Goal: Task Accomplishment & Management: Manage account settings

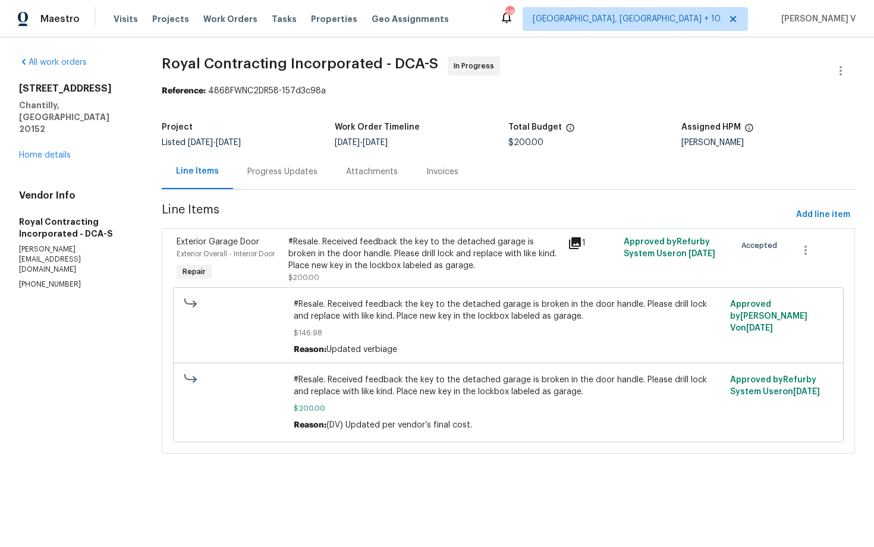
click at [337, 172] on div "Attachments" at bounding box center [372, 171] width 80 height 35
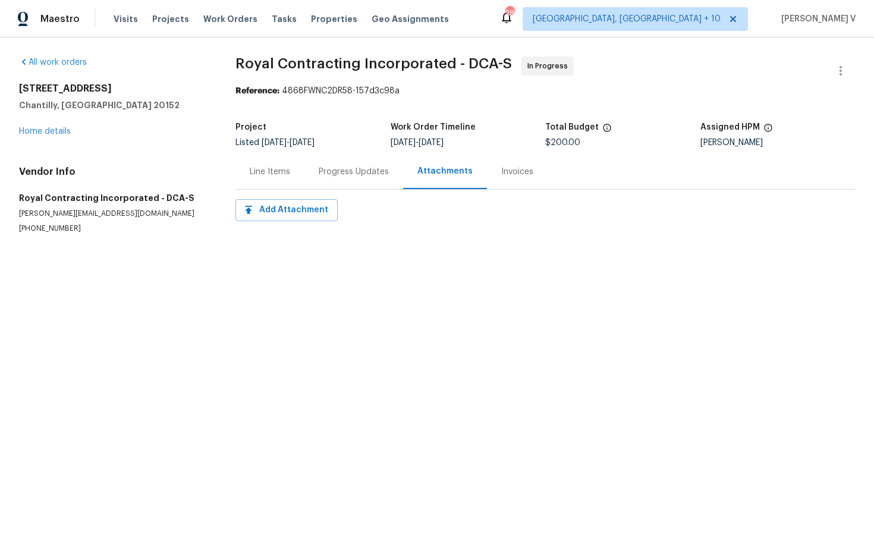
click at [337, 172] on div "Progress Updates" at bounding box center [354, 172] width 70 height 12
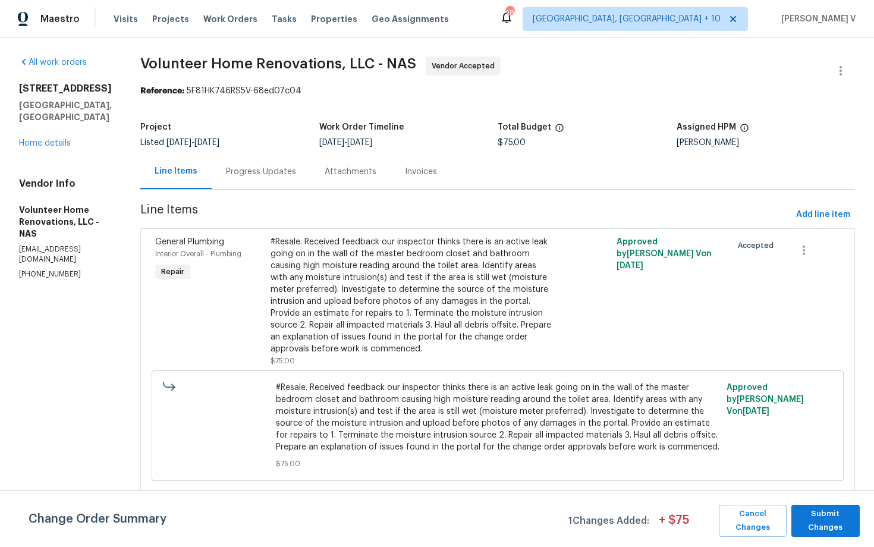
click at [310, 186] on div "Progress Updates" at bounding box center [261, 171] width 99 height 35
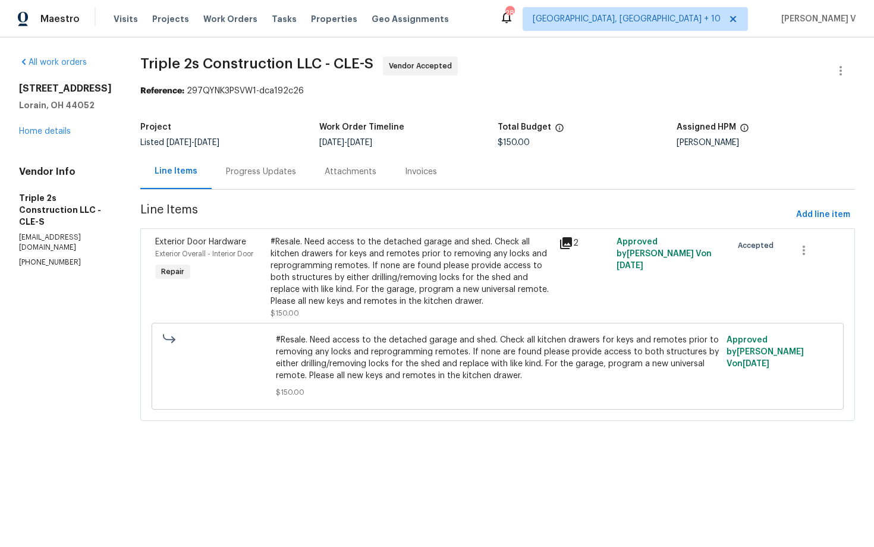
click at [243, 164] on div "Progress Updates" at bounding box center [261, 171] width 99 height 35
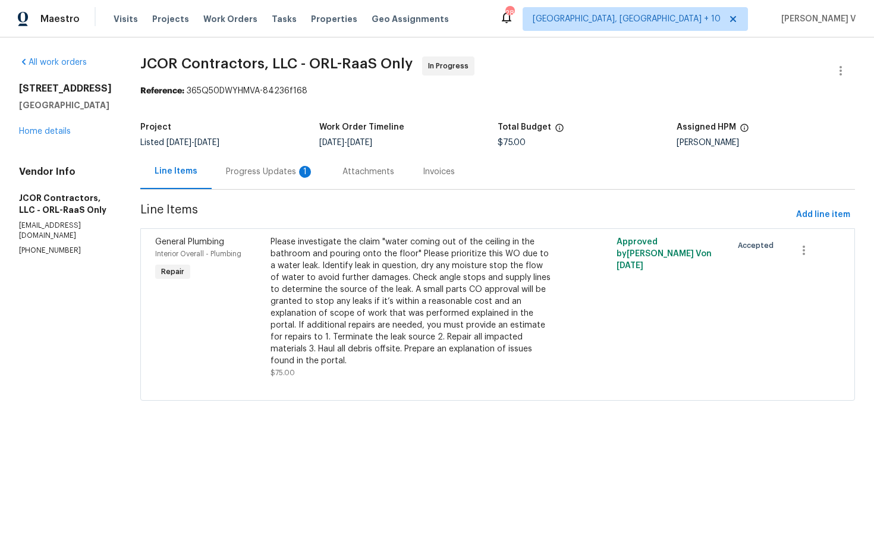
click at [265, 181] on div "Progress Updates 1" at bounding box center [270, 171] width 117 height 35
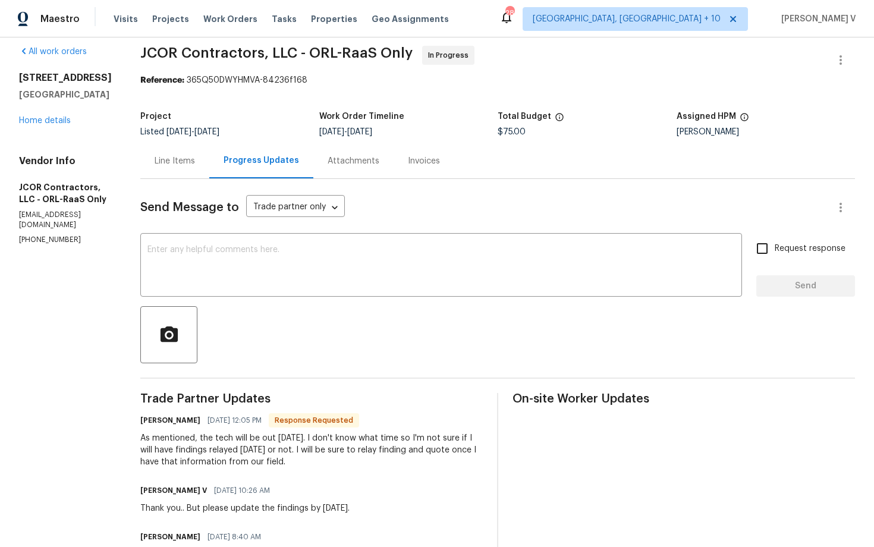
scroll to position [12, 0]
click at [219, 269] on textarea at bounding box center [441, 265] width 588 height 42
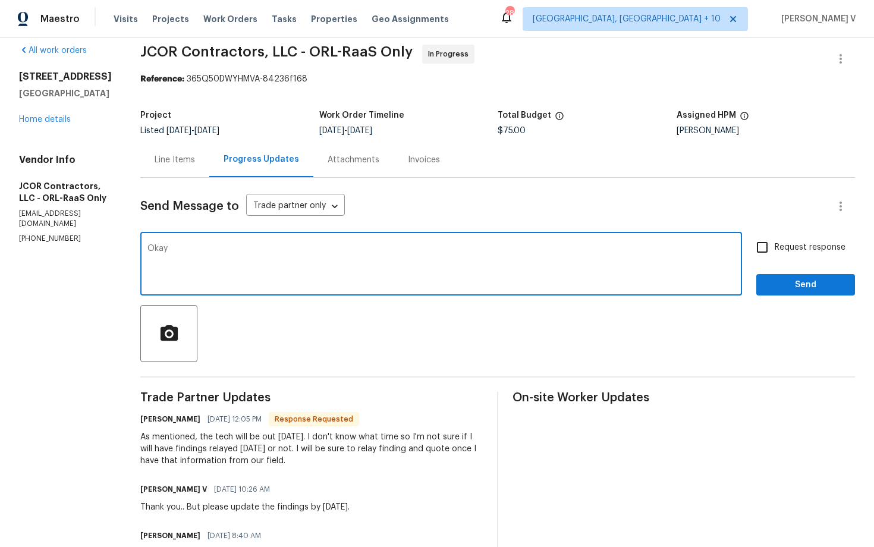
type textarea "Okay"
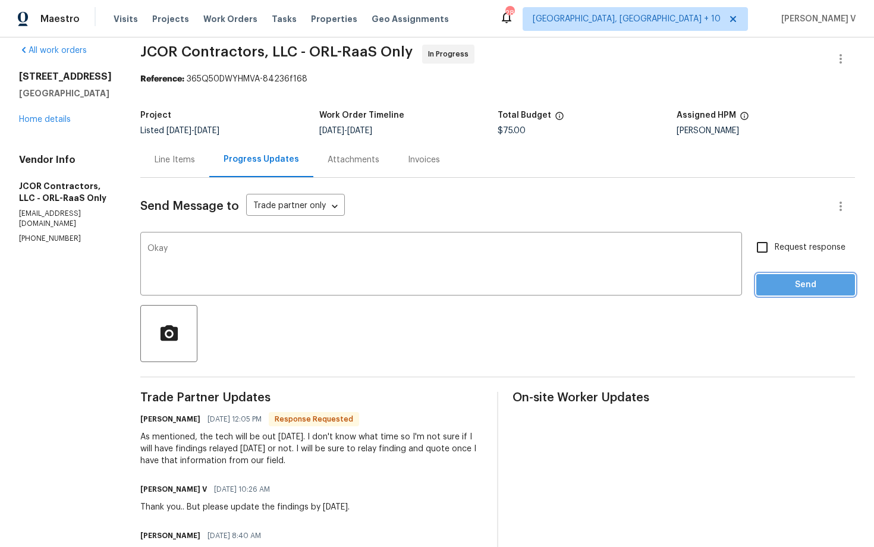
click at [812, 286] on span "Send" at bounding box center [806, 285] width 80 height 15
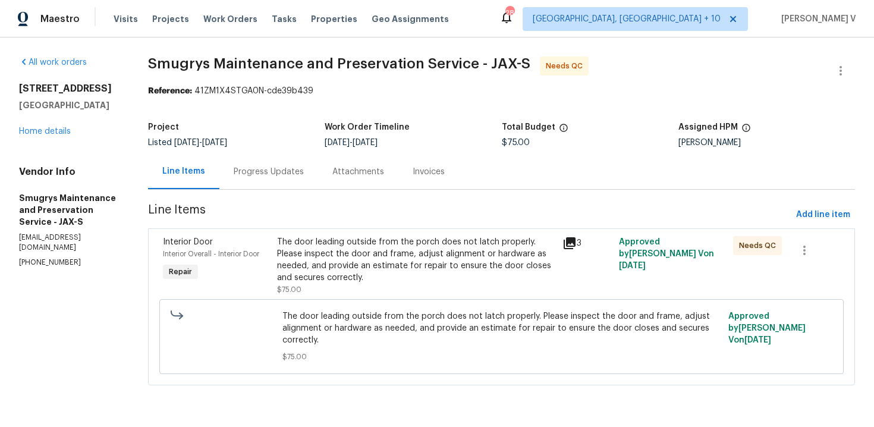
click at [287, 169] on div "Progress Updates" at bounding box center [269, 172] width 70 height 12
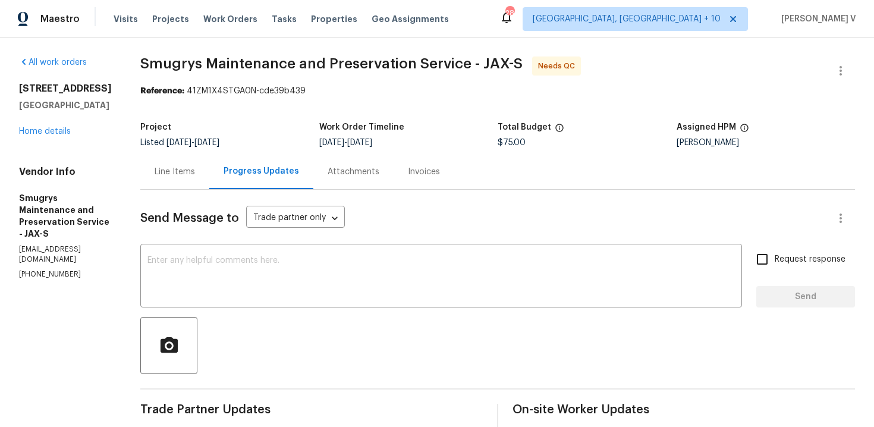
click at [173, 175] on div "Line Items" at bounding box center [175, 172] width 40 height 12
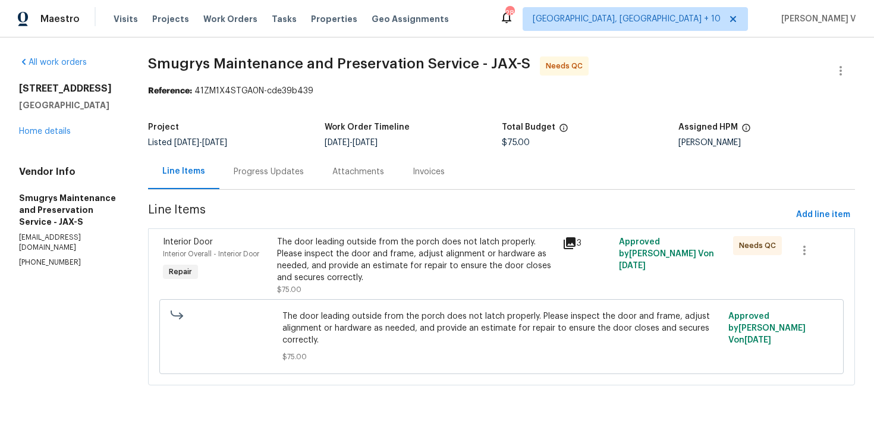
click at [362, 312] on span "The door leading outside from the porch does not latch properly. Please inspect…" at bounding box center [501, 328] width 439 height 36
click at [377, 266] on div "The door leading outside from the porch does not latch properly. Please inspect…" at bounding box center [416, 260] width 278 height 48
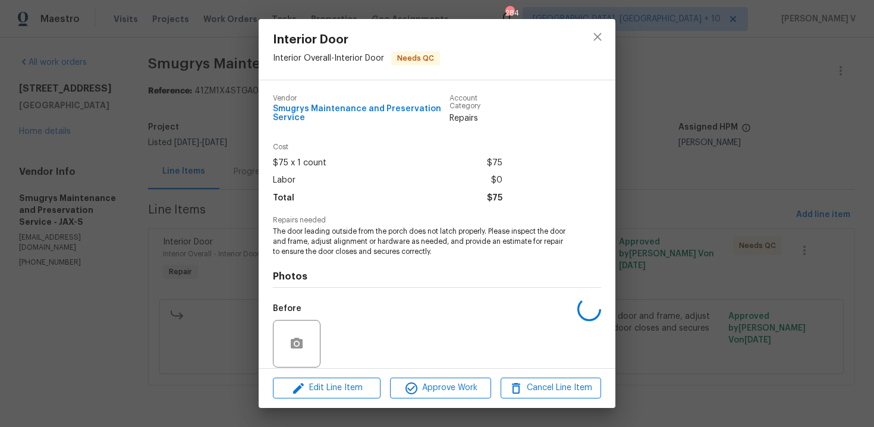
scroll to position [89, 0]
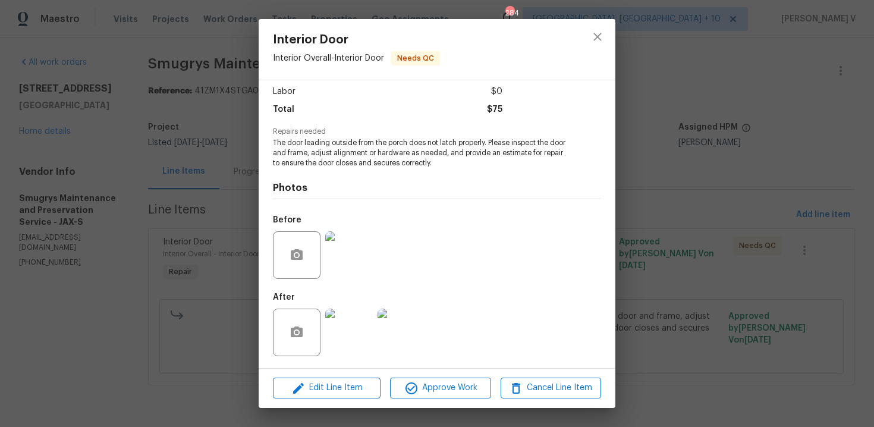
click at [356, 334] on img at bounding box center [349, 333] width 48 height 48
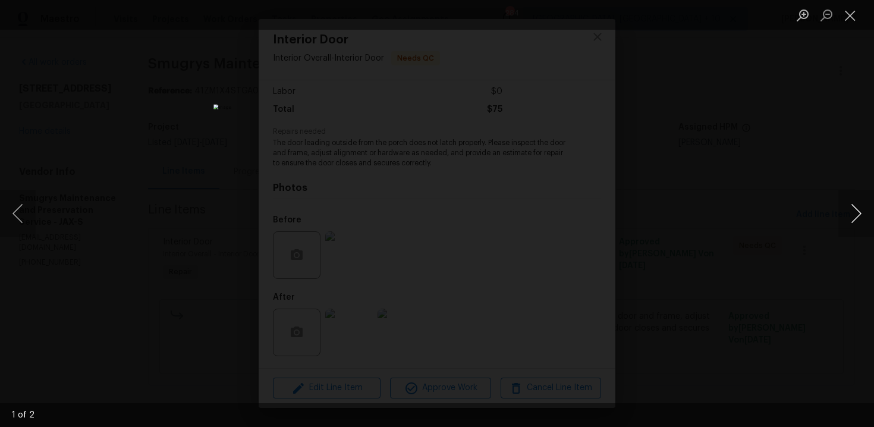
click at [852, 225] on button "Next image" at bounding box center [857, 214] width 36 height 48
click at [849, 15] on button "Close lightbox" at bounding box center [851, 15] width 24 height 21
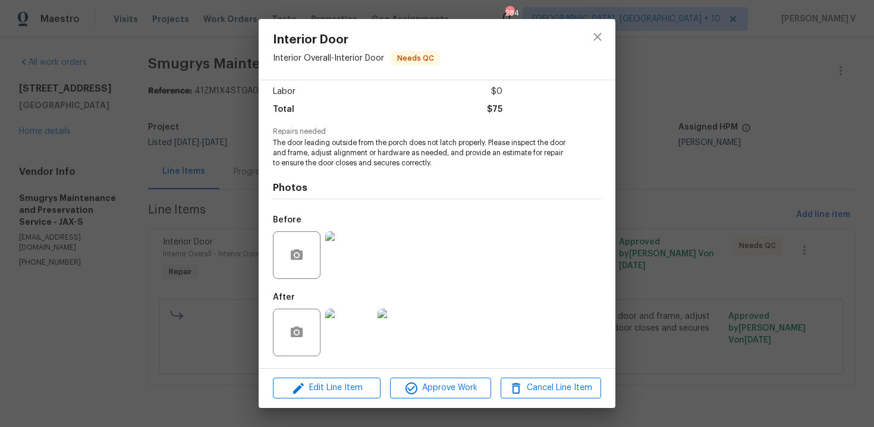
click at [743, 99] on div "Interior Door Interior Overall - Interior Door Needs QC Vendor Smugrys Maintena…" at bounding box center [437, 213] width 874 height 427
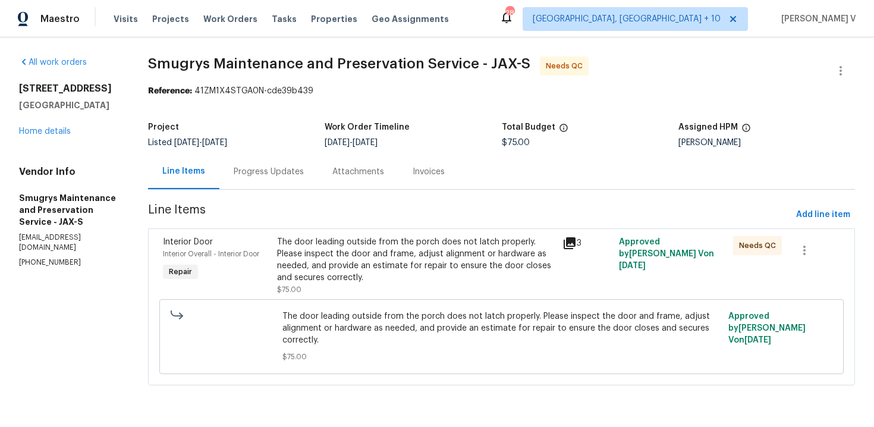
click at [309, 181] on div "Progress Updates" at bounding box center [268, 171] width 99 height 35
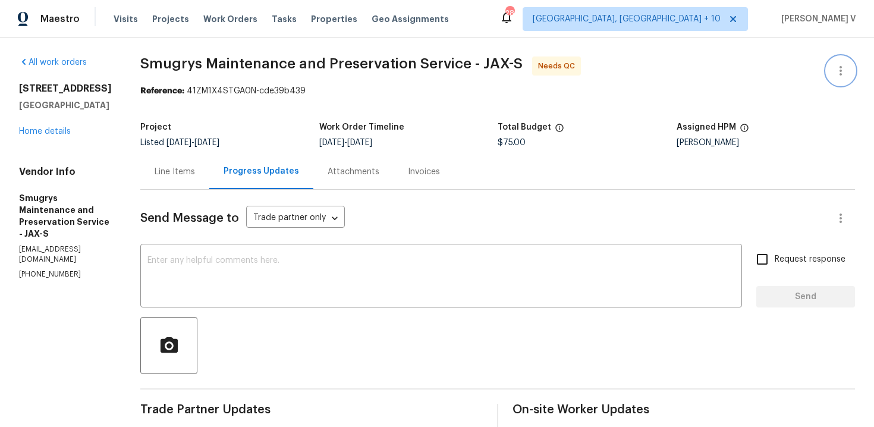
click at [837, 65] on icon "button" at bounding box center [841, 71] width 14 height 14
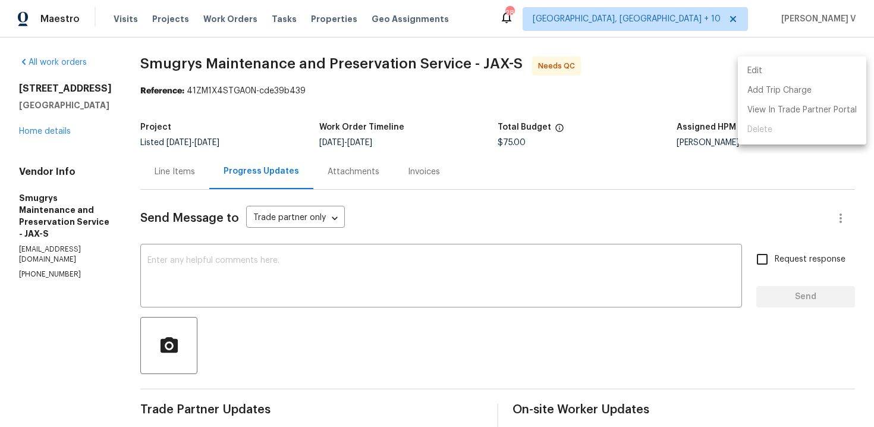
click at [817, 65] on li "Edit" at bounding box center [802, 71] width 128 height 20
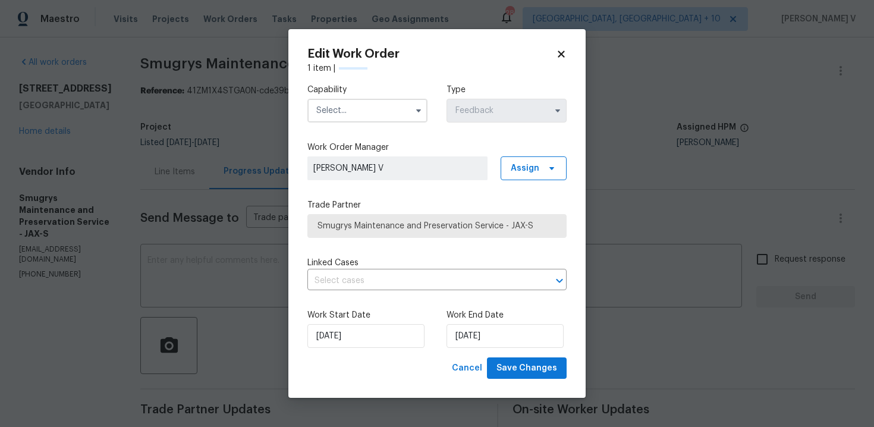
click at [394, 109] on input "text" at bounding box center [367, 111] width 120 height 24
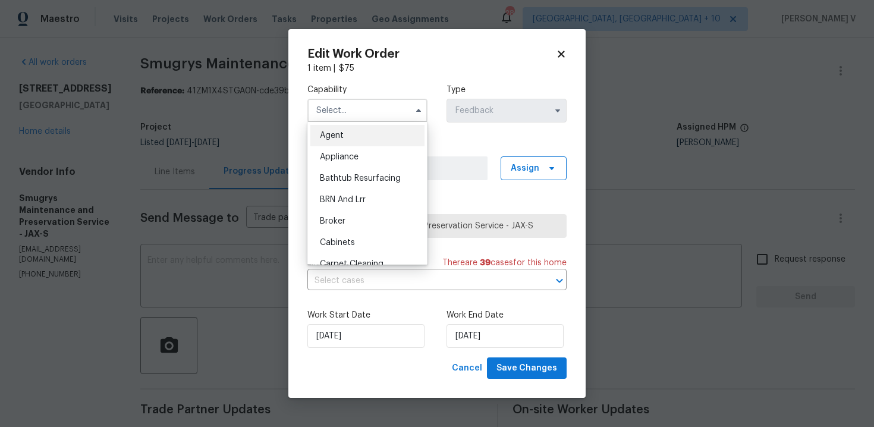
click at [357, 136] on div "Agent" at bounding box center [367, 135] width 114 height 21
type input "Agent"
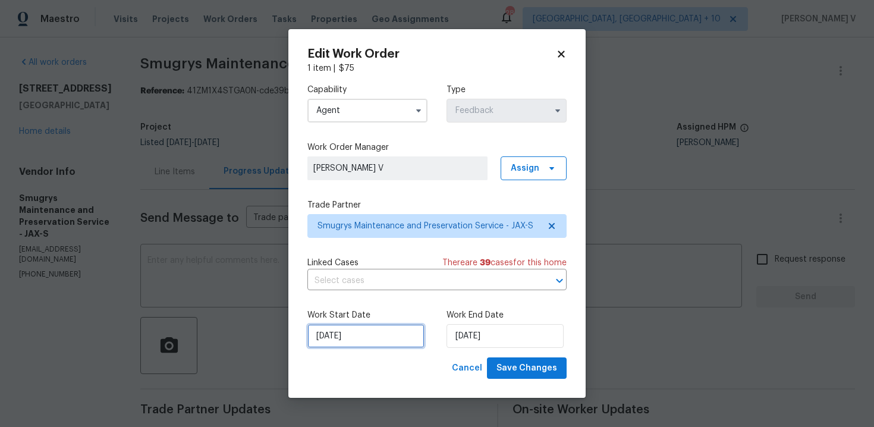
click at [375, 335] on input "04/09/2025" at bounding box center [365, 336] width 117 height 24
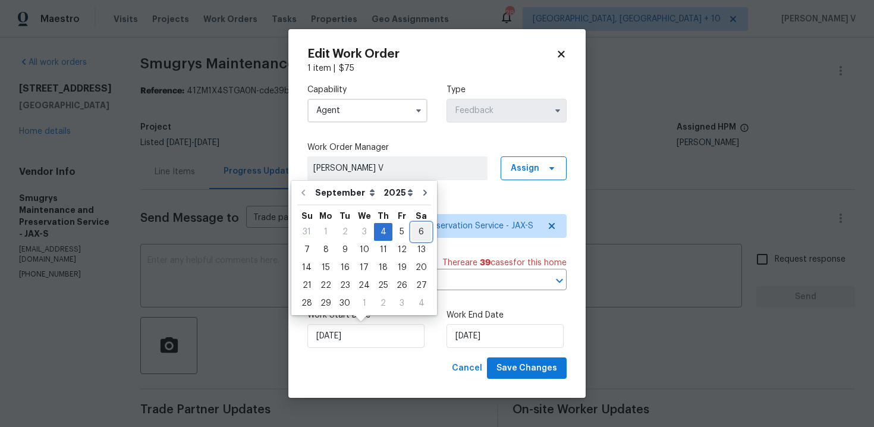
click at [412, 230] on div "6" at bounding box center [422, 232] width 20 height 17
type input "06/09/2025"
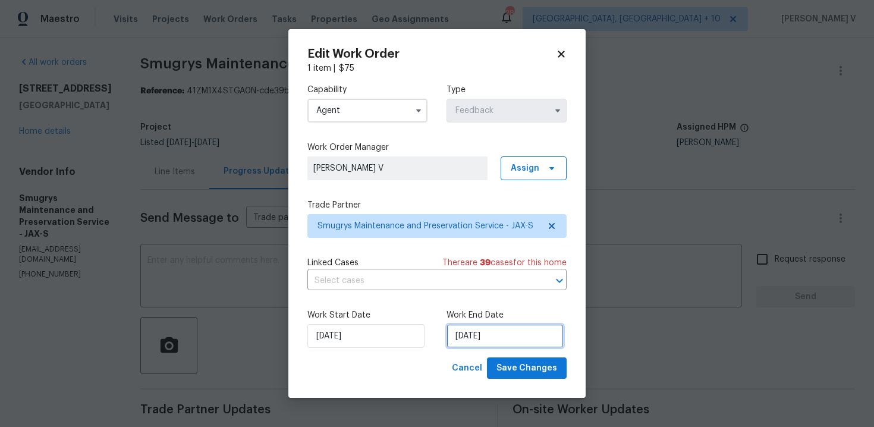
click at [477, 332] on input "08/09/2025" at bounding box center [505, 336] width 117 height 24
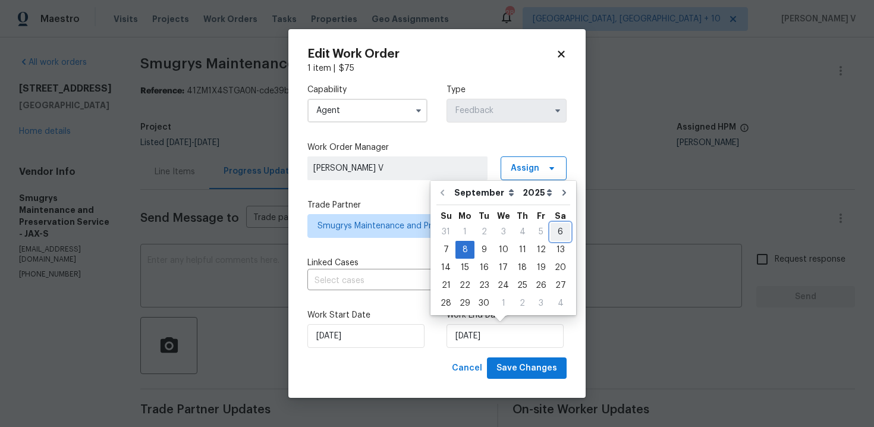
click at [555, 229] on div "6" at bounding box center [561, 232] width 20 height 17
type input "06/09/2025"
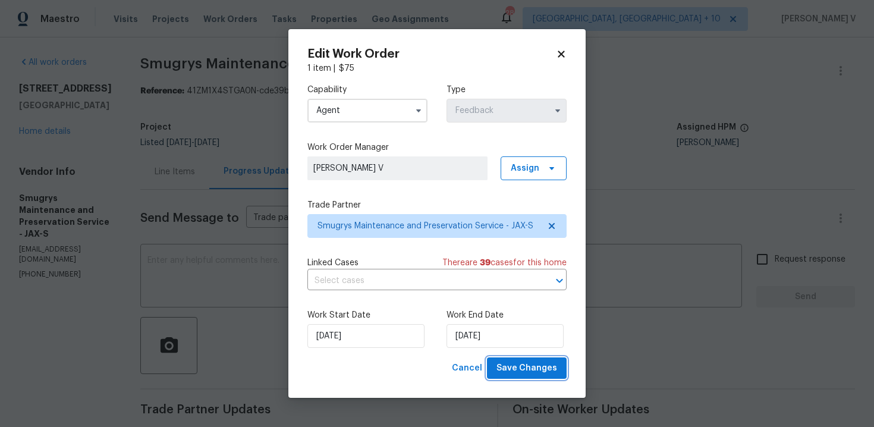
click at [538, 376] on button "Save Changes" at bounding box center [527, 368] width 80 height 22
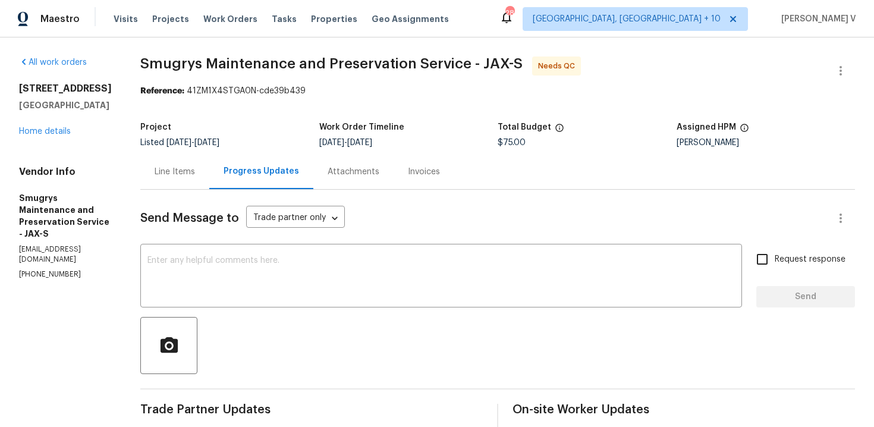
click at [178, 155] on div "Line Items" at bounding box center [174, 171] width 69 height 35
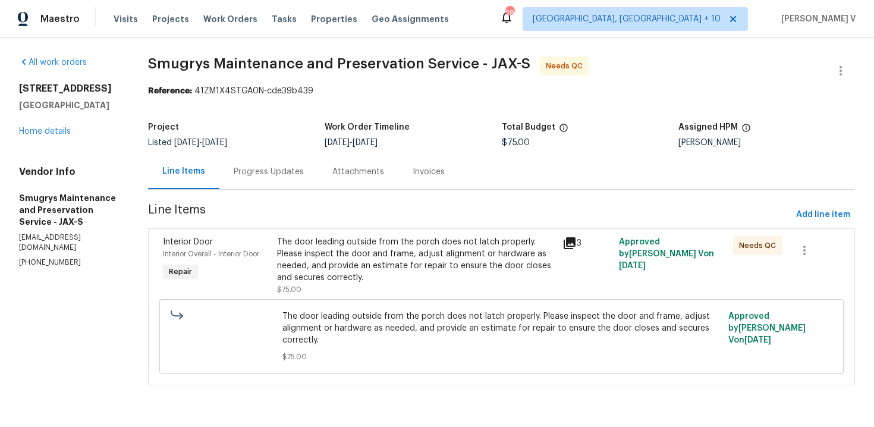
click at [328, 168] on div "Attachments" at bounding box center [358, 171] width 80 height 35
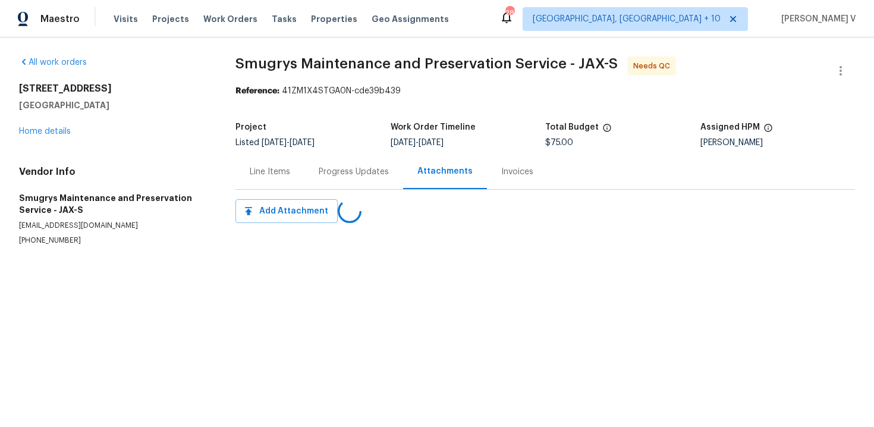
click at [328, 168] on div "Progress Updates" at bounding box center [354, 172] width 70 height 12
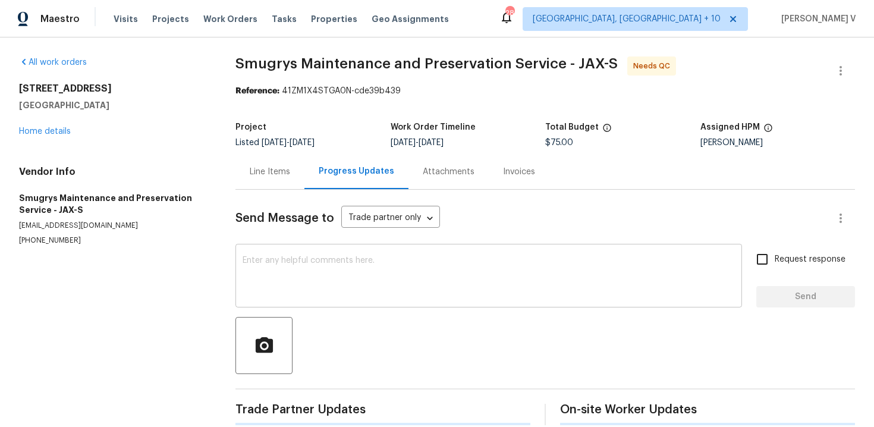
click at [332, 257] on textarea at bounding box center [489, 277] width 492 height 42
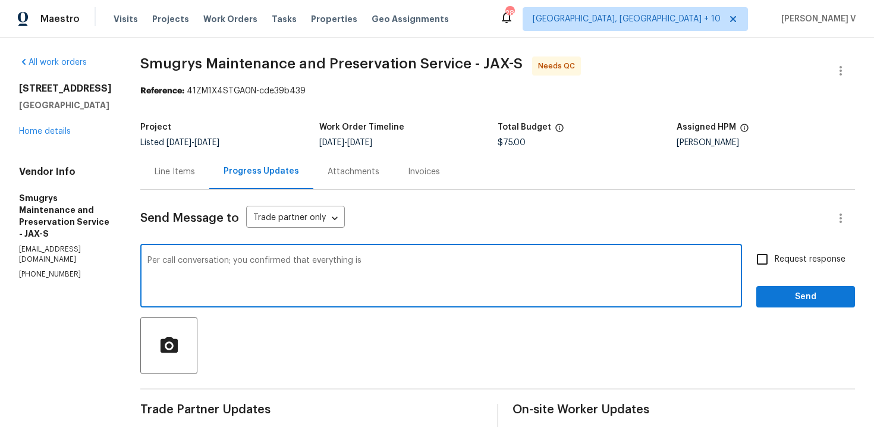
click at [226, 258] on textarea "Per call conversation; you confirmed that everything is" at bounding box center [441, 277] width 588 height 42
click at [363, 269] on textarea "Per call conversation, you confirmed that everything is" at bounding box center [441, 277] width 588 height 42
drag, startPoint x: 303, startPoint y: 262, endPoint x: 514, endPoint y: 262, distance: 211.1
click at [514, 262] on textarea "Per call conversation, you confirmed that everything is worki" at bounding box center [441, 277] width 588 height 42
type textarea "Per call conversation, you confirmed that the door is working properly!!"
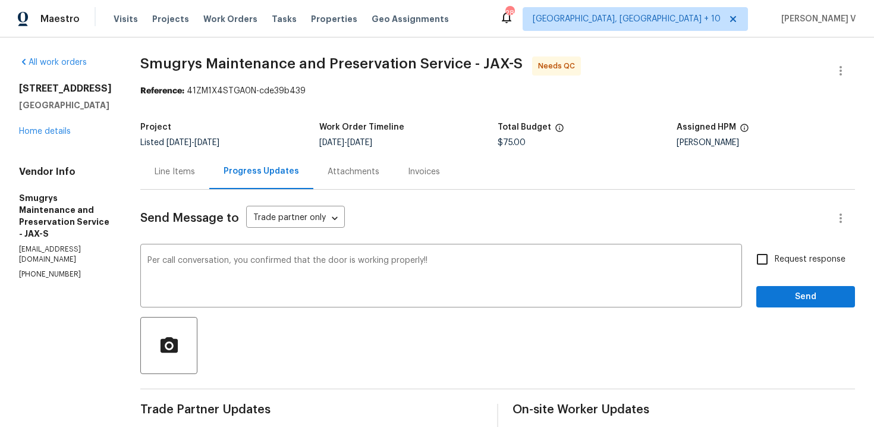
click at [770, 258] on input "Request response" at bounding box center [762, 259] width 25 height 25
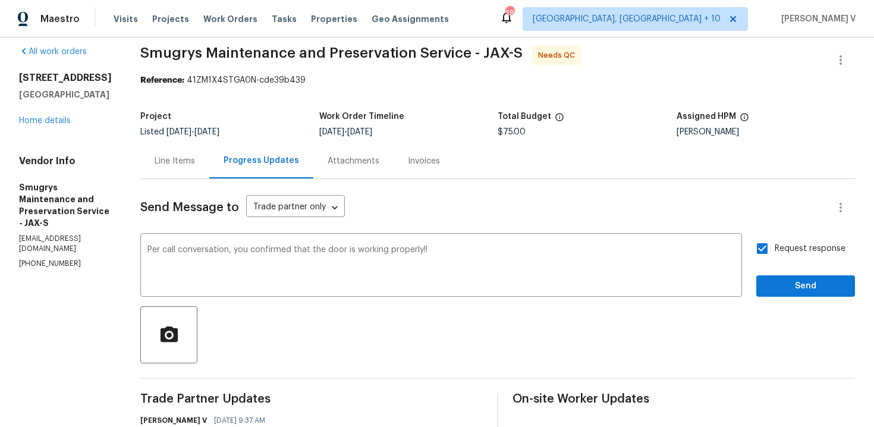
scroll to position [34, 0]
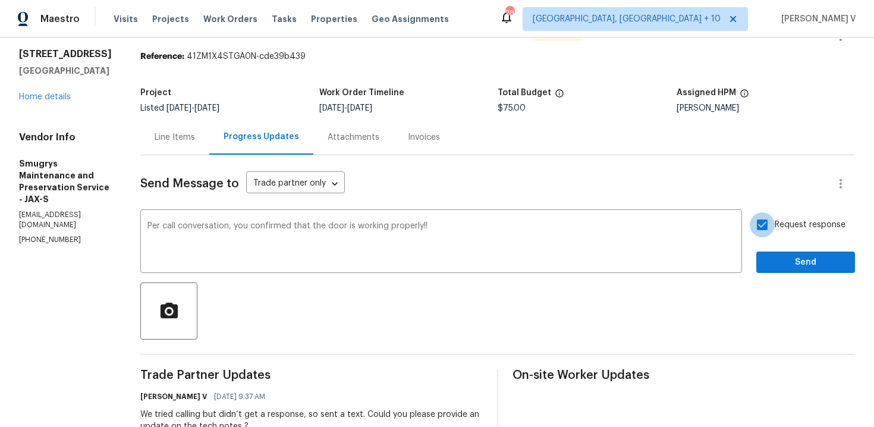
click at [769, 225] on input "Request response" at bounding box center [762, 224] width 25 height 25
checkbox input "false"
click at [779, 255] on button "Send" at bounding box center [805, 263] width 99 height 22
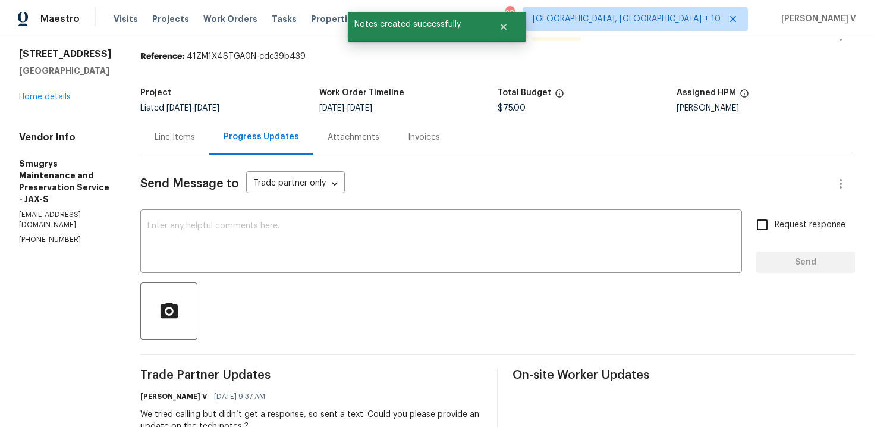
click at [175, 127] on div "Line Items" at bounding box center [174, 137] width 69 height 35
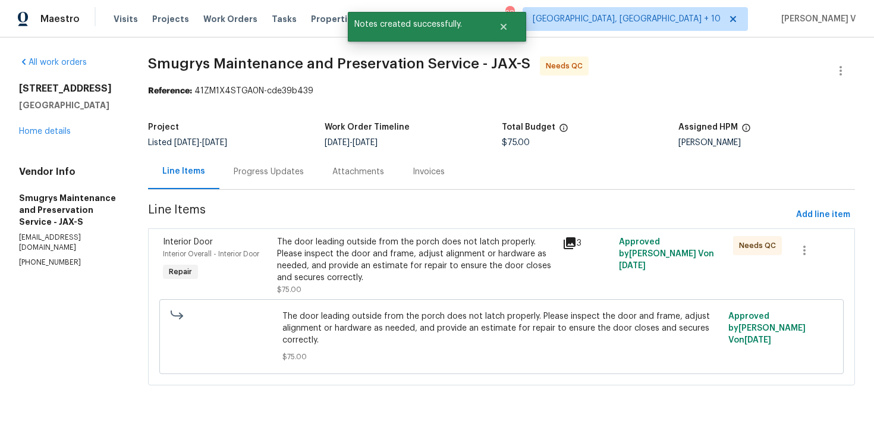
click at [372, 223] on span "Line Items" at bounding box center [469, 215] width 643 height 22
click at [371, 266] on div "The door leading outside from the porch does not latch properly. Please inspect…" at bounding box center [416, 260] width 278 height 48
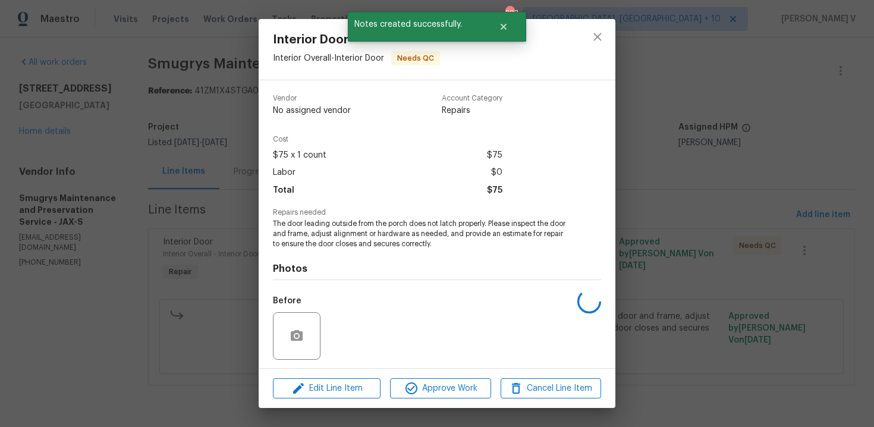
scroll to position [89, 0]
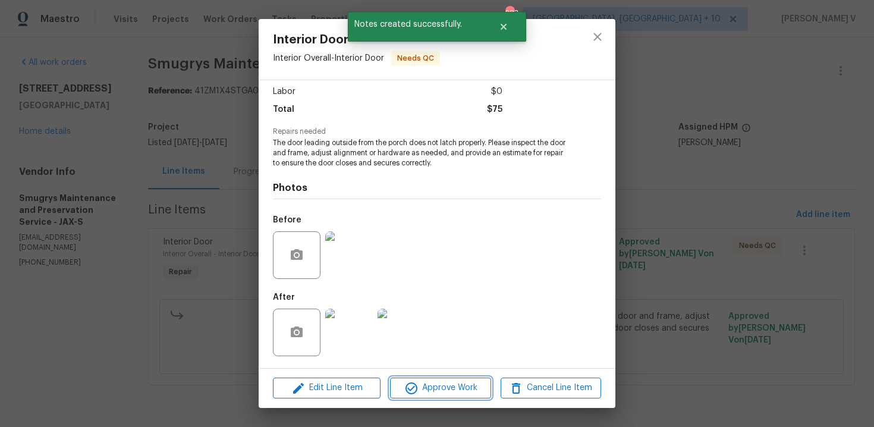
click at [421, 396] on button "Approve Work" at bounding box center [440, 388] width 101 height 21
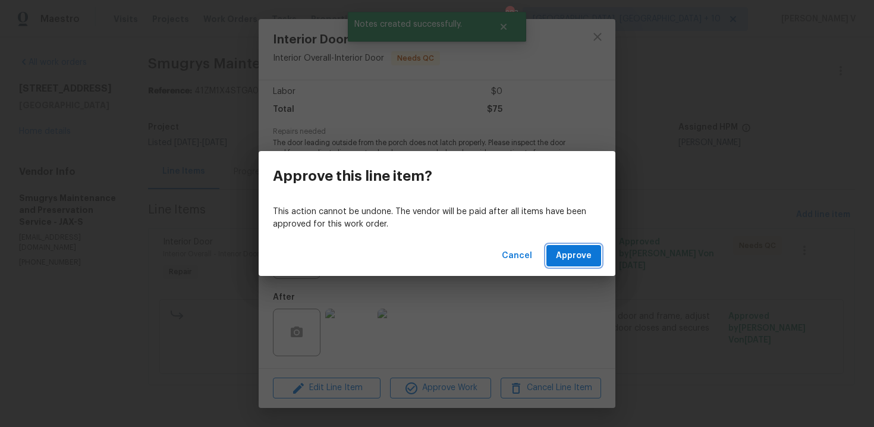
click at [569, 262] on span "Approve" at bounding box center [574, 256] width 36 height 15
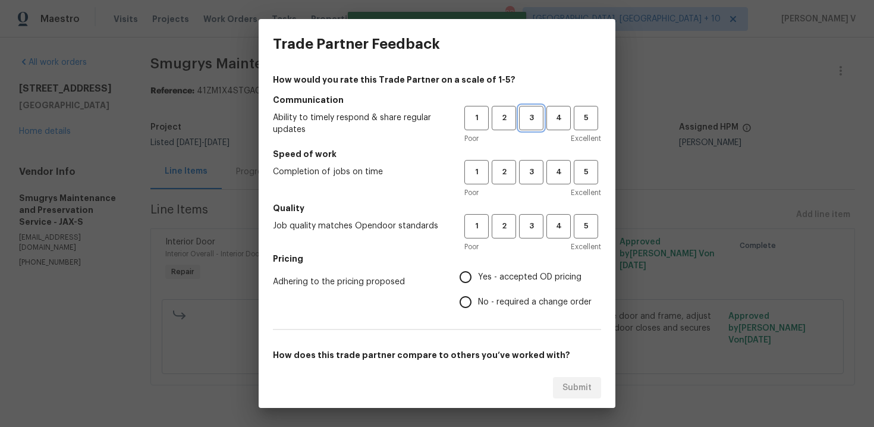
click at [540, 123] on span "3" at bounding box center [531, 118] width 22 height 14
click at [540, 173] on span "3" at bounding box center [531, 172] width 22 height 14
click at [533, 230] on span "3" at bounding box center [531, 226] width 22 height 14
click at [470, 297] on input "No - required a change order" at bounding box center [465, 302] width 25 height 25
radio input "true"
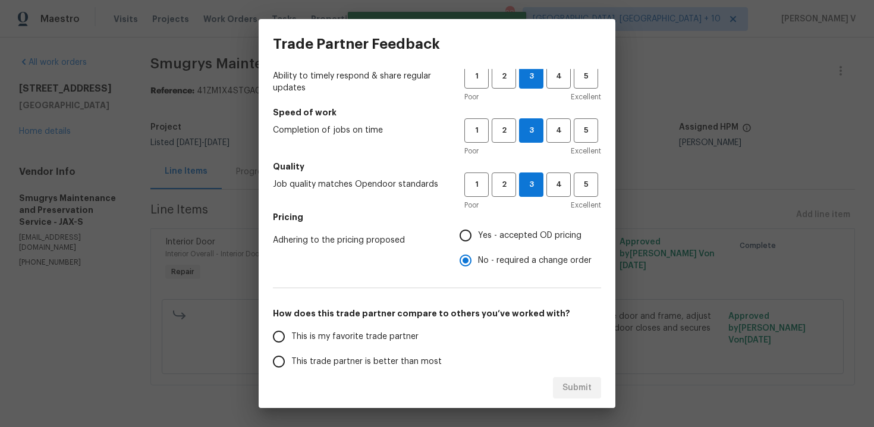
scroll to position [87, 0]
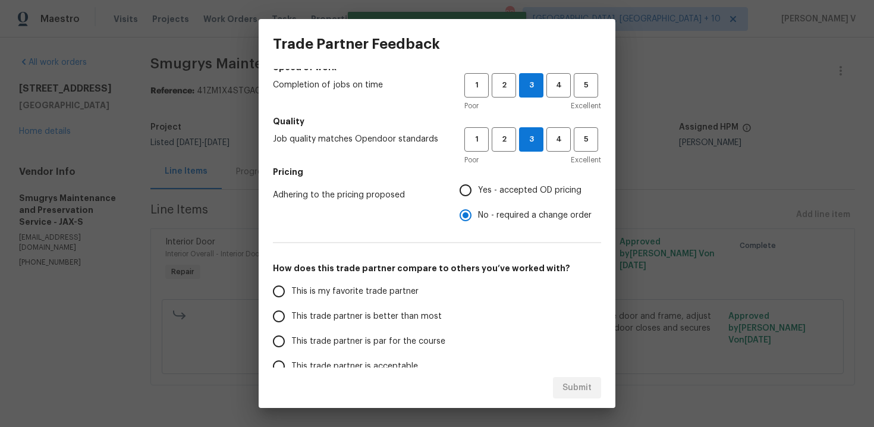
click at [387, 304] on label "This trade partner is better than most" at bounding box center [360, 316] width 188 height 25
click at [291, 304] on input "This trade partner is better than most" at bounding box center [278, 316] width 25 height 25
click at [584, 403] on div "Submit" at bounding box center [437, 388] width 357 height 41
click at [579, 388] on span "Submit" at bounding box center [577, 388] width 29 height 15
radio input "true"
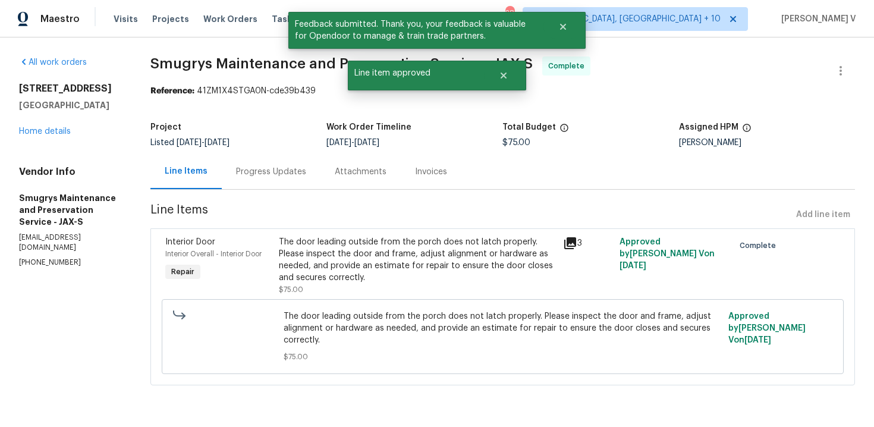
click at [267, 174] on div "Progress Updates" at bounding box center [271, 172] width 70 height 12
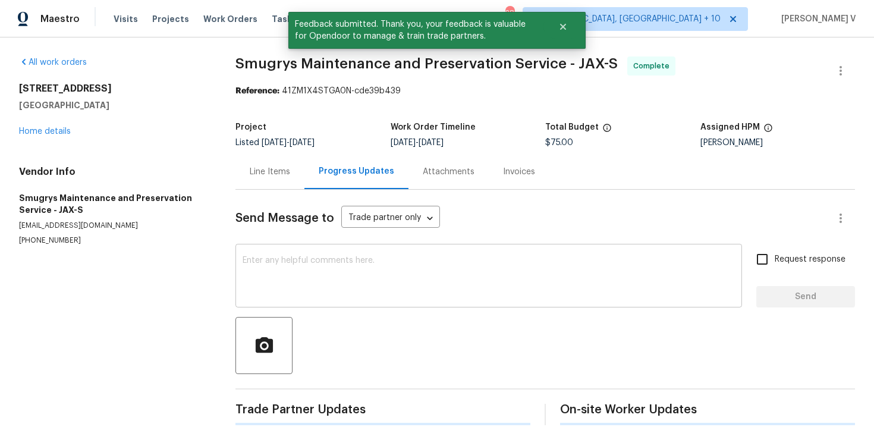
click at [287, 249] on div "x ​" at bounding box center [488, 277] width 507 height 61
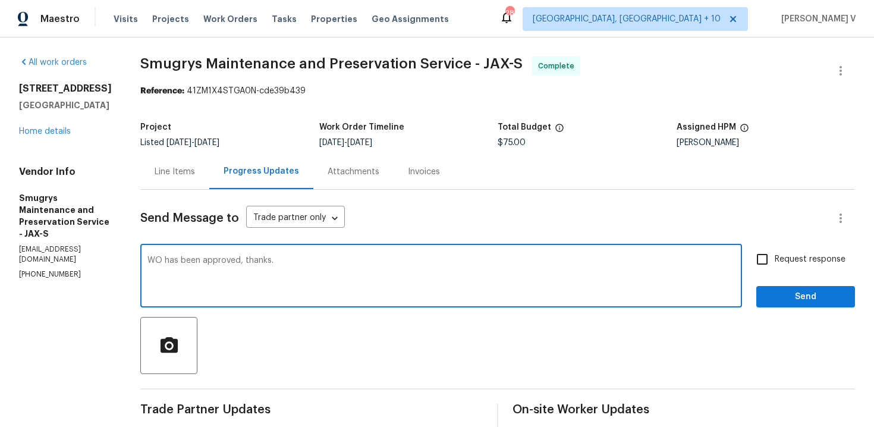
type textarea "WO has been approved, thanks."
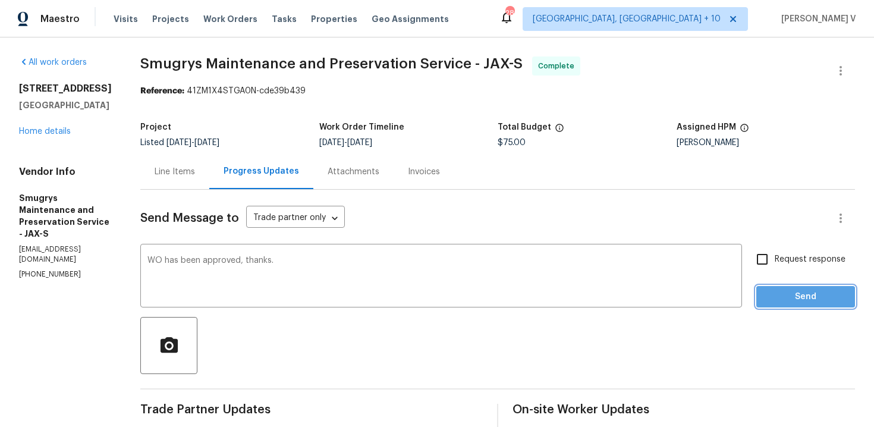
click at [786, 298] on span "Send" at bounding box center [806, 297] width 80 height 15
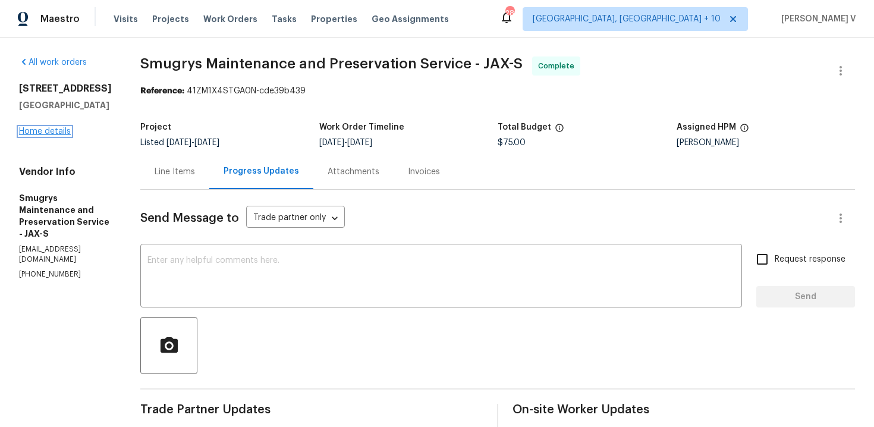
click at [36, 136] on link "Home details" at bounding box center [45, 131] width 52 height 8
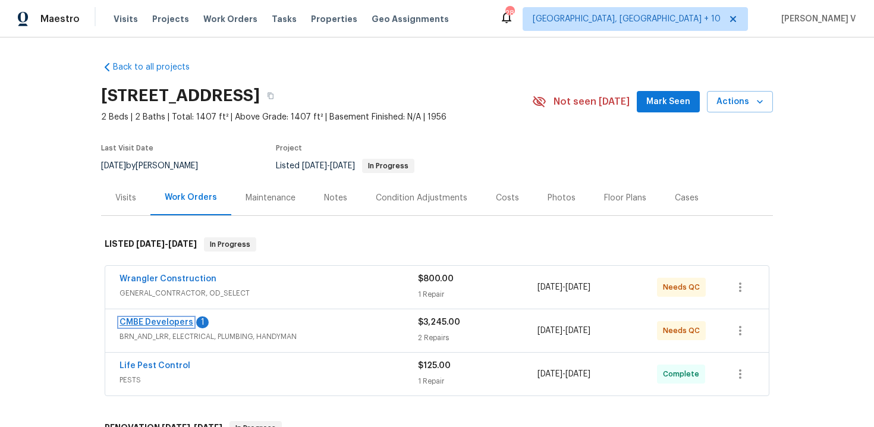
click at [155, 321] on link "CMBE Developers" at bounding box center [157, 322] width 74 height 8
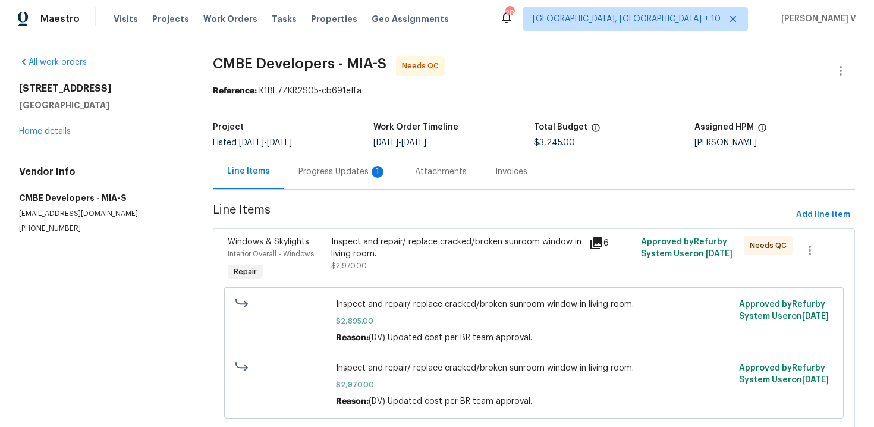
click at [318, 175] on div "Progress Updates 1" at bounding box center [343, 172] width 88 height 12
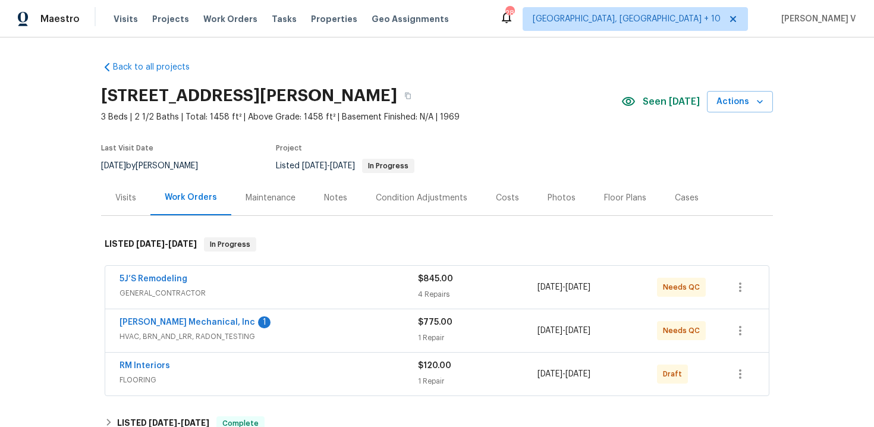
scroll to position [20, 0]
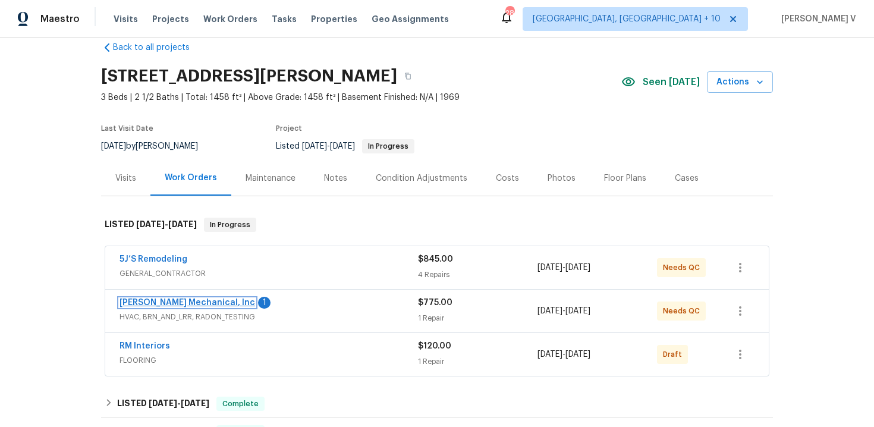
click at [189, 302] on link "JH Martin Mechanical, Inc" at bounding box center [188, 303] width 136 height 8
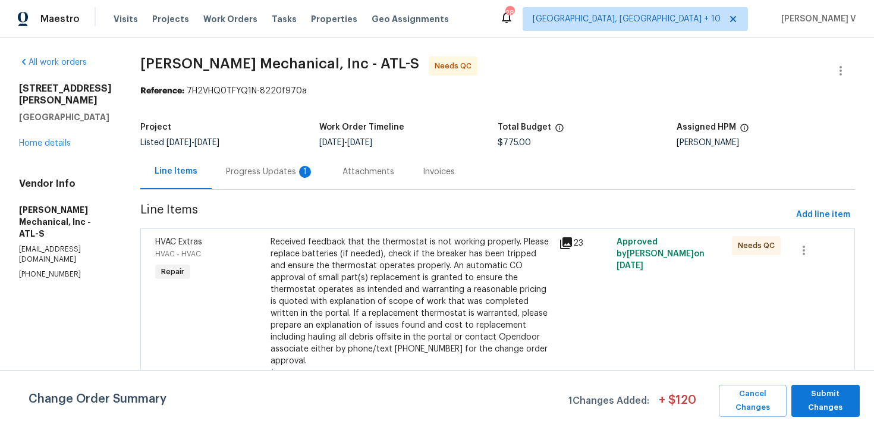
click at [299, 178] on div "Progress Updates 1" at bounding box center [270, 171] width 117 height 35
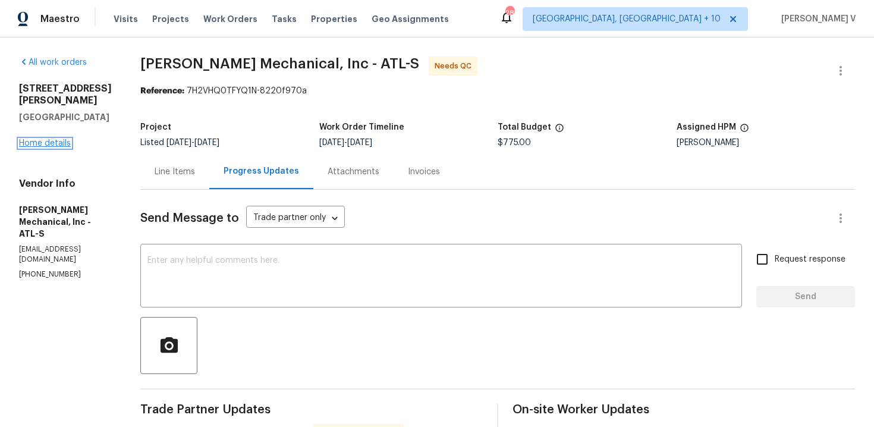
click at [56, 142] on link "Home details" at bounding box center [45, 143] width 52 height 8
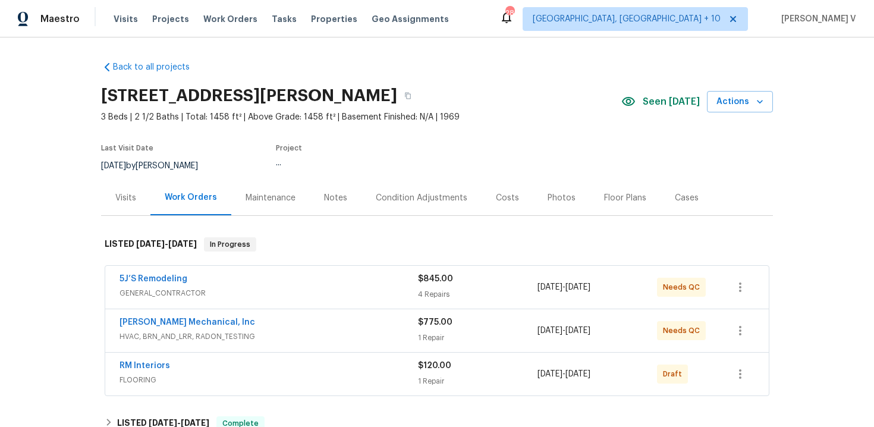
click at [356, 205] on div "Notes" at bounding box center [336, 197] width 52 height 35
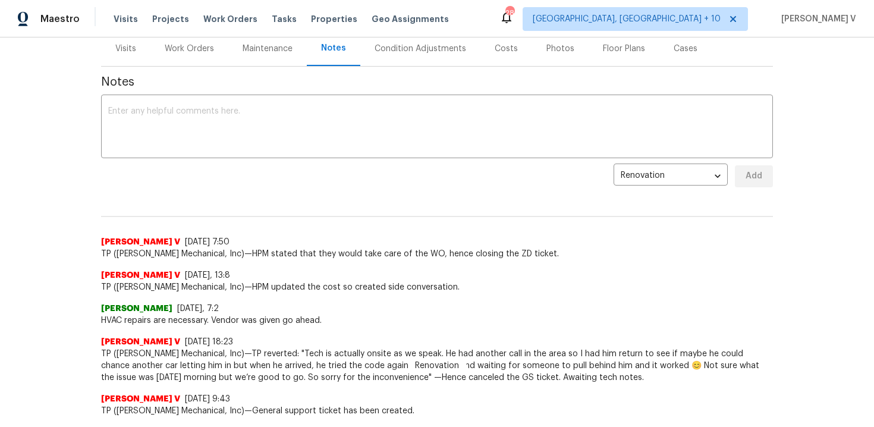
scroll to position [205, 0]
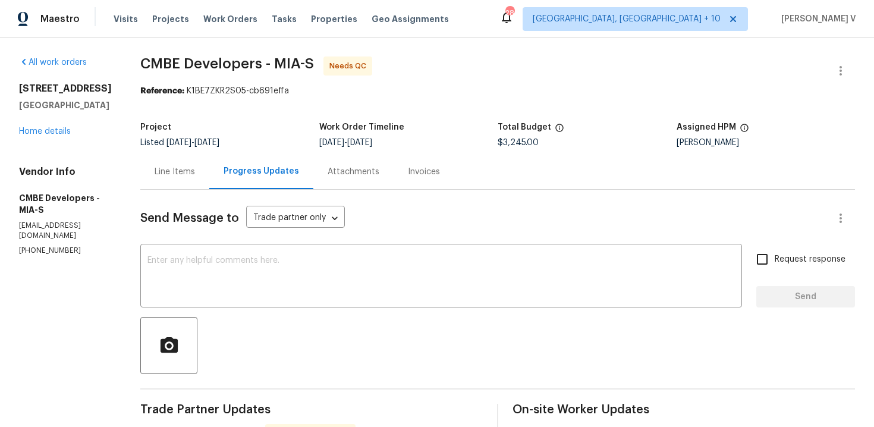
click at [178, 184] on div "Line Items" at bounding box center [174, 171] width 69 height 35
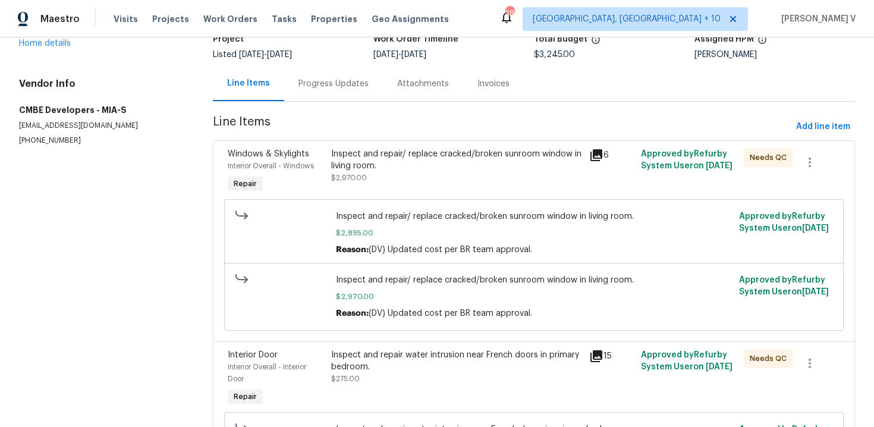
scroll to position [187, 0]
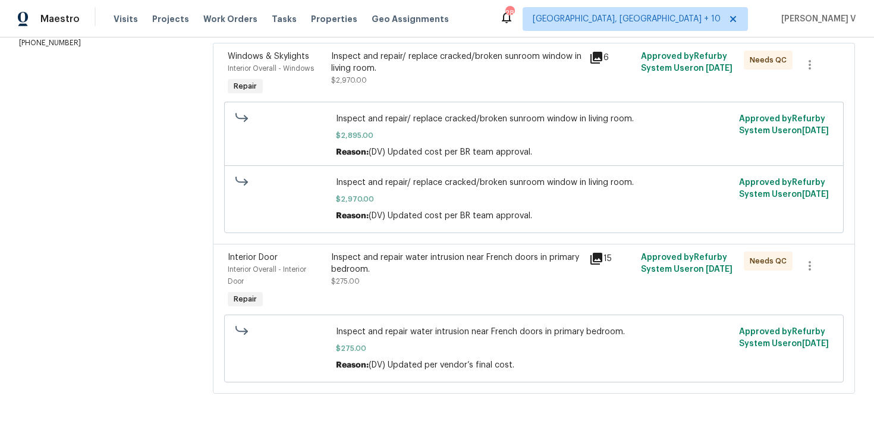
click at [383, 290] on div "Inspect and repair water intrusion near French doors in primary bedroom. $275.00" at bounding box center [457, 281] width 258 height 67
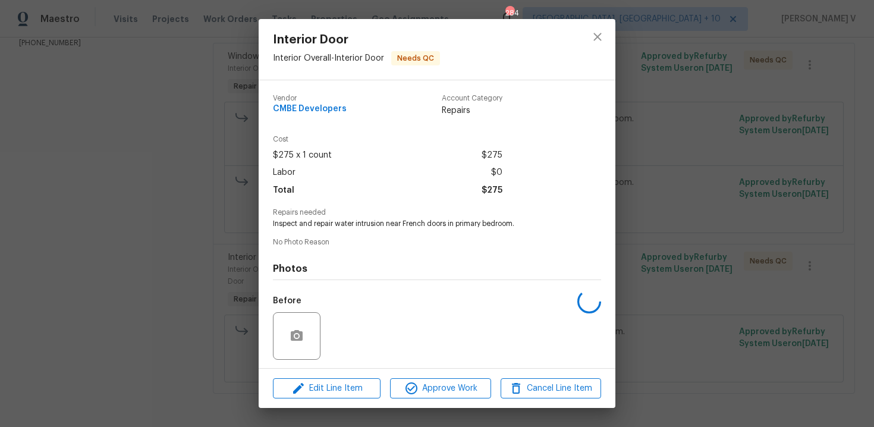
scroll to position [81, 0]
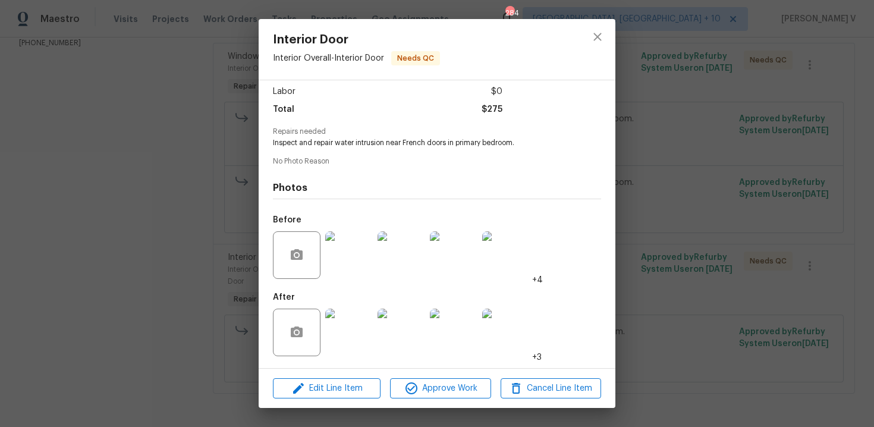
click at [347, 321] on img at bounding box center [349, 333] width 48 height 48
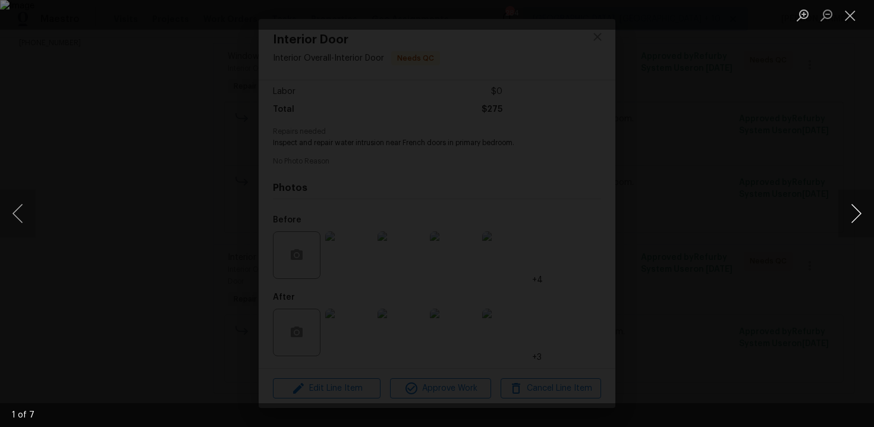
click at [854, 211] on button "Next image" at bounding box center [857, 214] width 36 height 48
click at [813, 128] on div "Lightbox" at bounding box center [437, 213] width 874 height 427
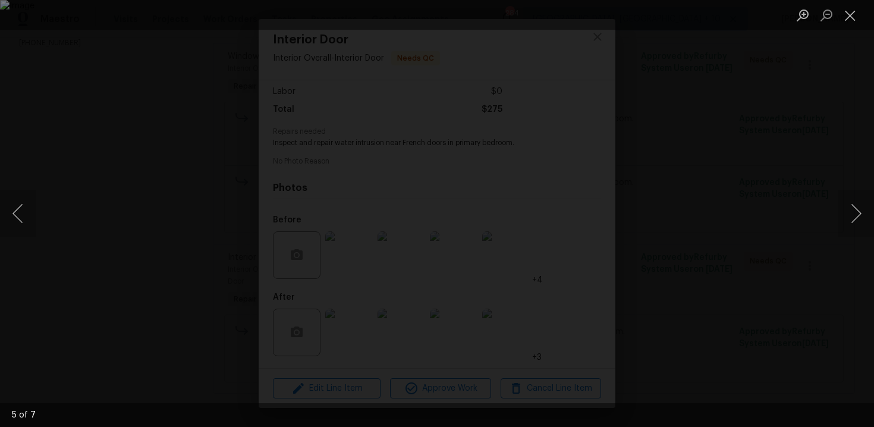
click at [583, 124] on div "Lightbox" at bounding box center [437, 213] width 874 height 427
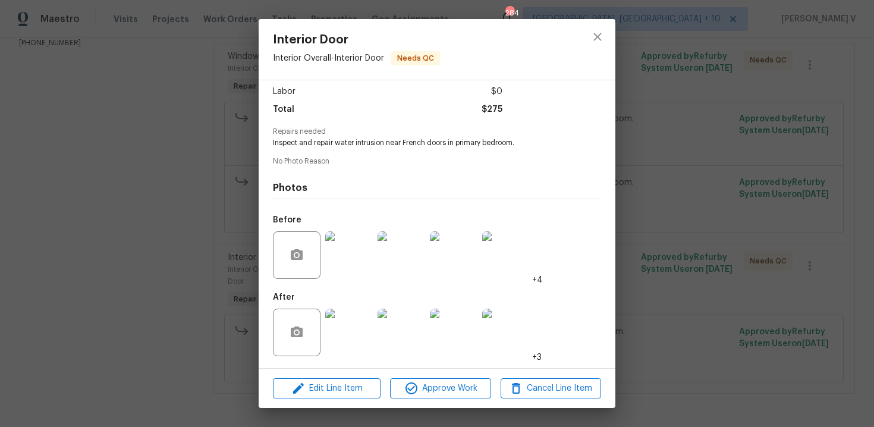
click at [349, 339] on img at bounding box center [349, 333] width 48 height 48
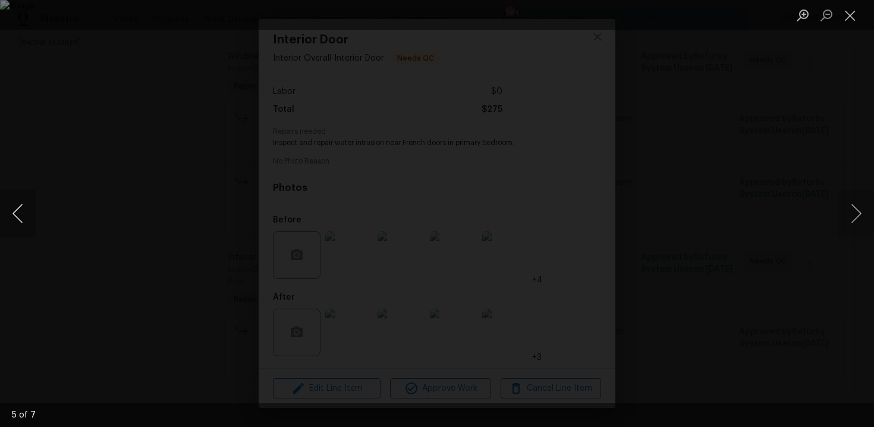
click at [16, 217] on button "Previous image" at bounding box center [18, 214] width 36 height 48
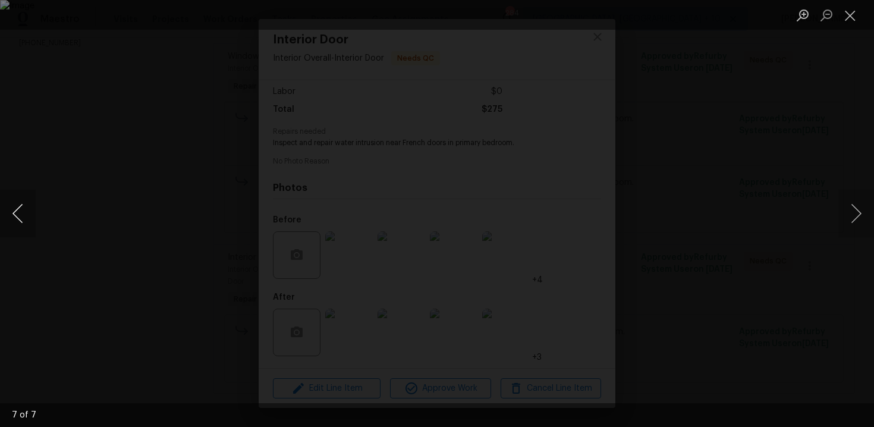
click at [16, 217] on button "Previous image" at bounding box center [18, 214] width 36 height 48
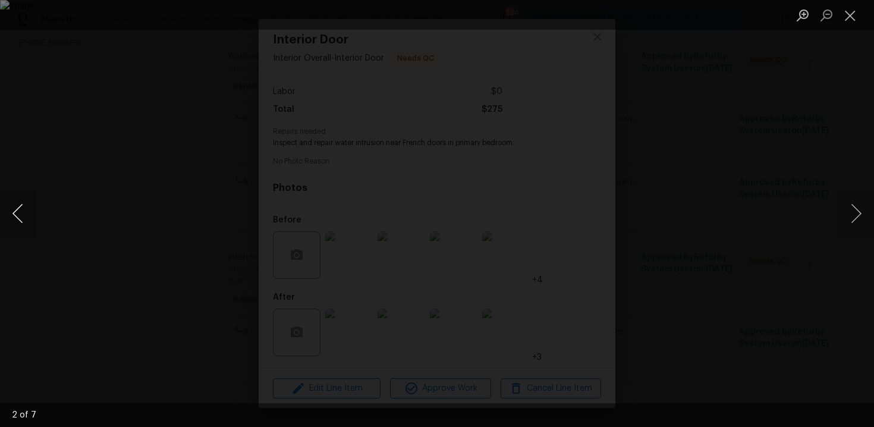
click at [16, 217] on button "Previous image" at bounding box center [18, 214] width 36 height 48
click at [727, 77] on div "Lightbox" at bounding box center [437, 213] width 874 height 427
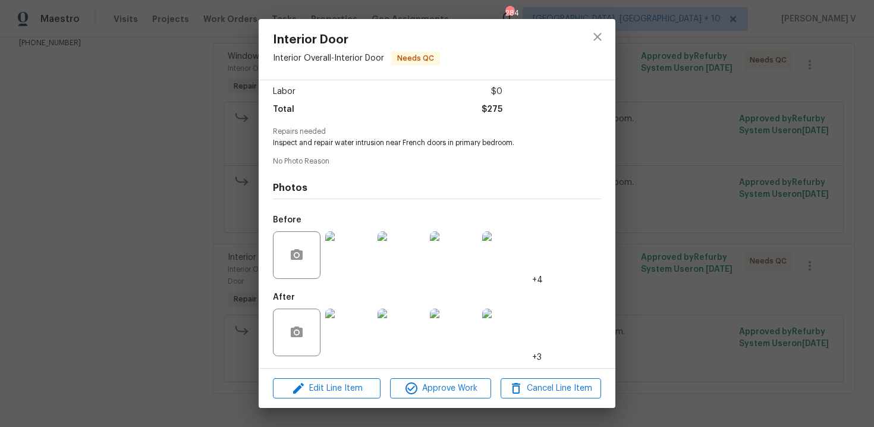
click at [860, 21] on div "Interior Door Interior Overall - Interior Door Needs QC Vendor CMBE Developers …" at bounding box center [437, 213] width 874 height 427
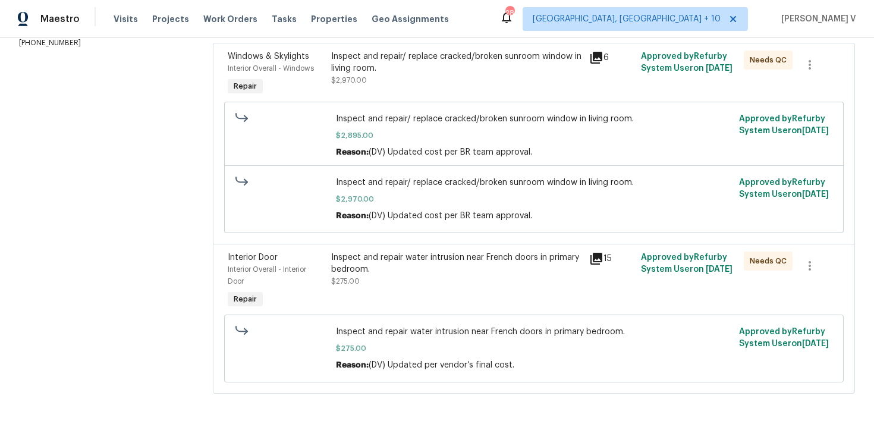
click at [532, 66] on div "Inspect and repair/ replace cracked/broken sunroom window in living room." at bounding box center [456, 63] width 251 height 24
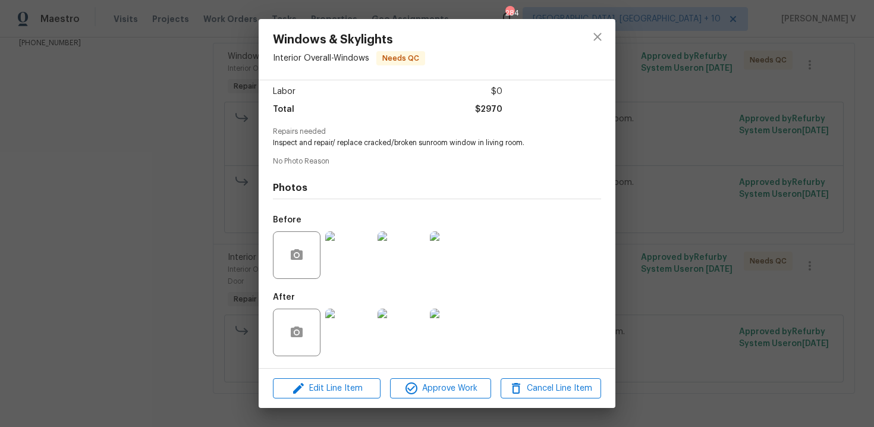
click at [350, 328] on img at bounding box center [349, 333] width 48 height 48
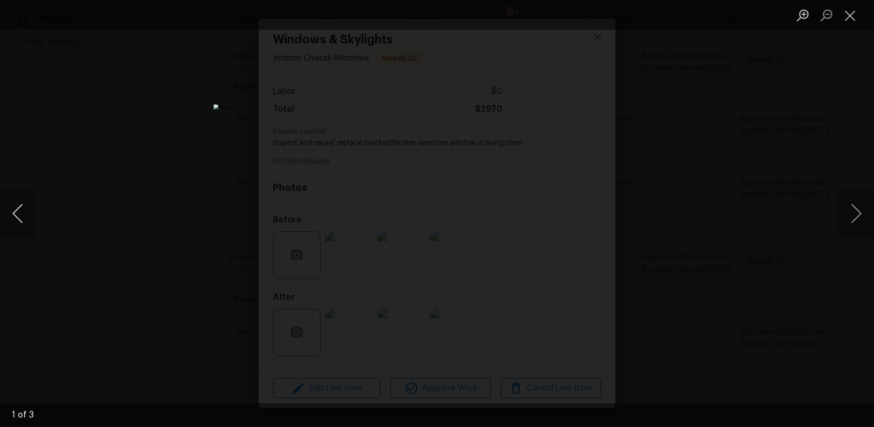
click at [14, 210] on button "Previous image" at bounding box center [18, 214] width 36 height 48
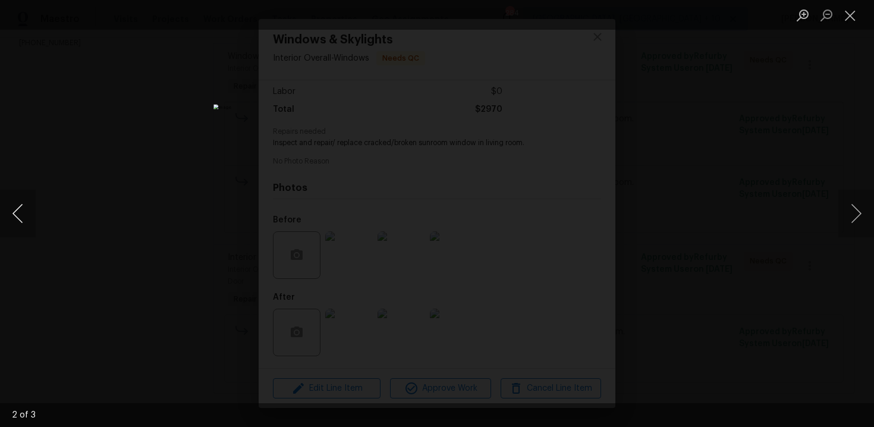
click at [14, 210] on button "Previous image" at bounding box center [18, 214] width 36 height 48
click at [120, 93] on div "Lightbox" at bounding box center [437, 213] width 874 height 427
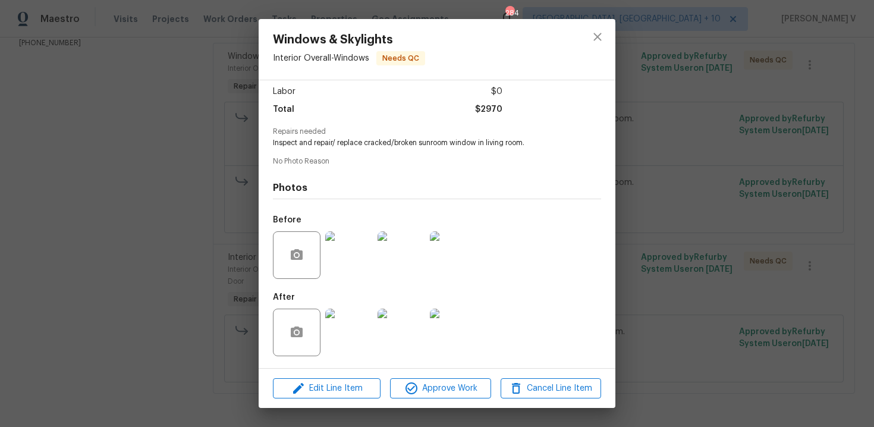
click at [120, 93] on div "Windows & Skylights Interior Overall - Windows Needs QC Vendor CMBE Developers …" at bounding box center [437, 213] width 874 height 427
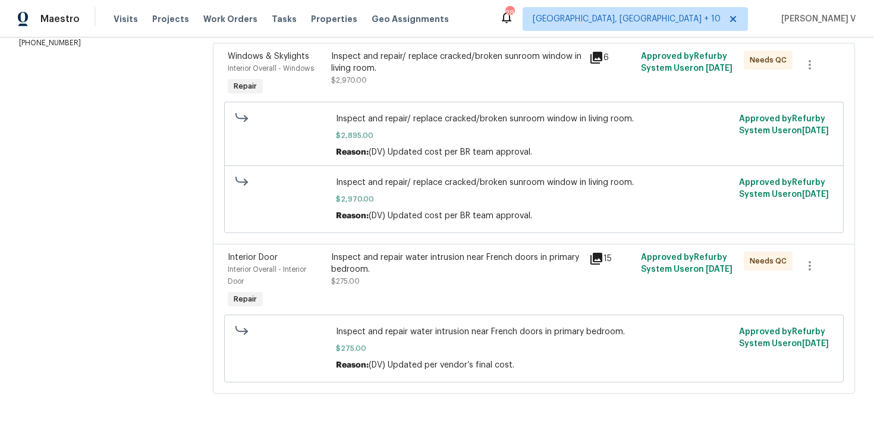
scroll to position [0, 0]
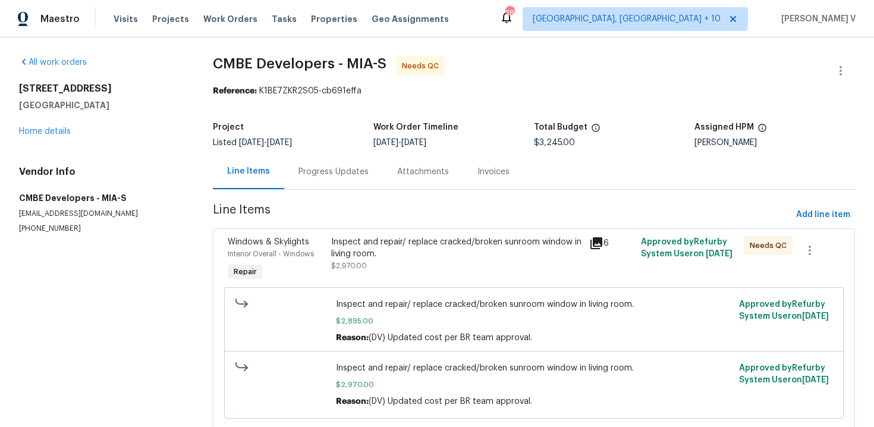
click at [327, 161] on div "Progress Updates" at bounding box center [333, 171] width 99 height 35
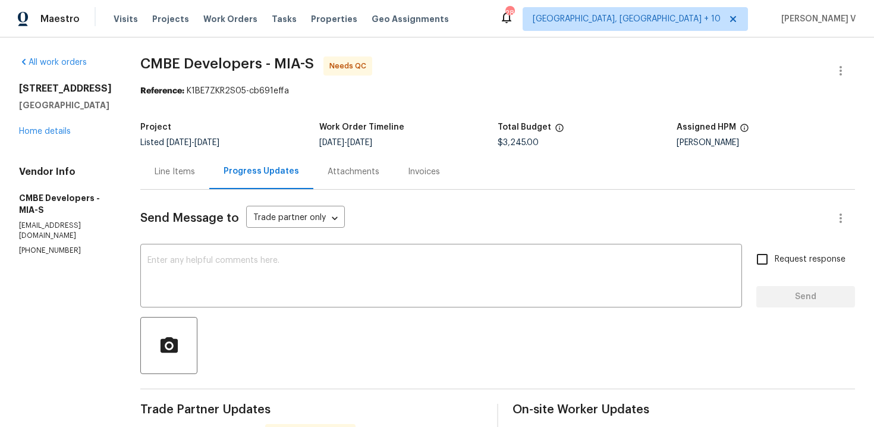
click at [175, 169] on div "Line Items" at bounding box center [175, 172] width 40 height 12
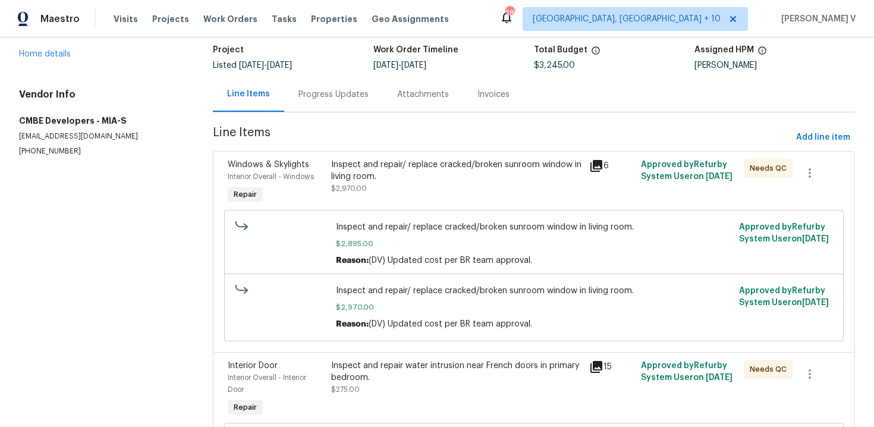
scroll to position [187, 0]
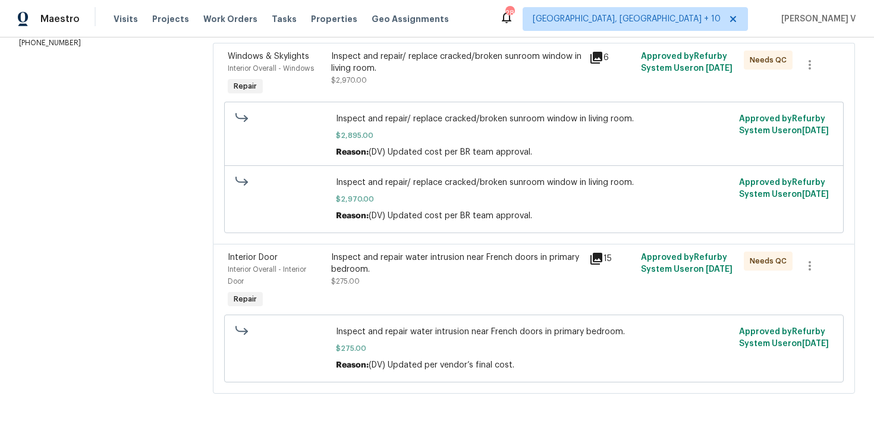
click at [401, 278] on div "Inspect and repair water intrusion near French doors in primary bedroom. $275.00" at bounding box center [456, 270] width 251 height 36
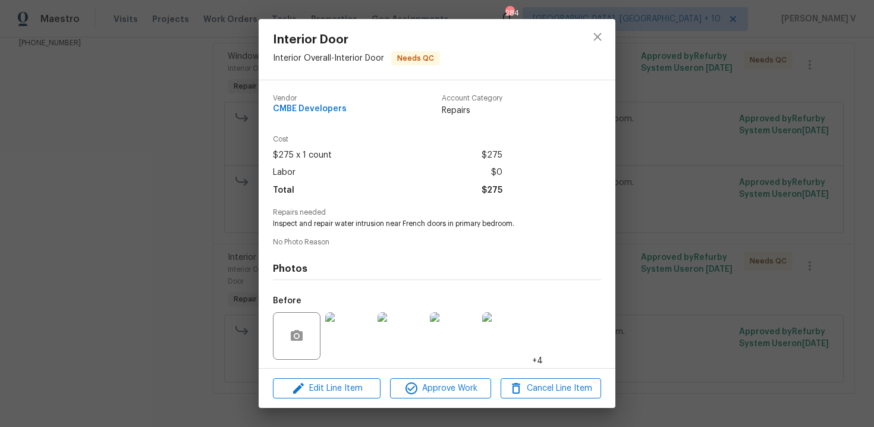
scroll to position [81, 0]
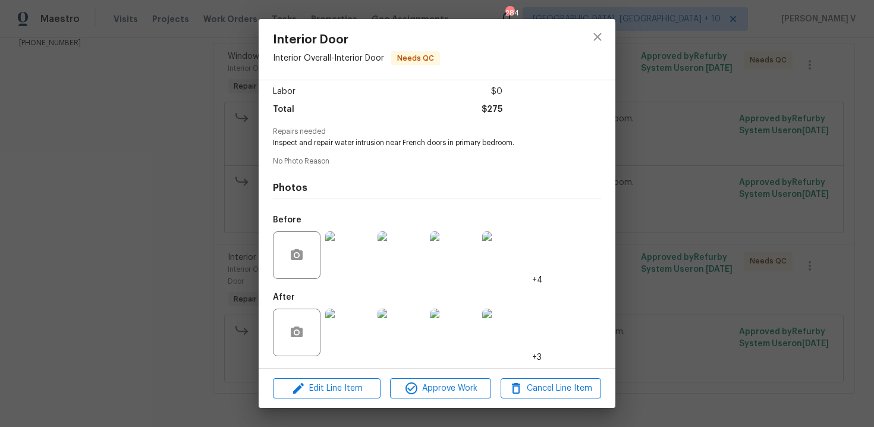
click at [360, 326] on img at bounding box center [349, 333] width 48 height 48
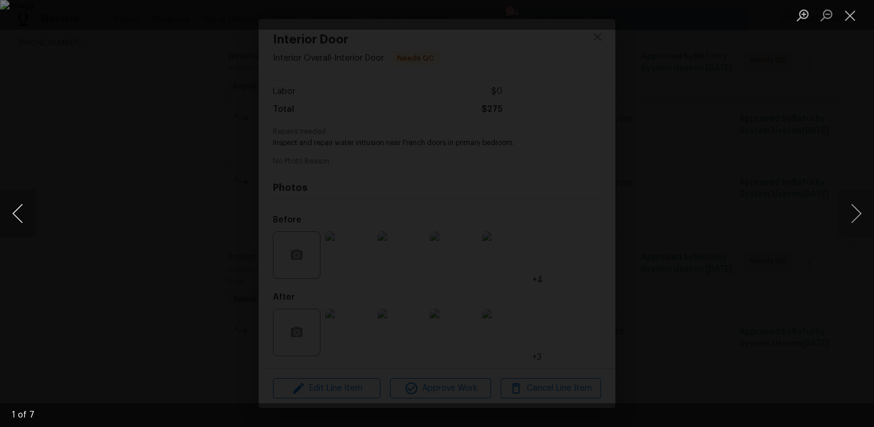
click at [22, 219] on button "Previous image" at bounding box center [18, 214] width 36 height 48
click at [140, 139] on div "Lightbox" at bounding box center [437, 213] width 874 height 427
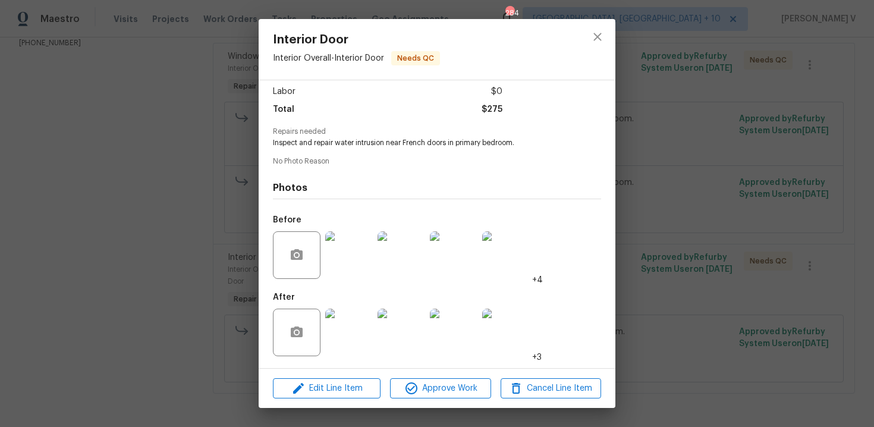
click at [140, 139] on div "Interior Door Interior Overall - Interior Door Needs QC Vendor CMBE Developers …" at bounding box center [437, 213] width 874 height 427
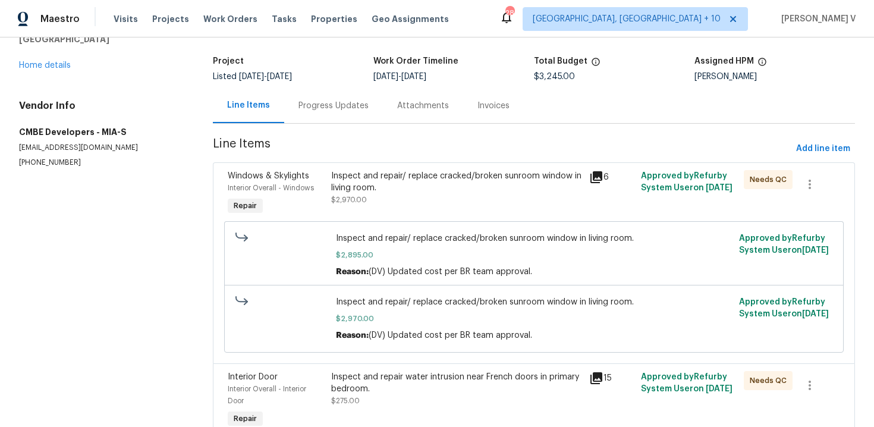
scroll to position [0, 0]
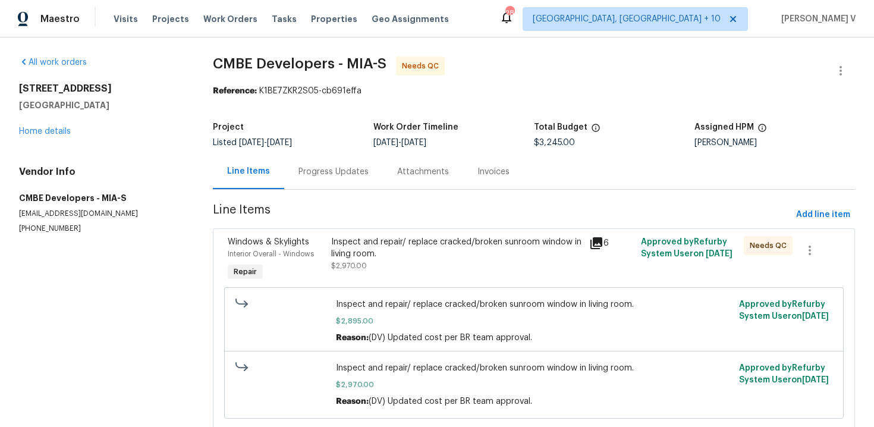
click at [307, 168] on div "Progress Updates" at bounding box center [334, 172] width 70 height 12
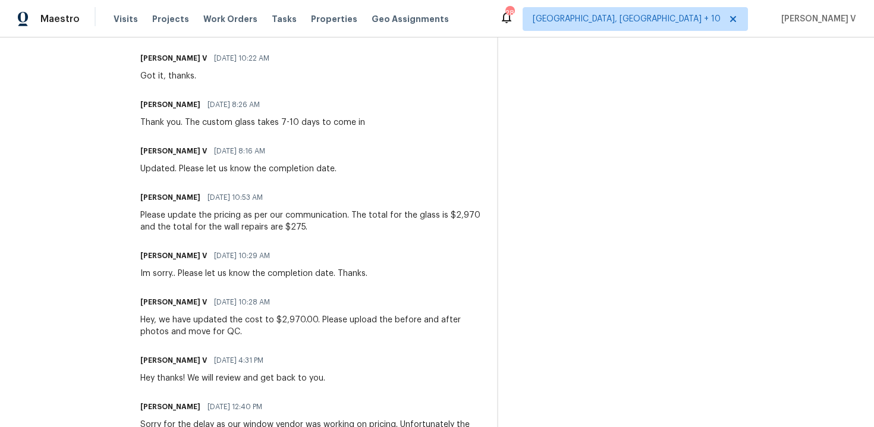
scroll to position [615, 0]
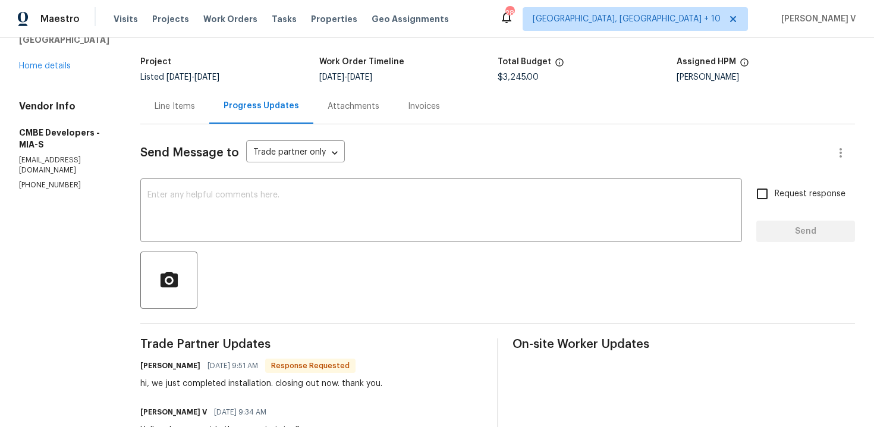
click at [193, 95] on div "Line Items" at bounding box center [174, 106] width 69 height 35
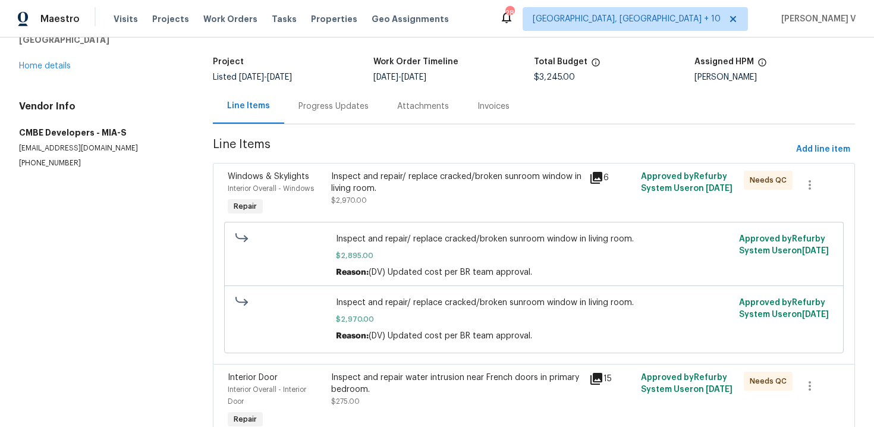
scroll to position [187, 0]
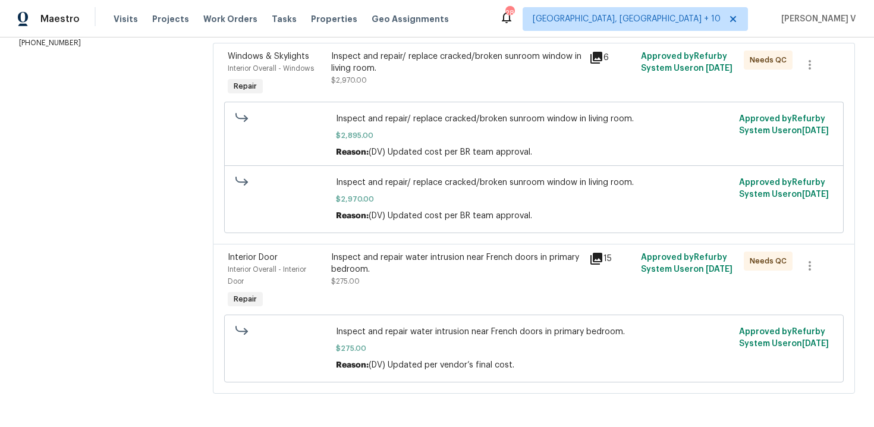
click at [488, 265] on div "Inspect and repair water intrusion near French doors in primary bedroom." at bounding box center [456, 264] width 251 height 24
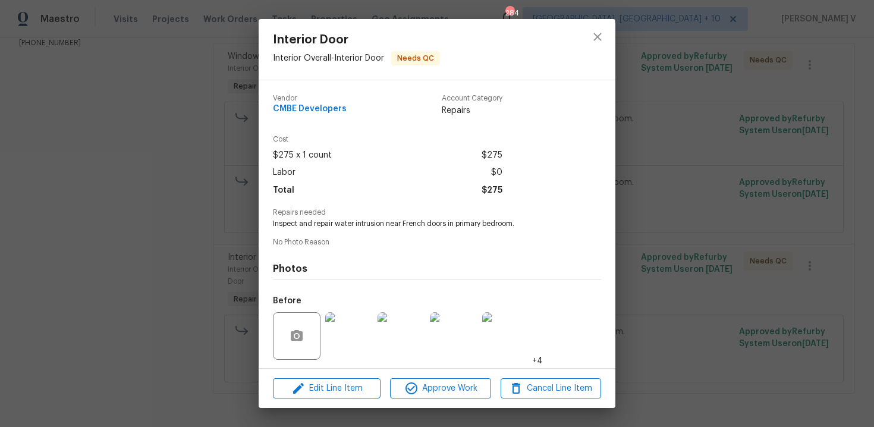
scroll to position [81, 0]
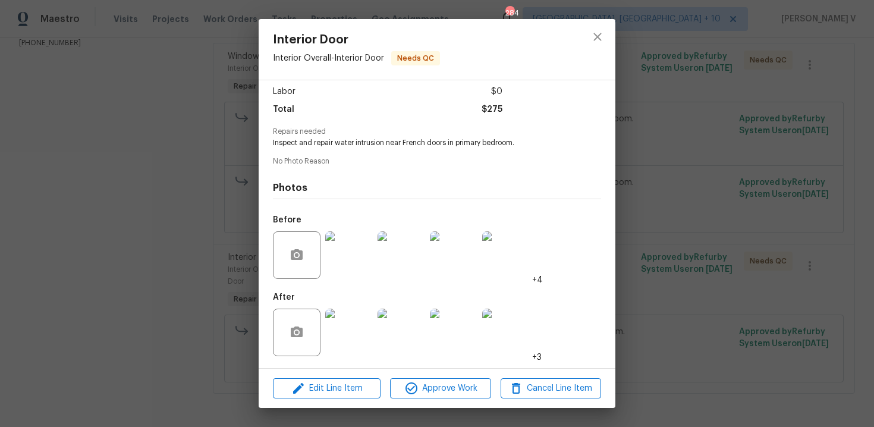
click at [186, 273] on div "Interior Door Interior Overall - Interior Door Needs QC Vendor CMBE Developers …" at bounding box center [437, 213] width 874 height 427
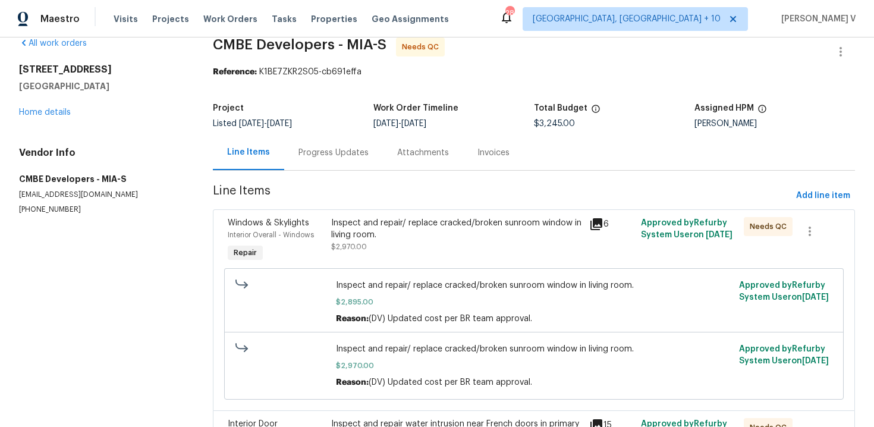
click at [314, 157] on div "Progress Updates" at bounding box center [334, 153] width 70 height 12
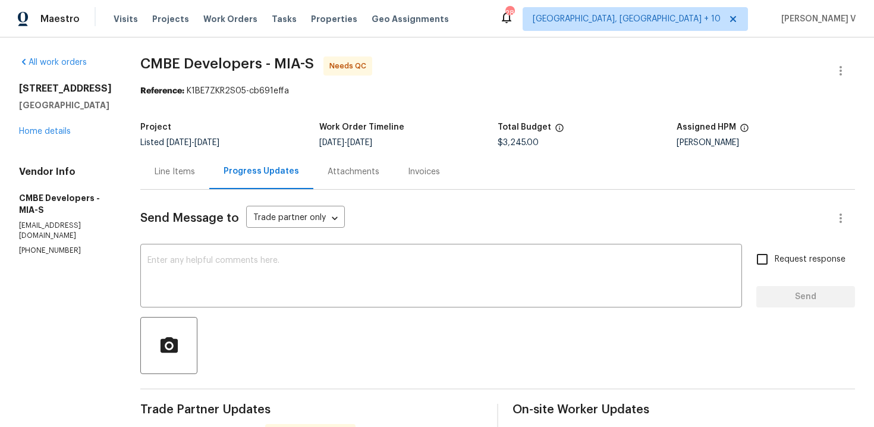
click at [184, 162] on div "Line Items" at bounding box center [174, 171] width 69 height 35
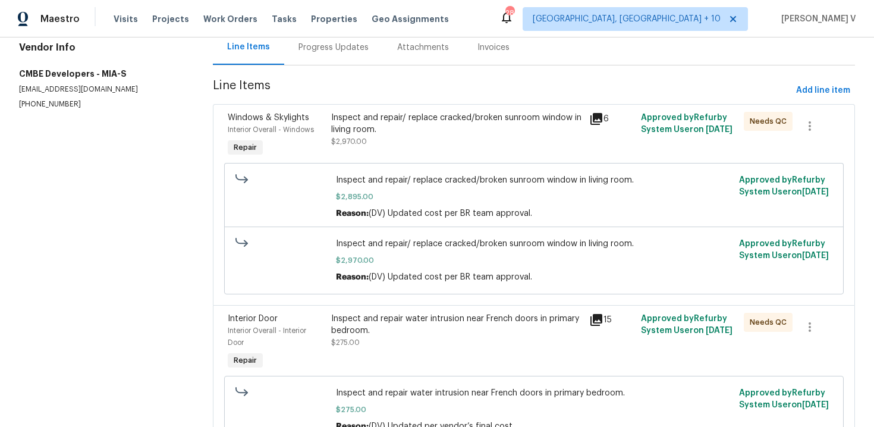
scroll to position [155, 0]
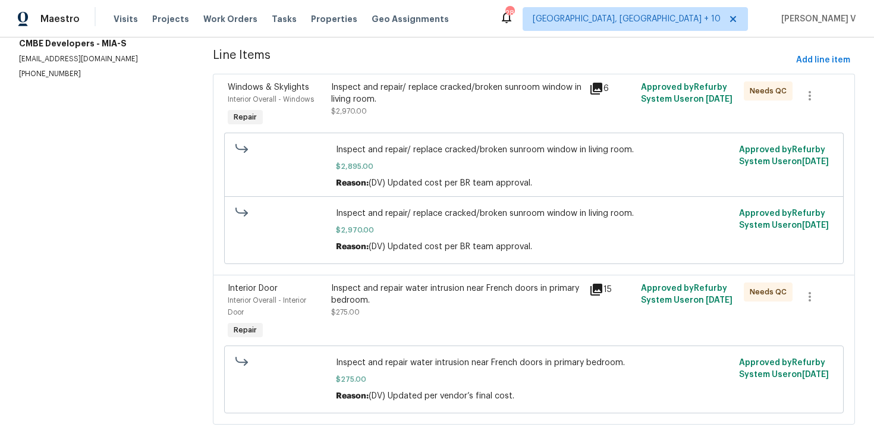
click at [407, 320] on div "Inspect and repair water intrusion near French doors in primary bedroom. $275.00" at bounding box center [457, 312] width 258 height 67
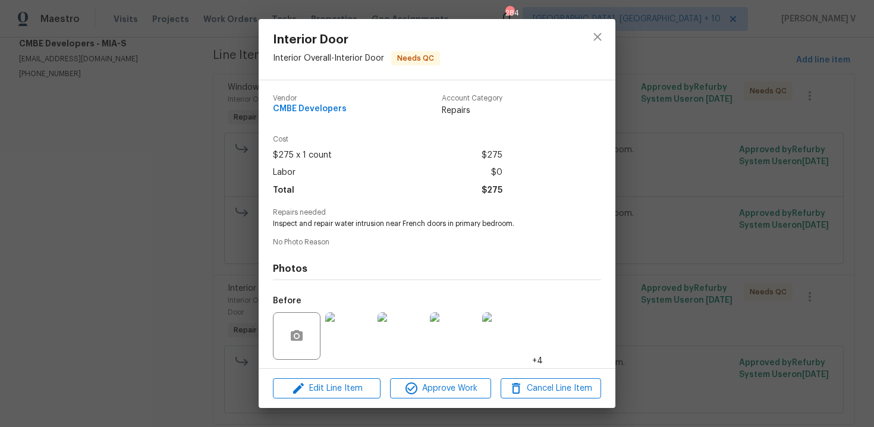
scroll to position [81, 0]
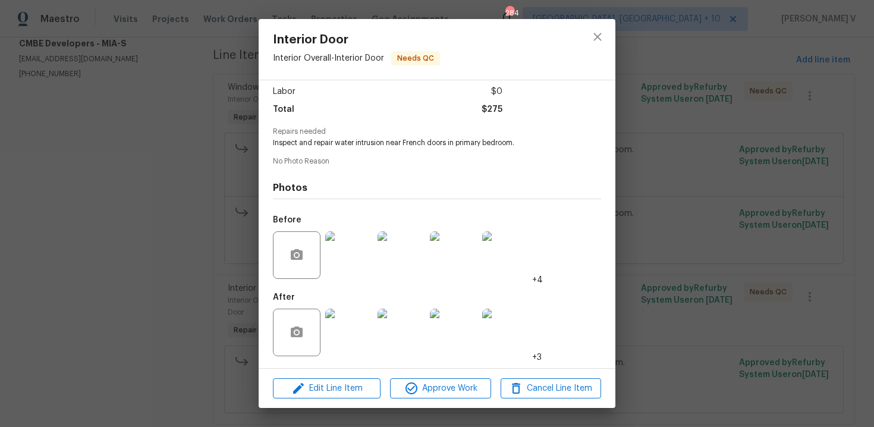
click at [364, 339] on img at bounding box center [349, 333] width 48 height 48
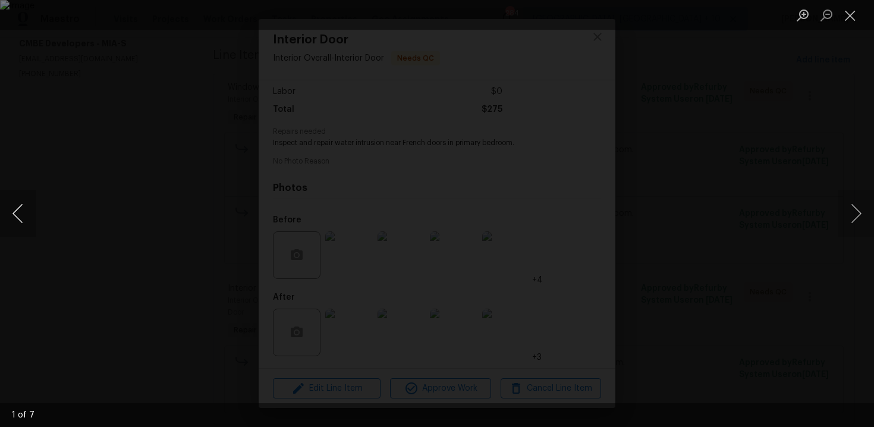
click at [15, 220] on button "Previous image" at bounding box center [18, 214] width 36 height 48
click at [128, 182] on div "Lightbox" at bounding box center [437, 213] width 874 height 427
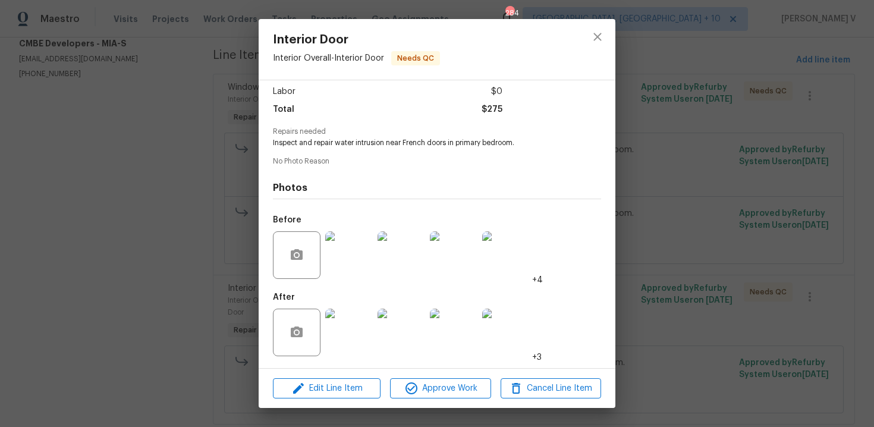
click at [356, 262] on img at bounding box center [349, 255] width 48 height 48
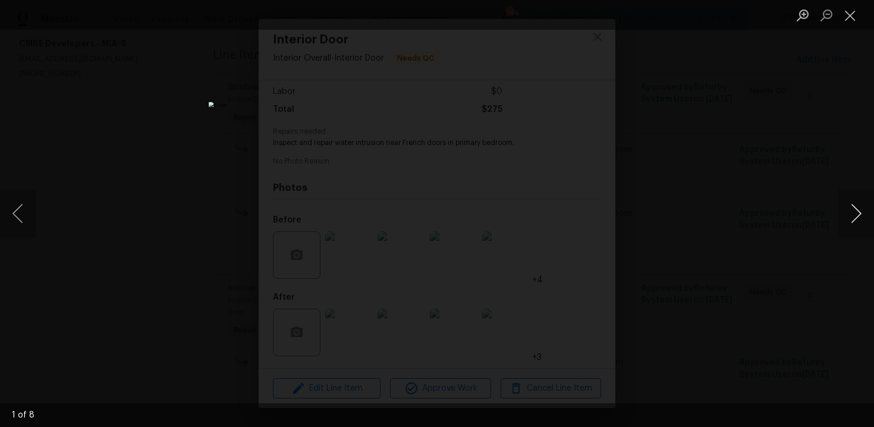
click at [853, 203] on button "Next image" at bounding box center [857, 214] width 36 height 48
click at [856, 213] on button "Next image" at bounding box center [857, 214] width 36 height 48
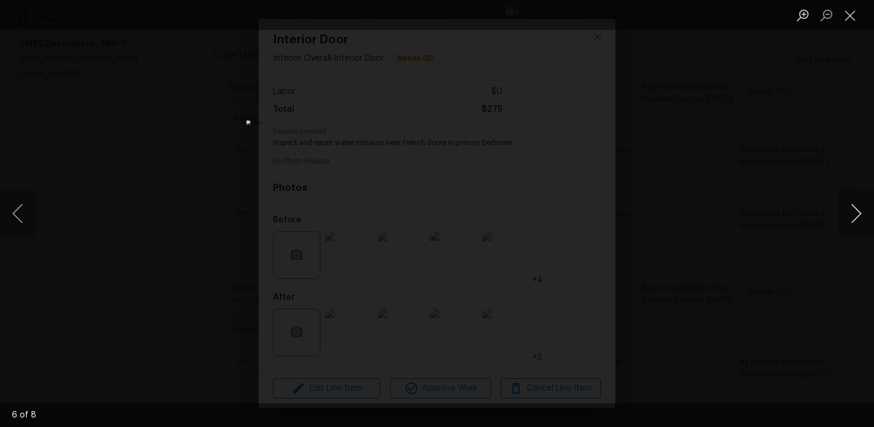
click at [854, 218] on button "Next image" at bounding box center [857, 214] width 36 height 48
click at [854, 219] on button "Next image" at bounding box center [857, 214] width 36 height 48
click at [793, 164] on div "Lightbox" at bounding box center [437, 213] width 874 height 427
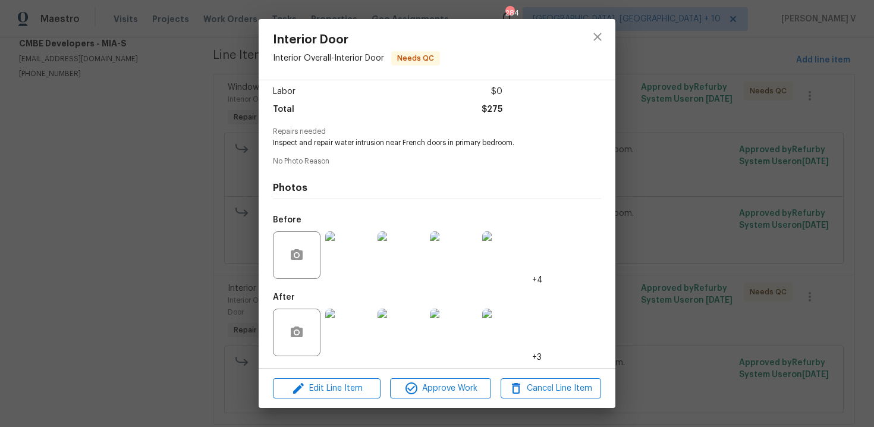
click at [354, 345] on img at bounding box center [349, 333] width 48 height 48
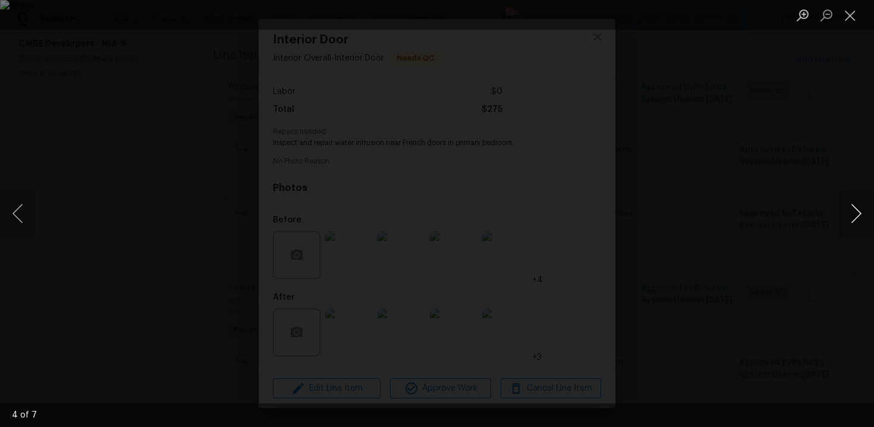
click at [858, 220] on button "Next image" at bounding box center [857, 214] width 36 height 48
click at [774, 175] on div "Lightbox" at bounding box center [437, 213] width 874 height 427
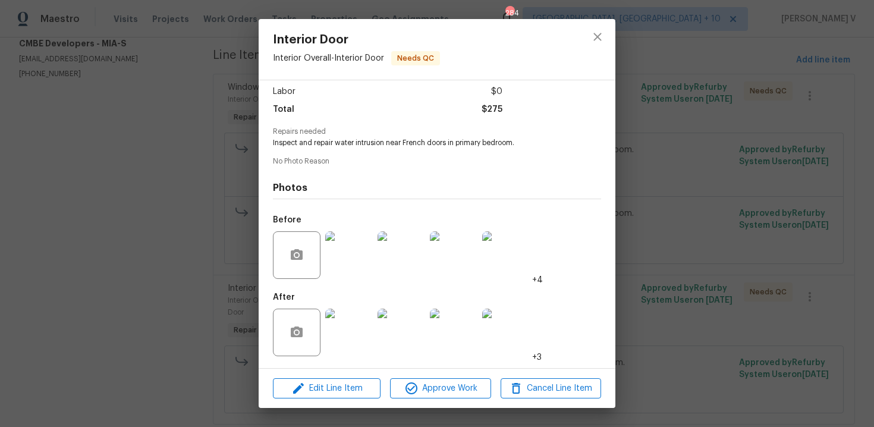
click at [774, 175] on div "Lightbox" at bounding box center [437, 213] width 874 height 427
click at [198, 170] on div "Interior Door Interior Overall - Interior Door Needs QC Vendor CMBE Developers …" at bounding box center [437, 213] width 874 height 427
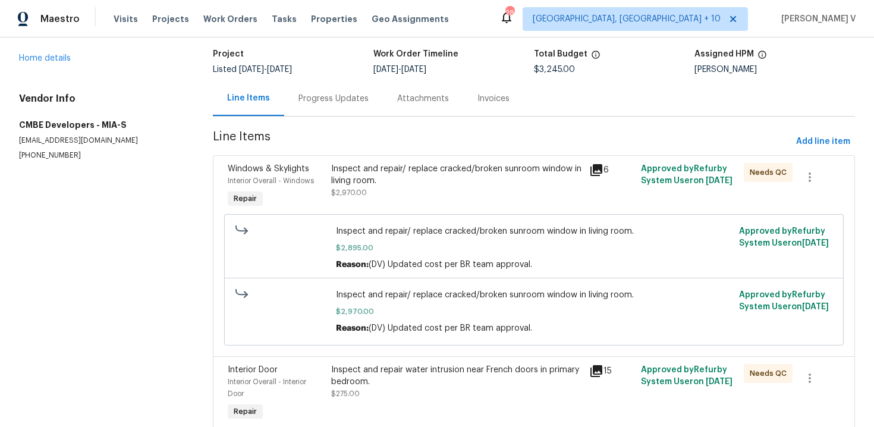
click at [315, 108] on div "Progress Updates" at bounding box center [333, 98] width 99 height 35
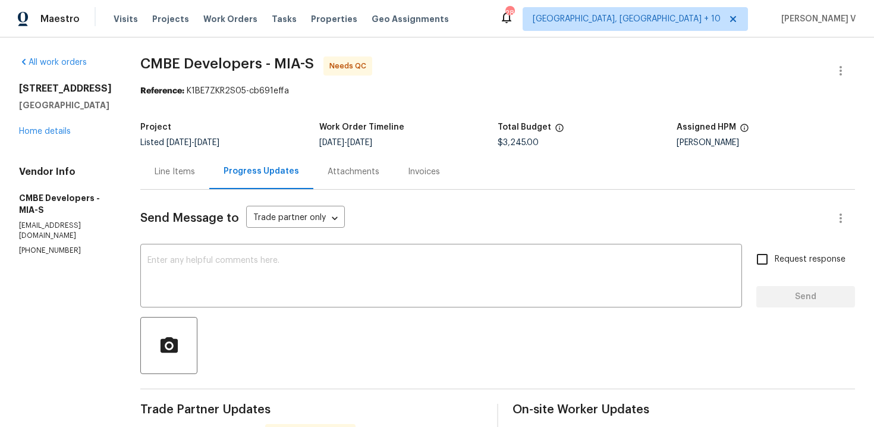
click at [177, 164] on div "Line Items" at bounding box center [174, 171] width 69 height 35
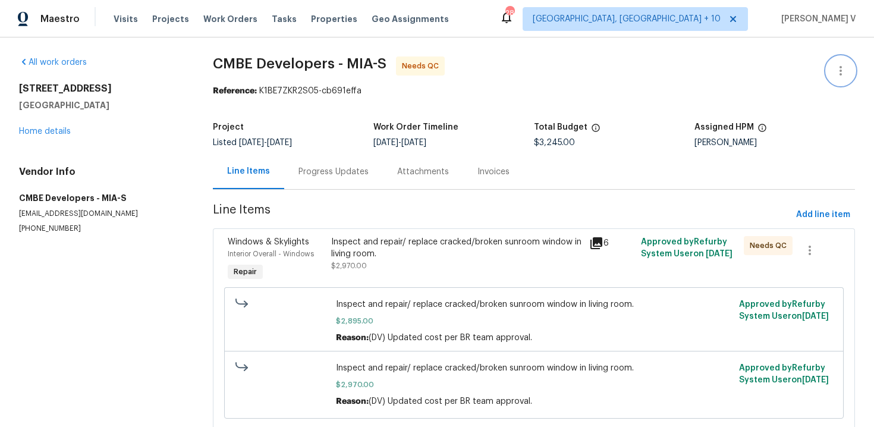
click at [837, 62] on button "button" at bounding box center [841, 70] width 29 height 29
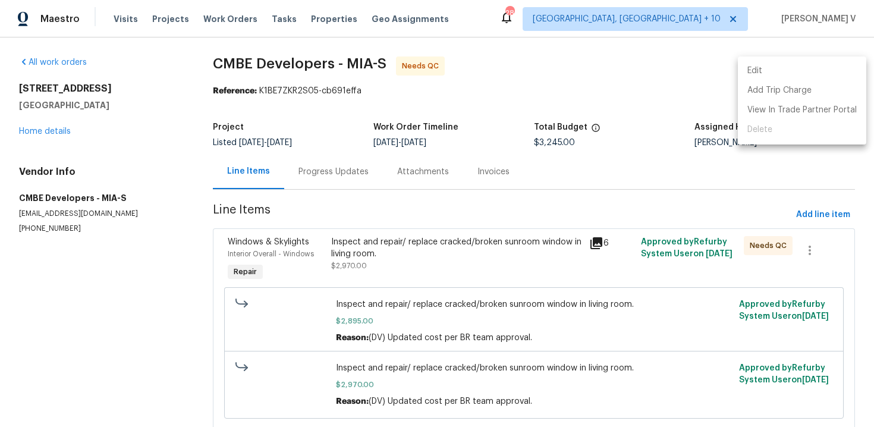
click at [816, 65] on li "Edit" at bounding box center [802, 71] width 128 height 20
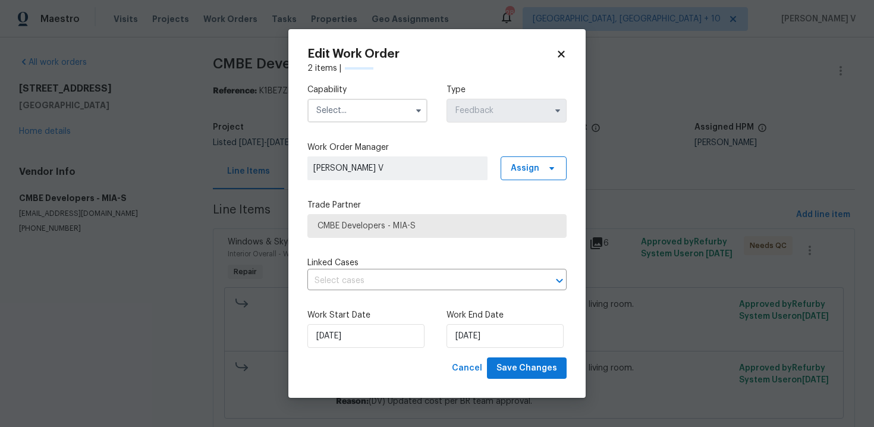
click at [406, 118] on input "text" at bounding box center [367, 111] width 120 height 24
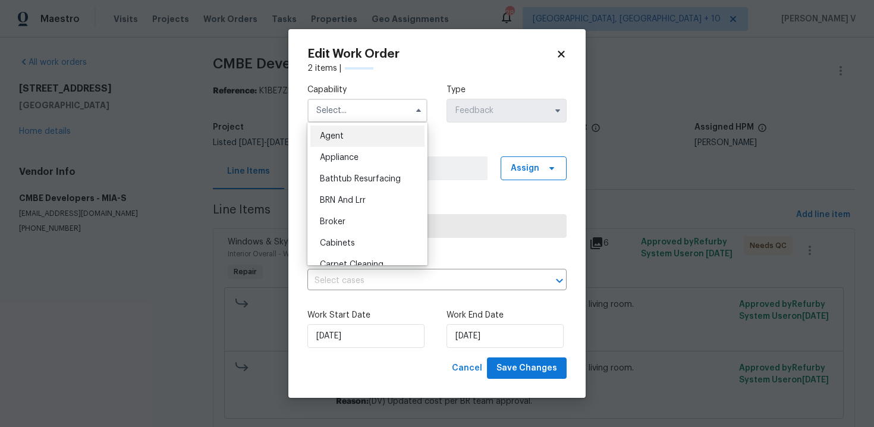
click at [354, 135] on div "Agent" at bounding box center [367, 135] width 114 height 21
type input "Agent"
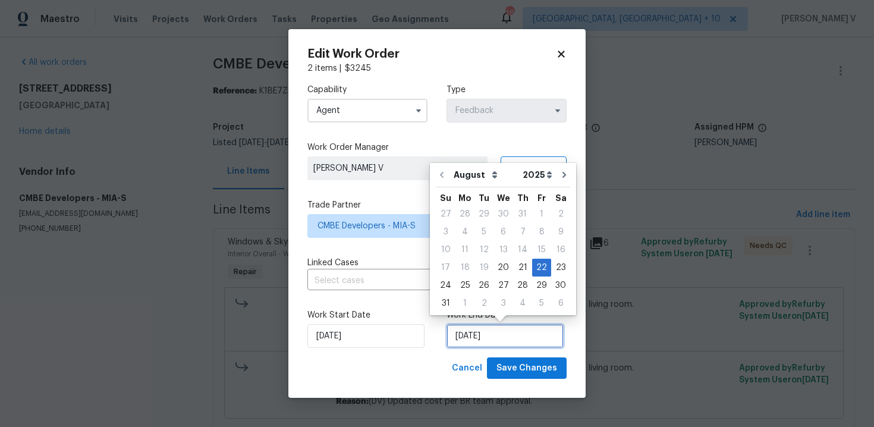
click at [474, 341] on input "22/08/2025" at bounding box center [505, 336] width 117 height 24
click at [513, 306] on div "4" at bounding box center [522, 303] width 19 height 17
type input "04/09/2025"
select select "8"
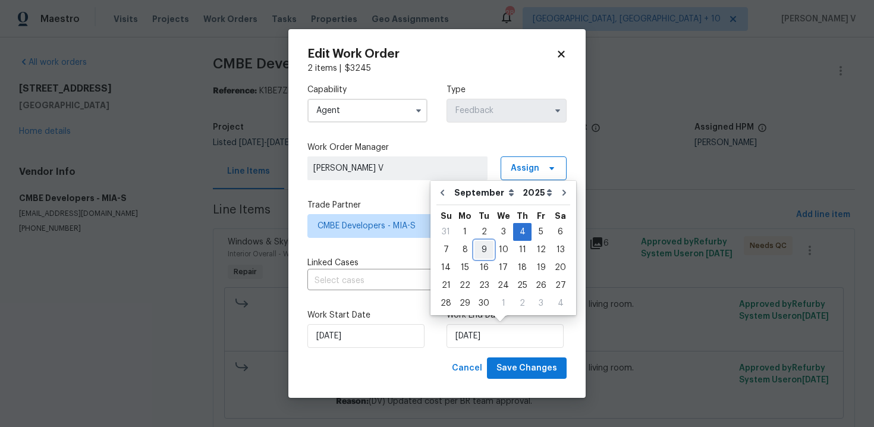
click at [479, 250] on div "9" at bounding box center [484, 249] width 19 height 17
type input "09/09/2025"
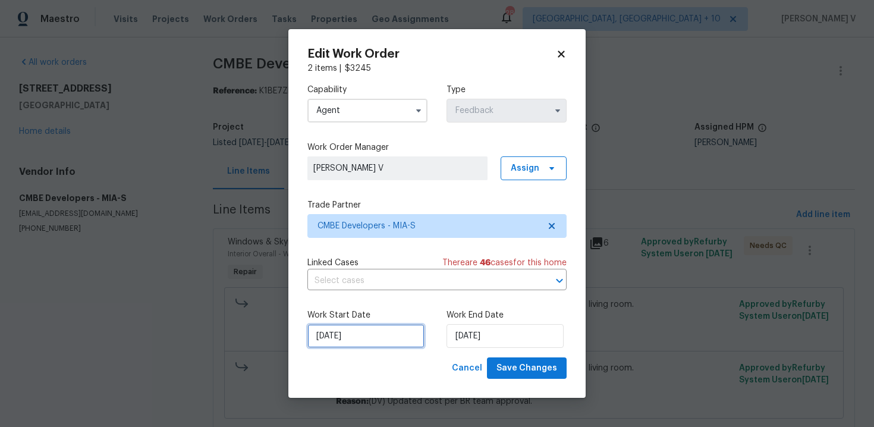
click at [346, 328] on input "20/08/2025" at bounding box center [365, 336] width 117 height 24
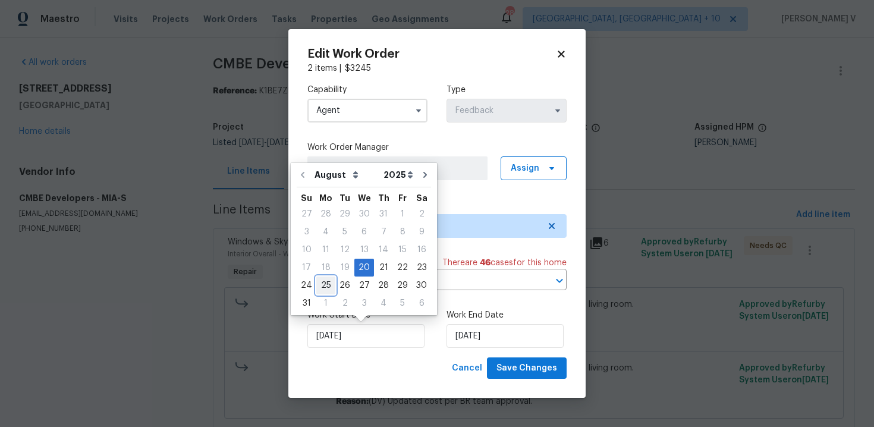
click at [322, 280] on div "25" at bounding box center [325, 285] width 19 height 17
type input "25/08/2025"
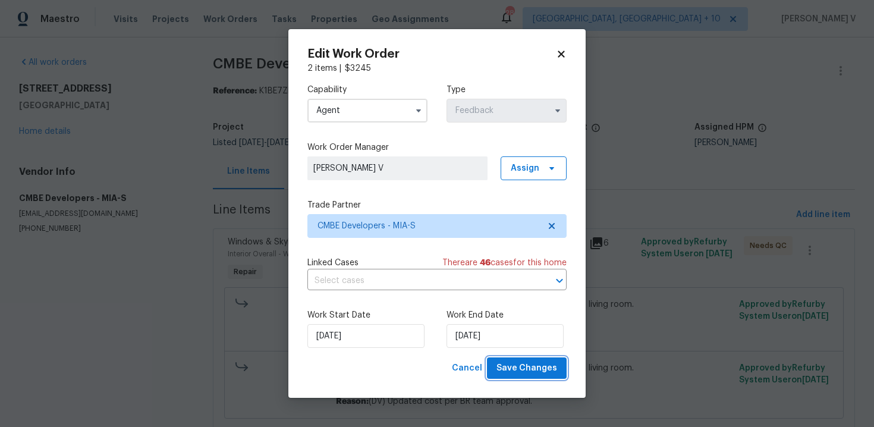
click at [514, 360] on button "Save Changes" at bounding box center [527, 368] width 80 height 22
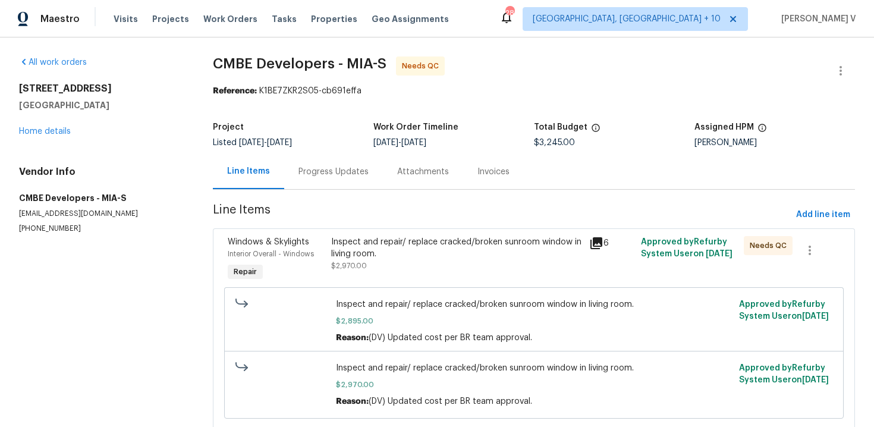
click at [349, 236] on div "Inspect and repair/ replace cracked/broken sunroom window in living room." at bounding box center [456, 248] width 251 height 24
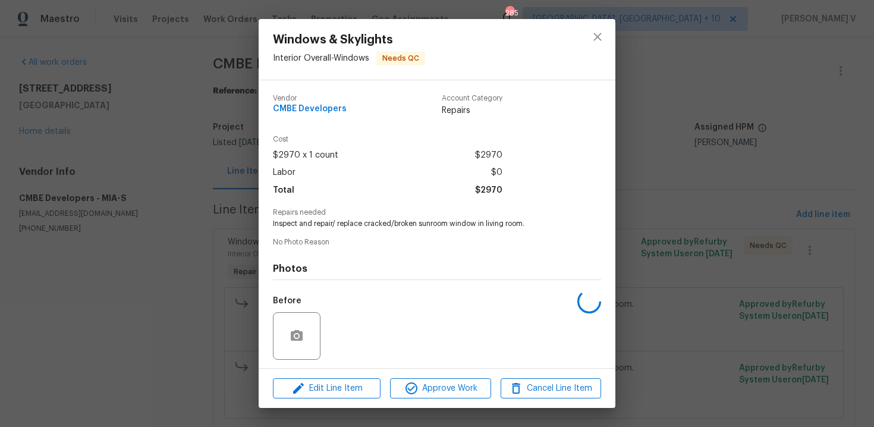
scroll to position [81, 0]
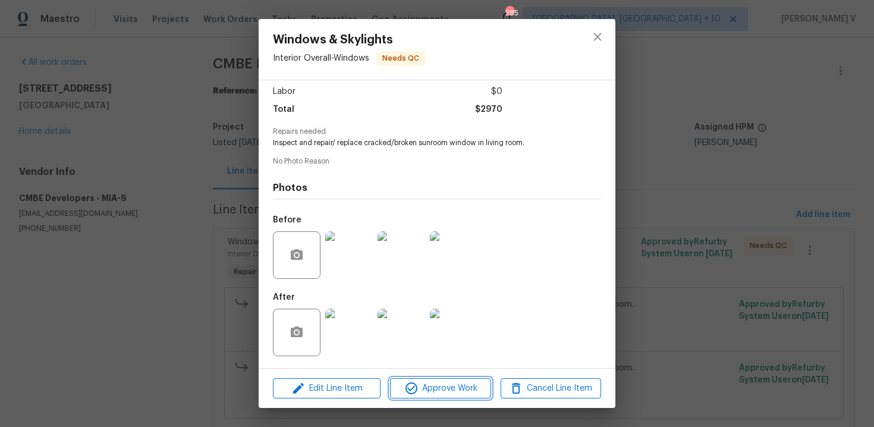
click at [434, 385] on span "Approve Work" at bounding box center [440, 388] width 93 height 15
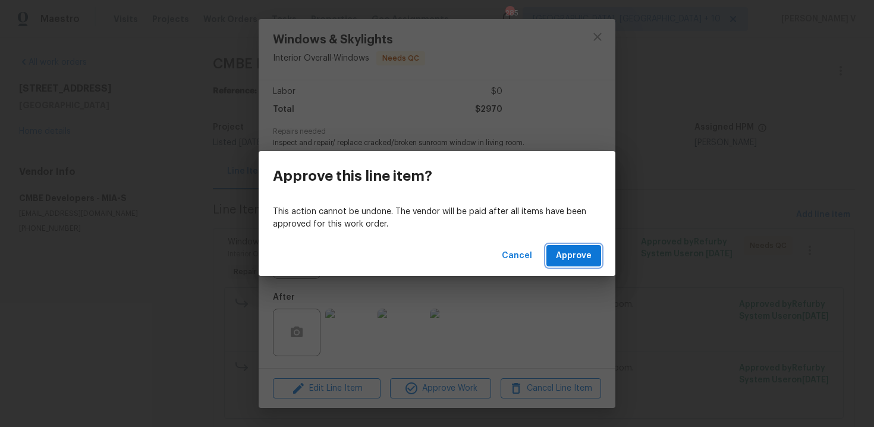
click at [565, 250] on span "Approve" at bounding box center [574, 256] width 36 height 15
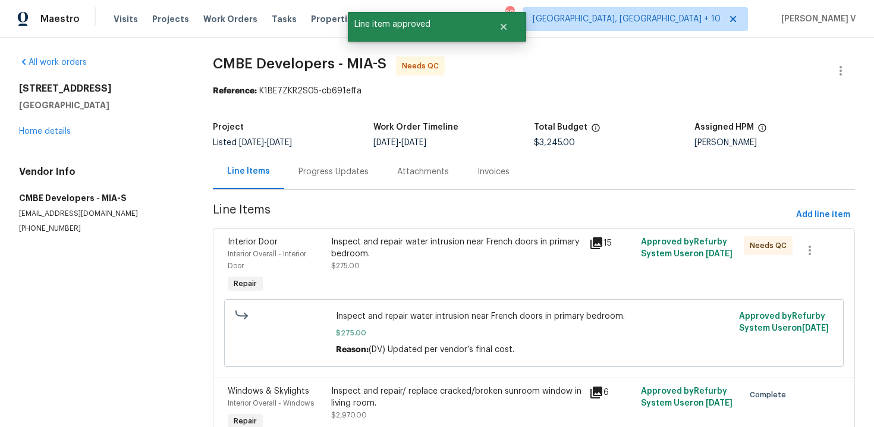
click at [437, 260] on div "Inspect and repair water intrusion near French doors in primary bedroom. $275.00" at bounding box center [456, 254] width 251 height 36
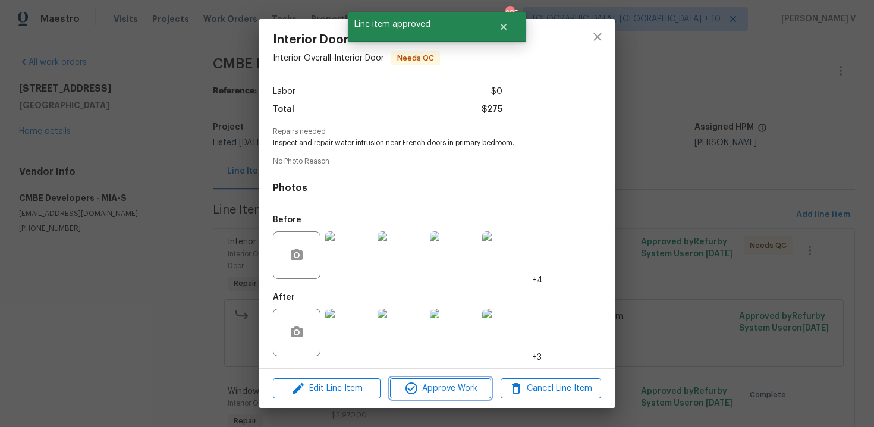
click at [441, 385] on span "Approve Work" at bounding box center [440, 388] width 93 height 15
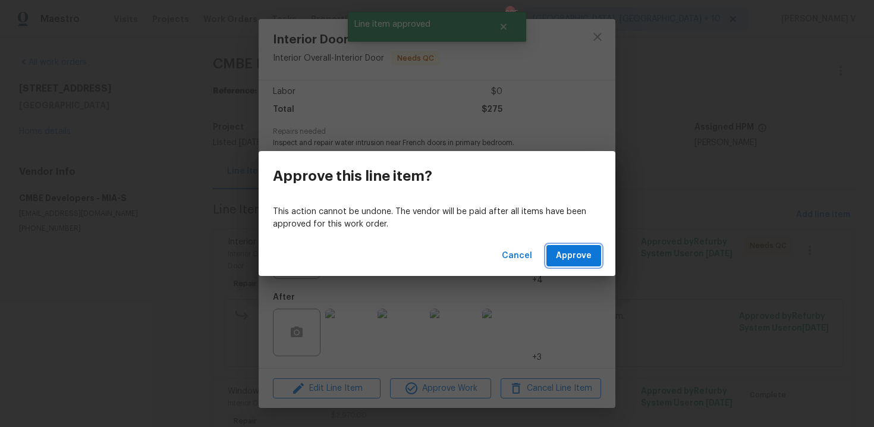
click at [564, 261] on span "Approve" at bounding box center [574, 256] width 36 height 15
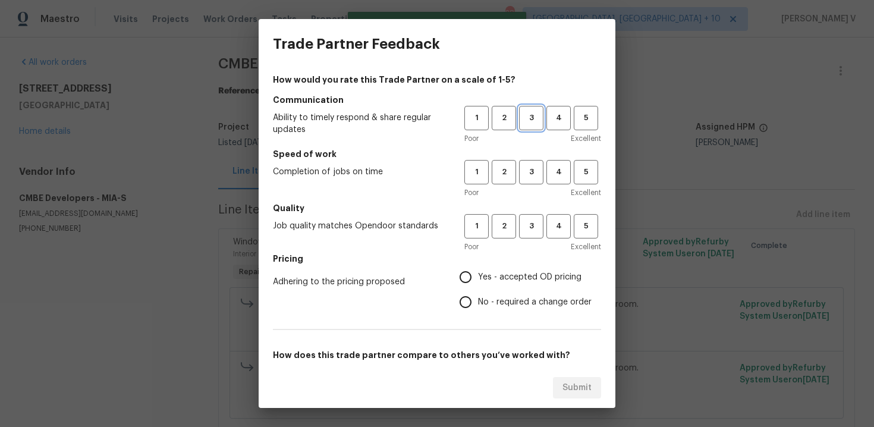
click at [526, 120] on span "3" at bounding box center [531, 118] width 22 height 14
click at [526, 187] on div "Poor Excellent" at bounding box center [532, 193] width 137 height 12
click at [525, 178] on span "3" at bounding box center [531, 172] width 22 height 14
click at [525, 222] on span "3" at bounding box center [531, 226] width 22 height 14
click at [482, 294] on label "No - required a change order" at bounding box center [522, 302] width 139 height 25
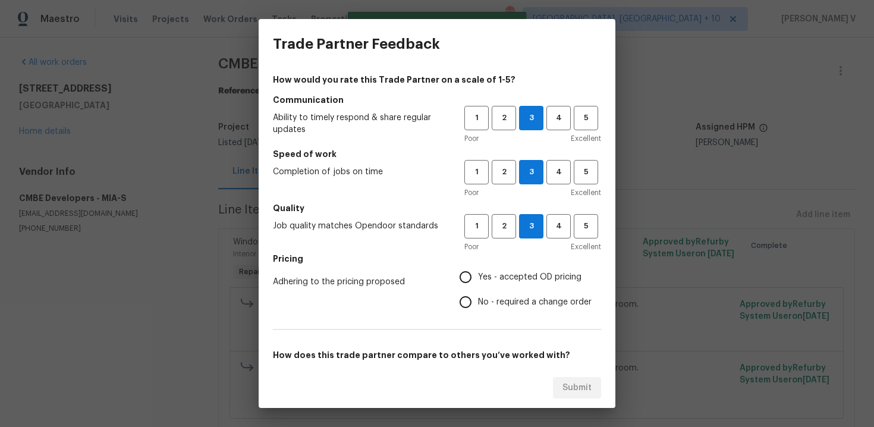
click at [478, 294] on input "No - required a change order" at bounding box center [465, 302] width 25 height 25
radio input "true"
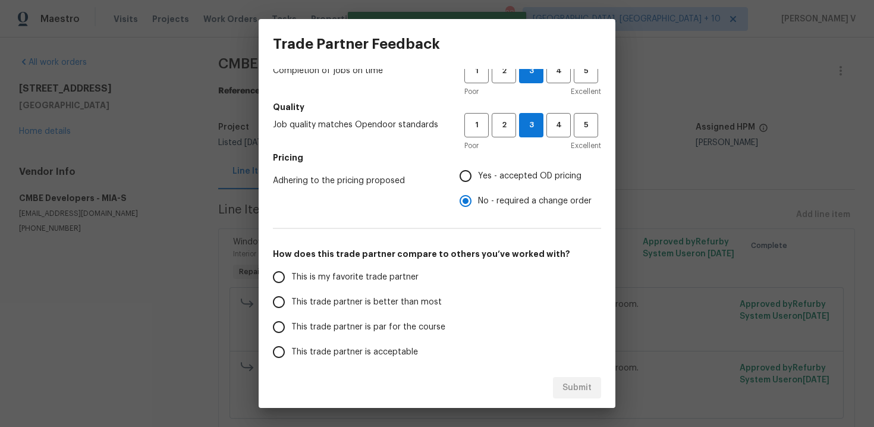
scroll to position [111, 0]
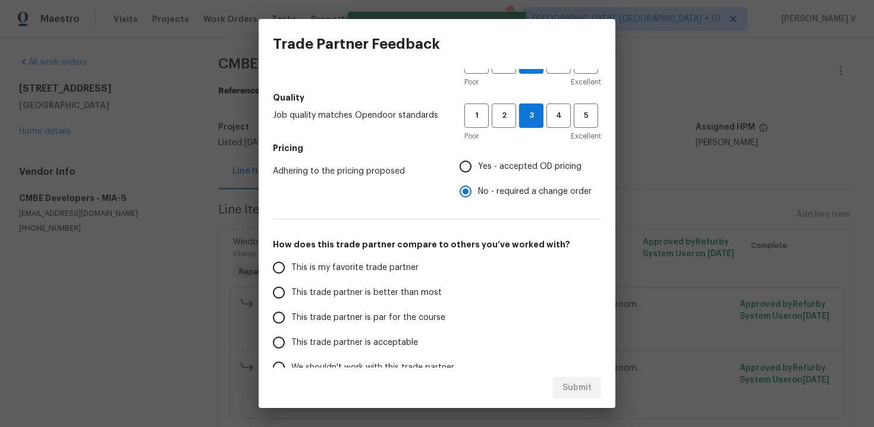
click at [391, 302] on label "This trade partner is better than most" at bounding box center [360, 292] width 188 height 25
click at [291, 302] on input "This trade partner is better than most" at bounding box center [278, 292] width 25 height 25
click at [561, 378] on button "Submit" at bounding box center [577, 388] width 48 height 22
radio input "true"
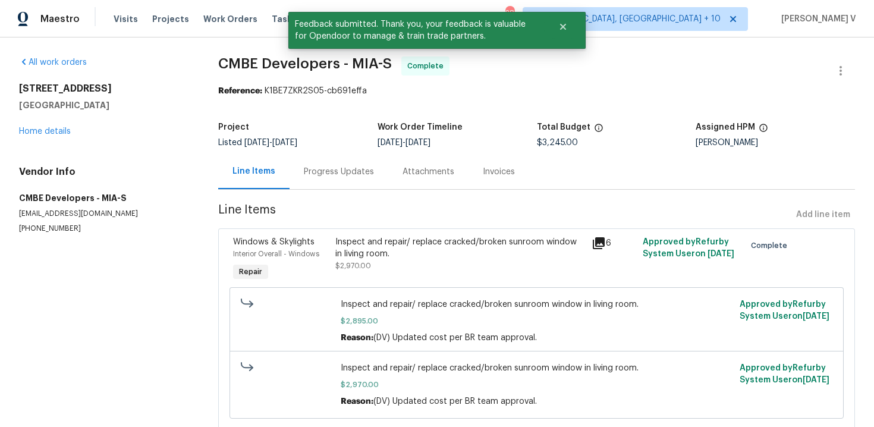
click at [318, 184] on div "Progress Updates" at bounding box center [339, 171] width 99 height 35
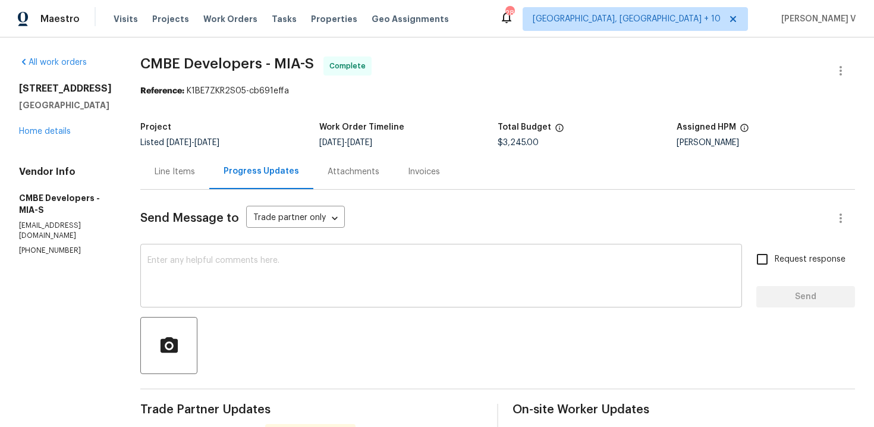
click at [248, 280] on textarea at bounding box center [441, 277] width 588 height 42
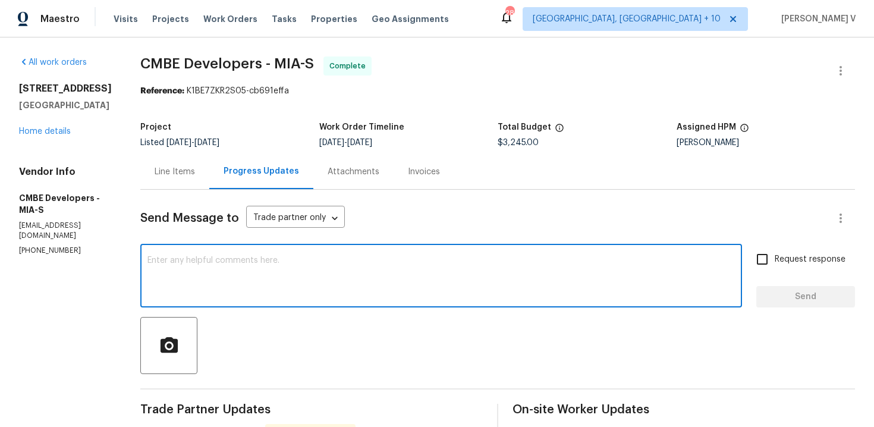
paste textarea "Hey, the work order has been approved. Thanks for the job :)"
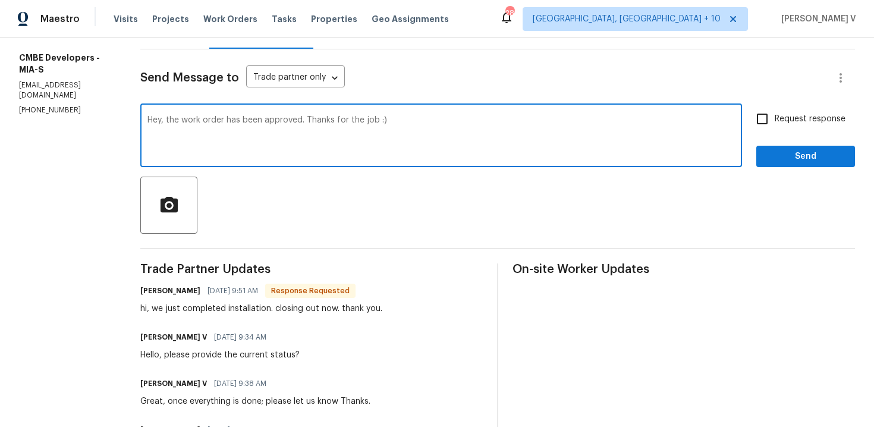
scroll to position [165, 0]
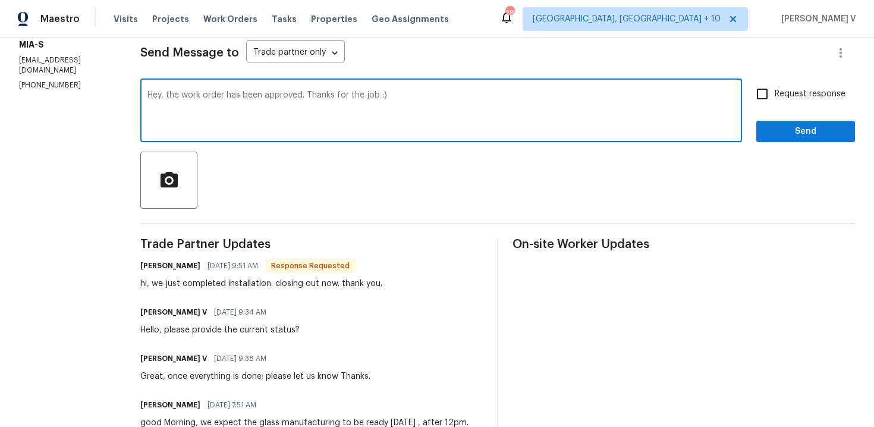
drag, startPoint x: 166, startPoint y: 95, endPoint x: 114, endPoint y: 95, distance: 51.7
type textarea "Great, the work order has been approved. Thanks for the job :)"
click at [765, 134] on button "Send" at bounding box center [805, 132] width 99 height 22
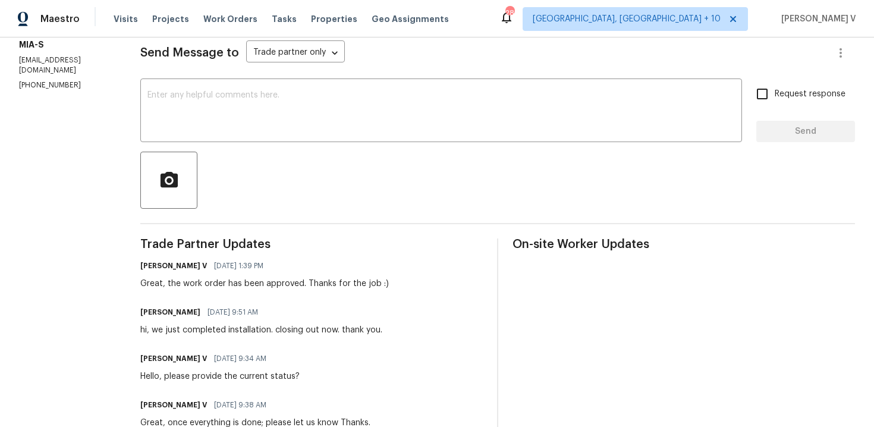
scroll to position [0, 0]
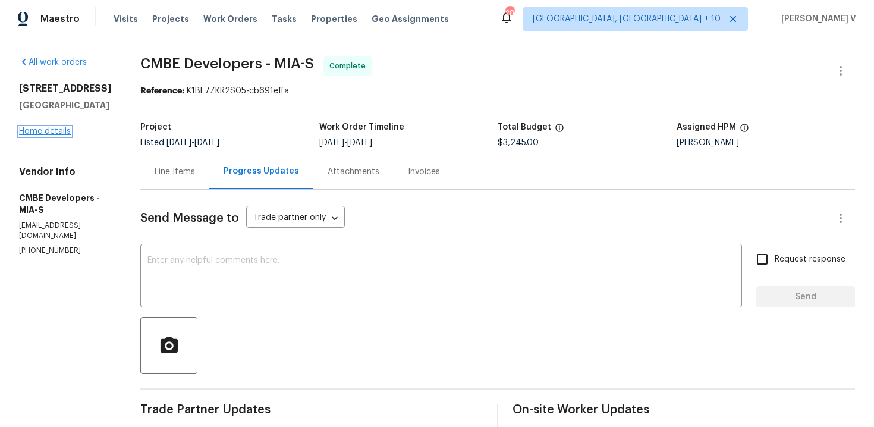
click at [51, 131] on link "Home details" at bounding box center [45, 131] width 52 height 8
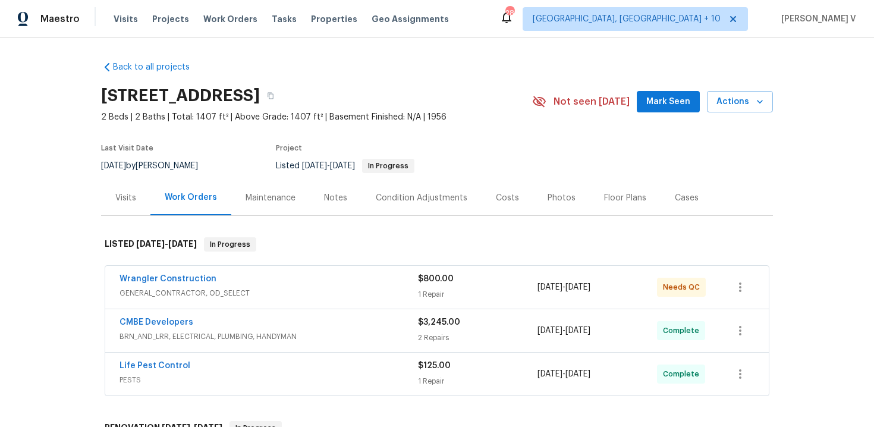
click at [168, 274] on span "Wrangler Construction" at bounding box center [168, 279] width 97 height 12
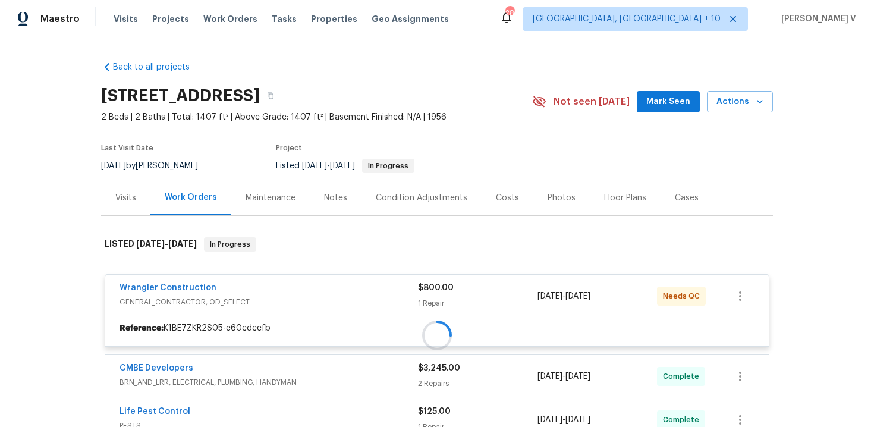
click at [160, 287] on div at bounding box center [437, 335] width 672 height 220
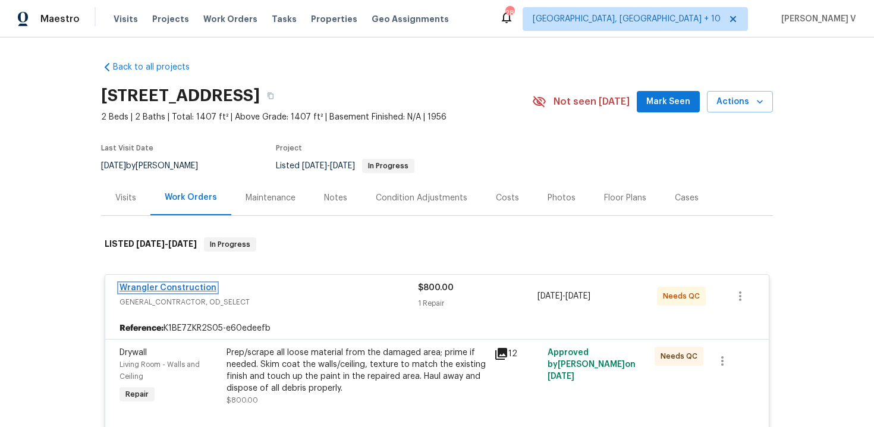
click at [174, 287] on link "Wrangler Construction" at bounding box center [168, 288] width 97 height 8
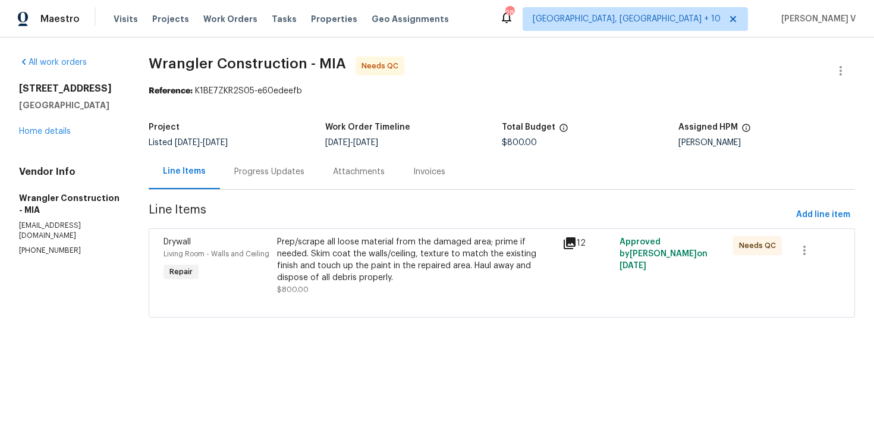
click at [329, 160] on div "Attachments" at bounding box center [359, 171] width 80 height 35
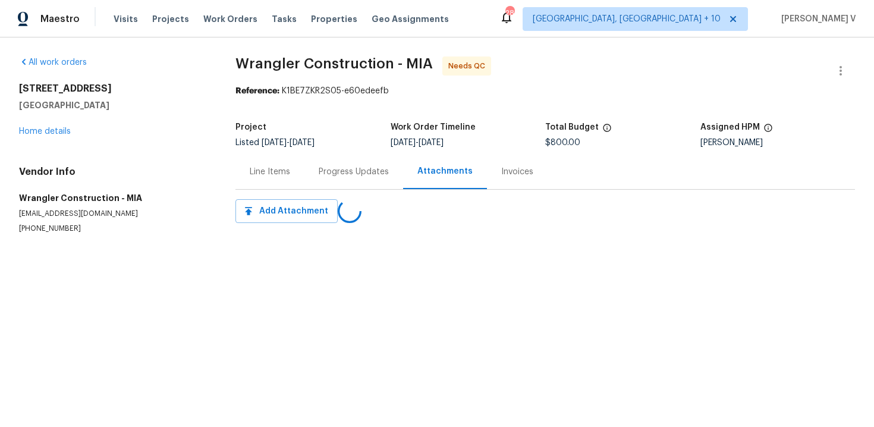
click at [329, 160] on div "Progress Updates" at bounding box center [353, 171] width 99 height 35
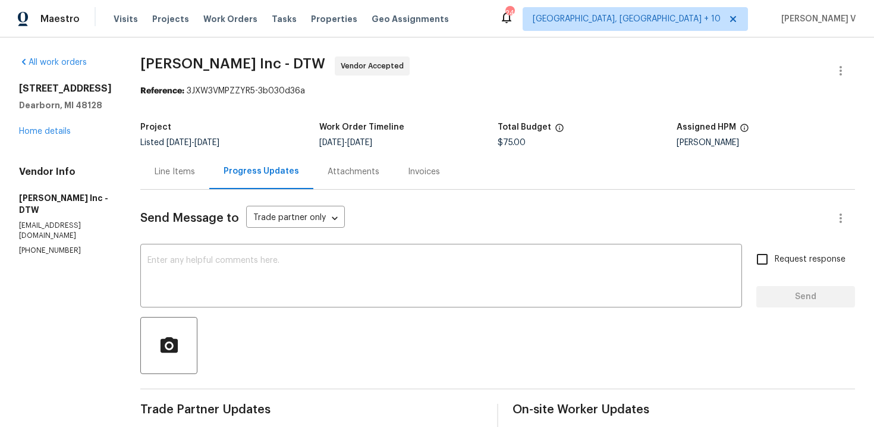
scroll to position [90, 0]
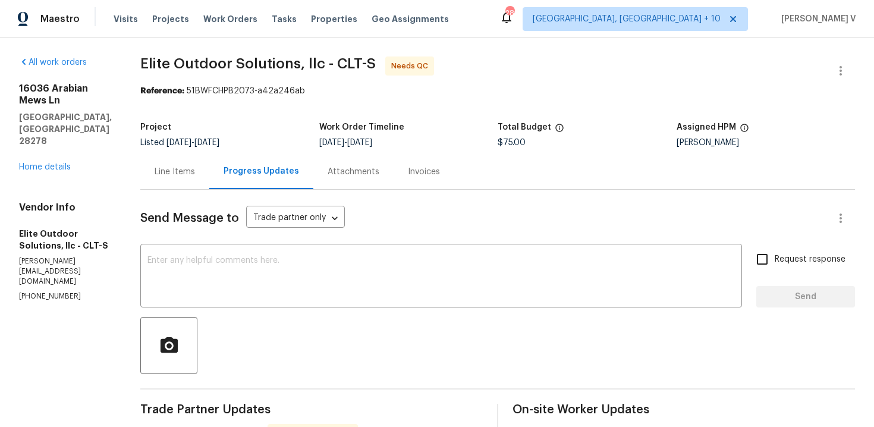
click at [170, 181] on div "Line Items" at bounding box center [174, 171] width 69 height 35
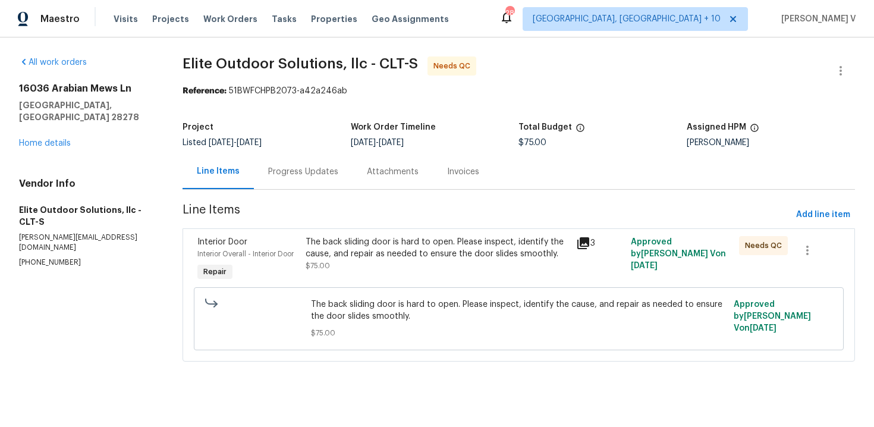
click at [339, 263] on div "The back sliding door is hard to open. Please inspect, identify the cause, and …" at bounding box center [438, 254] width 264 height 36
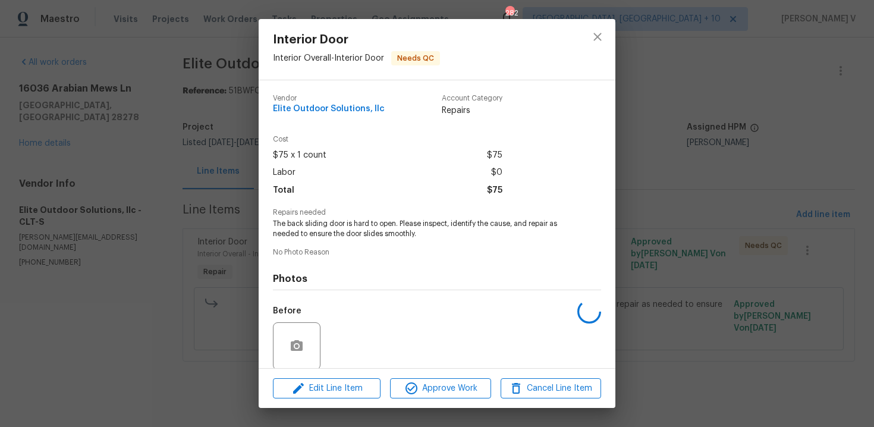
scroll to position [91, 0]
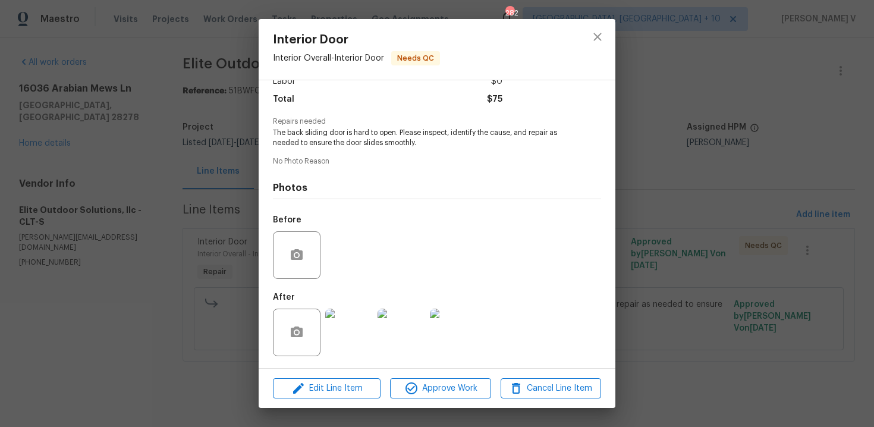
click at [369, 332] on img at bounding box center [349, 333] width 48 height 48
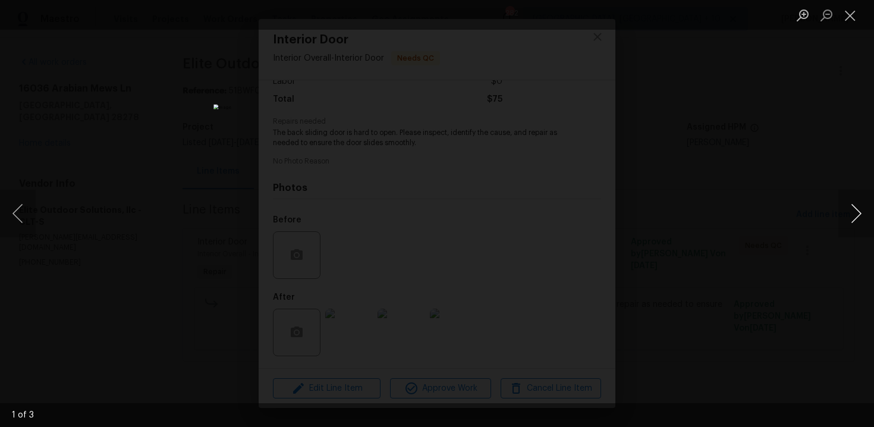
click at [866, 216] on button "Next image" at bounding box center [857, 214] width 36 height 48
click at [865, 216] on button "Next image" at bounding box center [857, 214] width 36 height 48
click at [662, 165] on div "Lightbox" at bounding box center [437, 213] width 874 height 427
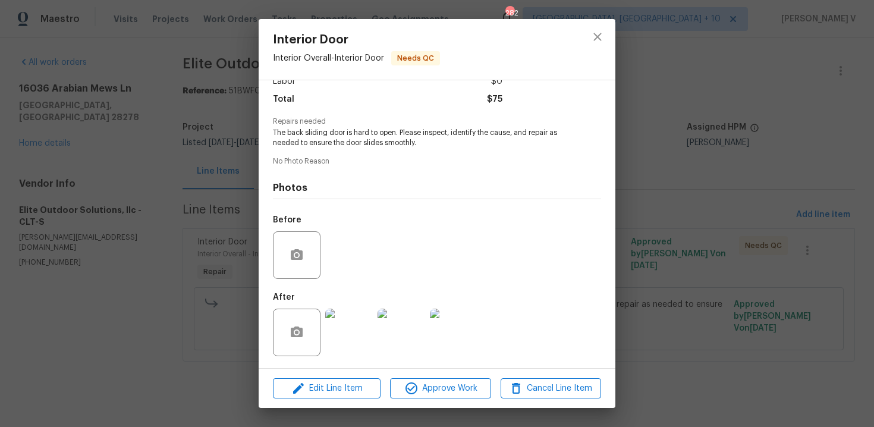
click at [348, 330] on img at bounding box center [349, 333] width 48 height 48
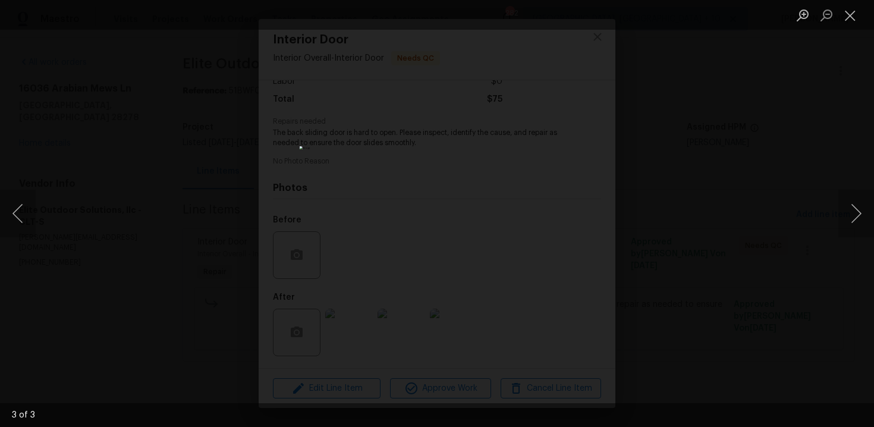
click at [834, 138] on div "Lightbox" at bounding box center [437, 213] width 874 height 427
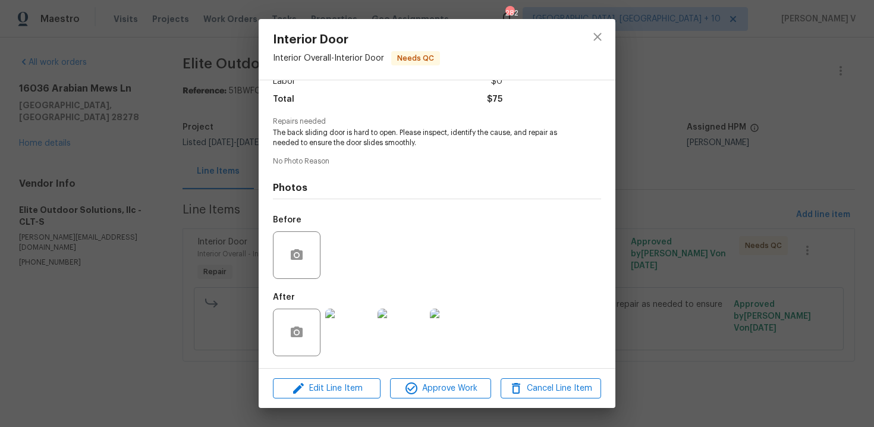
click at [243, 143] on div "Interior Door Interior Overall - Interior Door Needs QC Vendor Elite Outdoor So…" at bounding box center [437, 213] width 874 height 427
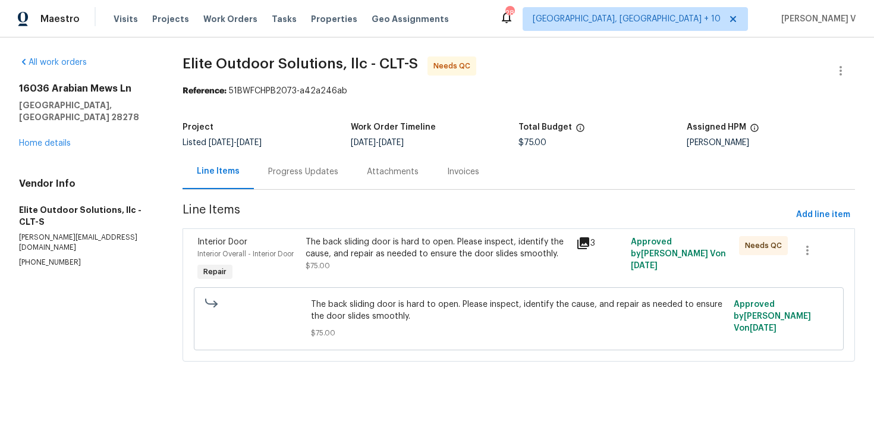
click at [272, 169] on div "Progress Updates" at bounding box center [303, 172] width 70 height 12
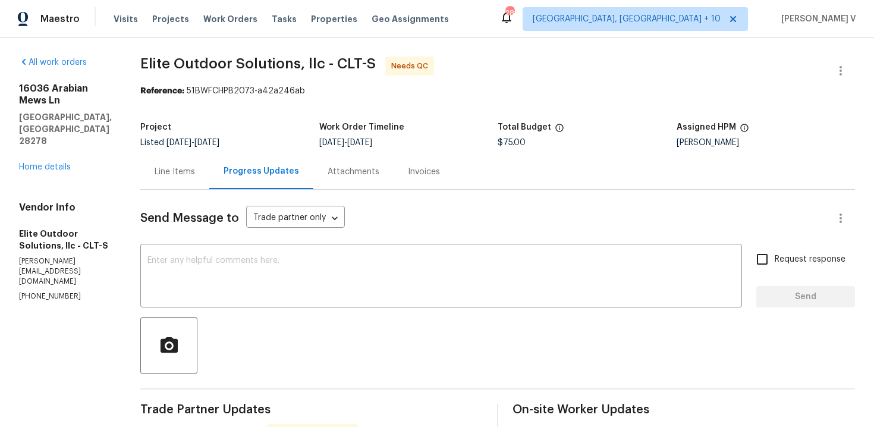
click at [172, 170] on div "Line Items" at bounding box center [175, 172] width 40 height 12
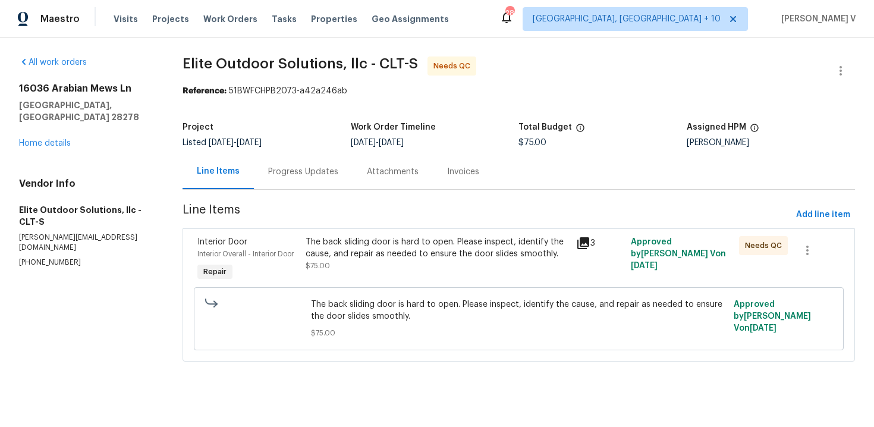
click at [332, 268] on div "The back sliding door is hard to open. Please inspect, identify the cause, and …" at bounding box center [438, 254] width 264 height 36
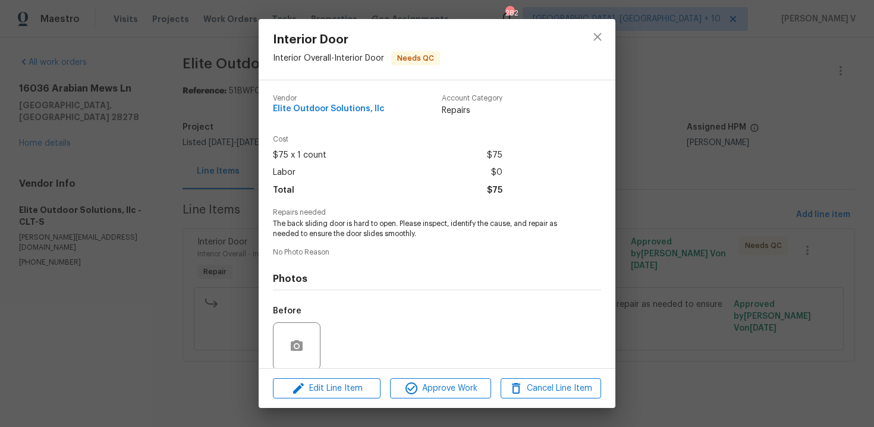
scroll to position [91, 0]
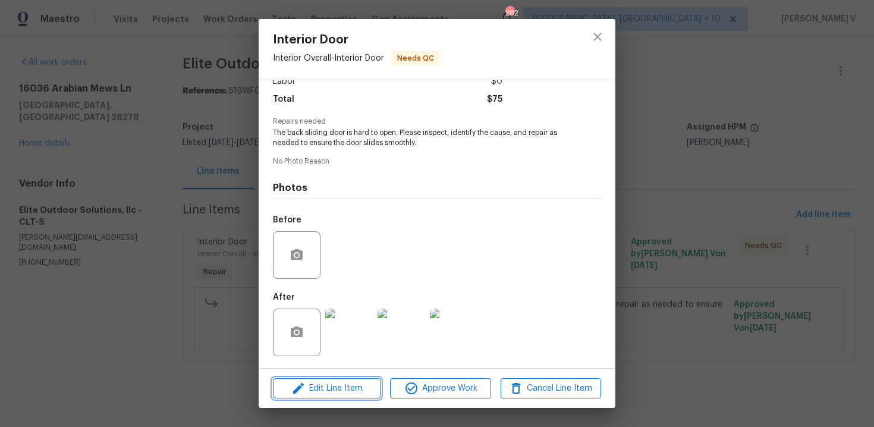
click at [323, 381] on span "Edit Line Item" at bounding box center [327, 388] width 101 height 15
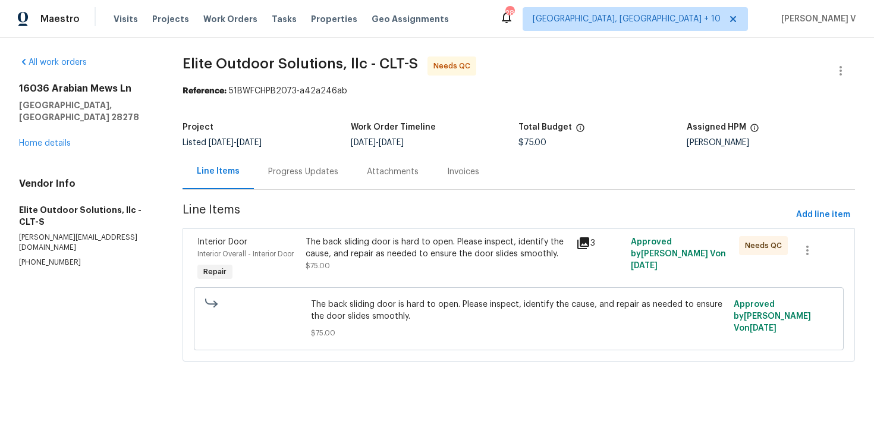
click at [186, 258] on body "Maestro Visits Projects Work Orders Tasks Properties Geo Assignments 282 Cincin…" at bounding box center [437, 197] width 874 height 395
click at [266, 159] on div "Progress Updates" at bounding box center [303, 171] width 99 height 35
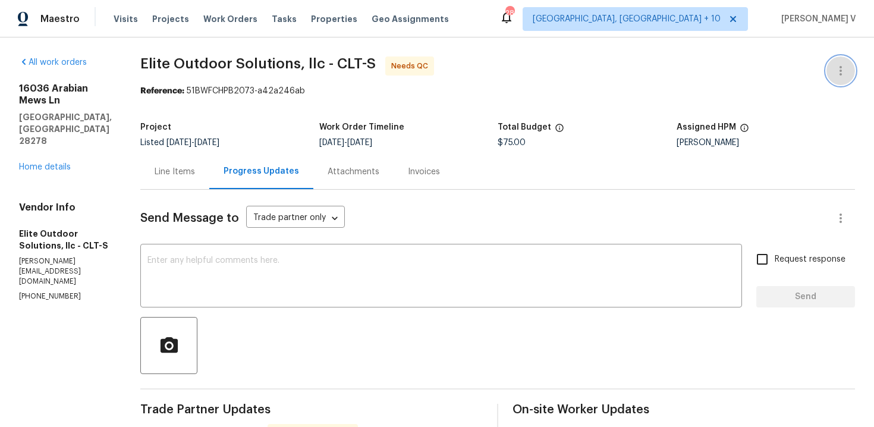
click at [841, 62] on button "button" at bounding box center [841, 70] width 29 height 29
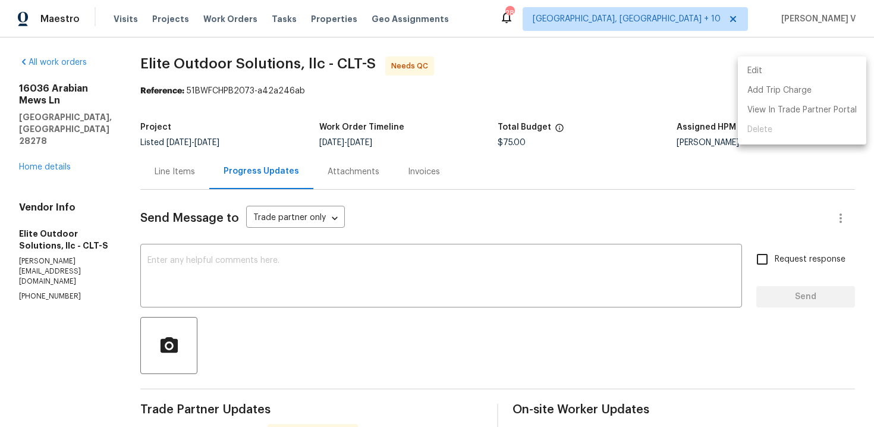
click at [798, 66] on li "Edit" at bounding box center [802, 71] width 128 height 20
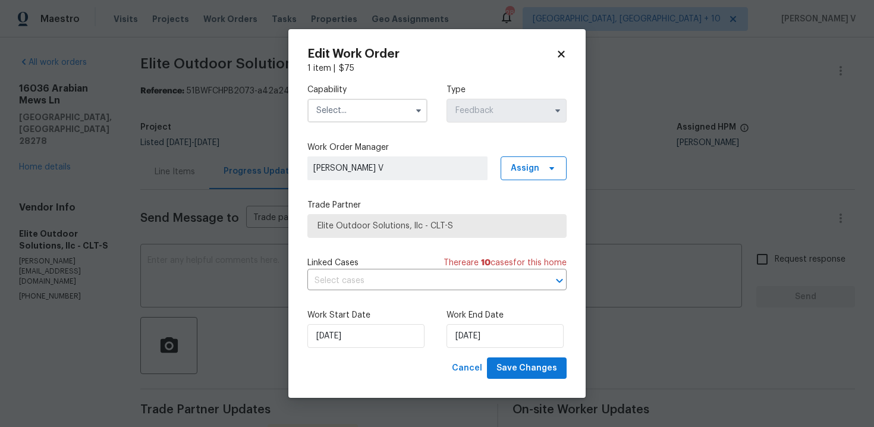
click at [351, 117] on input "text" at bounding box center [367, 111] width 120 height 24
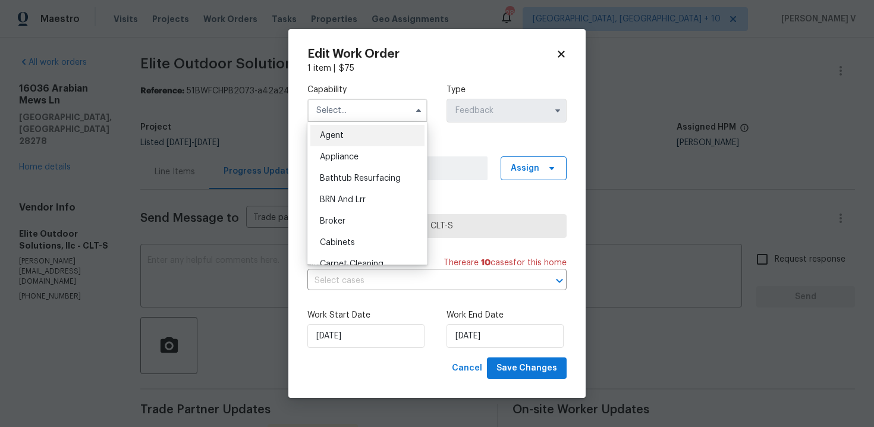
click at [333, 129] on div "Agent" at bounding box center [367, 135] width 114 height 21
type input "Agent"
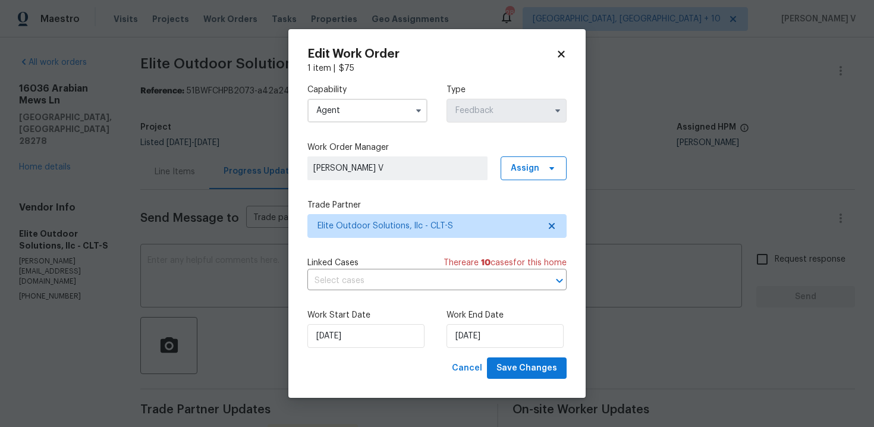
click at [176, 266] on body "Maestro Visits Projects Work Orders Tasks Properties Geo Assignments 282 Cincin…" at bounding box center [437, 213] width 874 height 427
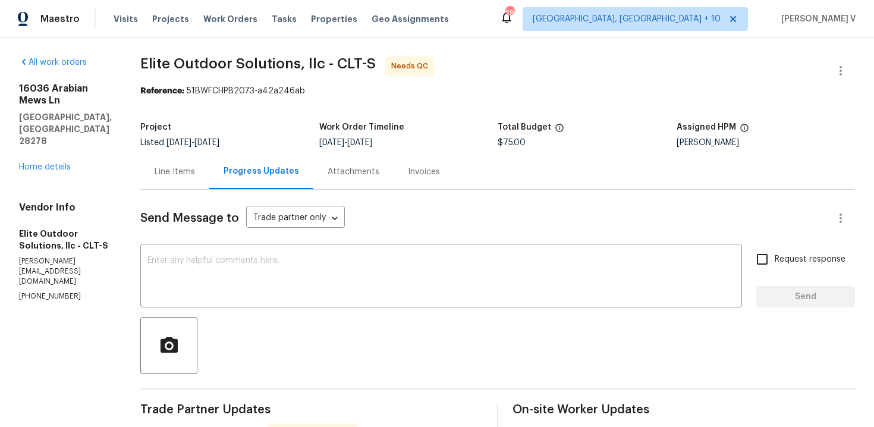
click at [176, 266] on textarea at bounding box center [441, 277] width 588 height 42
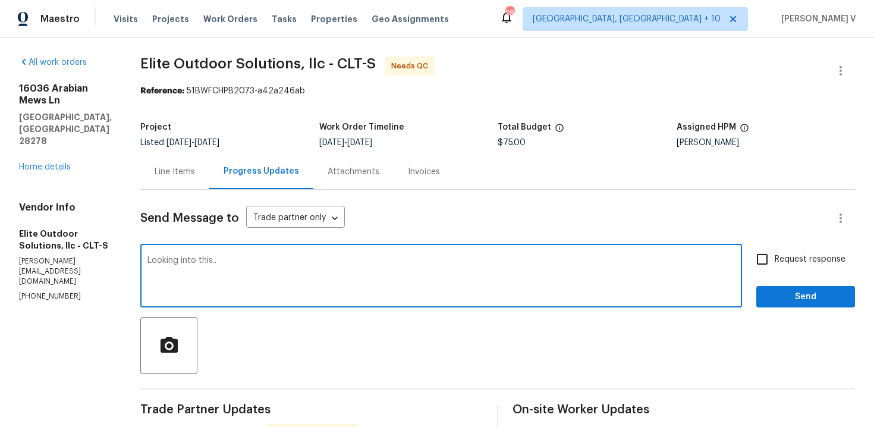
type textarea "Looking into this.."
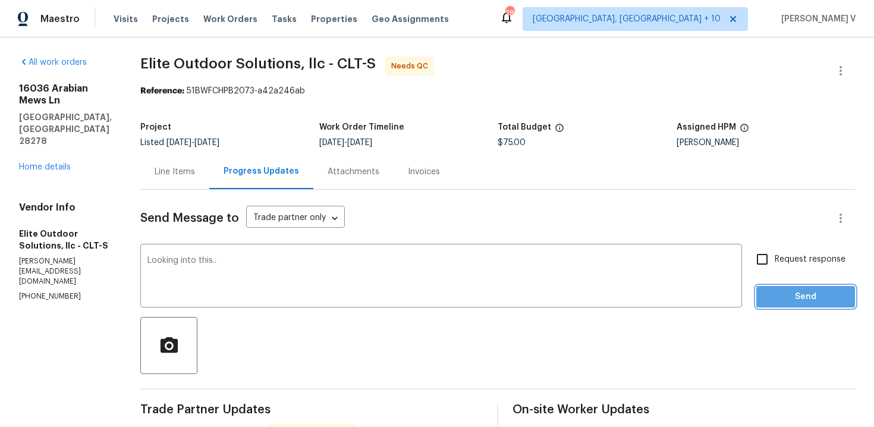
click at [774, 299] on span "Send" at bounding box center [806, 297] width 80 height 15
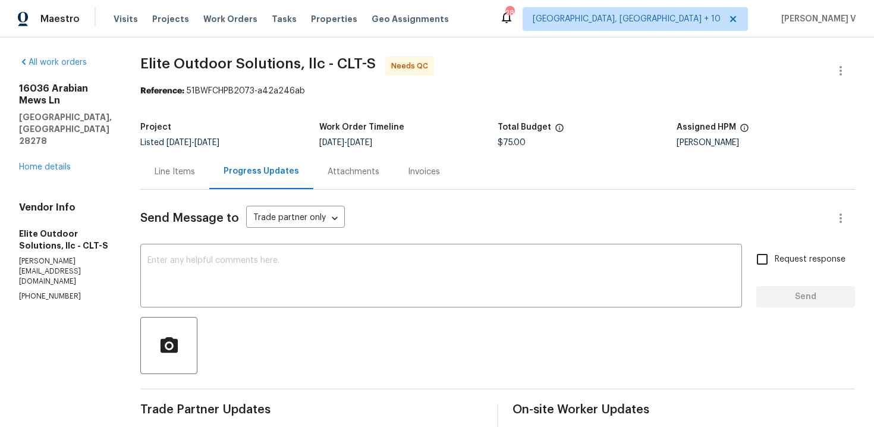
click at [182, 162] on div "Line Items" at bounding box center [174, 171] width 69 height 35
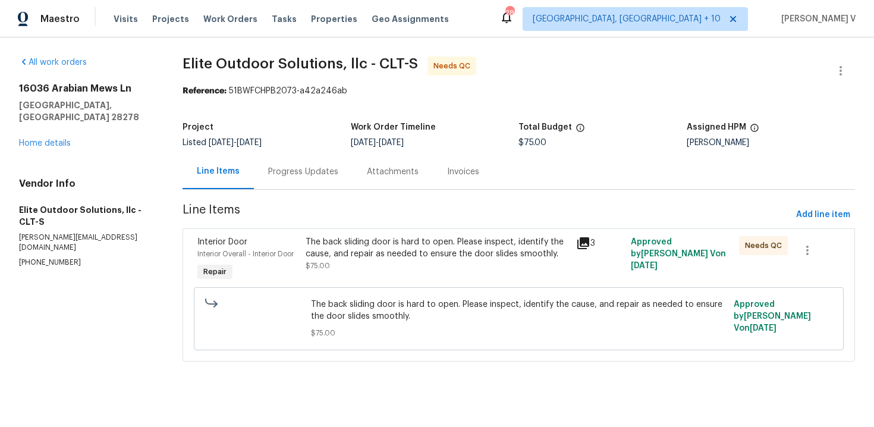
click at [361, 245] on div "The back sliding door is hard to open. Please inspect, identify the cause, and …" at bounding box center [438, 248] width 264 height 24
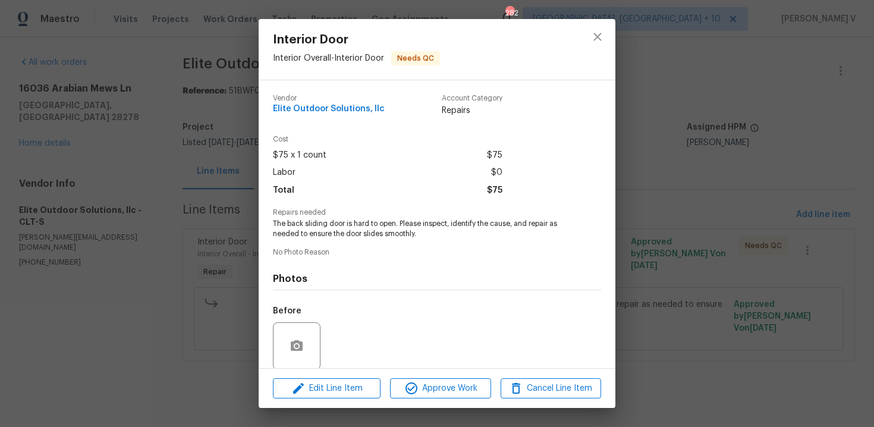
click at [339, 228] on span "The back sliding door is hard to open. Please inspect, identify the cause, and …" at bounding box center [421, 229] width 296 height 20
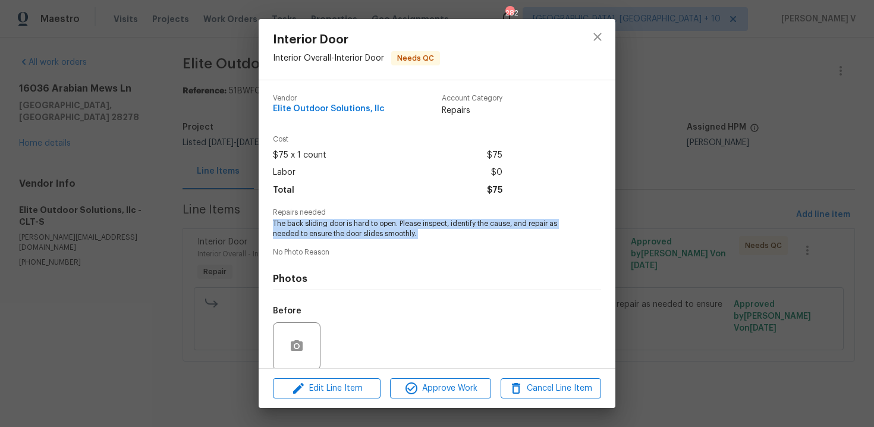
copy span "The back sliding door is hard to open. Please inspect, identify the cause, and …"
click at [114, 86] on div "Interior Door Interior Overall - Interior Door Needs QC Vendor Elite Outdoor So…" at bounding box center [437, 213] width 874 height 427
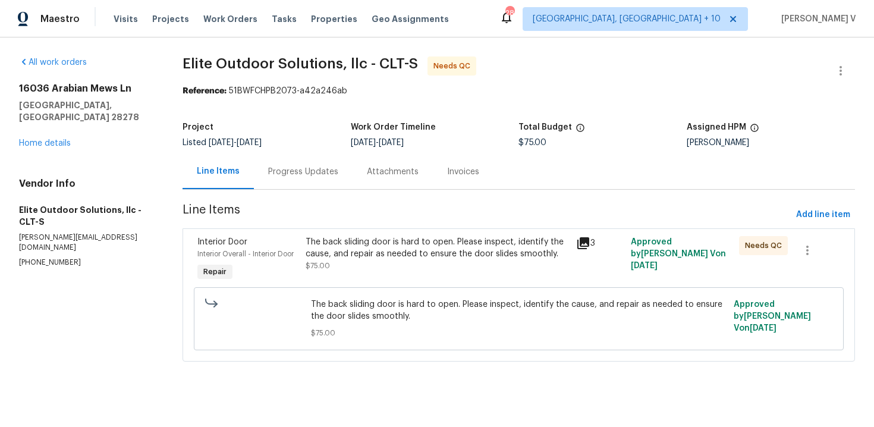
click at [65, 120] on div "16036 Arabian Mews Ln Charlotte, NC 28278 Home details" at bounding box center [86, 116] width 135 height 67
click at [52, 136] on div "16036 Arabian Mews Ln Charlotte, NC 28278 Home details" at bounding box center [86, 116] width 135 height 67
click at [64, 139] on link "Home details" at bounding box center [45, 143] width 52 height 8
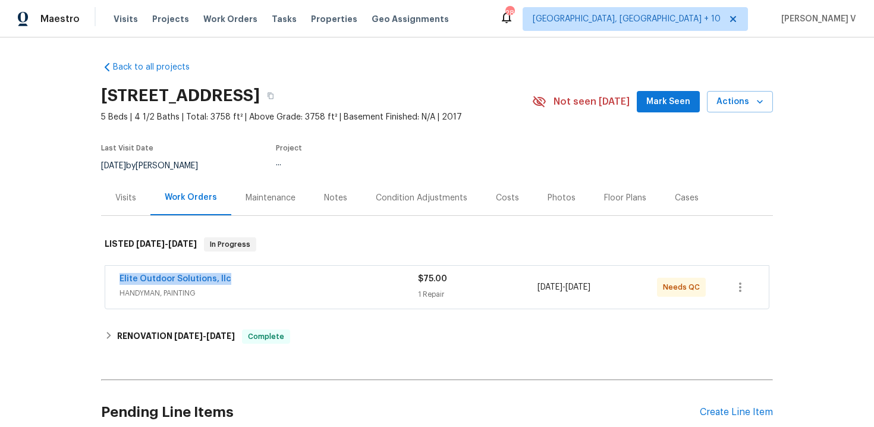
drag, startPoint x: 124, startPoint y: 281, endPoint x: 335, endPoint y: 280, distance: 211.1
click at [335, 280] on div "Elite Outdoor Solutions, llc HANDYMAN, PAINTING $75.00 1 Repair 9/5/2025 - 9/8/…" at bounding box center [437, 287] width 664 height 43
copy link "Elite Outdoor Solutions, llc"
click at [202, 272] on div "Elite Outdoor Solutions, llc HANDYMAN, PAINTING $75.00 1 Repair 9/5/2025 - 9/8/…" at bounding box center [437, 287] width 664 height 43
click at [184, 278] on link "Elite Outdoor Solutions, llc" at bounding box center [176, 279] width 112 height 8
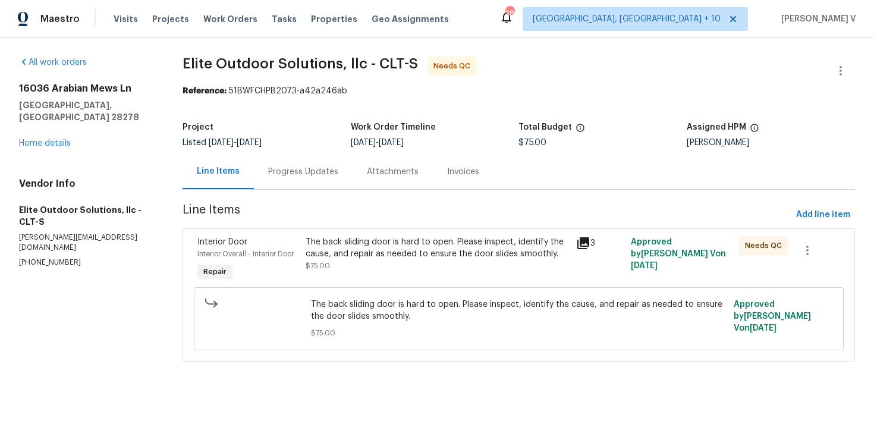
click at [273, 165] on div "Progress Updates" at bounding box center [303, 171] width 99 height 35
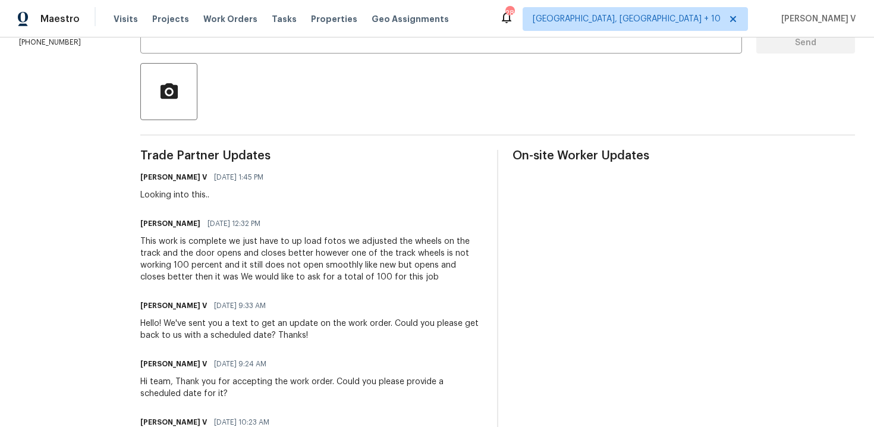
scroll to position [319, 0]
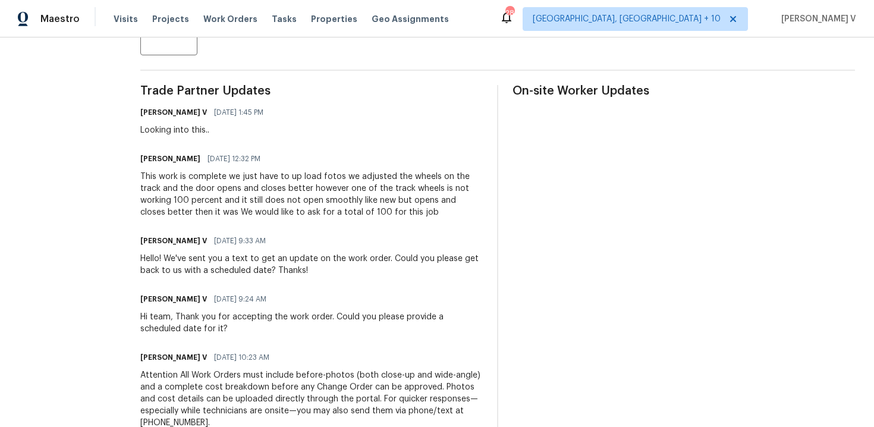
click at [244, 193] on div "This work is complete we just have to up load fotos we adjusted the wheels on t…" at bounding box center [311, 195] width 343 height 48
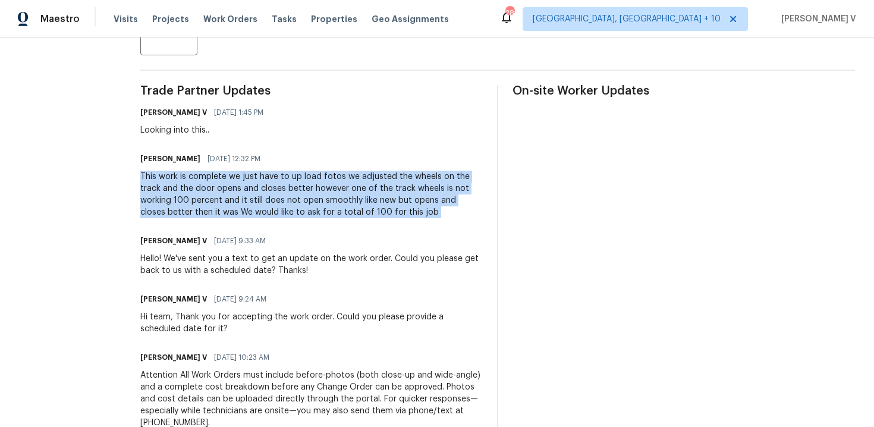
copy div "This work is complete we just have to up load fotos we adjusted the wheels on t…"
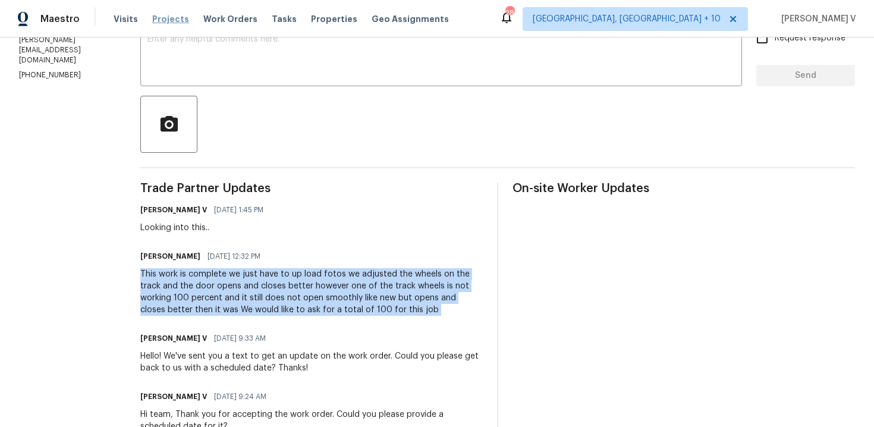
copy div "This work is complete we just have to up load fotos we adjusted the wheels on t…"
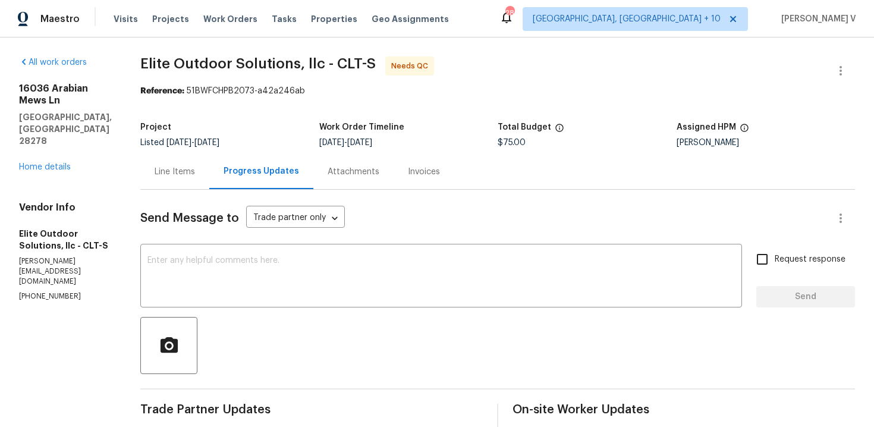
click at [178, 153] on div "Project Listed 9/5/2025 - 9/8/2025 Work Order Timeline 9/5/2025 - 9/8/2025 Tota…" at bounding box center [497, 135] width 715 height 38
click at [209, 172] on div "Progress Updates" at bounding box center [261, 171] width 104 height 35
click at [197, 172] on div "Line Items" at bounding box center [174, 171] width 69 height 35
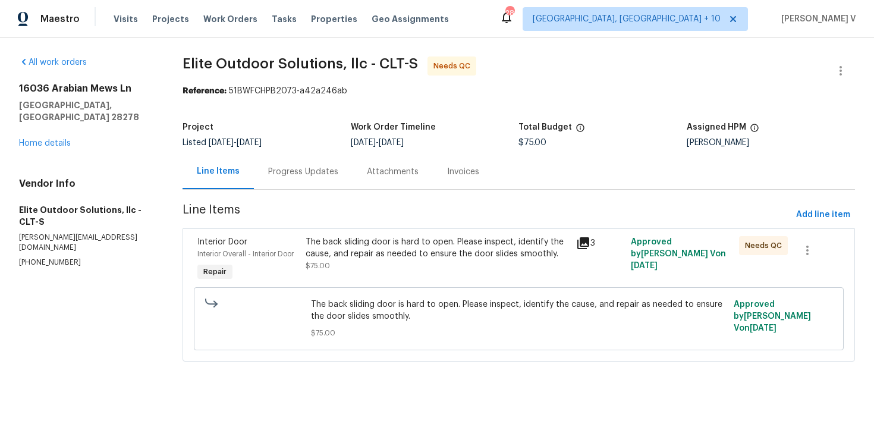
click at [391, 262] on div "The back sliding door is hard to open. Please inspect, identify the cause, and …" at bounding box center [438, 254] width 264 height 36
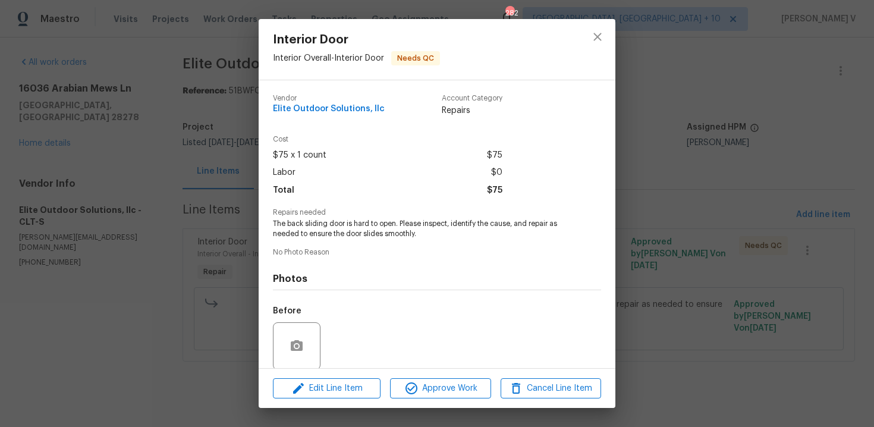
scroll to position [91, 0]
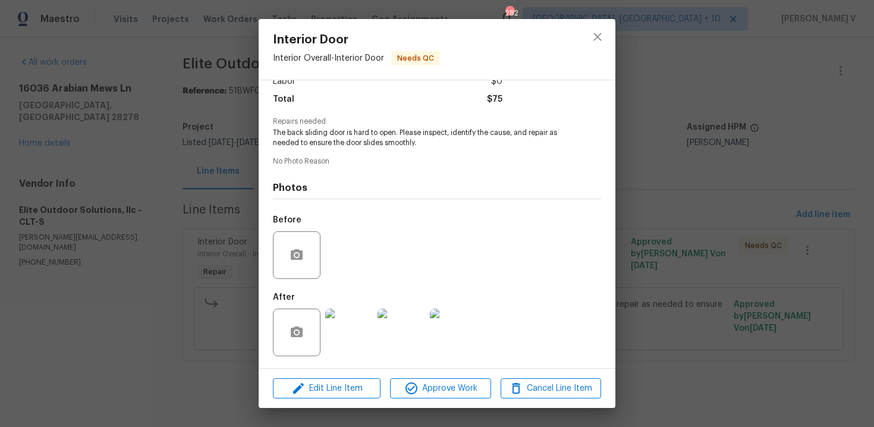
click at [356, 351] on img at bounding box center [349, 333] width 48 height 48
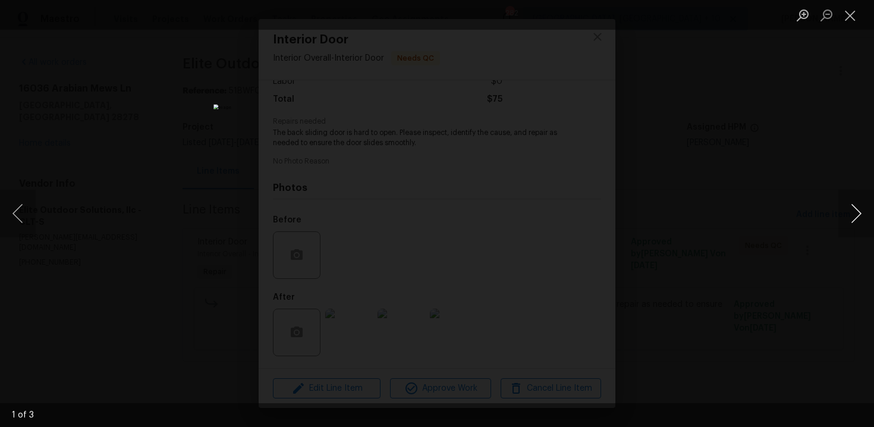
click at [858, 203] on button "Next image" at bounding box center [857, 214] width 36 height 48
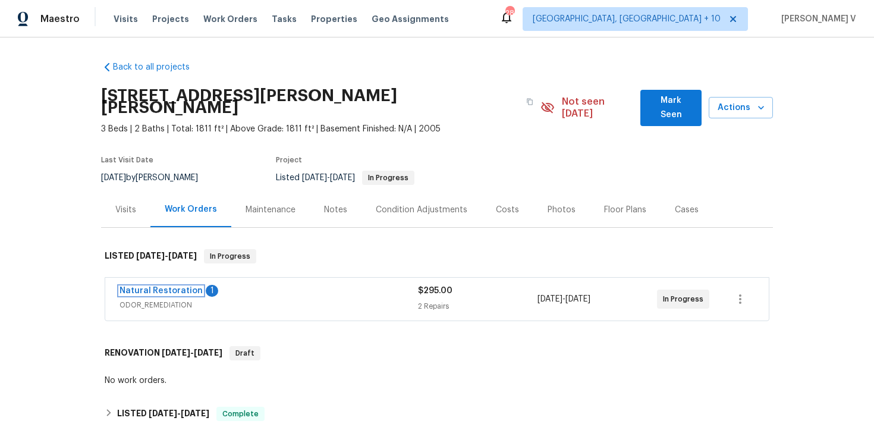
click at [151, 287] on link "Natural Restoration" at bounding box center [161, 291] width 83 height 8
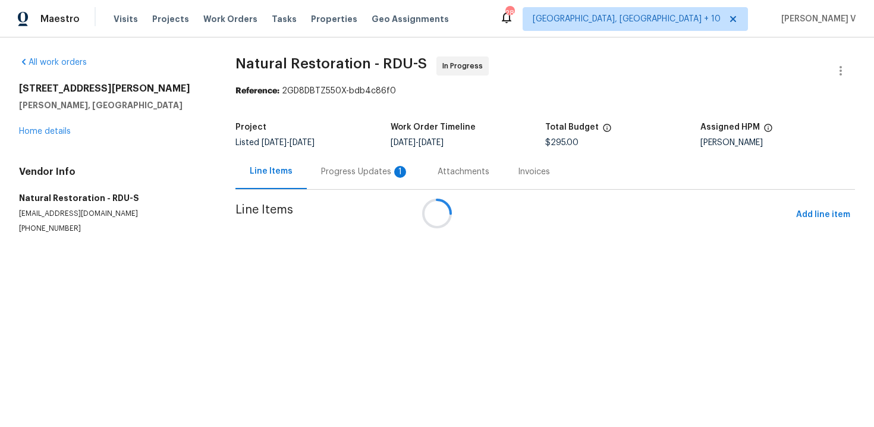
click at [394, 170] on div "1" at bounding box center [400, 172] width 12 height 12
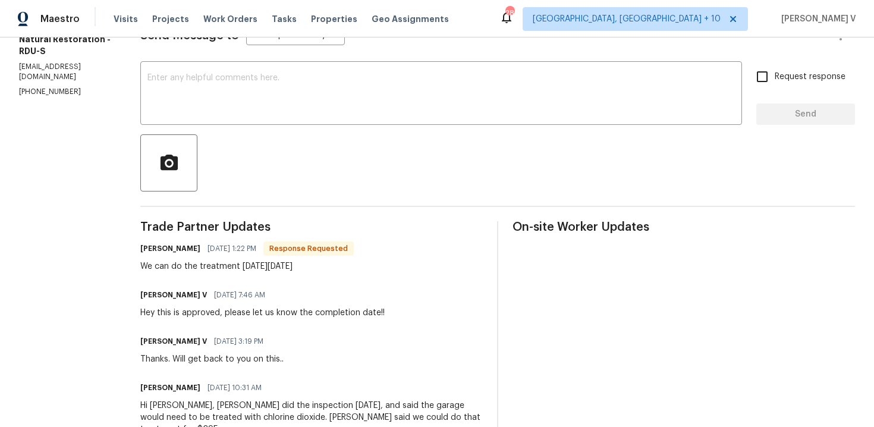
scroll to position [143, 0]
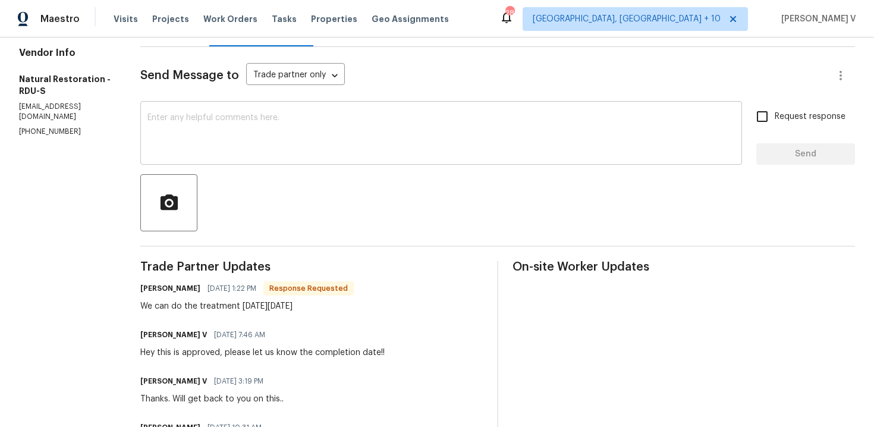
click at [280, 162] on div "x ​" at bounding box center [441, 134] width 602 height 61
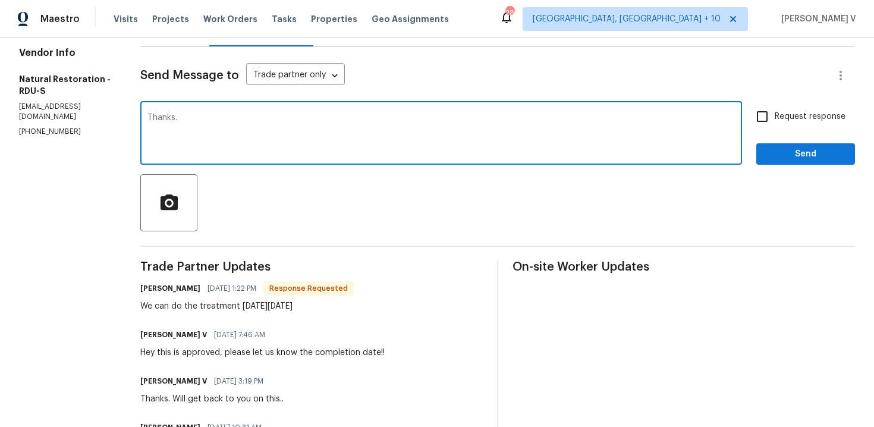
type textarea "Thanks."
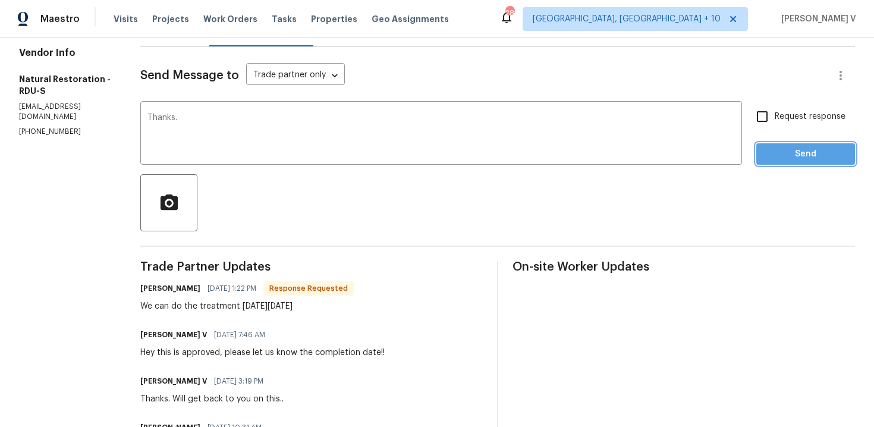
click at [827, 158] on span "Send" at bounding box center [806, 154] width 80 height 15
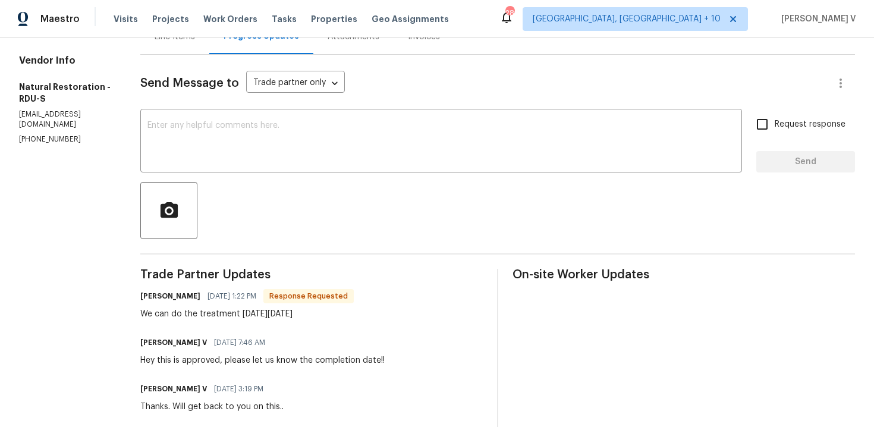
scroll to position [134, 0]
click at [189, 131] on textarea at bounding box center [441, 144] width 588 height 42
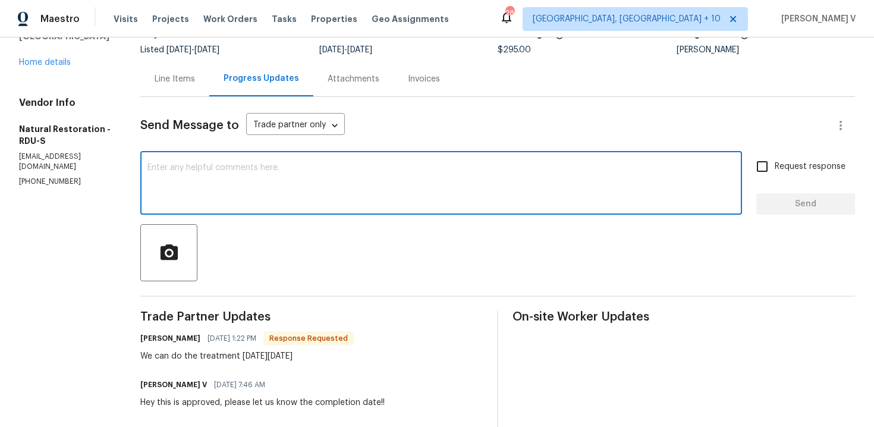
scroll to position [30, 0]
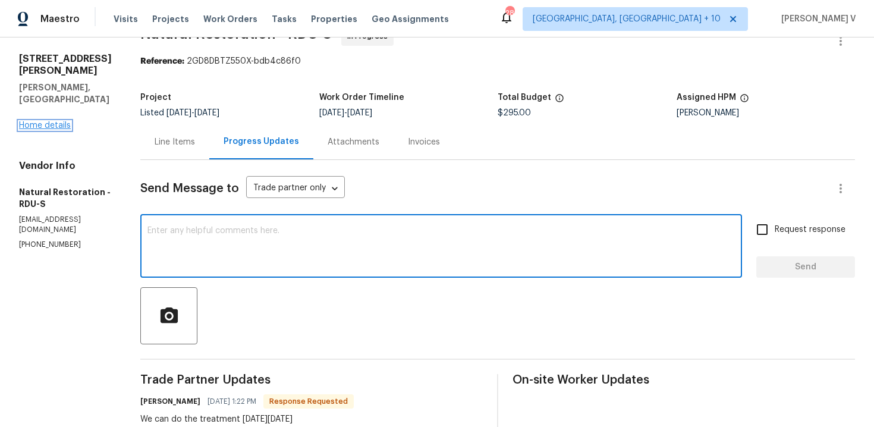
click at [58, 121] on link "Home details" at bounding box center [45, 125] width 52 height 8
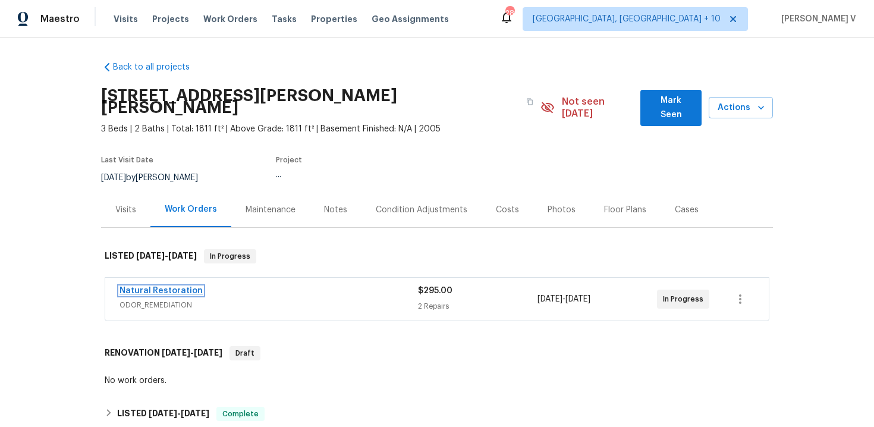
click at [178, 287] on link "Natural Restoration" at bounding box center [161, 291] width 83 height 8
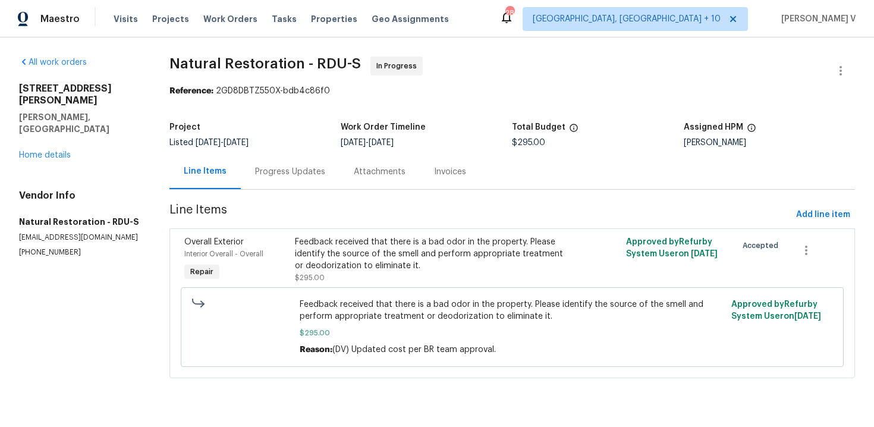
click at [292, 177] on div "Progress Updates" at bounding box center [290, 172] width 70 height 12
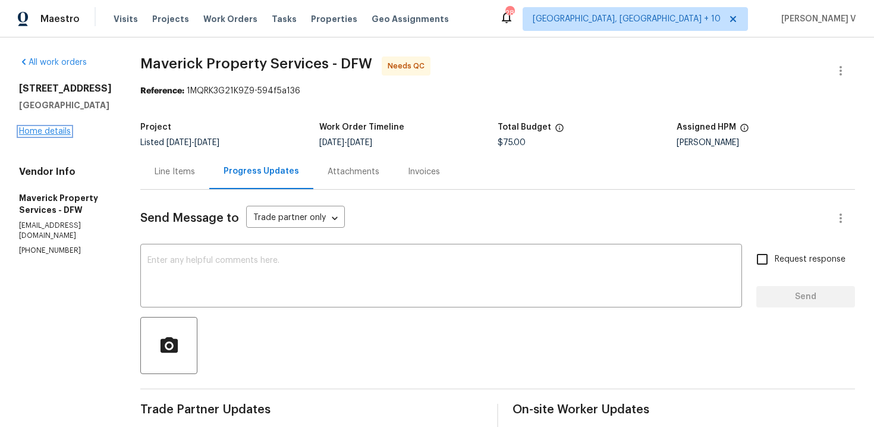
click at [61, 127] on link "Home details" at bounding box center [45, 131] width 52 height 8
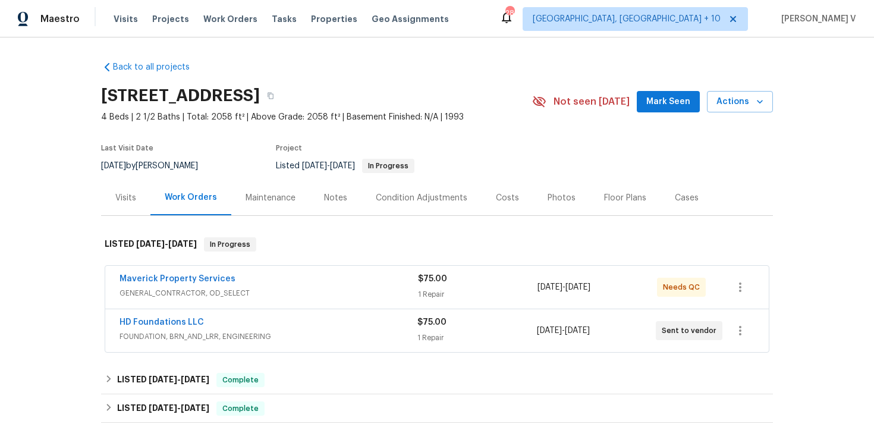
click at [182, 317] on span "HD Foundations LLC" at bounding box center [162, 322] width 84 height 12
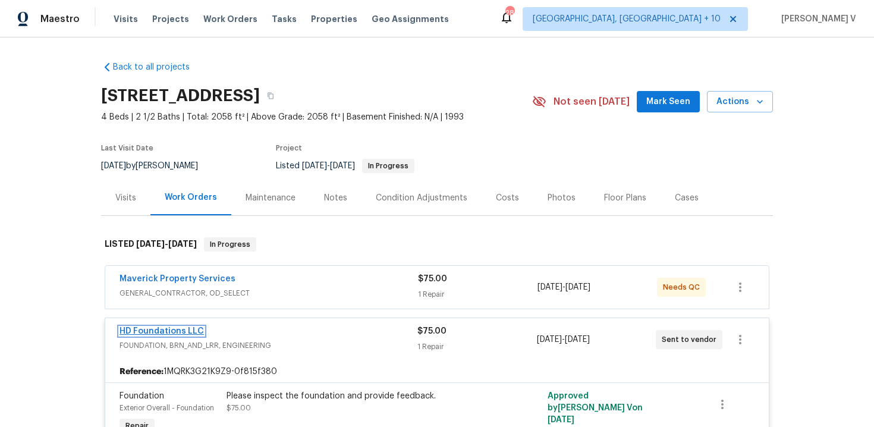
click at [168, 333] on link "HD Foundations LLC" at bounding box center [162, 331] width 84 height 8
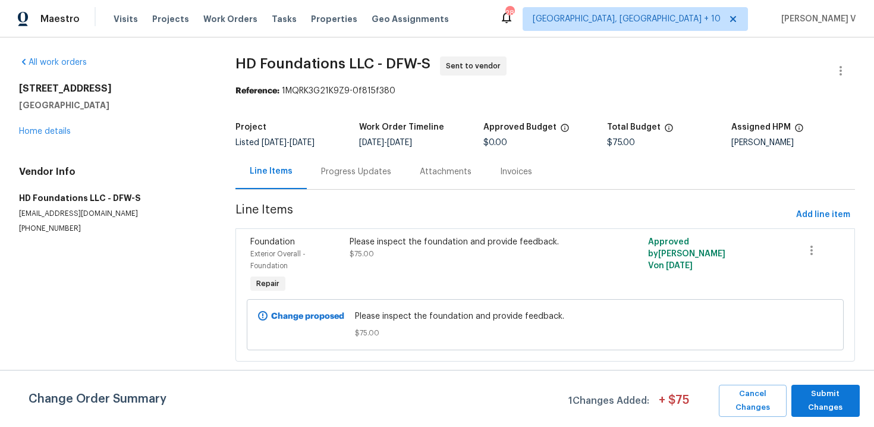
click at [337, 167] on div "Progress Updates" at bounding box center [356, 172] width 70 height 12
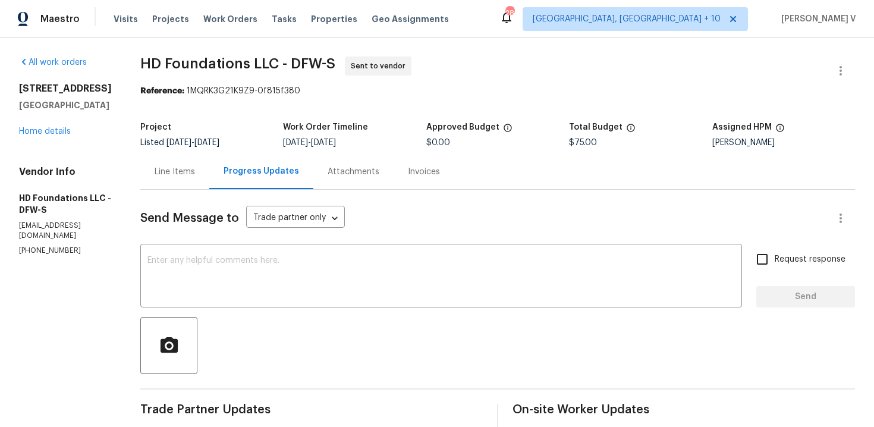
click at [58, 247] on section "All work orders [STREET_ADDRESS] Home details Vendor Info HD Foundations LLC - …" at bounding box center [65, 327] width 93 height 542
copy p "(817) 226-7221"
click at [55, 134] on link "Home details" at bounding box center [45, 131] width 52 height 8
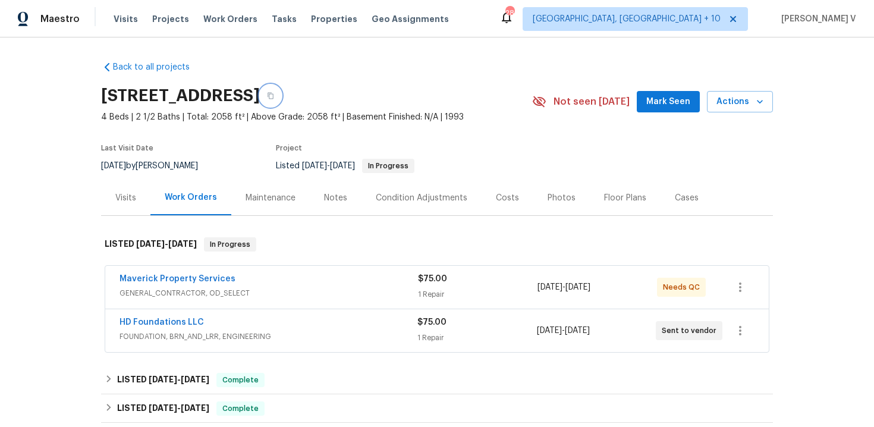
click at [281, 95] on button "button" at bounding box center [270, 95] width 21 height 21
click at [181, 324] on link "HD Foundations LLC" at bounding box center [162, 322] width 84 height 8
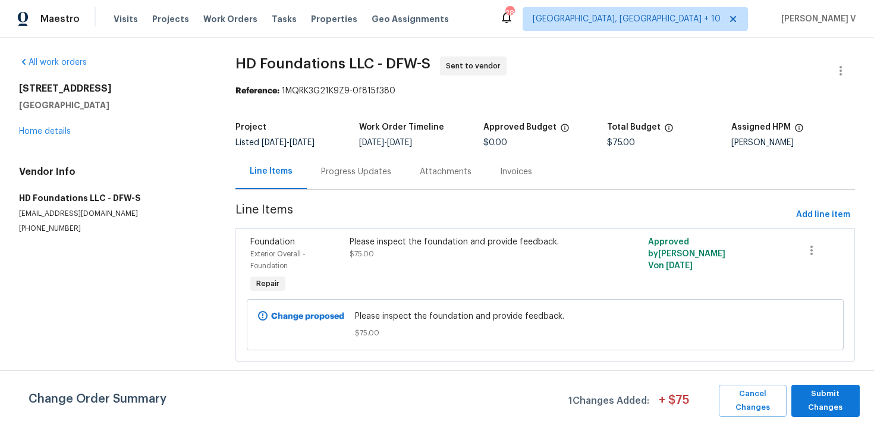
click at [343, 168] on div "Progress Updates" at bounding box center [356, 172] width 70 height 12
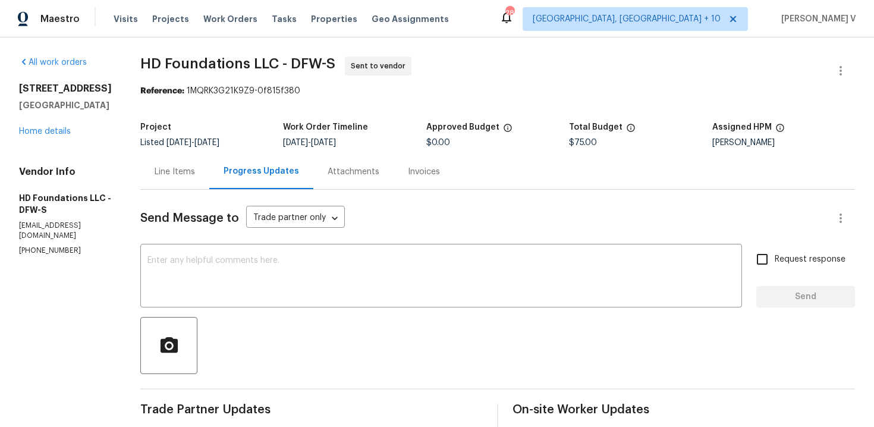
scroll to position [203, 0]
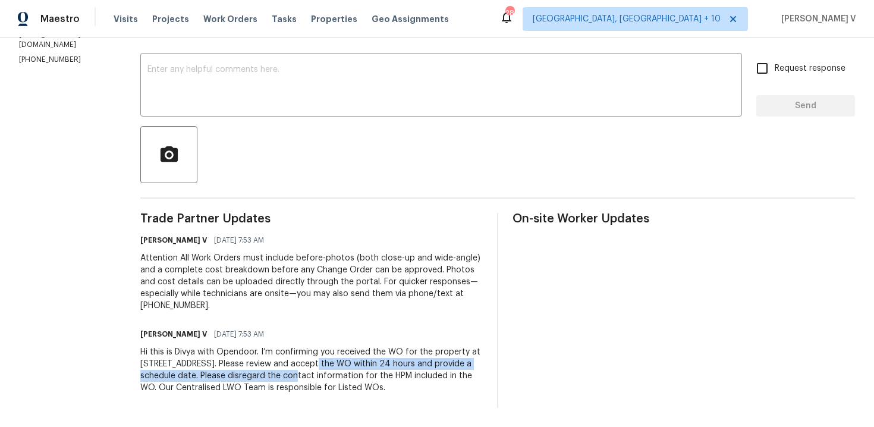
drag, startPoint x: 342, startPoint y: 350, endPoint x: 332, endPoint y: 363, distance: 16.5
click at [332, 365] on div "Hi this is Divya with Opendoor. I’m confirming you received the WO for the prop…" at bounding box center [311, 370] width 343 height 48
copy div "Please review and accept the WO within 24 hours and provide a schedule date."
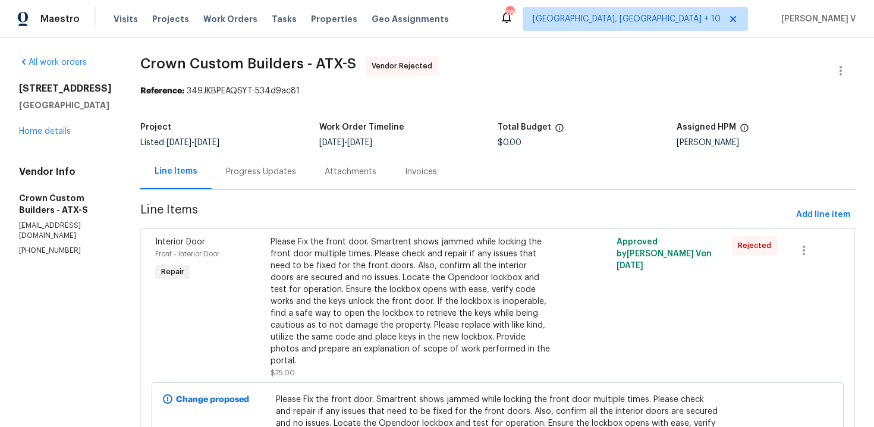
click at [240, 158] on div "Progress Updates" at bounding box center [261, 171] width 99 height 35
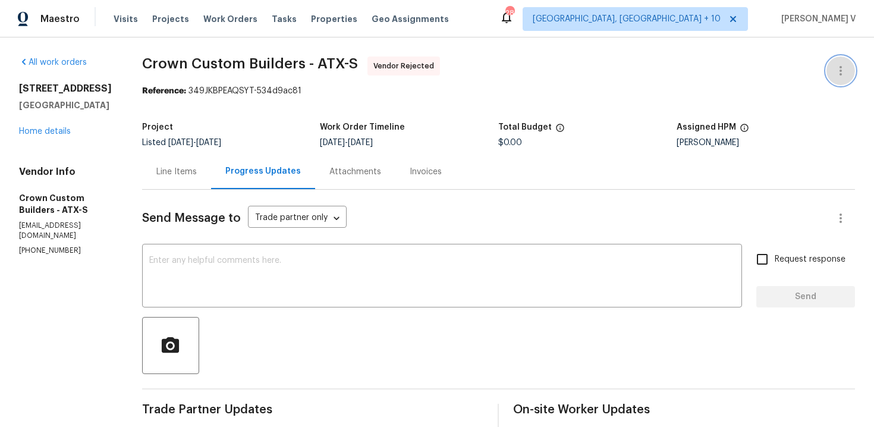
click at [829, 70] on button "button" at bounding box center [841, 70] width 29 height 29
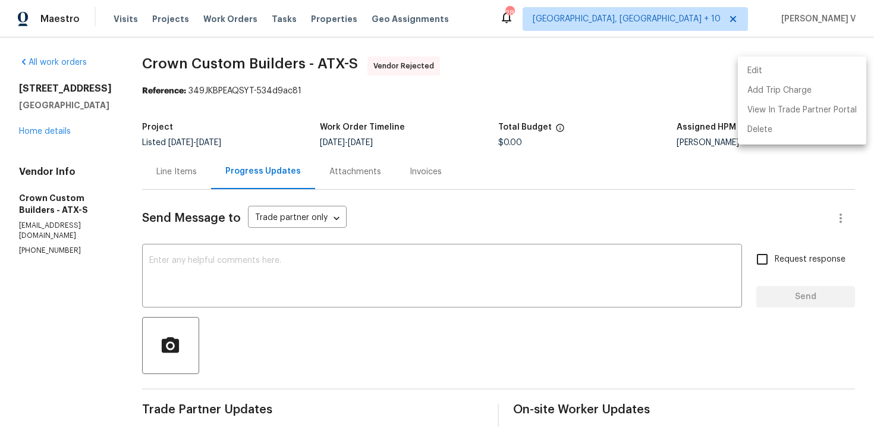
click at [774, 70] on li "Edit" at bounding box center [802, 71] width 128 height 20
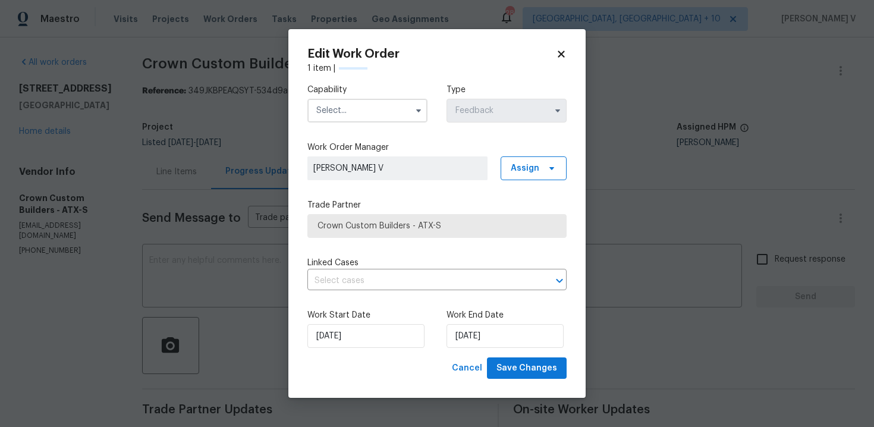
click at [341, 127] on div "Capability Type Feedback" at bounding box center [436, 103] width 259 height 58
click at [407, 98] on div "Capability" at bounding box center [367, 103] width 120 height 39
click at [380, 111] on input "text" at bounding box center [367, 111] width 120 height 24
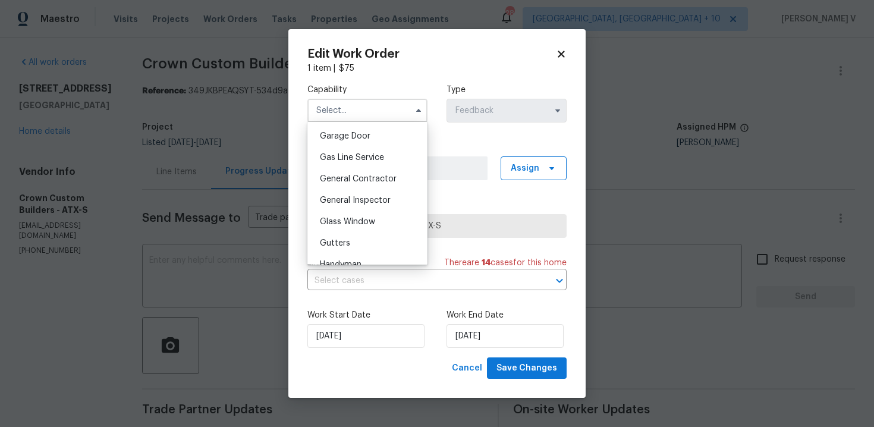
scroll to position [595, 0]
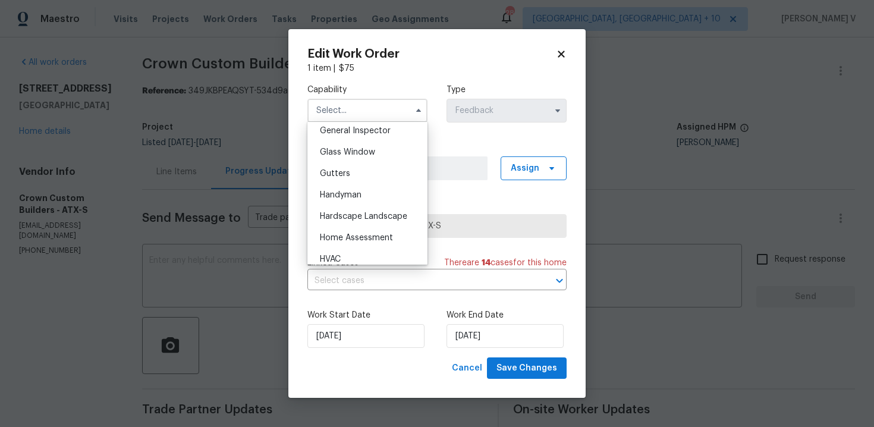
click at [366, 193] on div "Handyman" at bounding box center [367, 194] width 114 height 21
type input "Handyman"
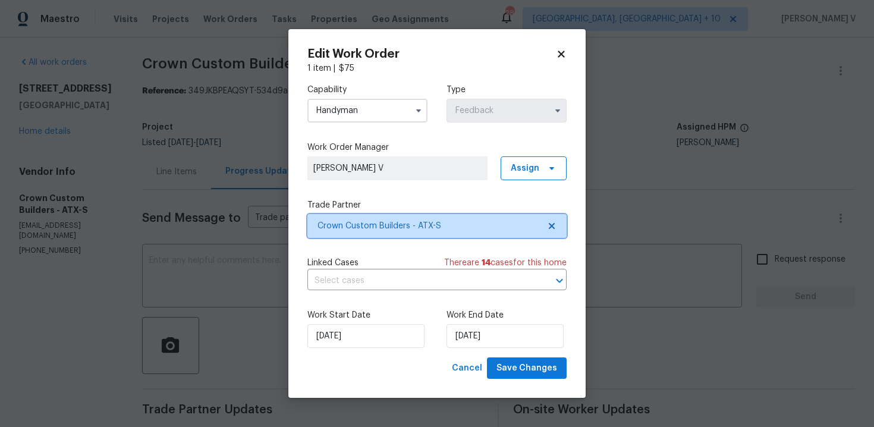
click at [536, 224] on span "Crown Custom Builders - ATX-S" at bounding box center [429, 226] width 222 height 12
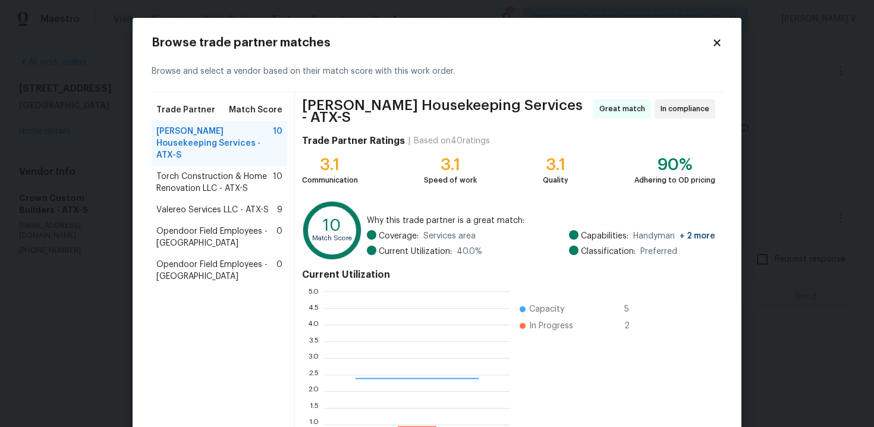
scroll to position [167, 185]
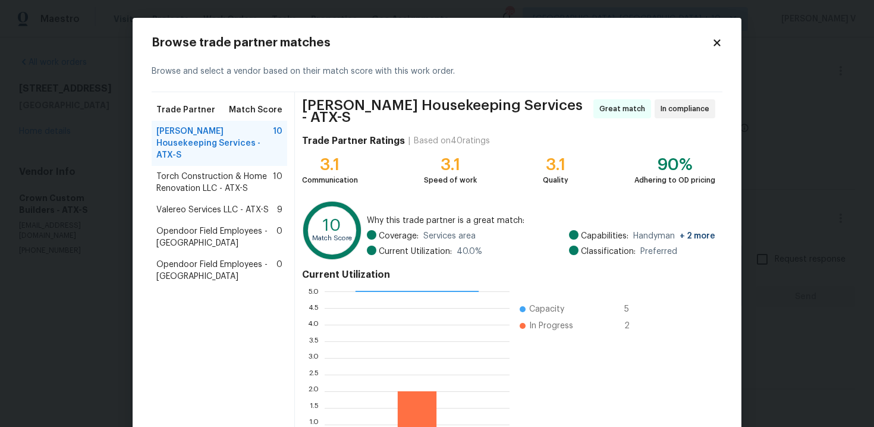
click at [212, 171] on span "Torch Construction & Home Renovation LLC - ATX-S" at bounding box center [214, 183] width 117 height 24
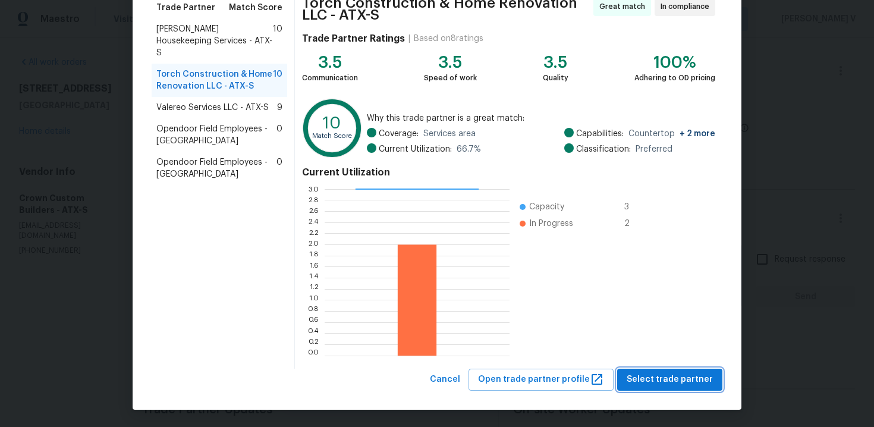
click at [657, 378] on span "Select trade partner" at bounding box center [670, 379] width 86 height 15
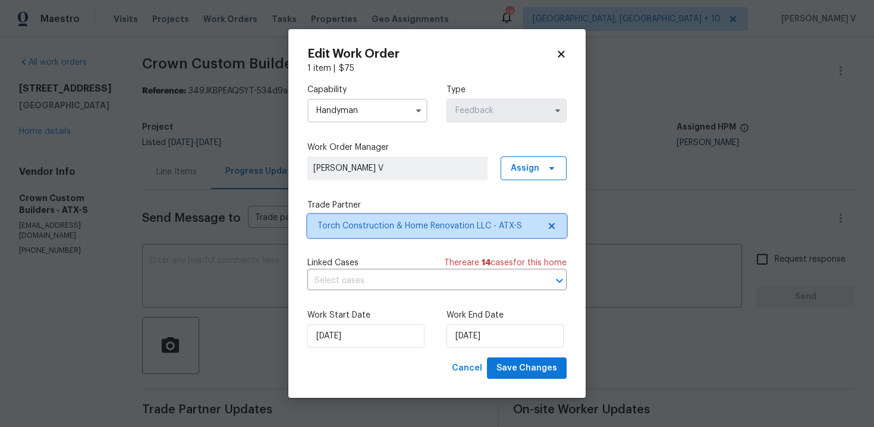
scroll to position [0, 0]
click at [435, 215] on span "Torch Construction & Home Renovation LLC - ATX-S" at bounding box center [436, 226] width 259 height 24
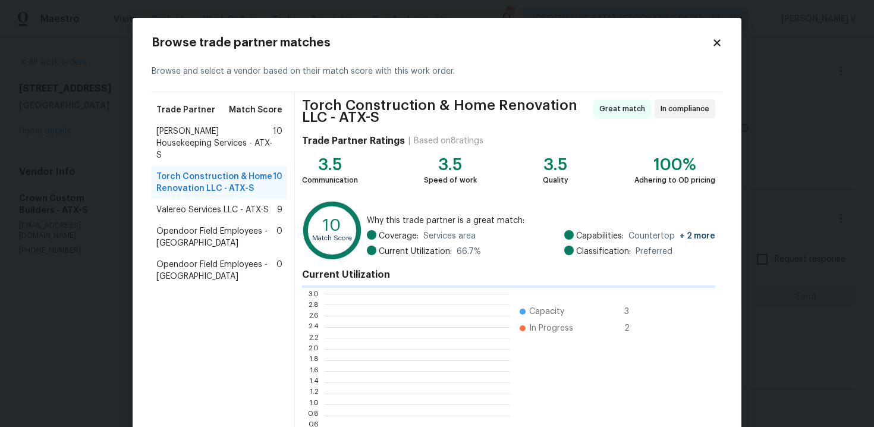
scroll to position [167, 185]
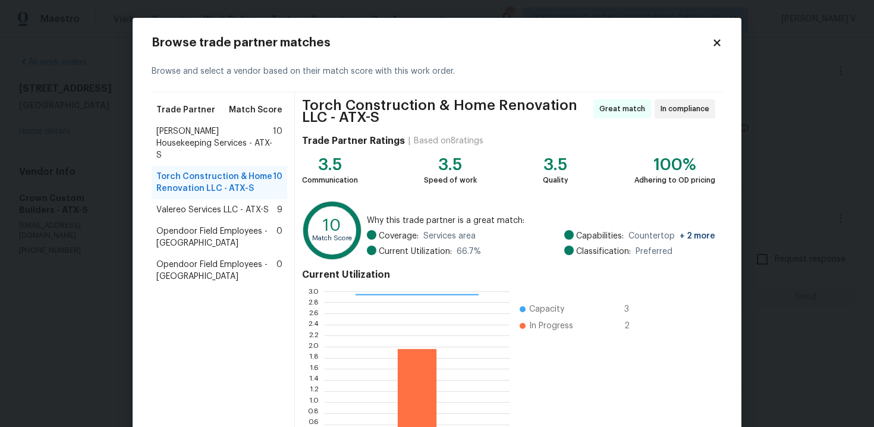
click at [238, 204] on span "Valereo Services LLC - ATX-S" at bounding box center [212, 210] width 112 height 12
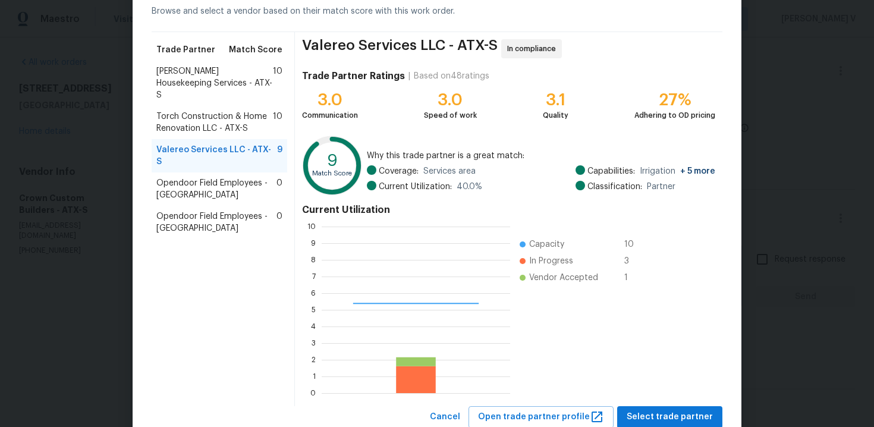
scroll to position [98, 0]
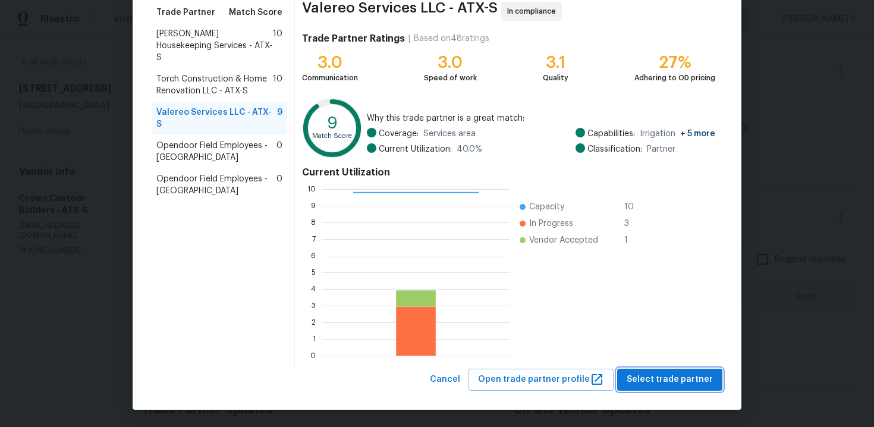
click at [653, 375] on span "Select trade partner" at bounding box center [670, 379] width 86 height 15
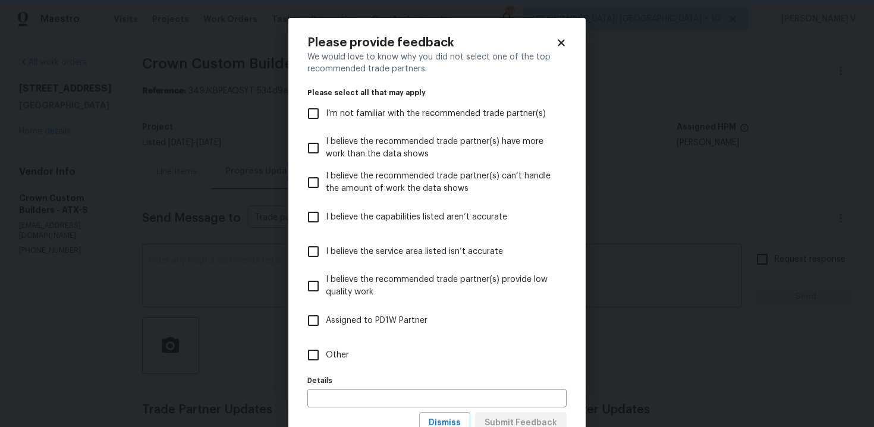
scroll to position [0, 0]
click at [451, 356] on label "Other" at bounding box center [429, 355] width 256 height 34
click at [326, 356] on input "Other" at bounding box center [313, 355] width 25 height 25
checkbox input "true"
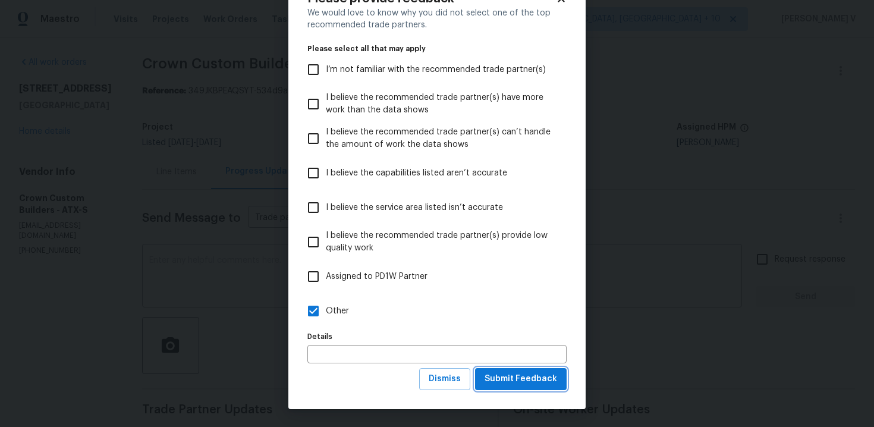
click at [508, 384] on span "Submit Feedback" at bounding box center [521, 379] width 73 height 15
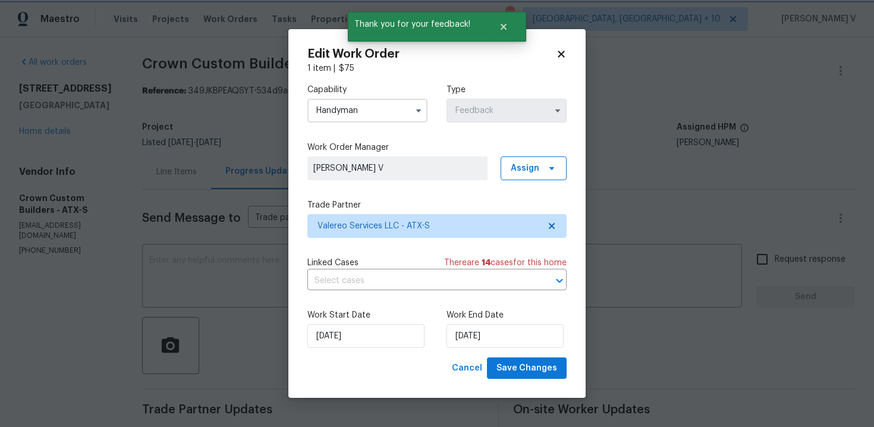
scroll to position [0, 0]
click at [471, 334] on input "11/09/2025" at bounding box center [505, 336] width 117 height 24
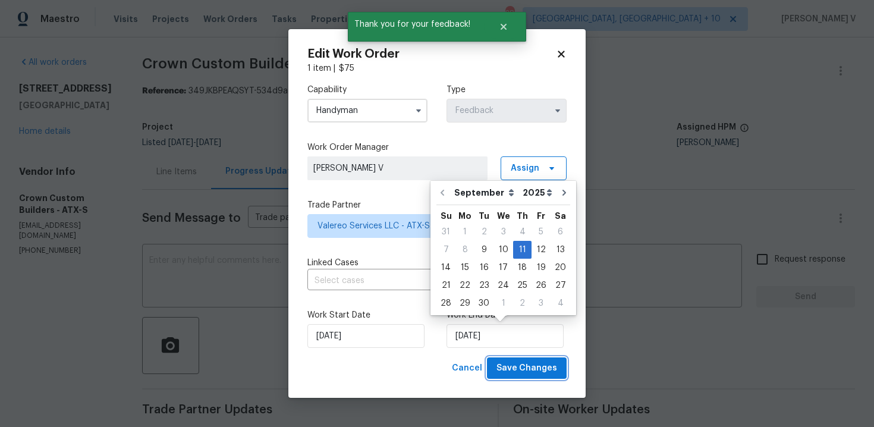
click at [527, 363] on span "Save Changes" at bounding box center [527, 368] width 61 height 15
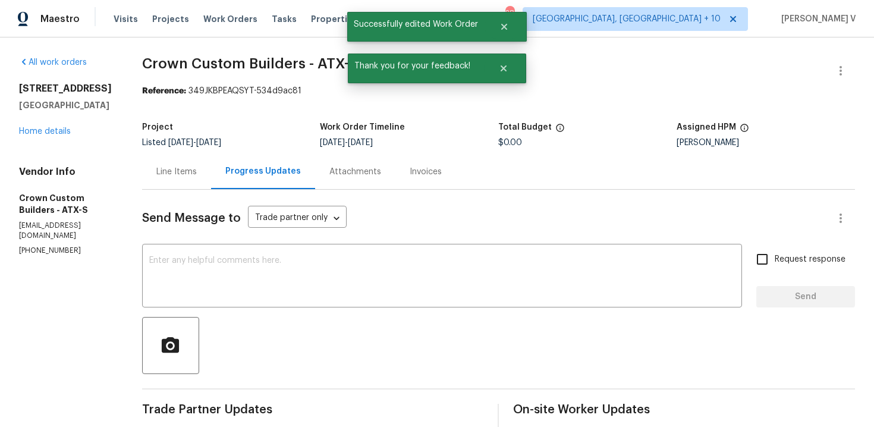
scroll to position [97, 0]
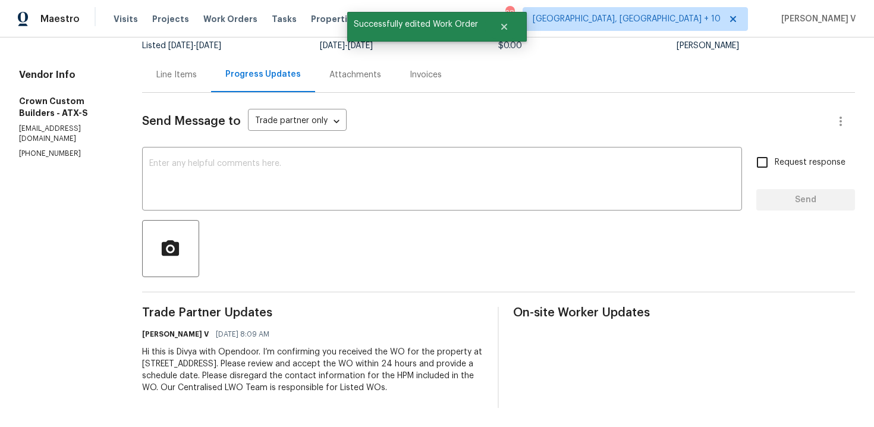
click at [238, 388] on div "Hi this is Divya with Opendoor. I’m confirming you received the WO for the prop…" at bounding box center [313, 370] width 342 height 48
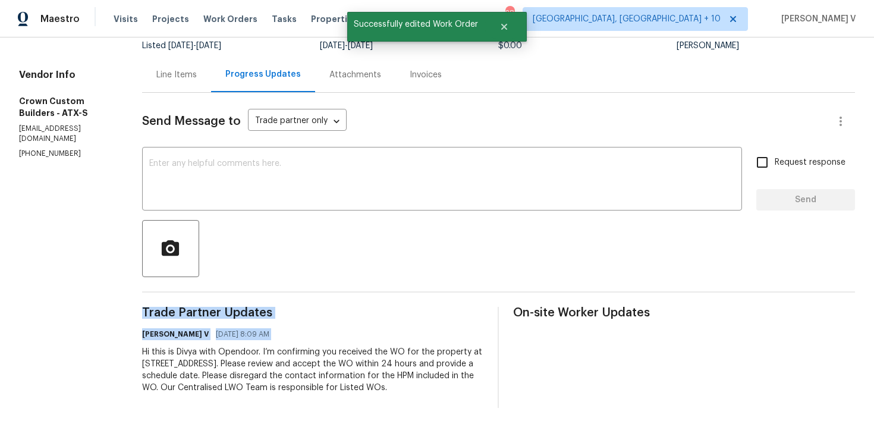
copy div "Trade Partner Updates Divya Dharshini V 09/09/2025 8:09 AM"
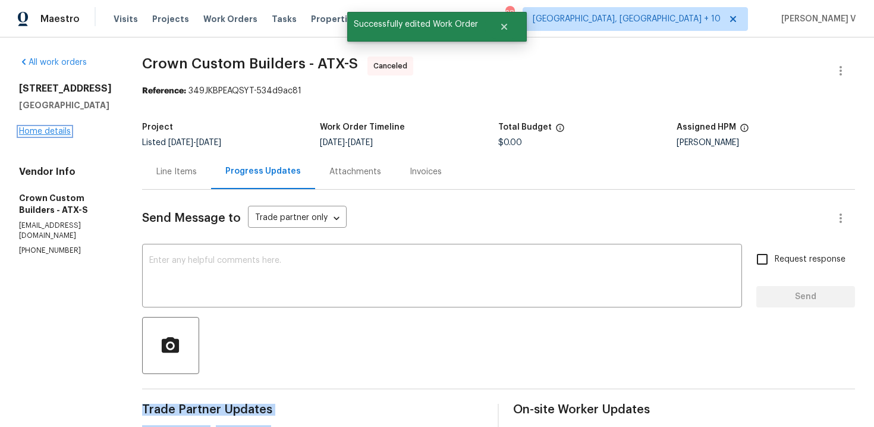
click at [60, 130] on link "Home details" at bounding box center [45, 131] width 52 height 8
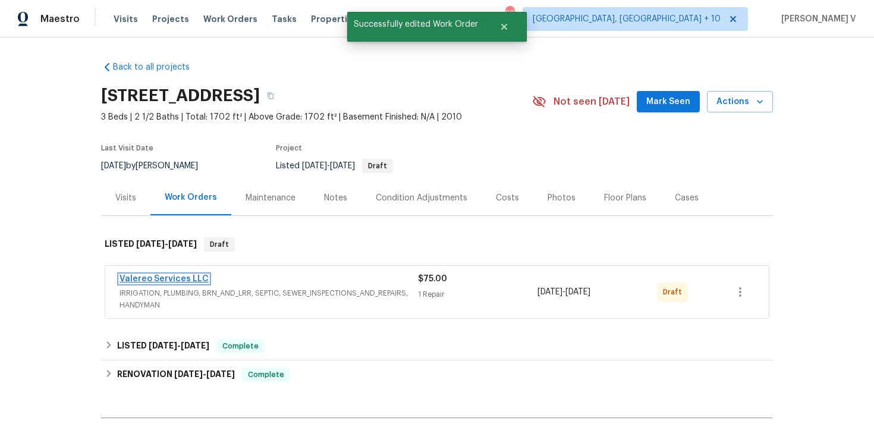
click at [169, 280] on link "Valereo Services LLC" at bounding box center [164, 279] width 89 height 8
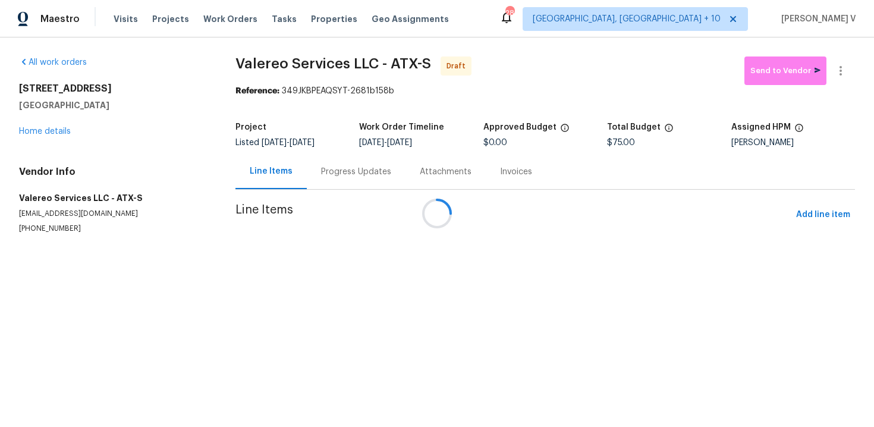
click at [420, 174] on div "Attachments" at bounding box center [446, 172] width 52 height 12
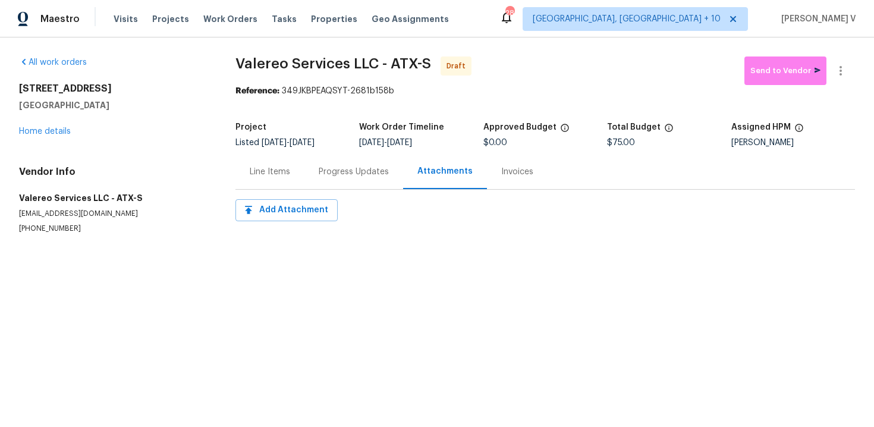
click at [338, 172] on div "Progress Updates" at bounding box center [354, 172] width 70 height 12
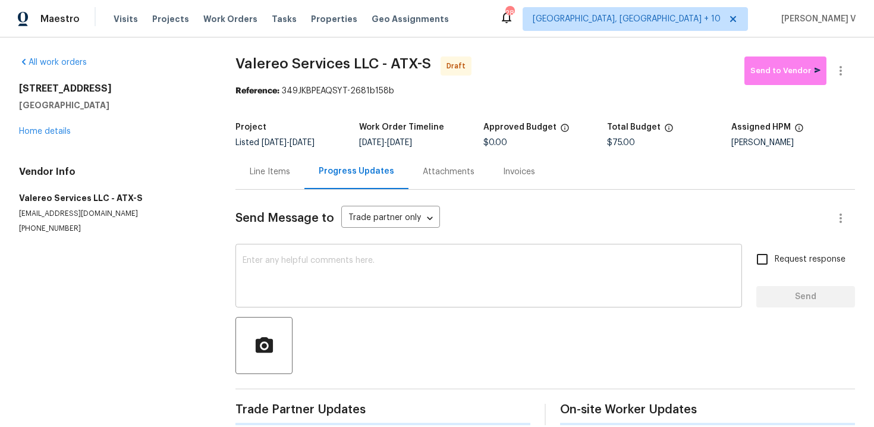
click at [323, 263] on textarea at bounding box center [489, 277] width 492 height 42
paste textarea "Hi this is Divya with Opendoor. I’m confirming you received the WO for the prop…"
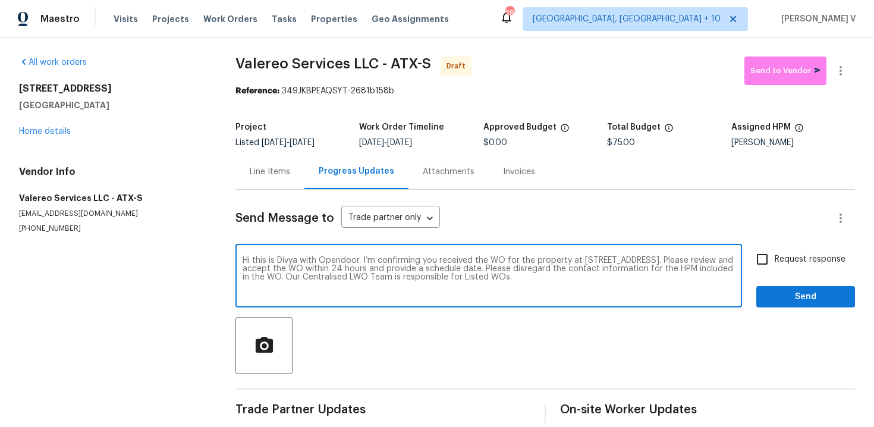
type textarea "Hi this is Divya with Opendoor. I’m confirming you received the WO for the prop…"
click at [787, 253] on label "Request response" at bounding box center [798, 259] width 96 height 25
click at [775, 253] on input "Request response" at bounding box center [762, 259] width 25 height 25
checkbox input "true"
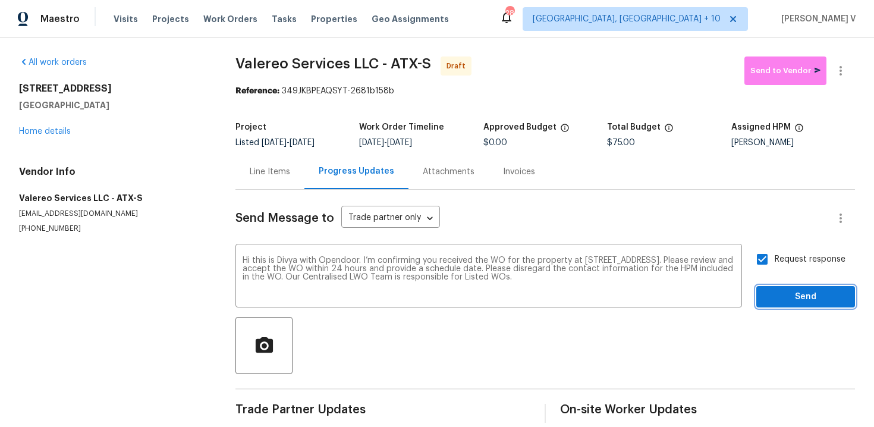
click at [787, 293] on span "Send" at bounding box center [806, 297] width 80 height 15
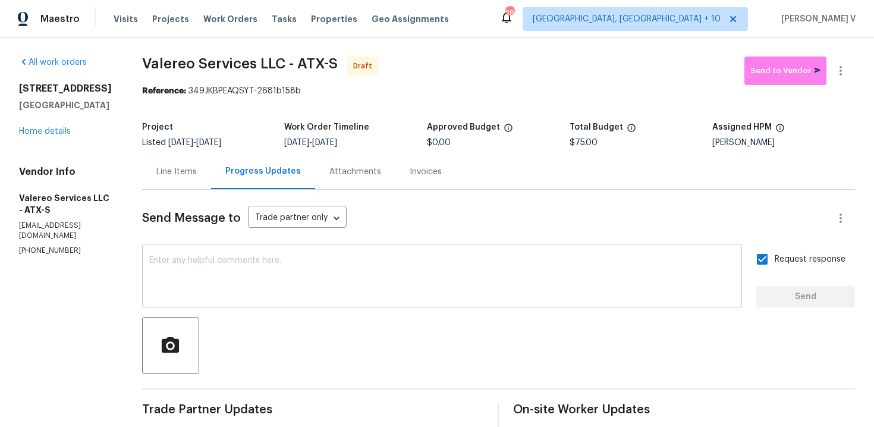
click at [252, 263] on textarea at bounding box center [442, 277] width 586 height 42
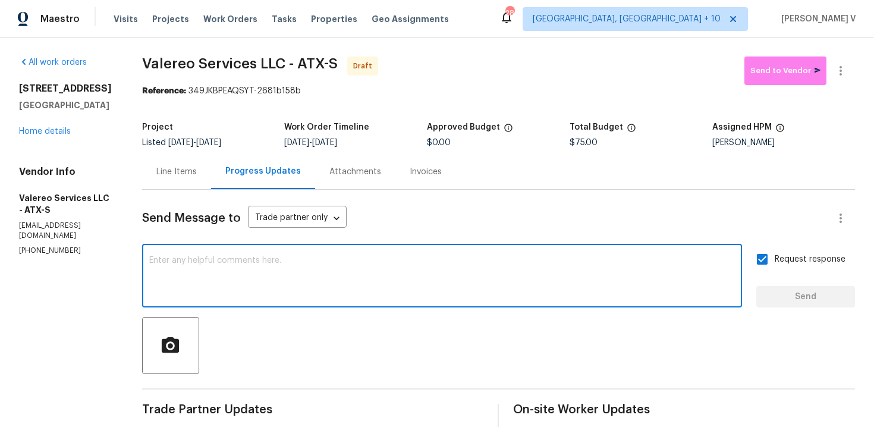
paste textarea "Attention All Work Orders must include before-photos (both close-up and wide-an…"
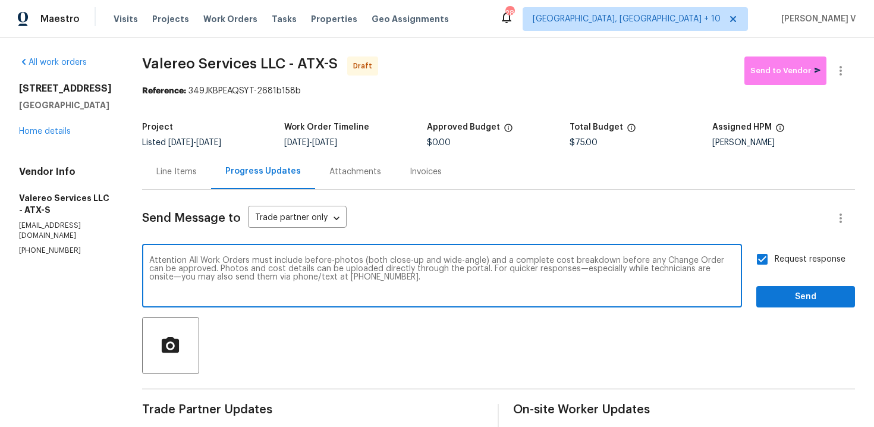
type textarea "Attention All Work Orders must include before-photos (both close-up and wide-an…"
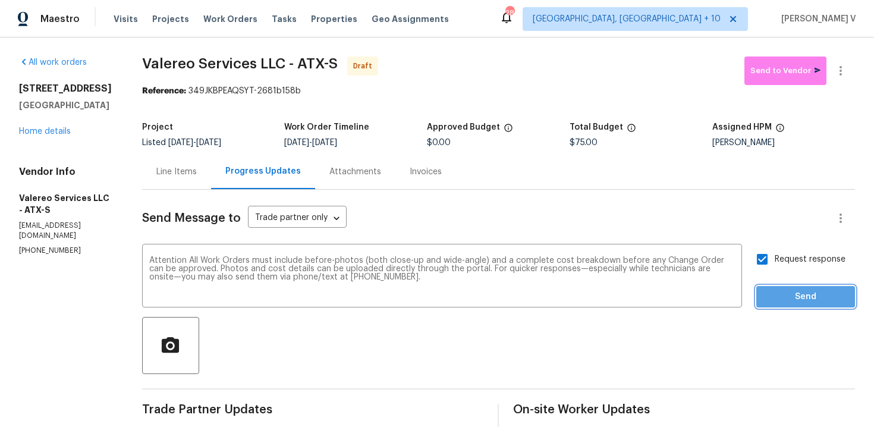
click at [780, 296] on span "Send" at bounding box center [806, 297] width 80 height 15
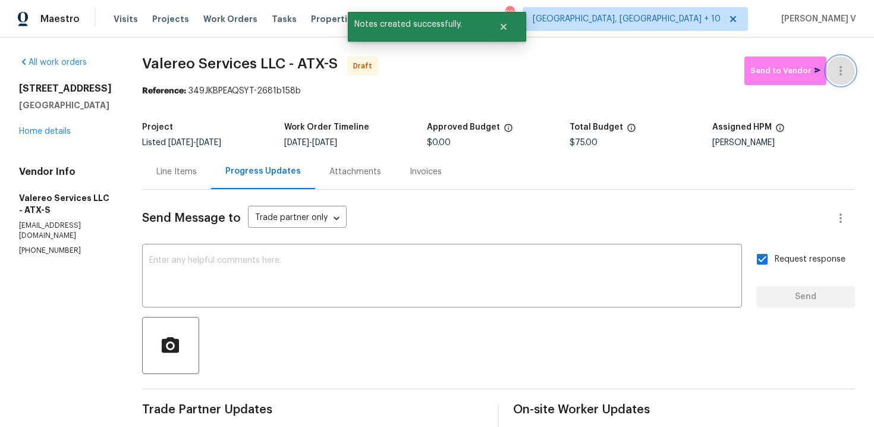
click at [848, 67] on button "button" at bounding box center [841, 70] width 29 height 29
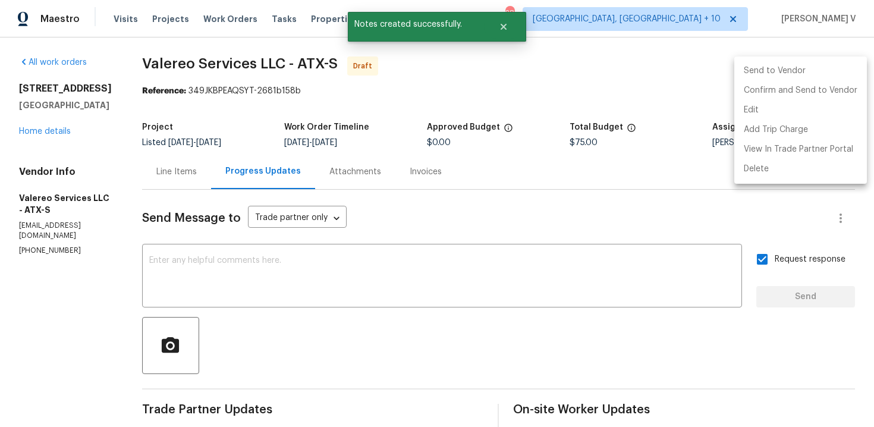
click at [806, 80] on li "Send to Vendor" at bounding box center [800, 71] width 133 height 20
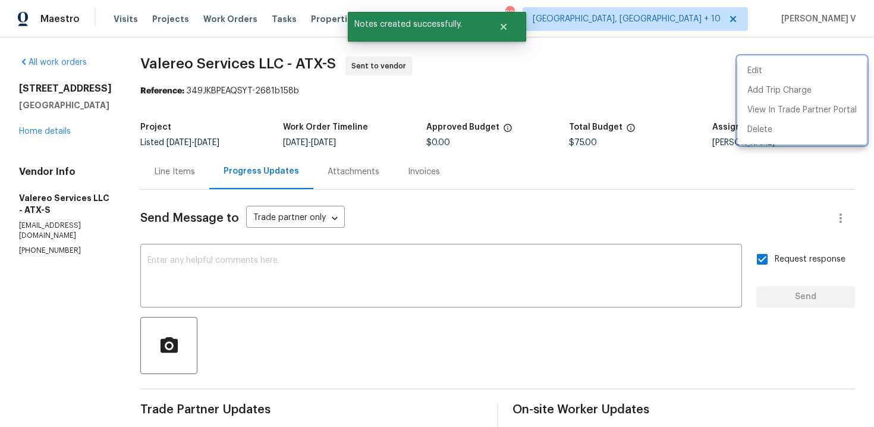
click at [42, 131] on div at bounding box center [437, 213] width 874 height 427
click at [42, 131] on div "Edit Add Trip Charge View In Trade Partner Portal Delete" at bounding box center [437, 213] width 874 height 427
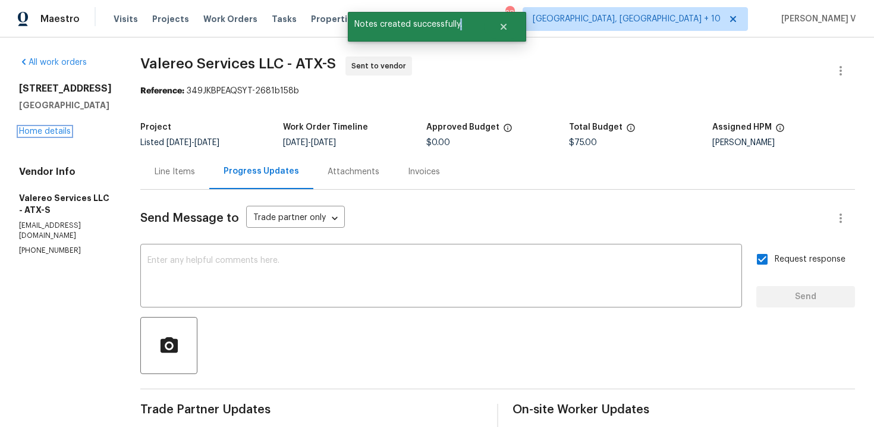
click at [42, 131] on link "Home details" at bounding box center [45, 131] width 52 height 8
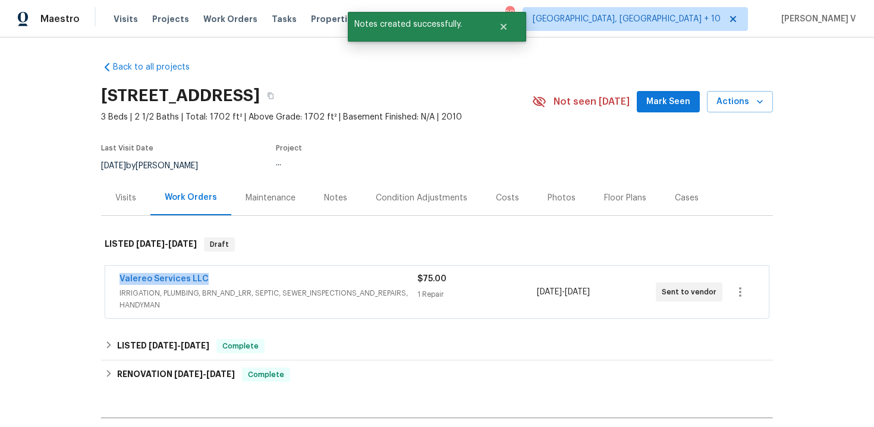
drag, startPoint x: 90, startPoint y: 280, endPoint x: 284, endPoint y: 280, distance: 193.9
click at [284, 280] on div "Back to all projects 181 Otono Loop, Kyle, TX 78640 3 Beds | 2 1/2 Baths | Tota…" at bounding box center [437, 232] width 874 height 390
copy link "Valereo Services LLC"
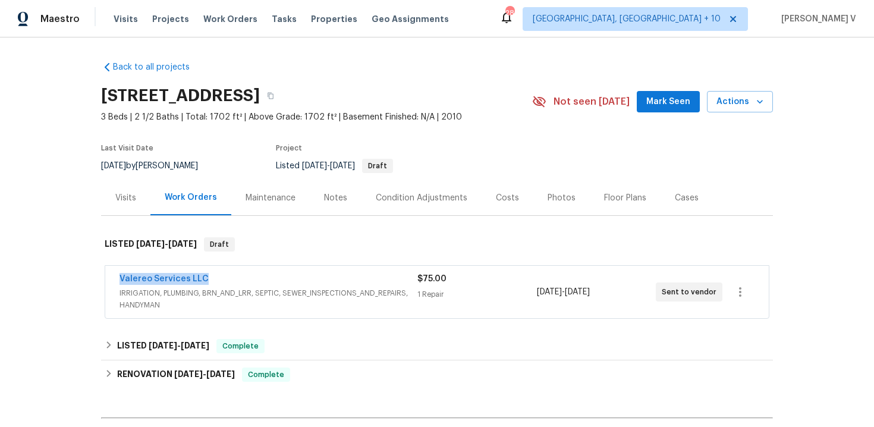
copy link "Valereo Services LLC"
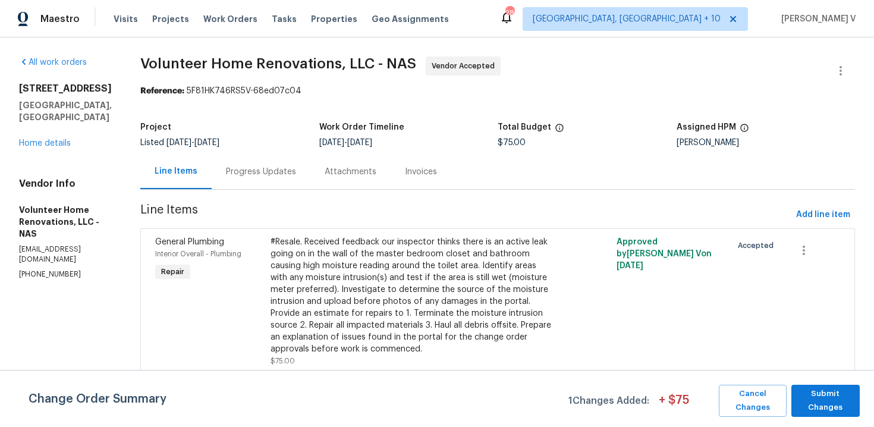
click at [275, 189] on div "Progress Updates" at bounding box center [261, 171] width 99 height 35
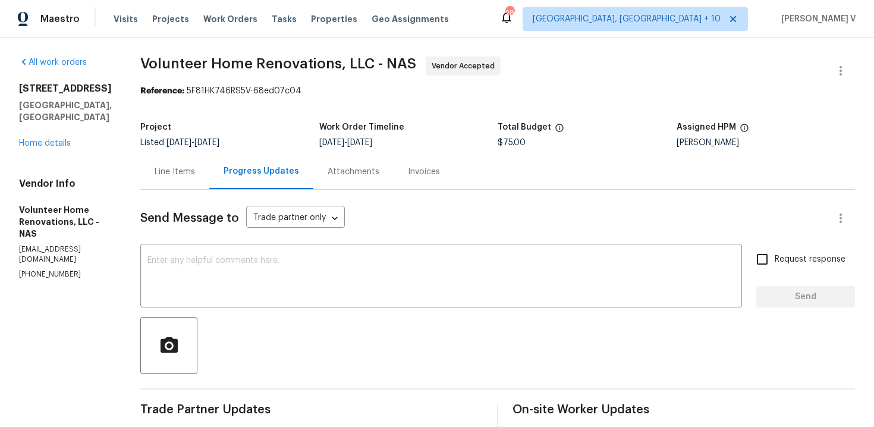
click at [195, 169] on div "Line Items" at bounding box center [175, 172] width 40 height 12
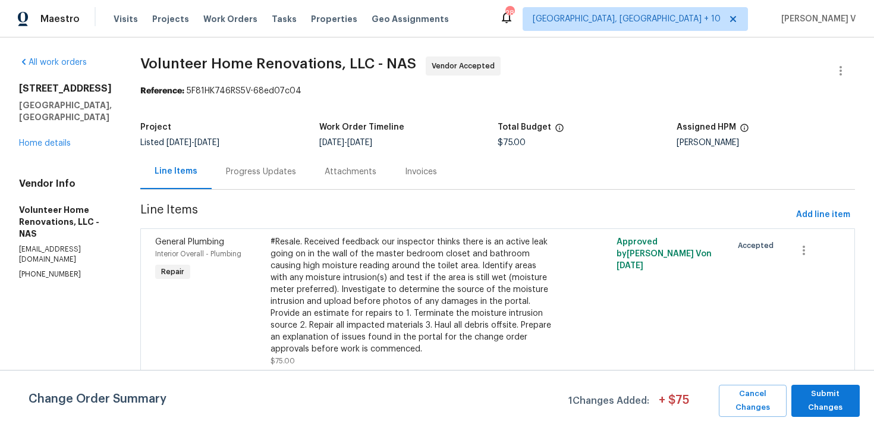
scroll to position [105, 0]
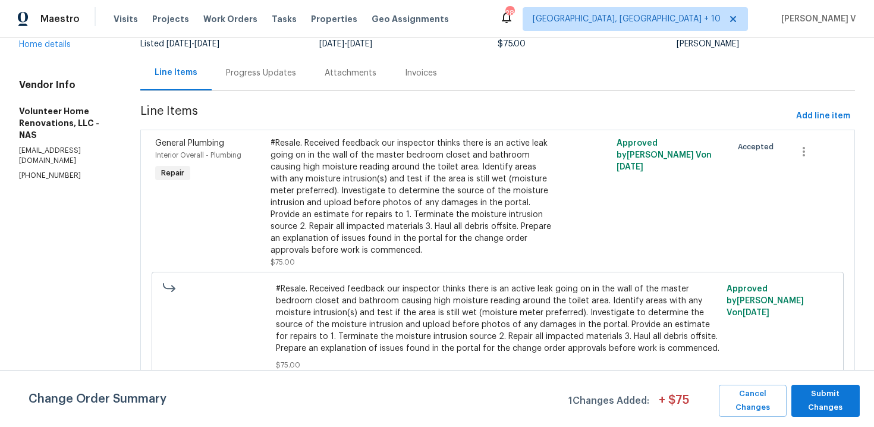
click at [310, 77] on div "Progress Updates" at bounding box center [261, 72] width 99 height 35
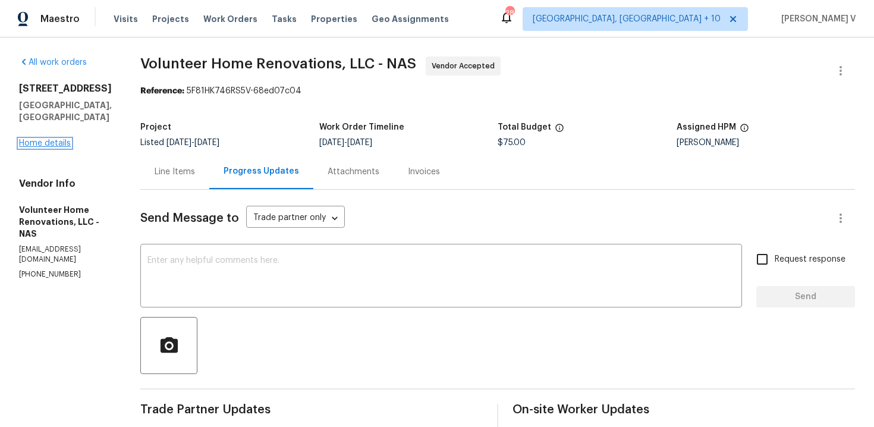
click at [59, 139] on link "Home details" at bounding box center [45, 143] width 52 height 8
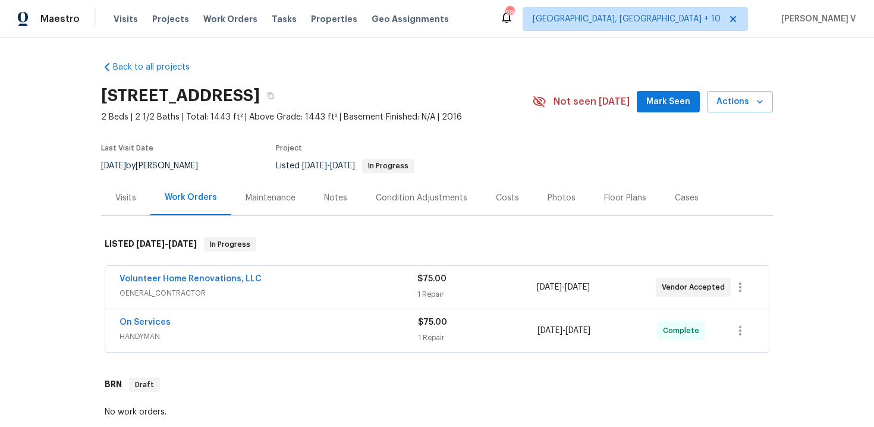
click at [290, 274] on div "Volunteer Home Renovations, LLC" at bounding box center [269, 280] width 298 height 14
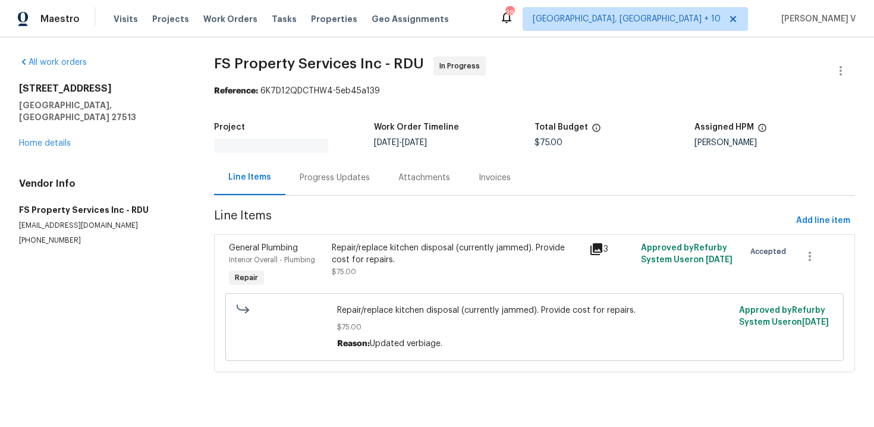
click at [273, 181] on div "Line Items" at bounding box center [249, 177] width 71 height 35
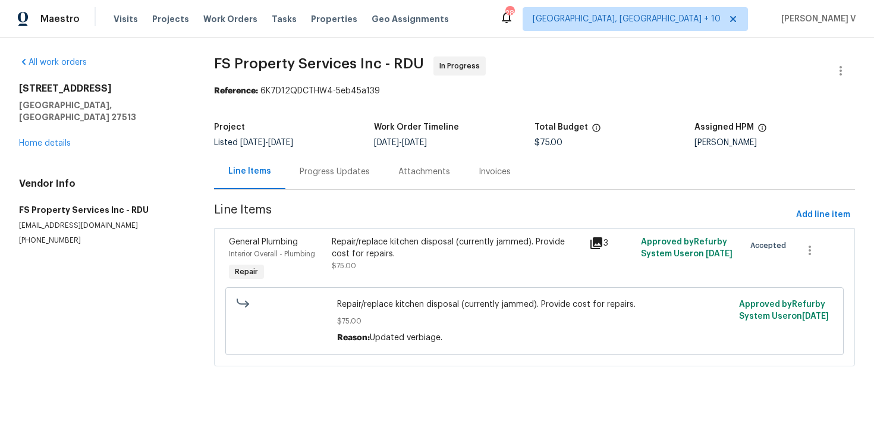
click at [301, 180] on div "Progress Updates" at bounding box center [334, 171] width 99 height 35
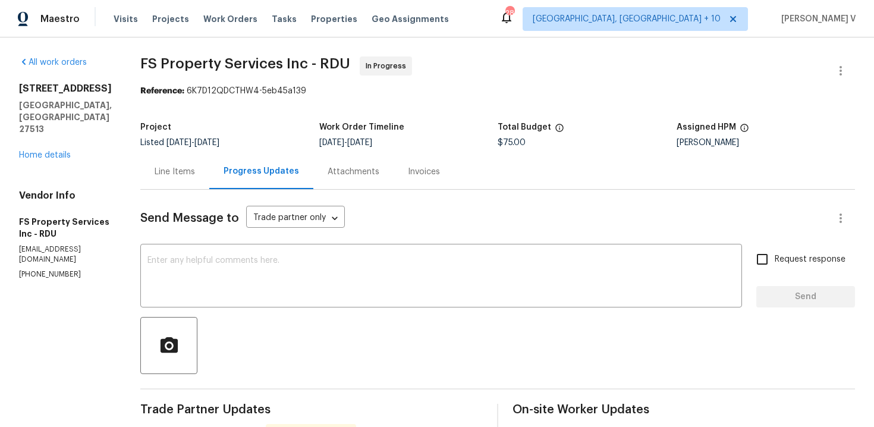
click at [209, 162] on div "Line Items" at bounding box center [174, 171] width 69 height 35
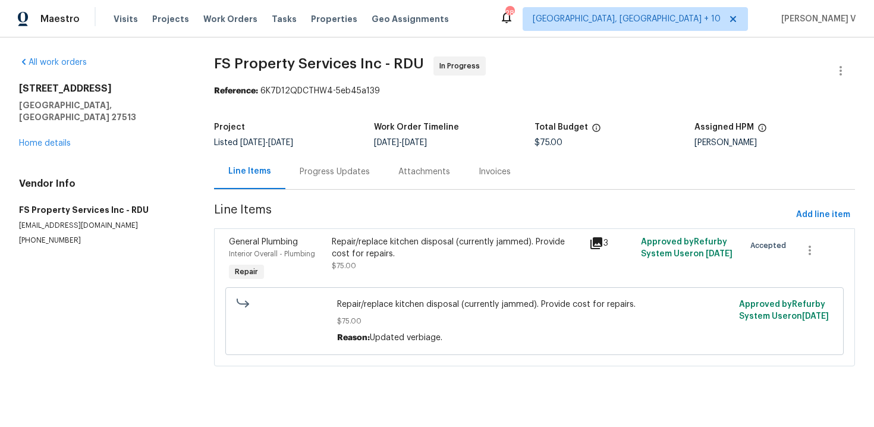
click at [334, 190] on section "FS Property Services Inc - RDU In Progress Reference: 6K7D12QDCTHW4-5eb45a139 P…" at bounding box center [534, 218] width 641 height 324
click at [333, 184] on div "Progress Updates" at bounding box center [334, 171] width 99 height 35
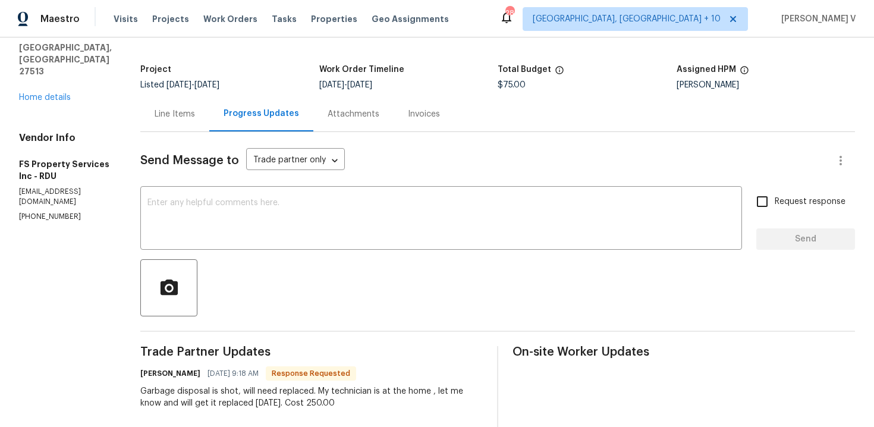
scroll to position [109, 0]
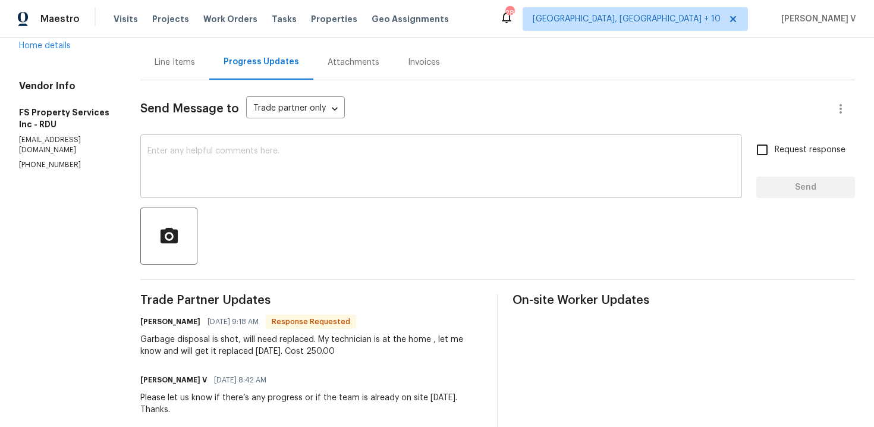
click at [315, 161] on textarea at bounding box center [441, 168] width 588 height 42
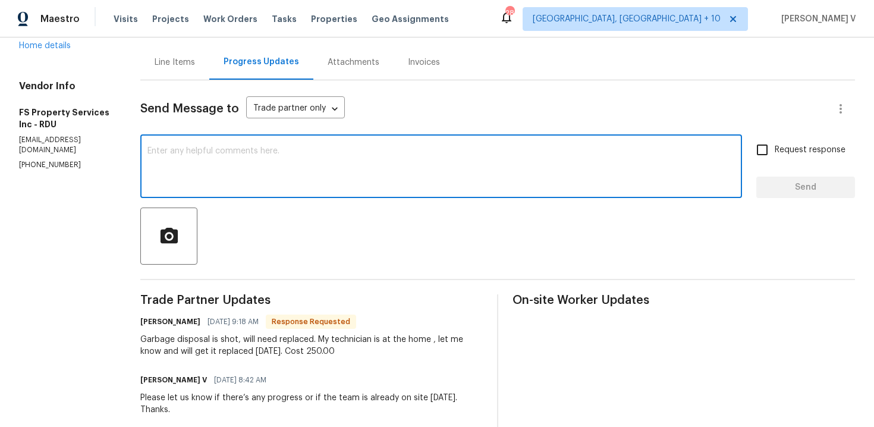
click at [222, 143] on div "x ​" at bounding box center [441, 167] width 602 height 61
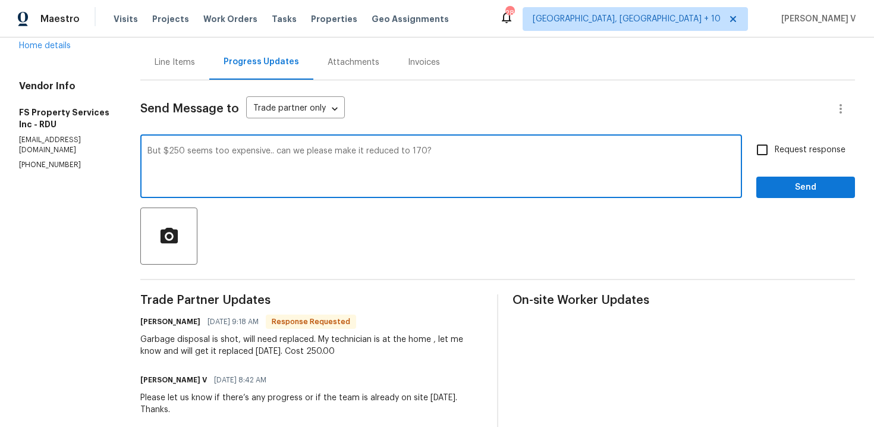
click at [222, 143] on div "But $250 seems too expensive.. can we please make it reduced to 170? x ​" at bounding box center [441, 167] width 602 height 61
click at [271, 155] on textarea "But $250 seems too expensive.. can we please make it reduced to 170?" at bounding box center [441, 168] width 588 height 42
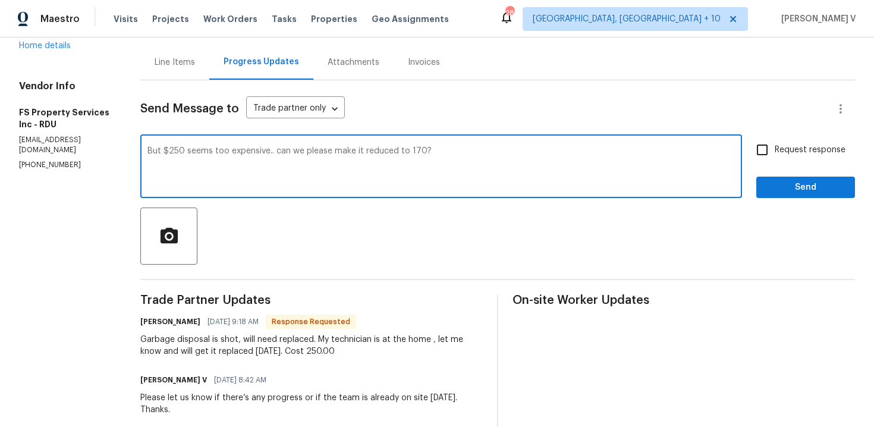
click at [271, 155] on textarea "But $250 seems too expensive.. can we please make it reduced to 170?" at bounding box center [441, 168] width 588 height 42
paste textarea "$250 feels a little expensive for this scope. Can we work on adjusting it to $"
click at [557, 150] on textarea "$250 feels a little expensive for this scope. Can we work on adjusting it to $1…" at bounding box center [441, 168] width 588 height 42
click at [563, 155] on textarea "$250 feels a little expensive for this scope. Can we work on adjusting it to $1…" at bounding box center [441, 168] width 588 height 42
click at [566, 153] on textarea "$250 feels a little expensive for this scope. Can we work on adjusting it to $1…" at bounding box center [441, 168] width 588 height 42
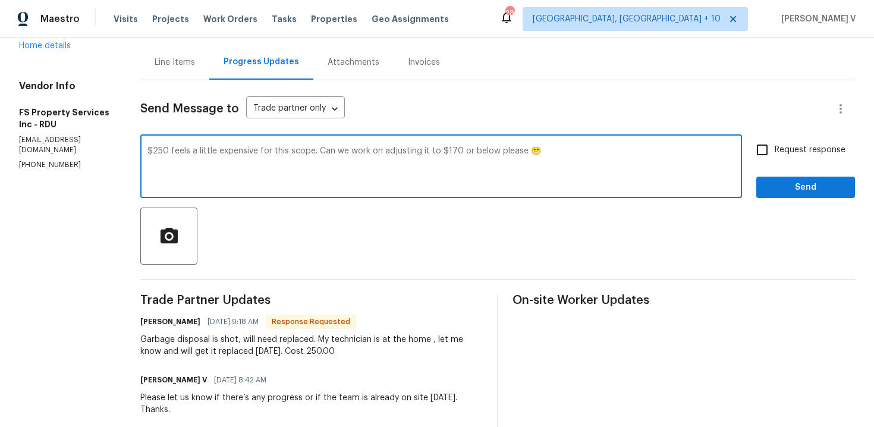
type textarea "$250 feels a little expensive for this scope. Can we work on adjusting it to $1…"
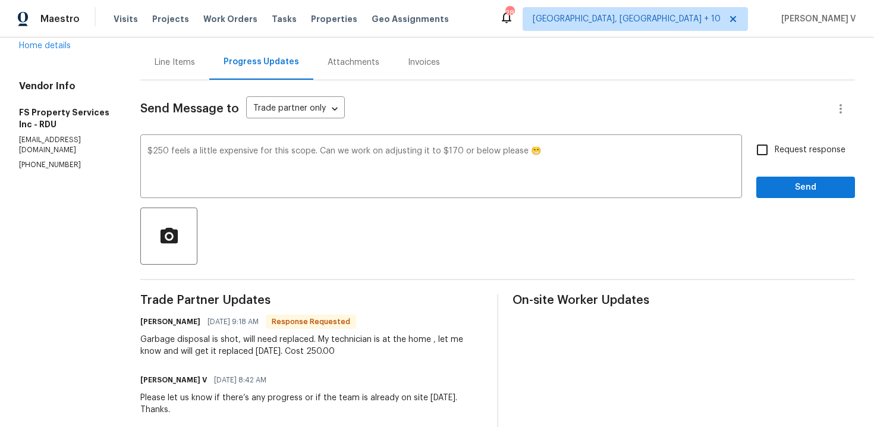
click at [779, 156] on span "Request response" at bounding box center [810, 150] width 71 height 12
click at [775, 156] on input "Request response" at bounding box center [762, 149] width 25 height 25
checkbox input "true"
click at [802, 193] on span "Send" at bounding box center [806, 187] width 80 height 15
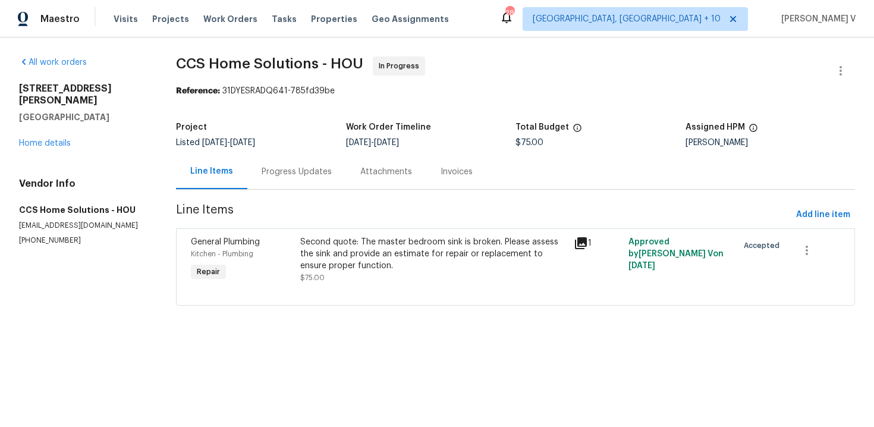
click at [287, 182] on div "Progress Updates" at bounding box center [296, 171] width 99 height 35
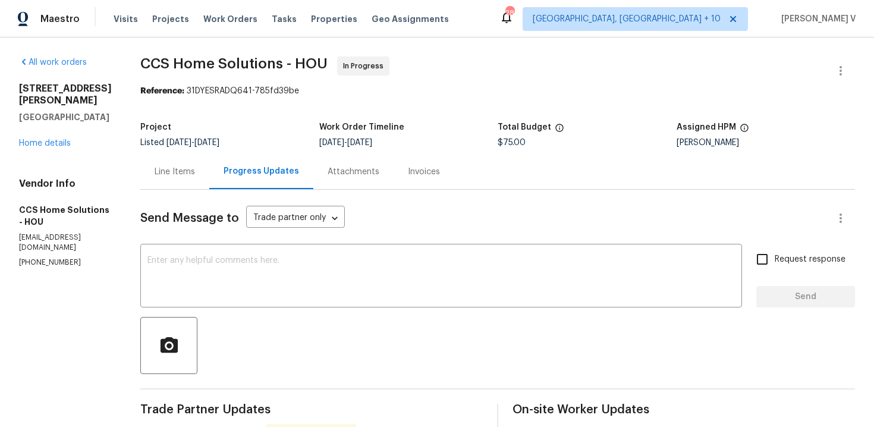
scroll to position [179, 0]
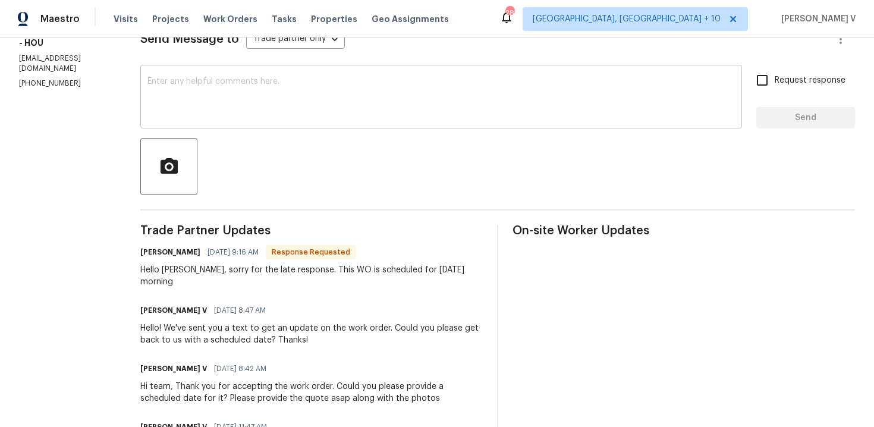
click at [237, 116] on textarea at bounding box center [441, 98] width 588 height 42
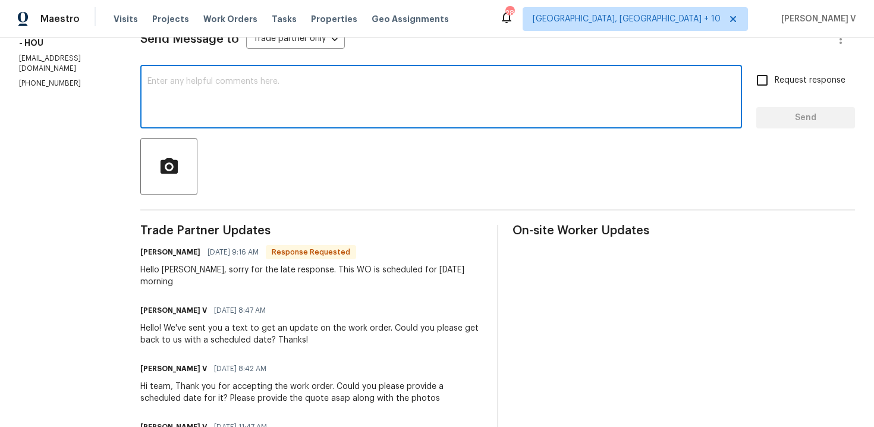
paste textarea "Please note that this WO was sent [DATE]. Kindly ensure this is addressed at th…"
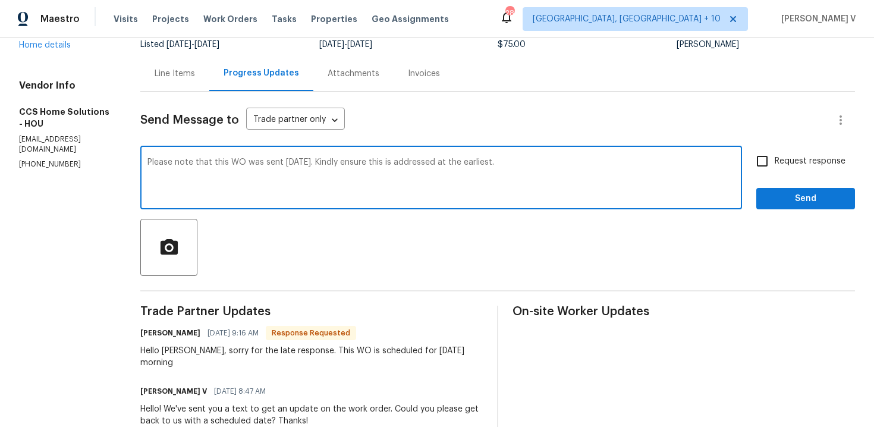
scroll to position [93, 0]
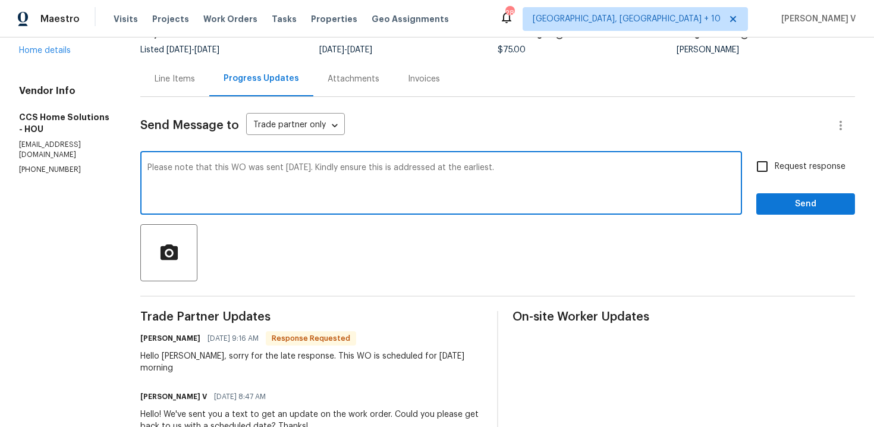
click at [152, 166] on textarea "Please note that this WO was sent [DATE]. Kindly ensure this is addressed at th…" at bounding box center [441, 185] width 588 height 42
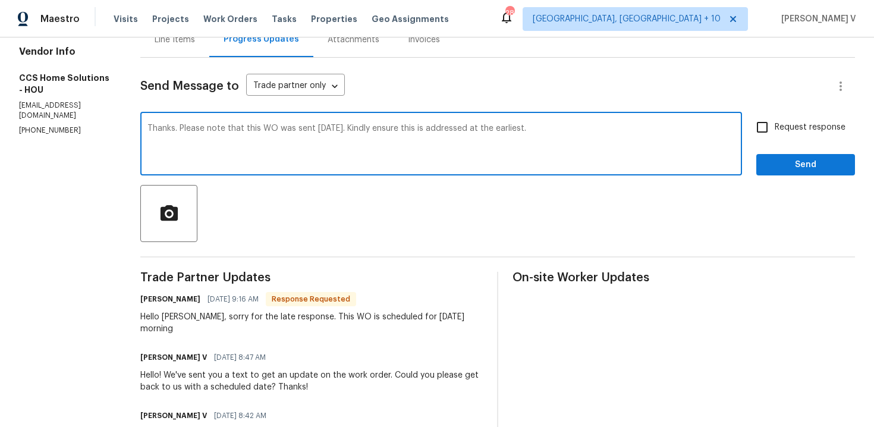
type textarea "Thanks. Please note that this WO was sent [DATE]. Kindly ensure this is address…"
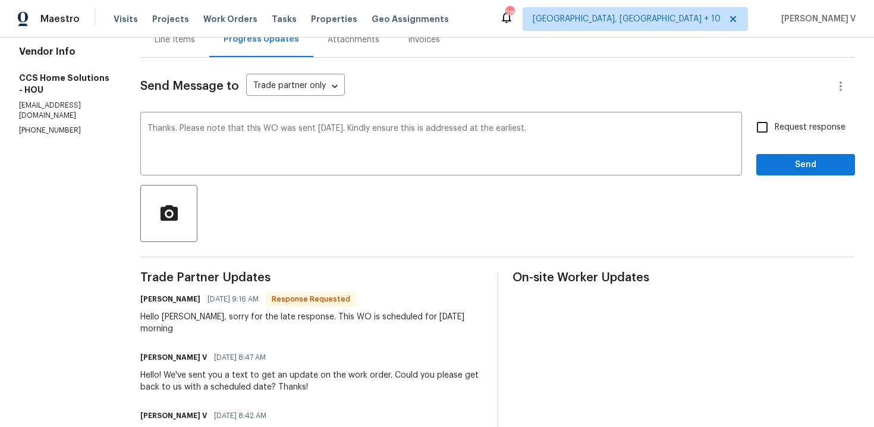
click at [789, 120] on label "Request response" at bounding box center [798, 127] width 96 height 25
click at [775, 120] on input "Request response" at bounding box center [762, 127] width 25 height 25
checkbox input "true"
click at [781, 164] on span "Send" at bounding box center [806, 165] width 80 height 15
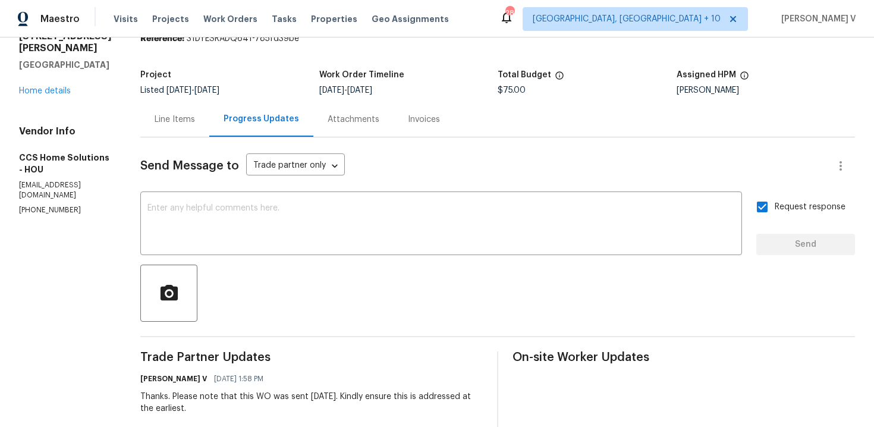
scroll to position [0, 0]
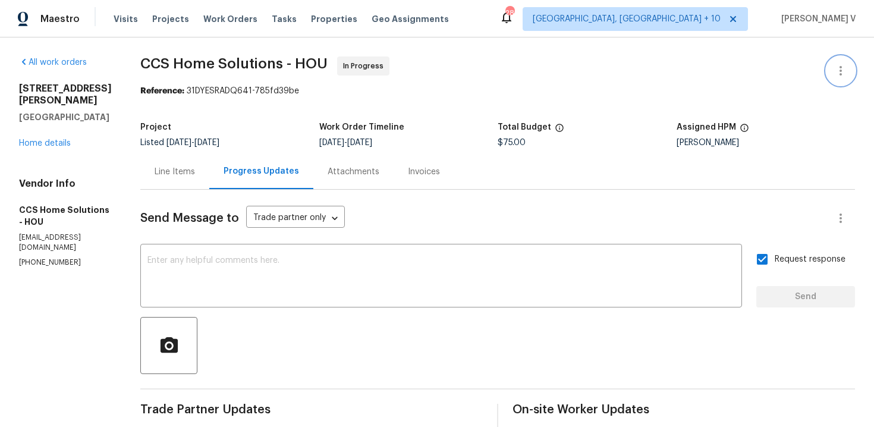
click at [837, 68] on icon "button" at bounding box center [841, 71] width 14 height 14
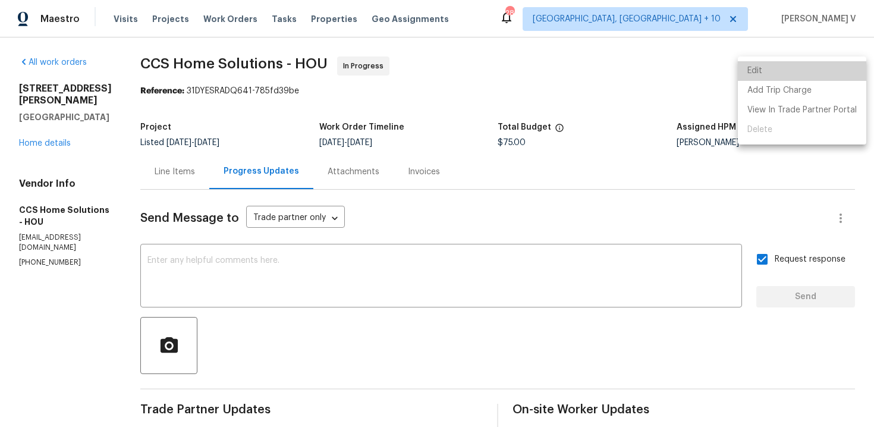
click at [815, 68] on li "Edit" at bounding box center [802, 71] width 128 height 20
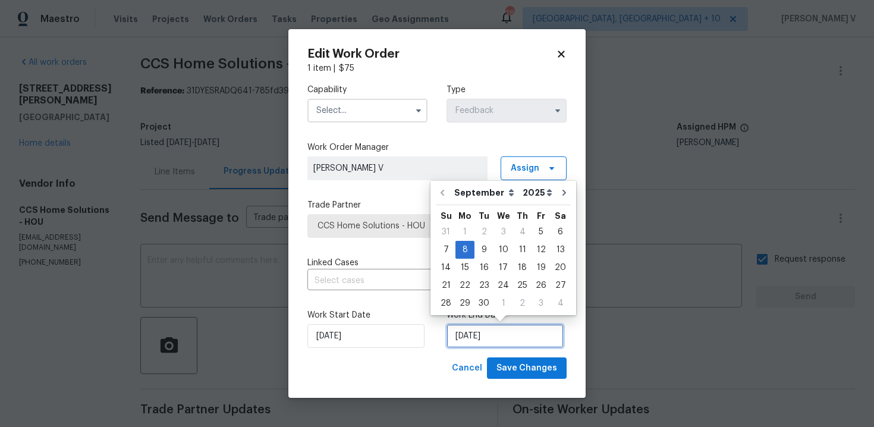
click at [451, 332] on input "[DATE]" at bounding box center [505, 336] width 117 height 24
click at [507, 248] on div "10" at bounding box center [504, 249] width 20 height 17
type input "[DATE]"
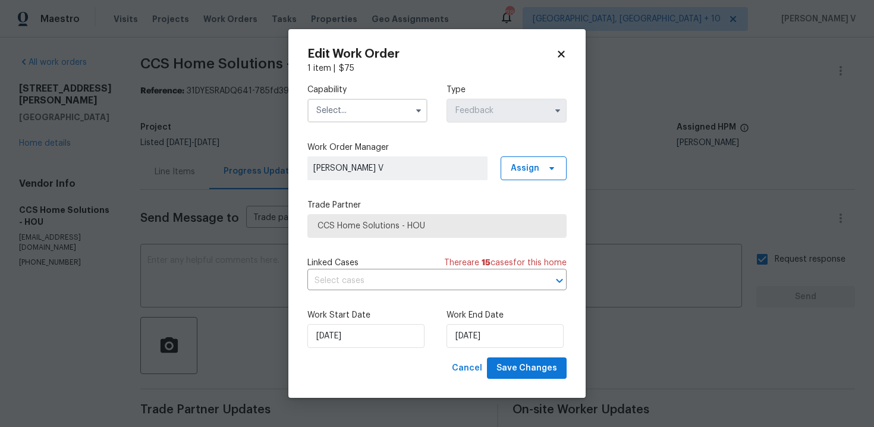
click at [373, 130] on div "Capability Type Feedback" at bounding box center [436, 103] width 259 height 58
click at [373, 114] on input "text" at bounding box center [367, 111] width 120 height 24
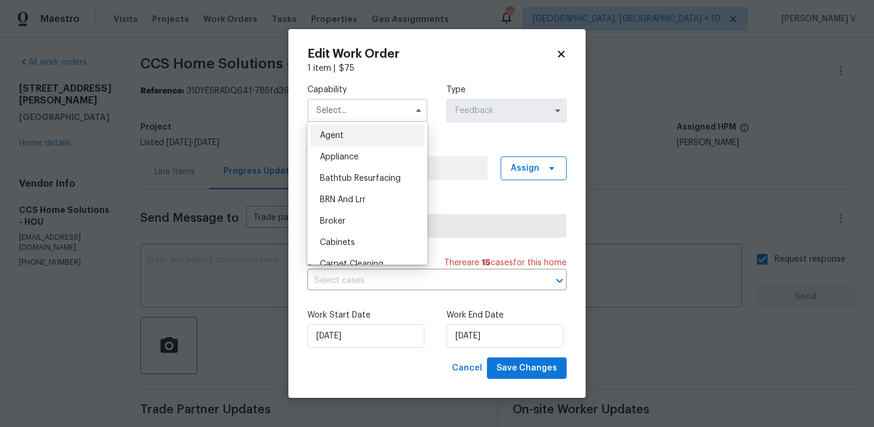
click at [364, 133] on div "Agent" at bounding box center [367, 135] width 114 height 21
type input "Agent"
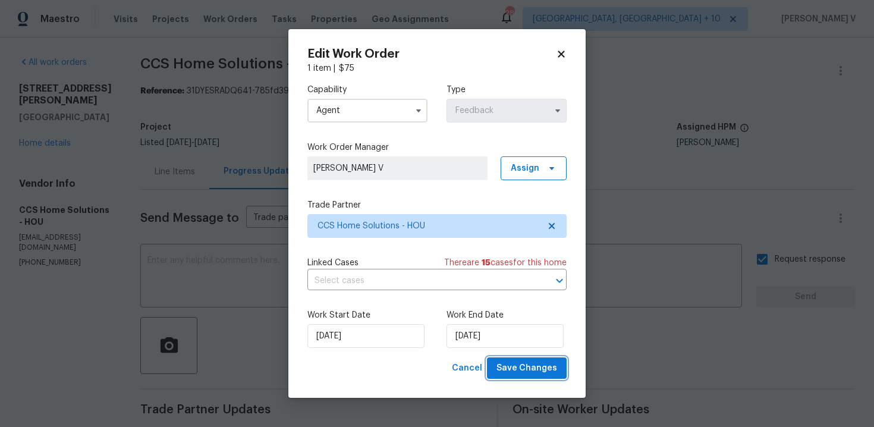
click at [522, 365] on span "Save Changes" at bounding box center [527, 368] width 61 height 15
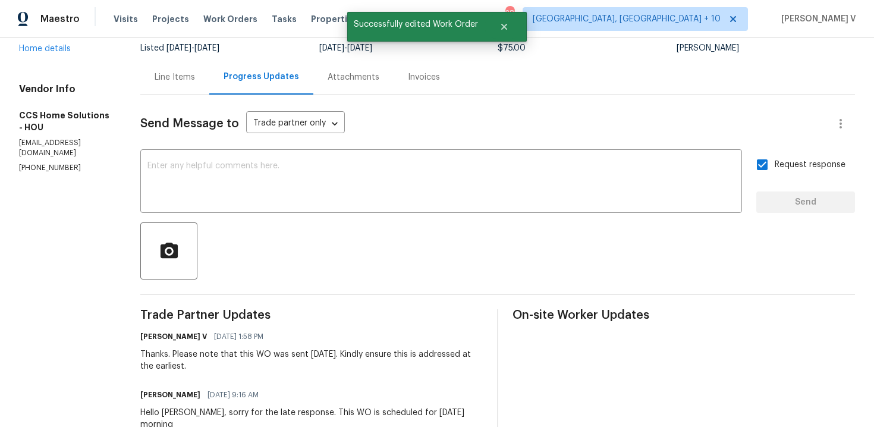
scroll to position [114, 0]
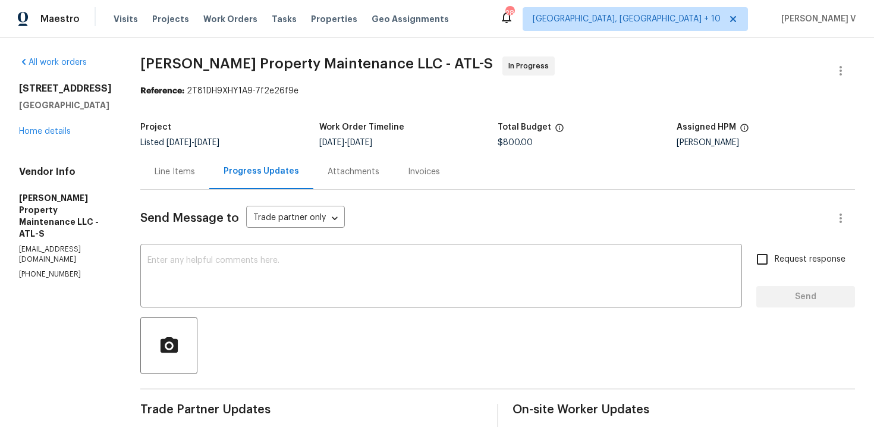
click at [197, 163] on div "Line Items" at bounding box center [174, 171] width 69 height 35
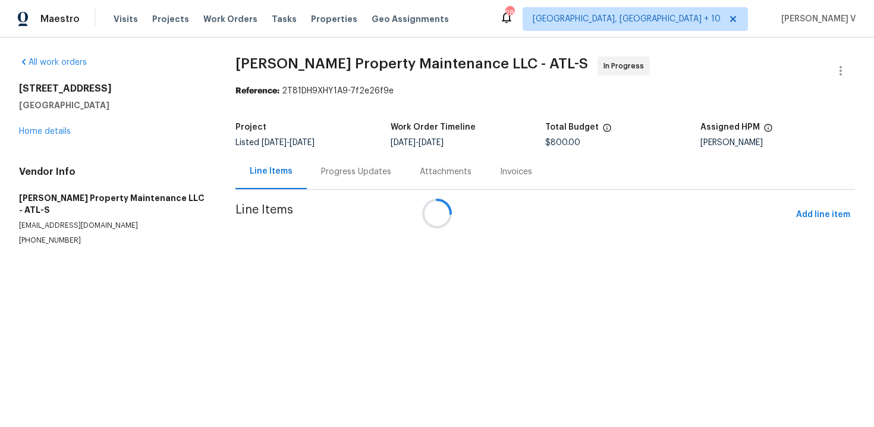
click at [406, 183] on div "Attachments" at bounding box center [446, 171] width 80 height 35
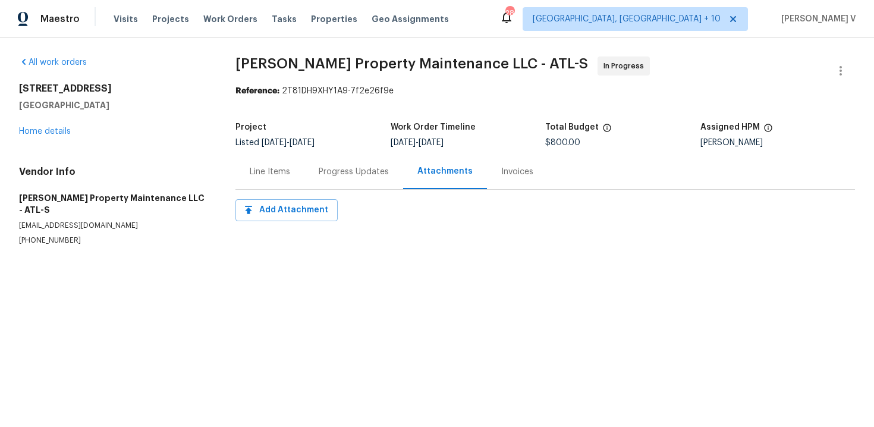
click at [323, 179] on div "Progress Updates" at bounding box center [353, 171] width 99 height 35
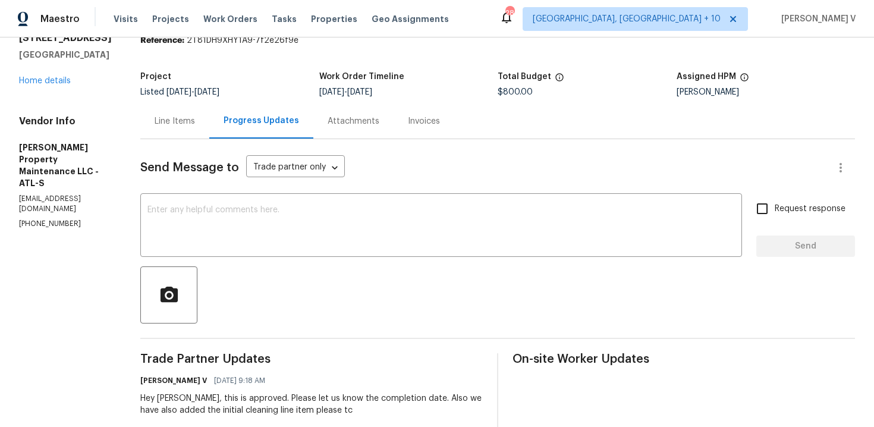
scroll to position [200, 0]
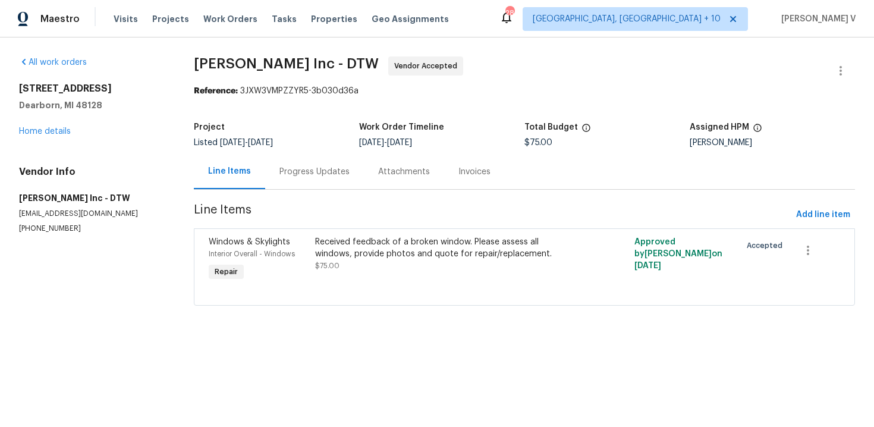
click at [50, 241] on section "All work orders [STREET_ADDRESS] Home details Vendor Info [PERSON_NAME] Inc - D…" at bounding box center [92, 187] width 146 height 263
click at [309, 155] on div "Progress Updates" at bounding box center [314, 171] width 99 height 35
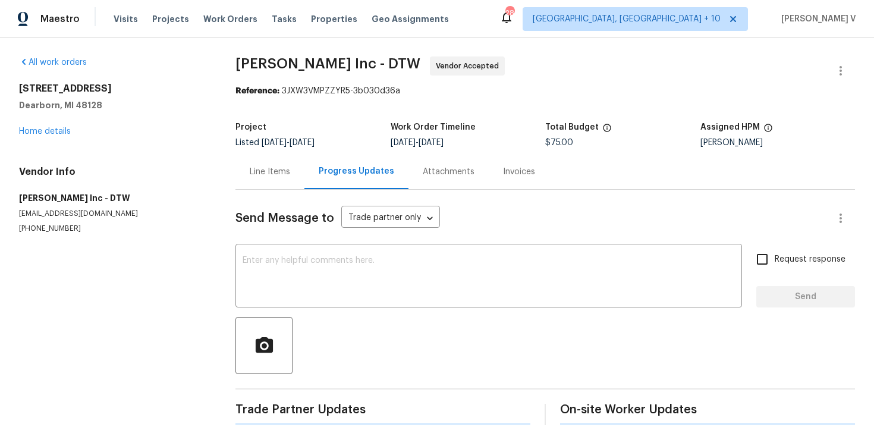
click at [302, 187] on div "Line Items" at bounding box center [269, 171] width 69 height 35
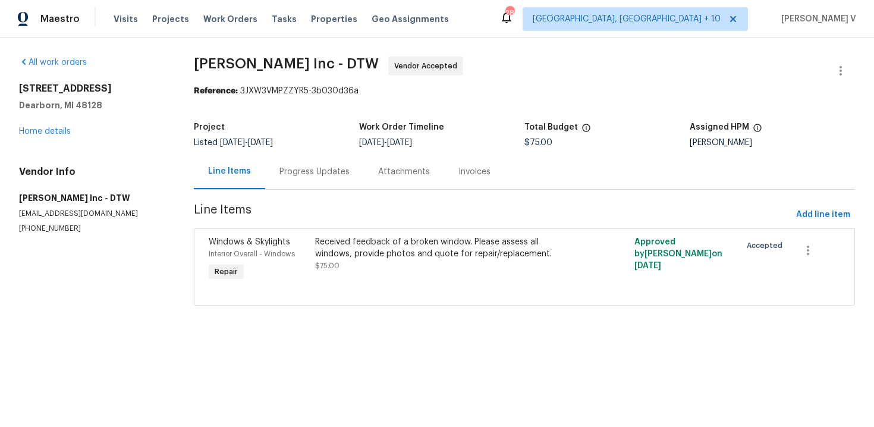
click at [312, 177] on div "Progress Updates" at bounding box center [315, 172] width 70 height 12
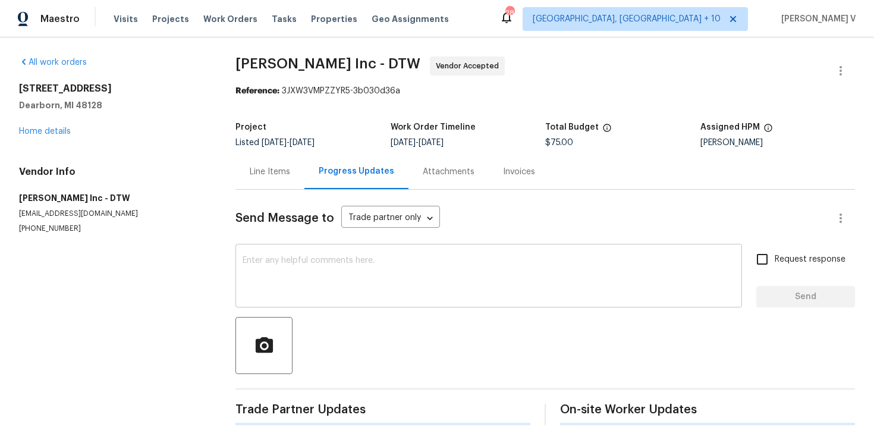
click at [297, 259] on textarea at bounding box center [489, 277] width 492 height 42
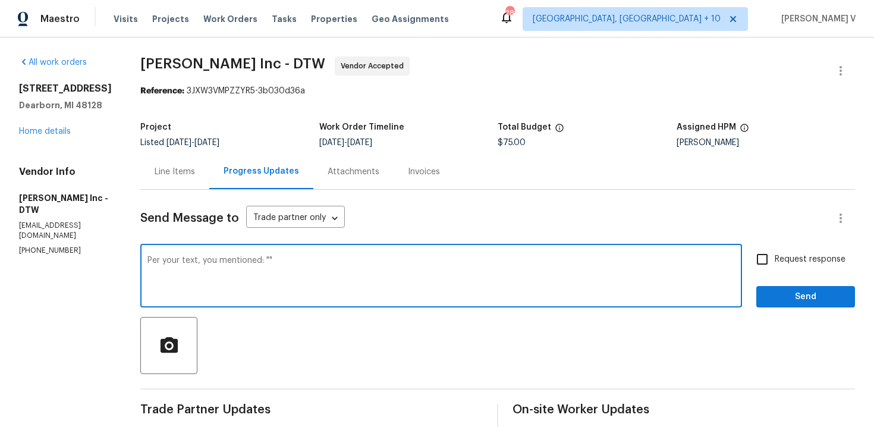
paste textarea "will be started and complete by [DATE] of this week"
type textarea "Per your text, you mentioned: "will be started and complete by [DATE] of this w…"
click at [759, 271] on input "Request response" at bounding box center [762, 259] width 25 height 25
checkbox input "true"
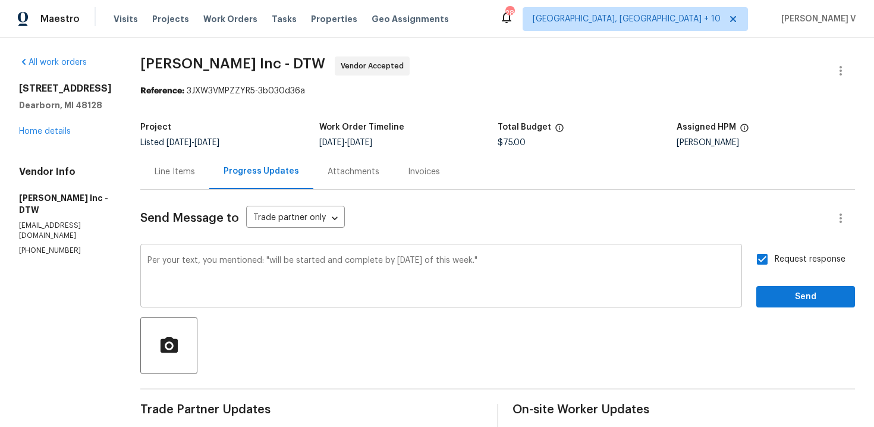
click at [544, 274] on textarea "Per your text, you mentioned: "will be started and complete by [DATE] of this w…" at bounding box center [441, 277] width 588 height 42
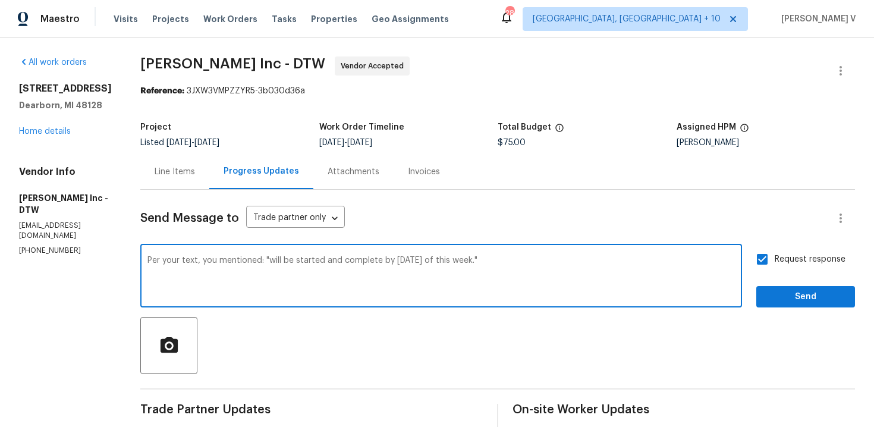
click at [214, 253] on div "Per your text, you mentioned: "will be started and complete by [DATE] of this w…" at bounding box center [441, 277] width 602 height 61
click at [214, 253] on div "Per your text, you mentioned: "will be started and complete by Friday of this w…" at bounding box center [441, 277] width 602 height 61
click at [202, 268] on textarea "Per your text, you mentioned: "will be started and complete by Friday of this w…" at bounding box center [441, 277] width 588 height 42
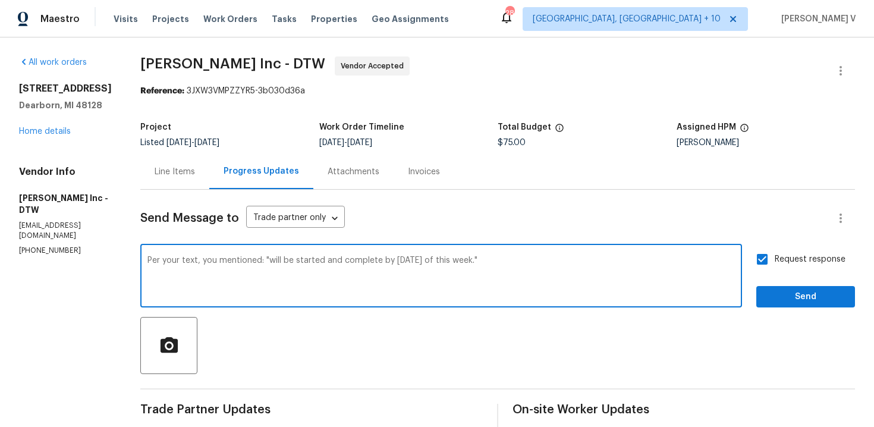
click at [202, 268] on textarea "Per your text, you mentioned: "will be started and complete by Friday of this w…" at bounding box center [441, 277] width 588 height 42
click at [173, 176] on div "Line Items" at bounding box center [175, 172] width 40 height 12
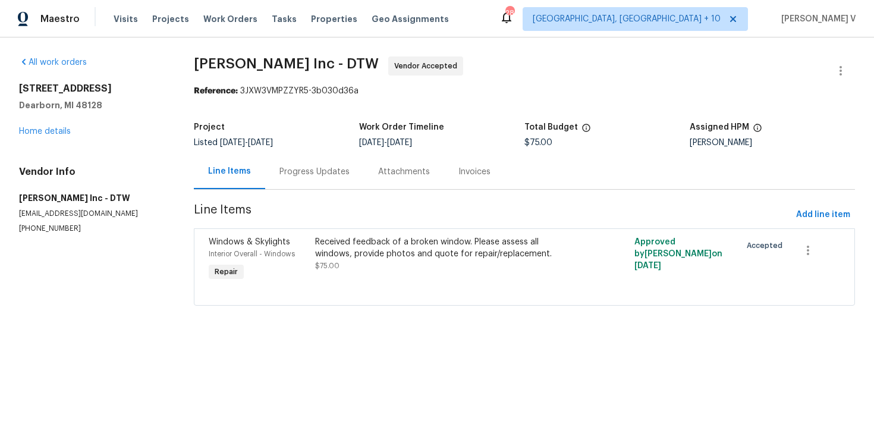
click at [304, 183] on div "Progress Updates" at bounding box center [314, 171] width 99 height 35
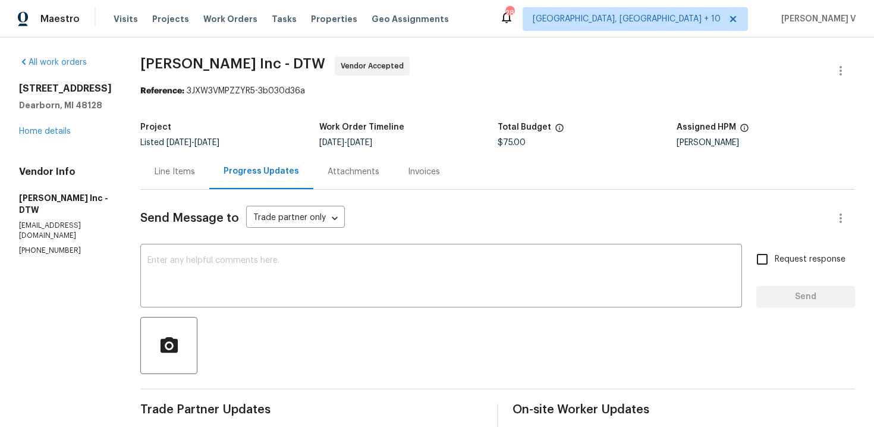
click at [242, 187] on div "Progress Updates" at bounding box center [261, 171] width 104 height 35
click at [187, 175] on div "Line Items" at bounding box center [175, 172] width 40 height 12
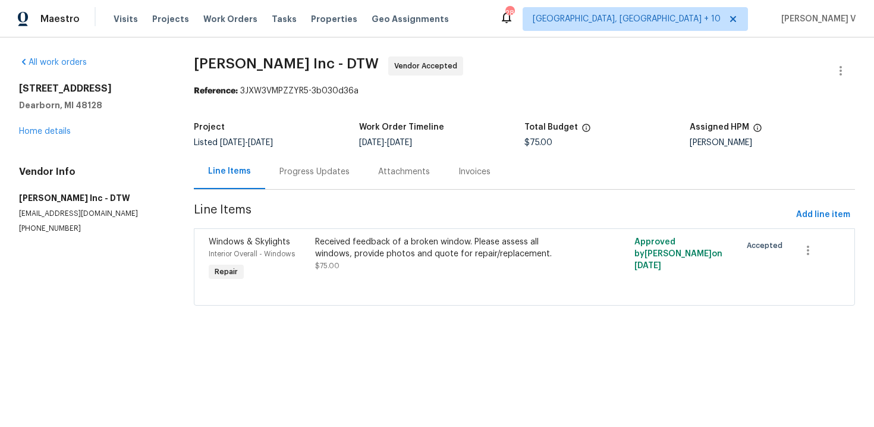
click at [296, 183] on div "Progress Updates" at bounding box center [314, 171] width 99 height 35
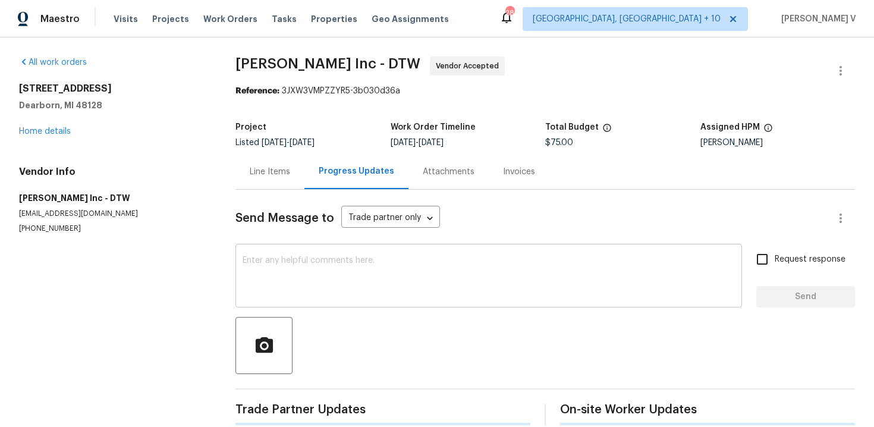
click at [344, 268] on textarea at bounding box center [489, 277] width 492 height 42
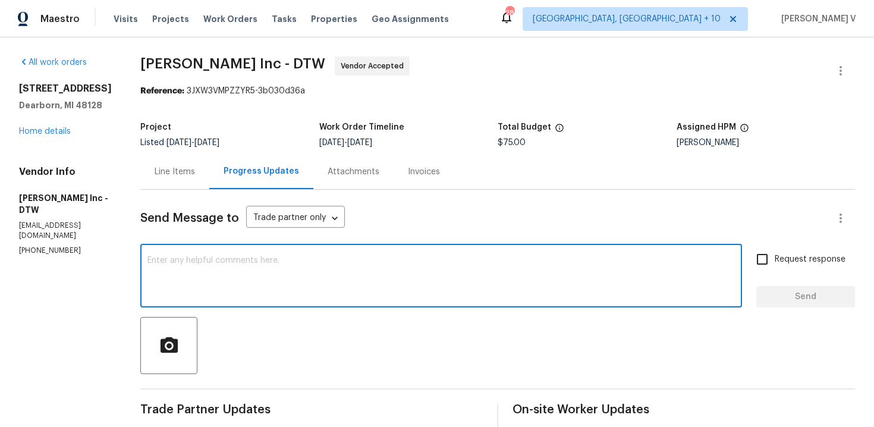
paste textarea "Per your text, you mentioned: "will be started and complete by Friday of this w…"
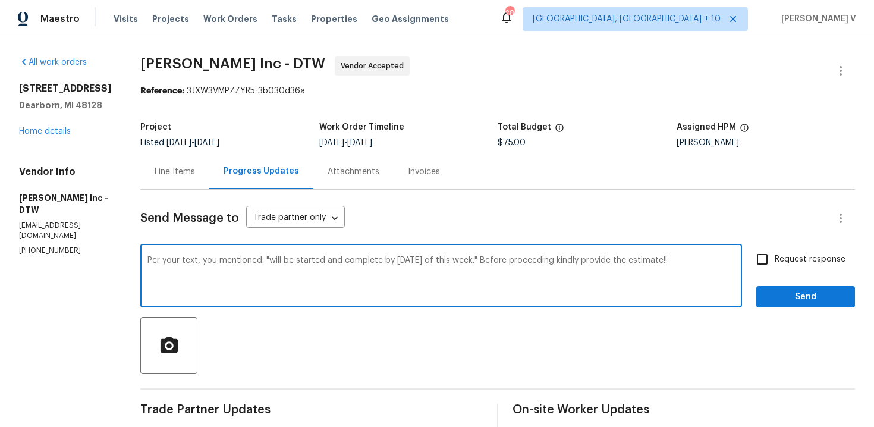
type textarea "Per your text, you mentioned: "will be started and complete by Friday of this w…"
click at [765, 267] on input "Request response" at bounding box center [762, 259] width 25 height 25
checkbox input "true"
drag, startPoint x: 632, startPoint y: 260, endPoint x: 704, endPoint y: 263, distance: 72.6
click at [662, 260] on textarea "Per your text, you mentioned: "will be started and complete by Friday of this w…" at bounding box center [441, 277] width 588 height 42
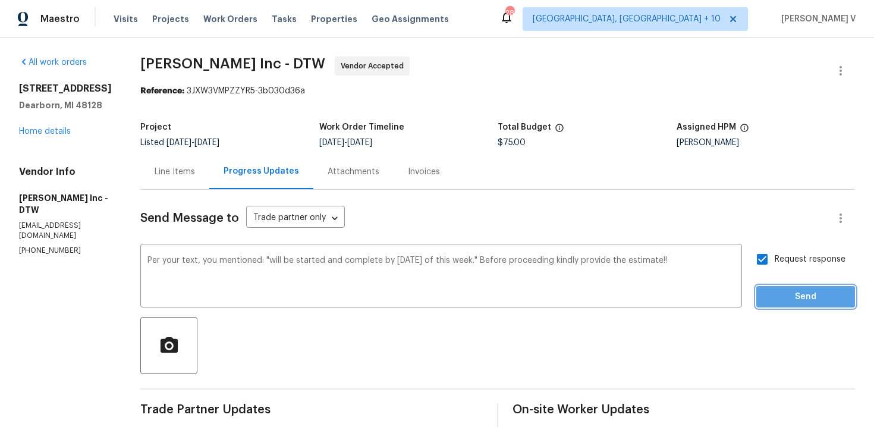
click at [802, 300] on span "Send" at bounding box center [806, 297] width 80 height 15
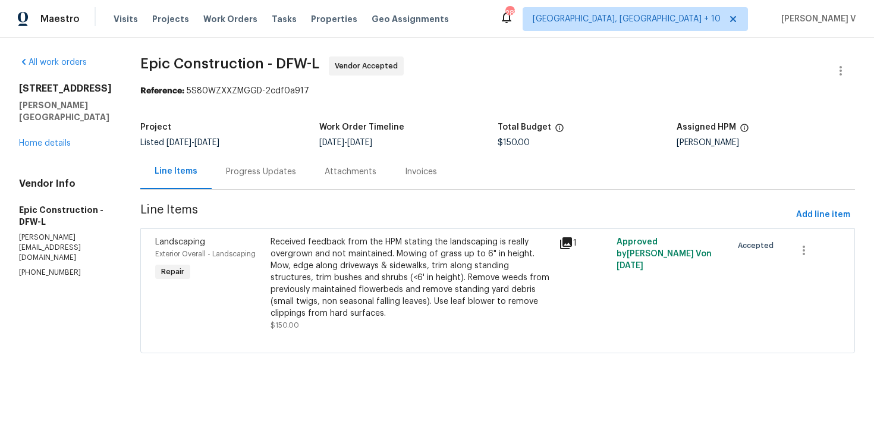
click at [250, 178] on div "Progress Updates" at bounding box center [261, 171] width 99 height 35
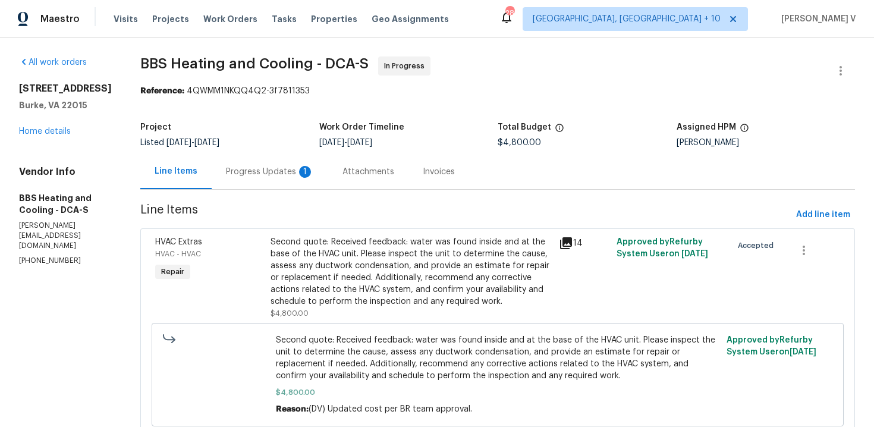
click at [328, 181] on div "Progress Updates 1" at bounding box center [270, 171] width 117 height 35
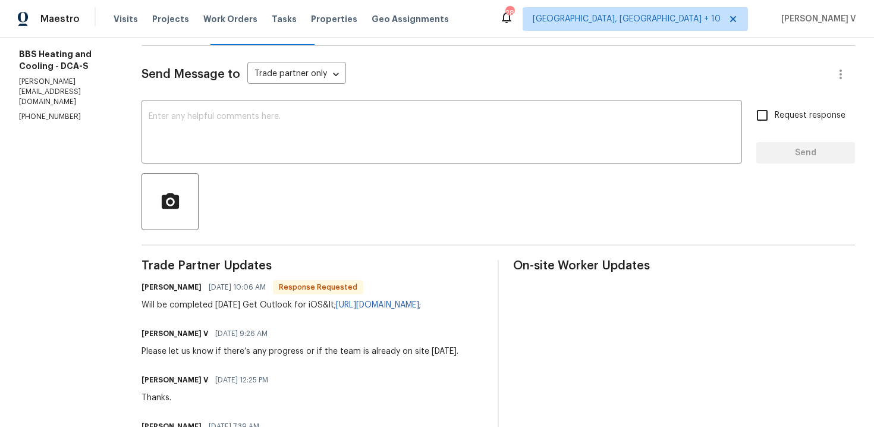
scroll to position [177, 0]
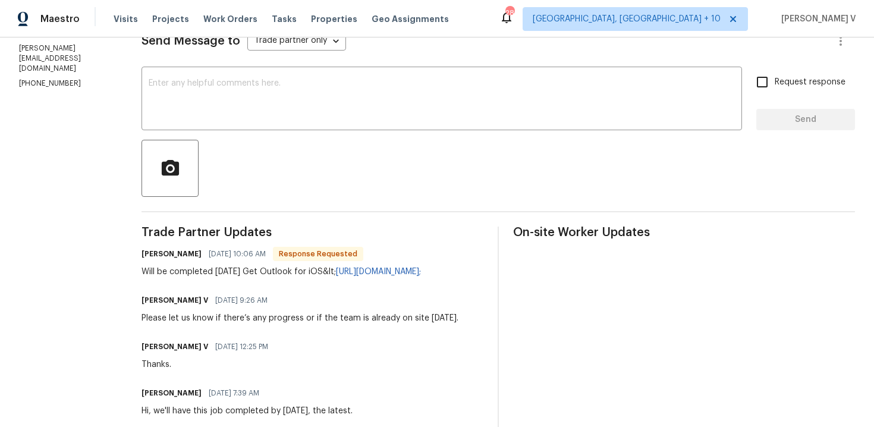
click at [284, 120] on textarea at bounding box center [442, 100] width 586 height 42
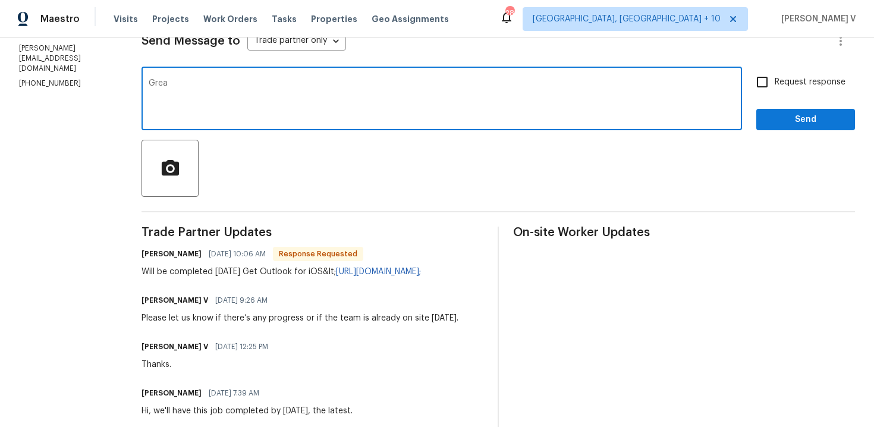
type textarea "Great"
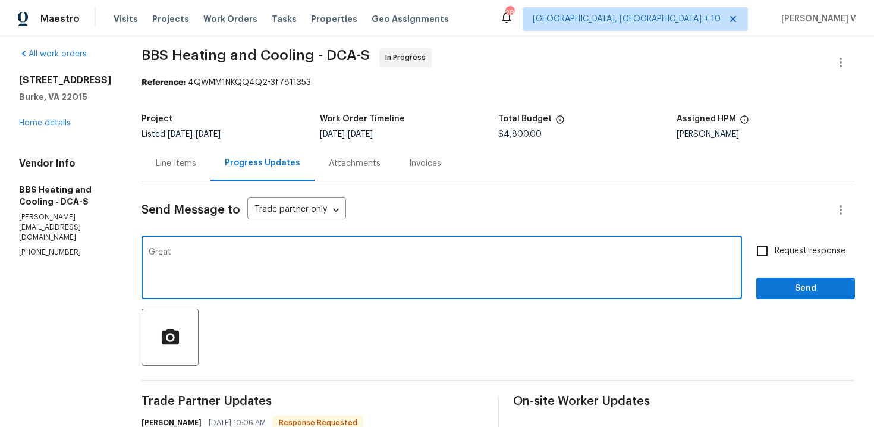
click at [211, 168] on div "Line Items" at bounding box center [176, 163] width 69 height 35
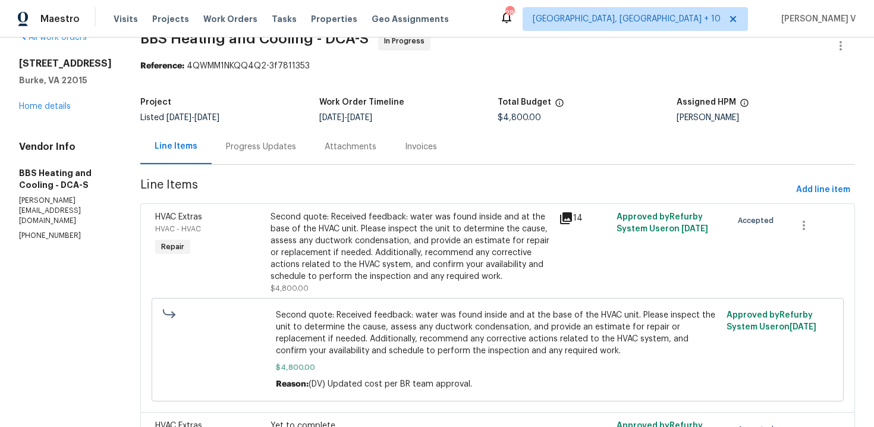
scroll to position [26, 0]
click at [281, 149] on div "Progress Updates" at bounding box center [261, 146] width 70 height 12
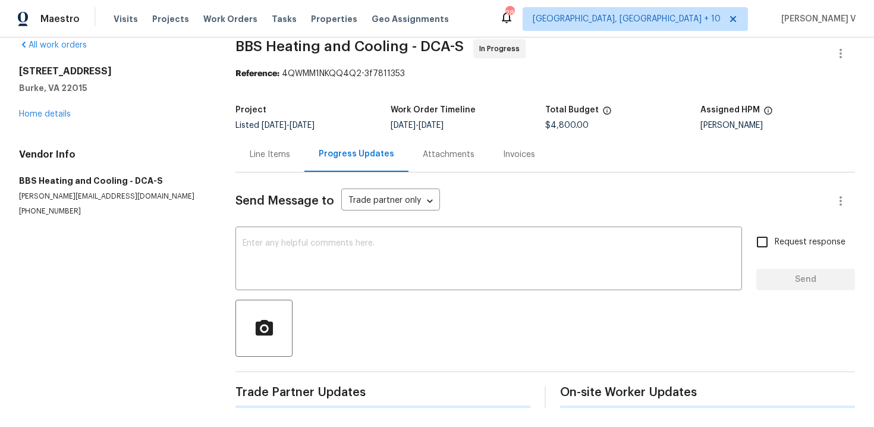
scroll to position [17, 0]
click at [255, 277] on textarea at bounding box center [489, 260] width 492 height 42
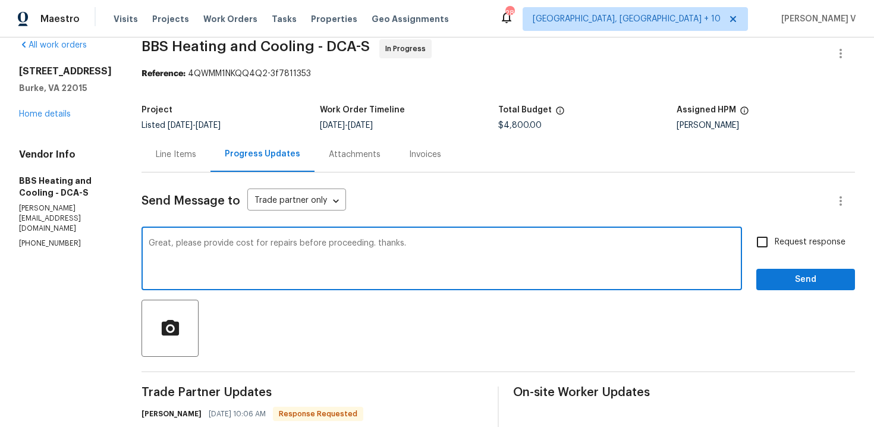
click at [268, 248] on textarea "Great, please provide cost for repairs before proceeding. thanks." at bounding box center [442, 260] width 586 height 42
click at [317, 242] on textarea "Great, please provide cost for repairs before proceeding. thanks." at bounding box center [442, 260] width 586 height 42
click at [283, 247] on textarea "Great, please provide cost for repairs for approval before proceeding. thanks." at bounding box center [442, 260] width 586 height 42
click at [283, 237] on div "Great, please provide cost for repairs for approval before proceeding. thanks. …" at bounding box center [442, 260] width 601 height 61
click at [283, 242] on textarea "Great, please provide cost for repairs for approval before proceeding. thanks." at bounding box center [442, 260] width 586 height 42
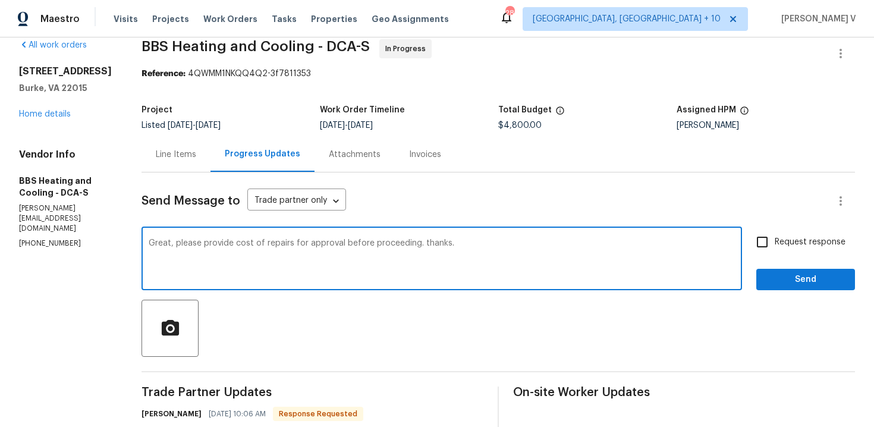
click at [0, 0] on qb-div "Correct the article the cost" at bounding box center [0, 0] width 0 height 0
click at [0, 0] on qb-div "Correct the capitalisation Thanks." at bounding box center [0, 0] width 0 height 0
type textarea "Great, please provide the cost of repairs for approval before proceeding. Thank…"
click at [795, 237] on span "Request response" at bounding box center [810, 242] width 71 height 12
click at [775, 237] on input "Request response" at bounding box center [762, 242] width 25 height 25
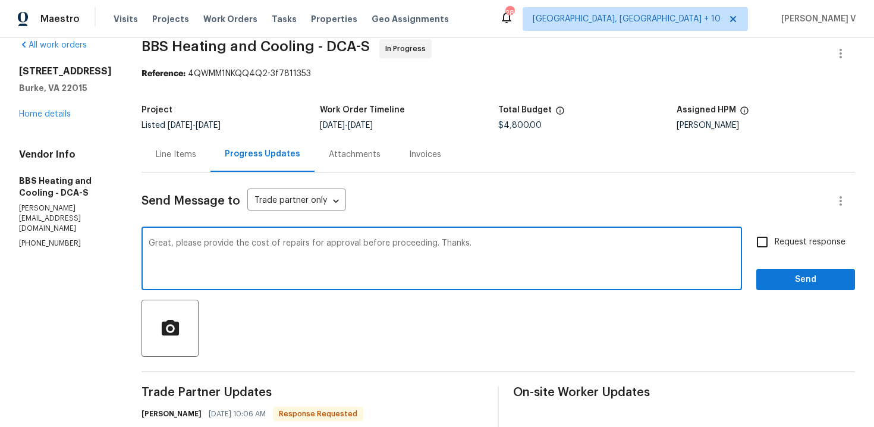
checkbox input "true"
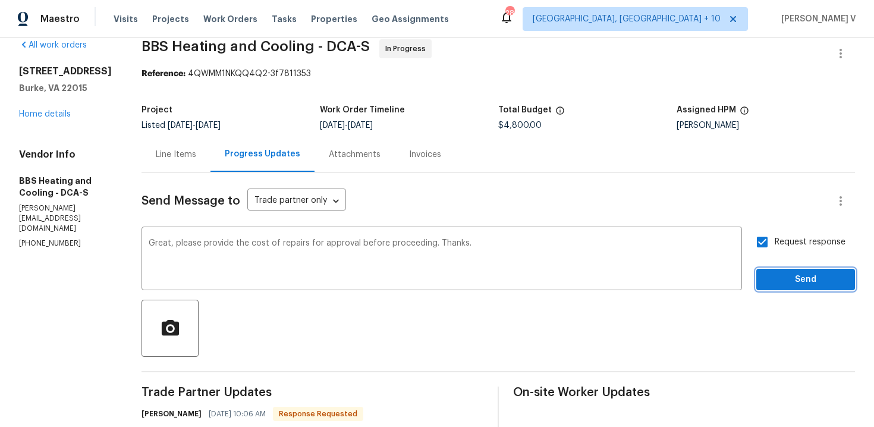
click at [815, 277] on span "Send" at bounding box center [806, 279] width 80 height 15
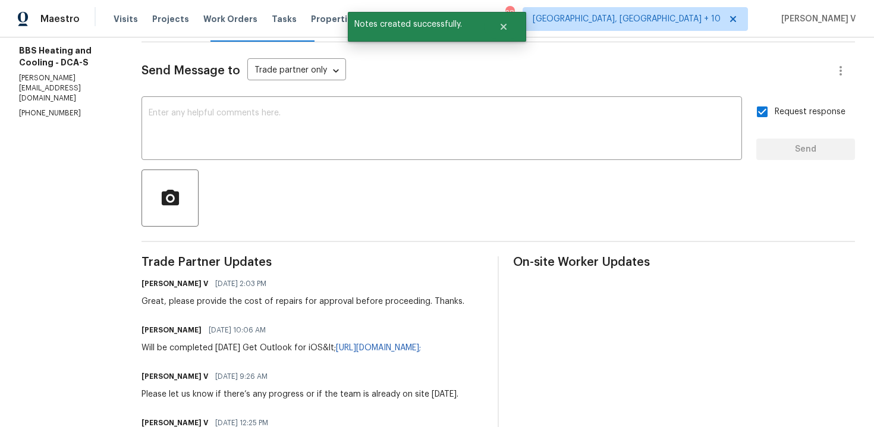
scroll to position [0, 0]
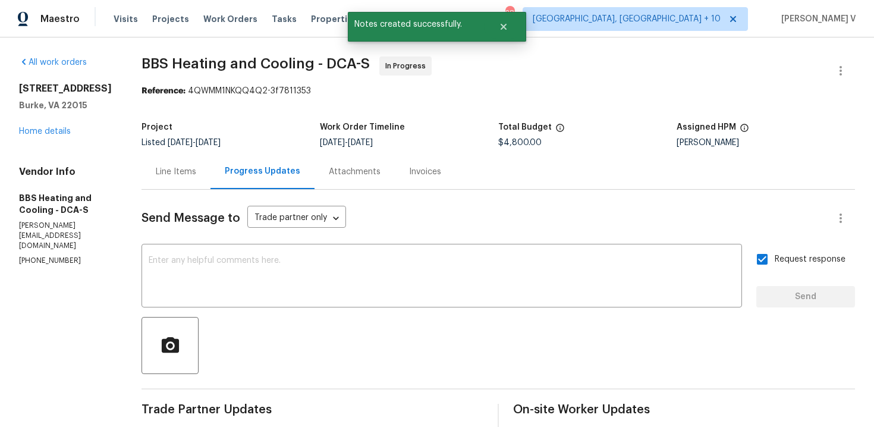
click at [40, 87] on h2 "[STREET_ADDRESS]" at bounding box center [66, 89] width 94 height 12
copy h2 "[PERSON_NAME]"
click at [19, 92] on h2 "[STREET_ADDRESS]" at bounding box center [66, 89] width 94 height 12
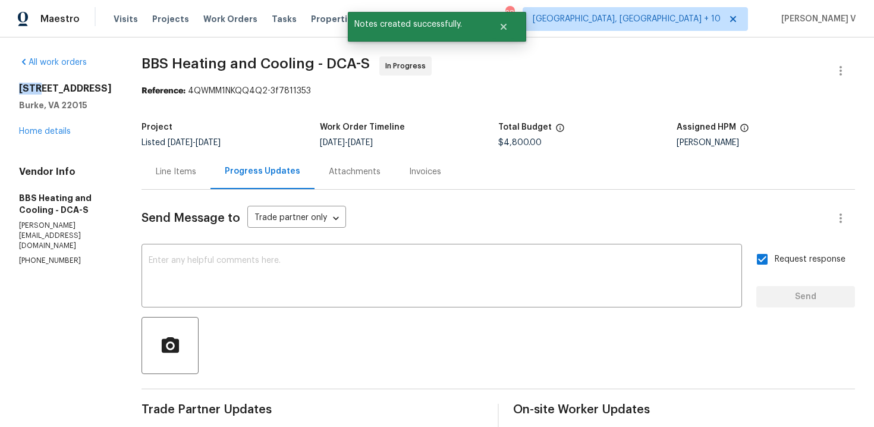
copy h2 "6115"
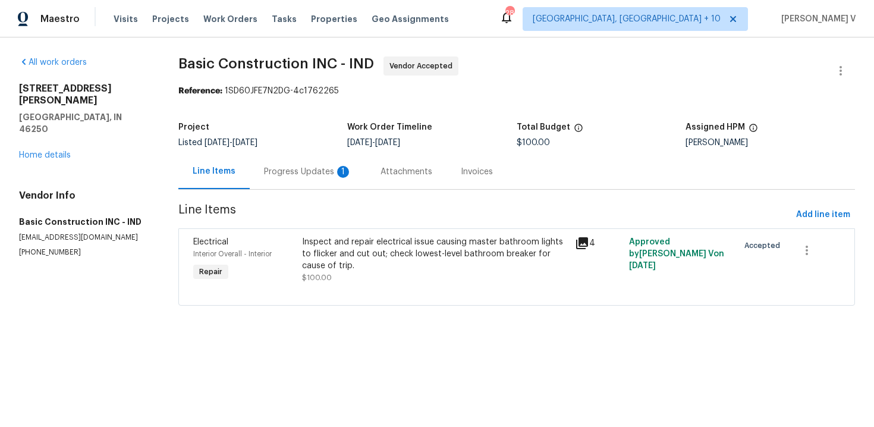
click at [319, 172] on div "Progress Updates 1" at bounding box center [308, 172] width 88 height 12
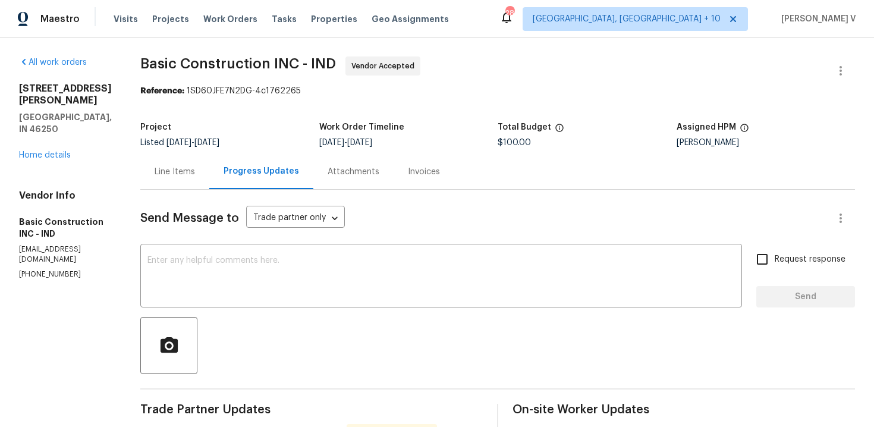
click at [180, 156] on div "Line Items" at bounding box center [174, 171] width 69 height 35
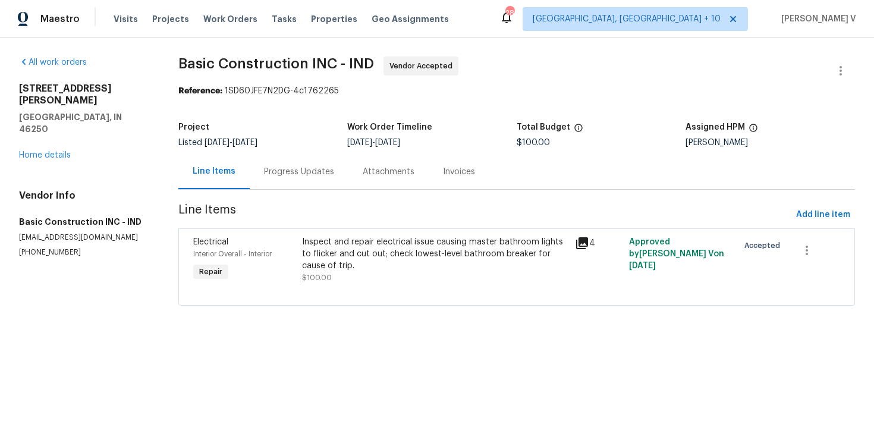
click at [324, 169] on div "Progress Updates" at bounding box center [299, 172] width 70 height 12
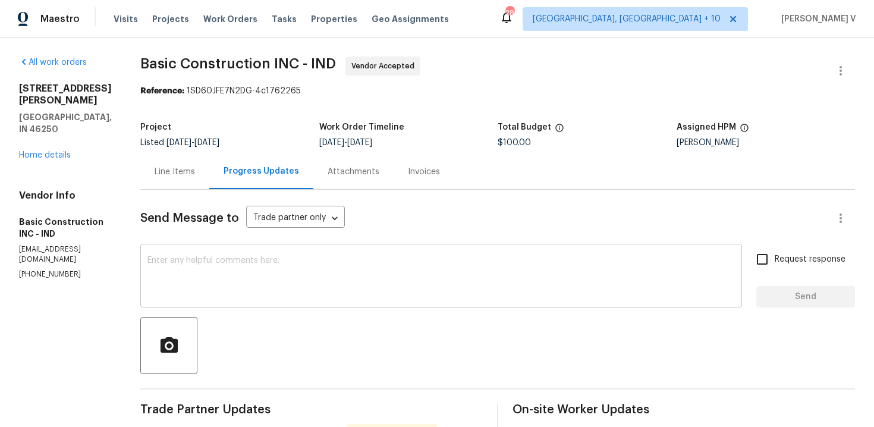
click at [285, 275] on textarea at bounding box center [441, 277] width 588 height 42
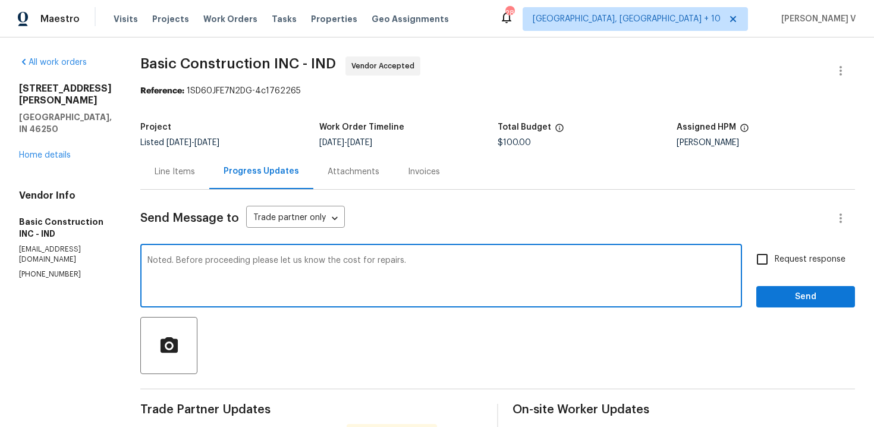
type textarea "Noted. Before proceeding please let us know the cost for repairs."
click at [769, 275] on div "Request response Send" at bounding box center [805, 277] width 99 height 61
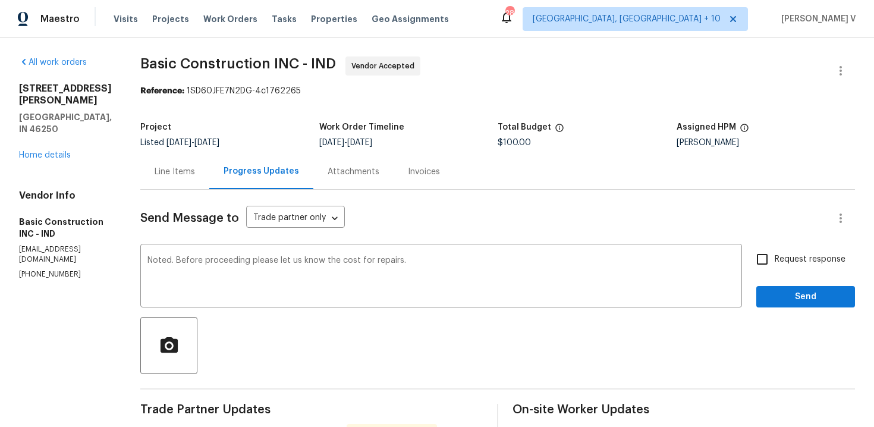
click at [770, 262] on input "Request response" at bounding box center [762, 259] width 25 height 25
checkbox input "true"
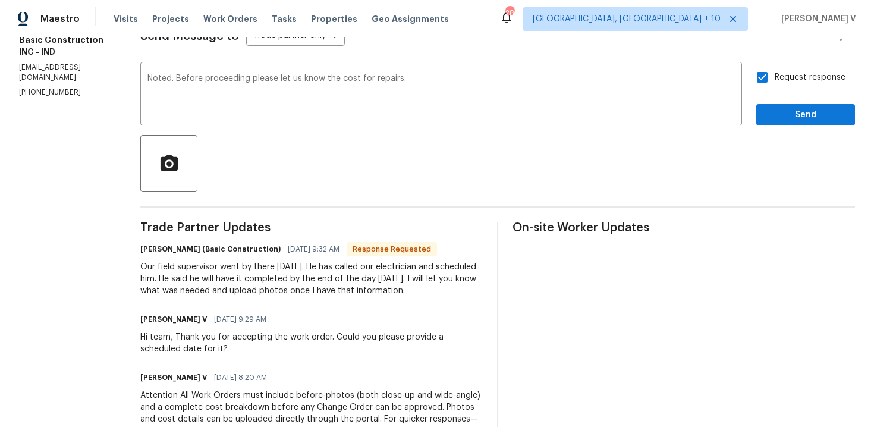
click at [0, 0] on qb-div "Add a comma proceeding ," at bounding box center [0, 0] width 0 height 0
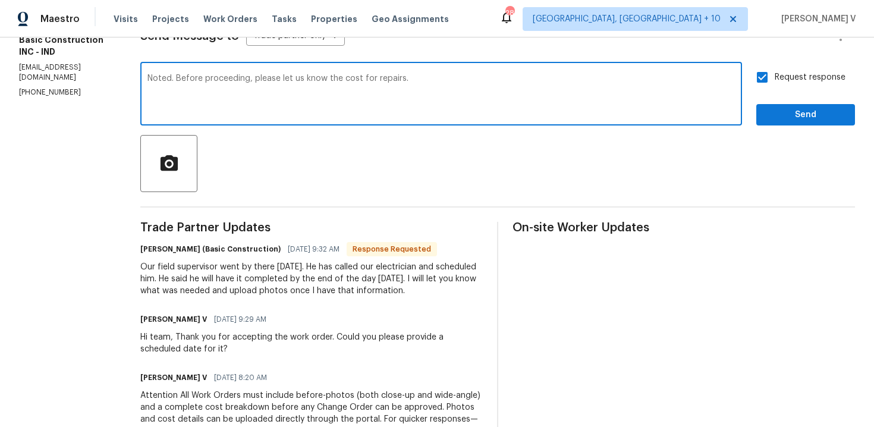
type textarea "Noted. Before proceeding, please let us know the cost for repairs."
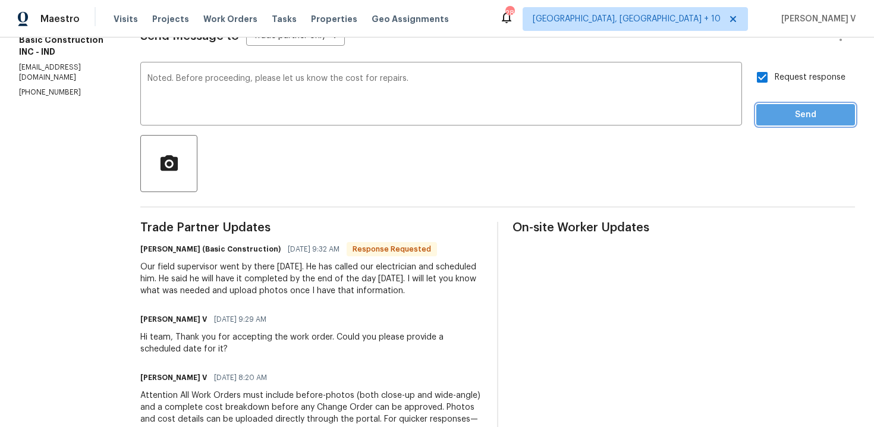
click at [817, 120] on span "Send" at bounding box center [806, 115] width 80 height 15
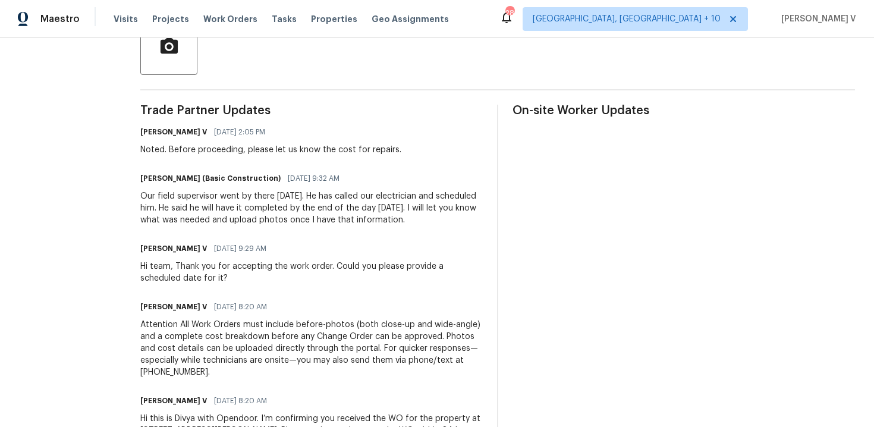
scroll to position [0, 0]
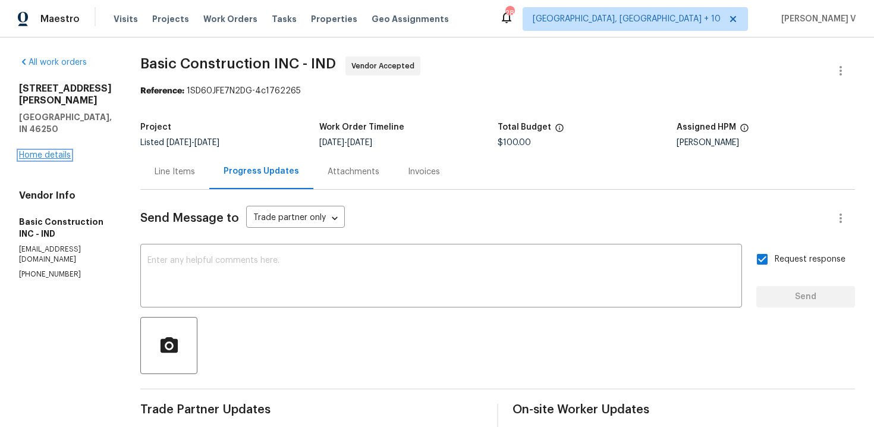
click at [63, 151] on link "Home details" at bounding box center [45, 155] width 52 height 8
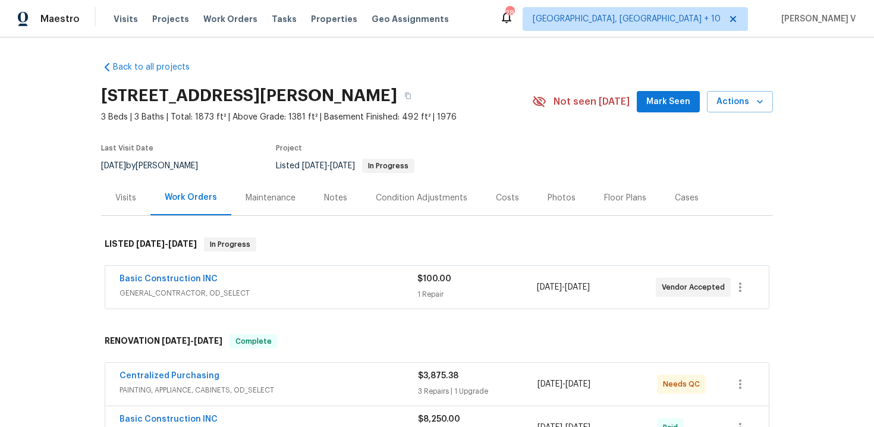
scroll to position [97, 0]
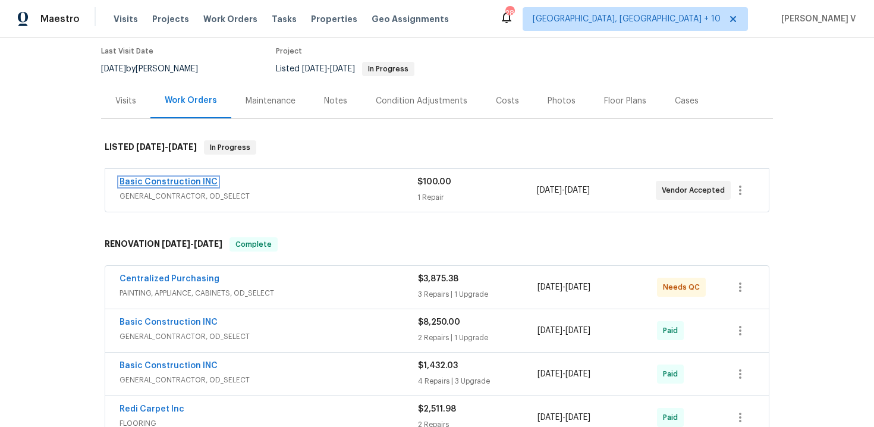
click at [172, 185] on link "Basic Construction INC" at bounding box center [169, 182] width 98 height 8
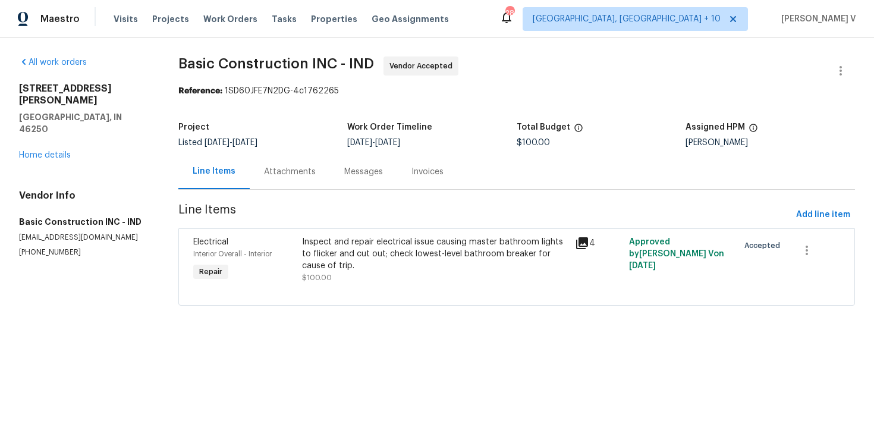
click at [288, 169] on div "Attachments" at bounding box center [290, 172] width 52 height 12
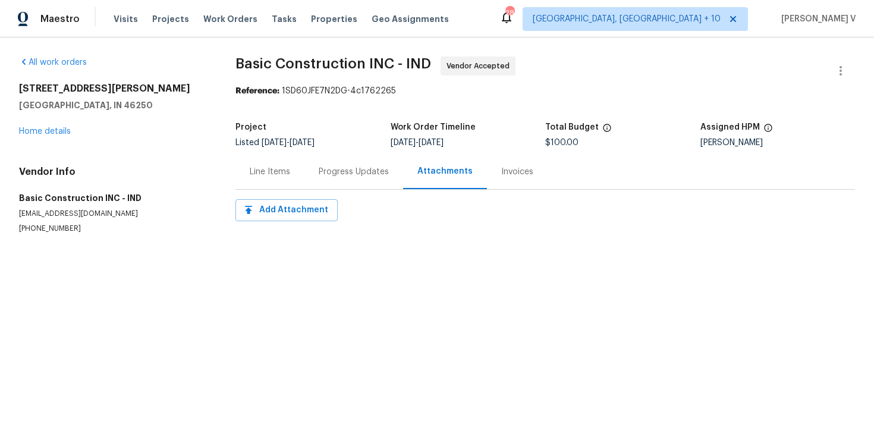
click at [288, 169] on div "Line Items" at bounding box center [270, 172] width 40 height 12
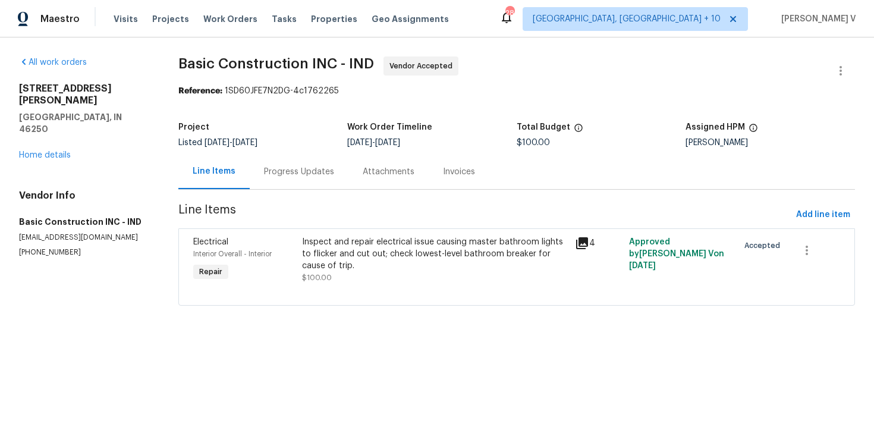
click at [288, 169] on div "Progress Updates" at bounding box center [299, 172] width 70 height 12
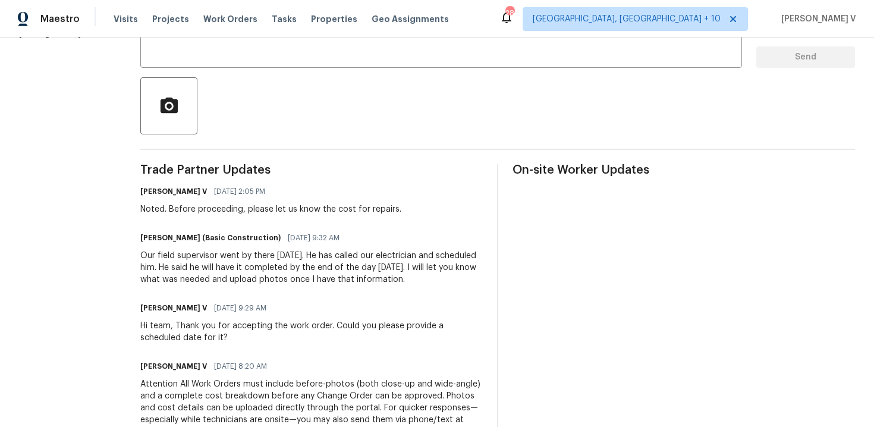
scroll to position [366, 0]
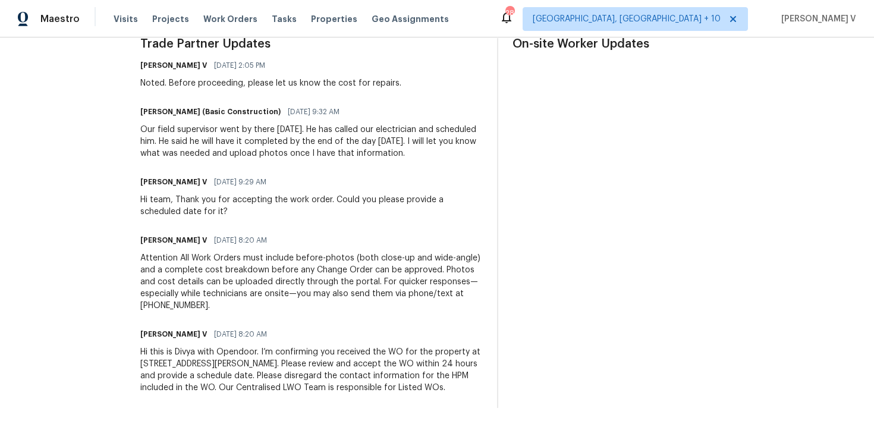
click at [219, 137] on div "Our field supervisor went by there today. He has called our electrician and sch…" at bounding box center [311, 142] width 343 height 36
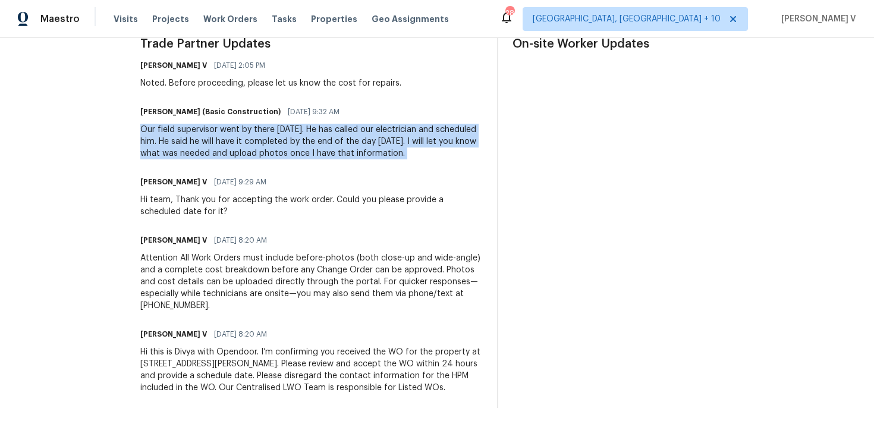
copy div "Our field supervisor went by there today. He has called our electrician and sch…"
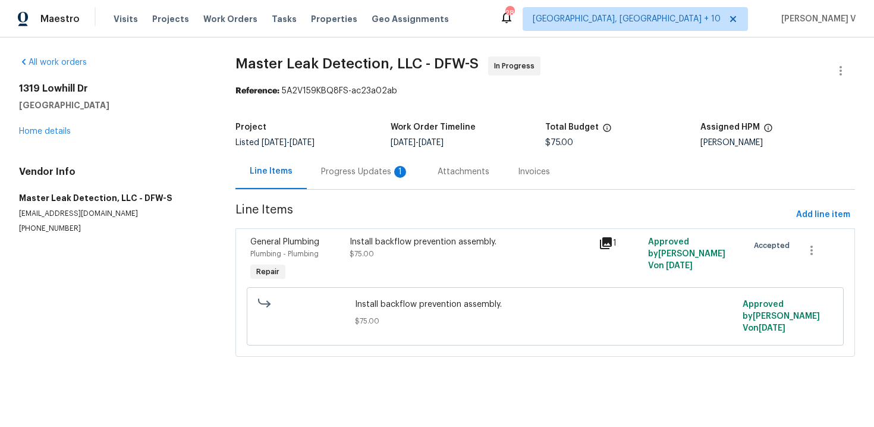
click at [314, 162] on div "Progress Updates 1" at bounding box center [365, 171] width 117 height 35
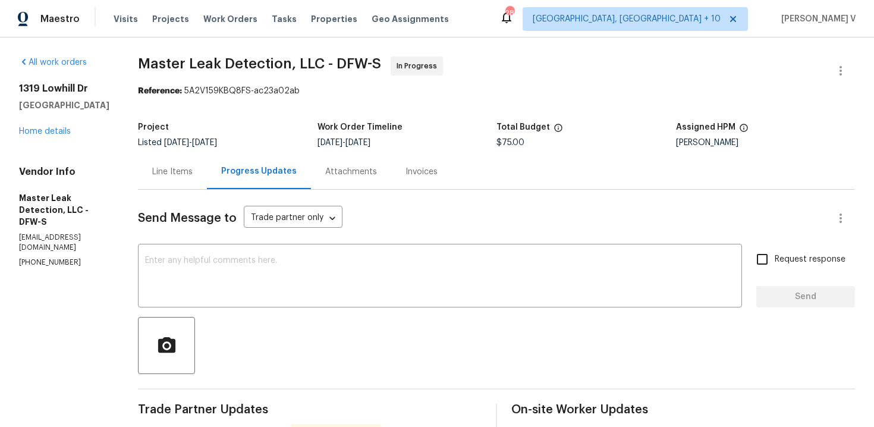
click at [249, 269] on textarea at bounding box center [440, 277] width 590 height 42
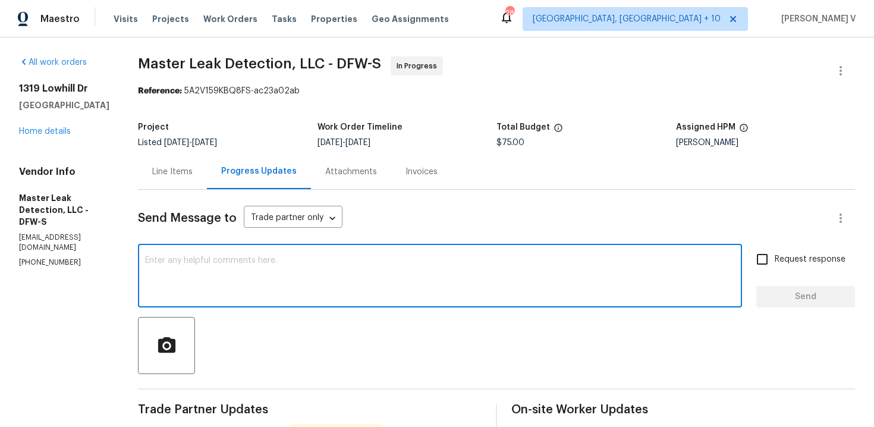
paste textarea "Hey thanks! We will review and get back to you."
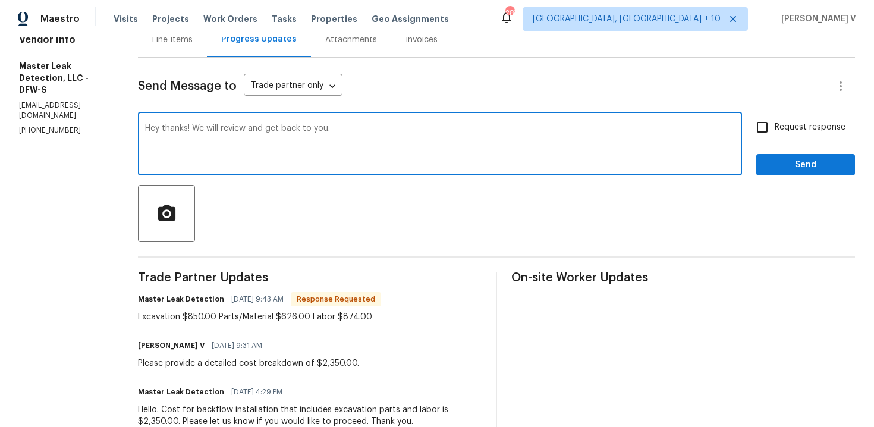
type textarea "Hey thanks! We will review and get back to you."
click at [815, 171] on span "Send" at bounding box center [806, 165] width 80 height 15
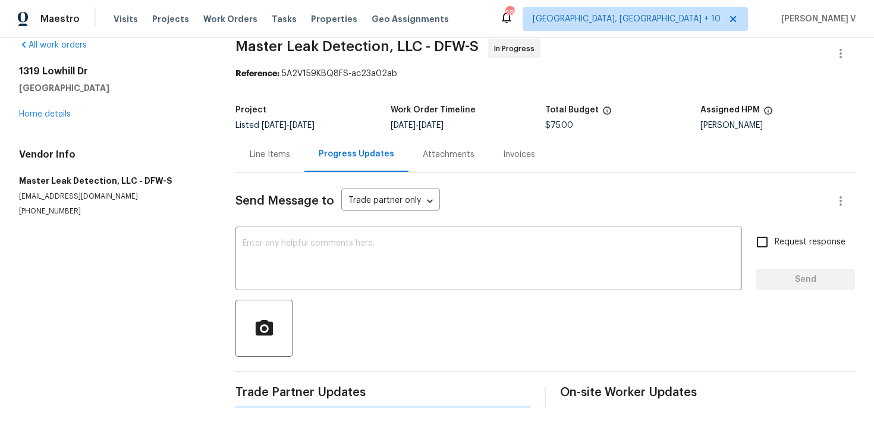
scroll to position [132, 0]
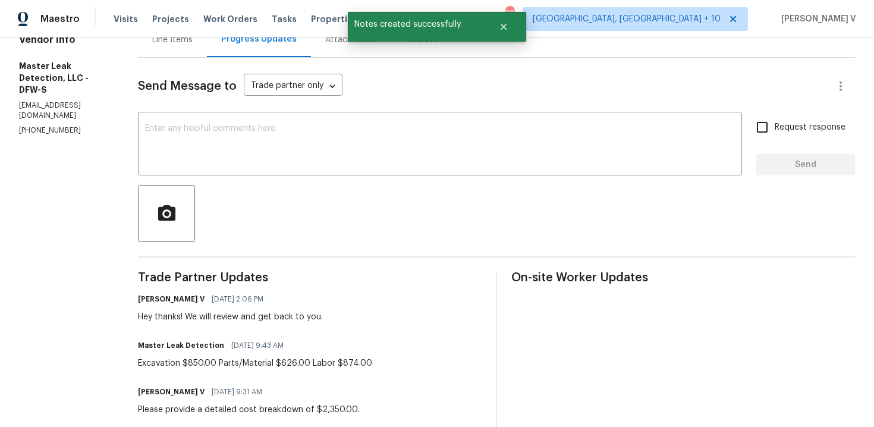
click at [191, 52] on div "Line Items" at bounding box center [172, 39] width 69 height 35
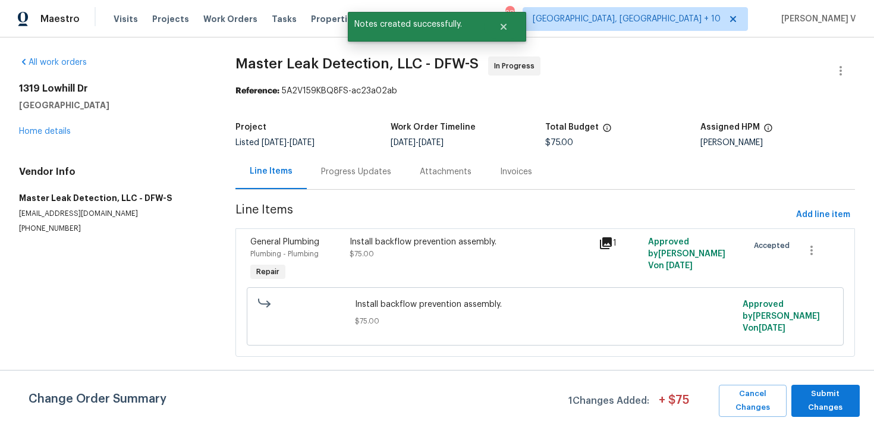
click at [342, 260] on div "General Plumbing Plumbing - Plumbing Repair" at bounding box center [296, 260] width 99 height 55
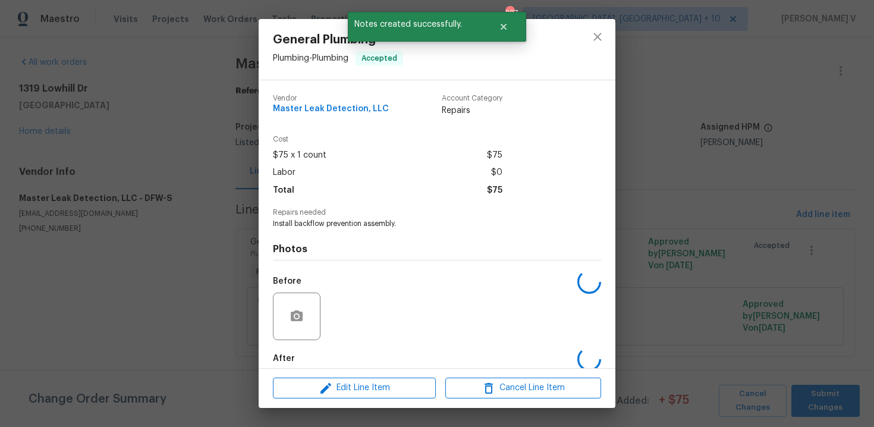
scroll to position [61, 0]
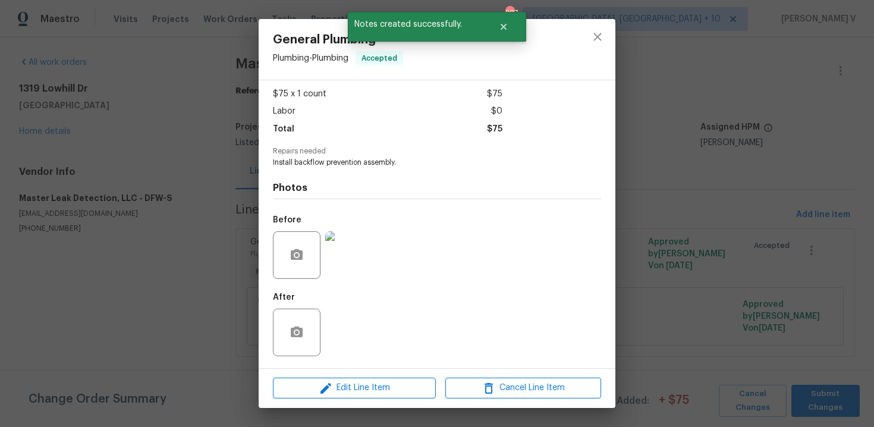
click at [186, 145] on div "General Plumbing Plumbing - Plumbing Accepted Vendor Master Leak Detection, LLC…" at bounding box center [437, 213] width 874 height 427
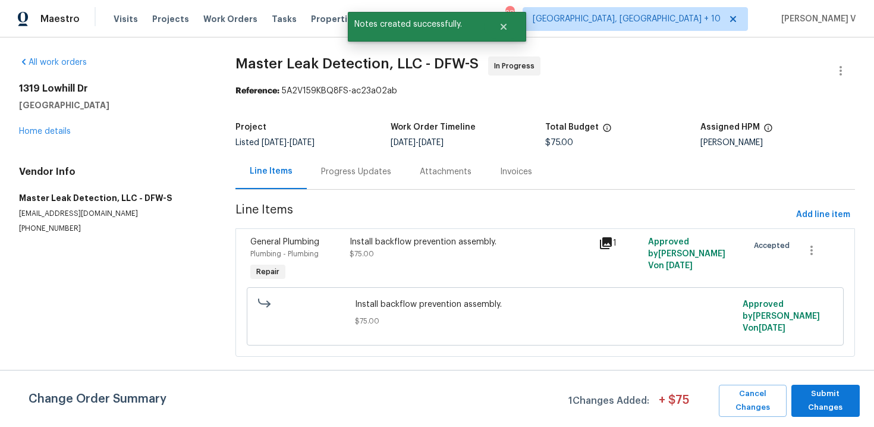
click at [312, 177] on div "Progress Updates" at bounding box center [356, 171] width 99 height 35
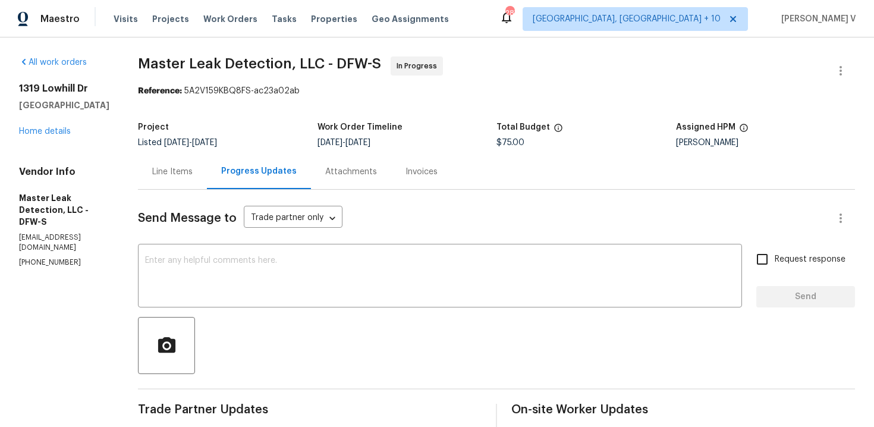
scroll to position [140, 0]
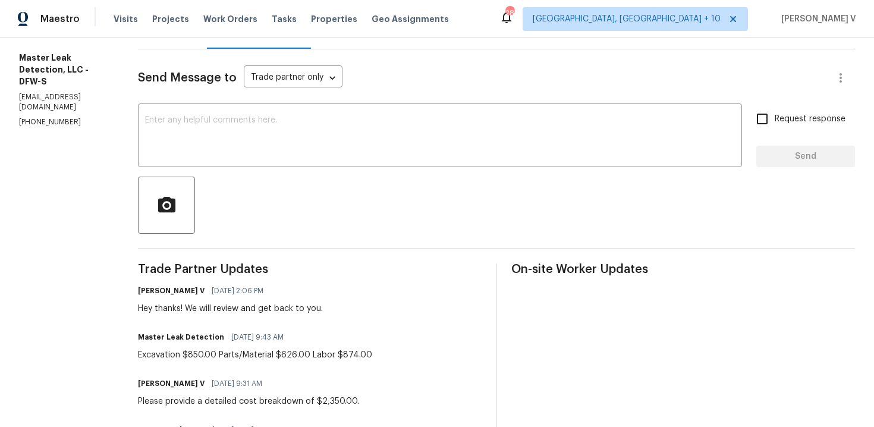
click at [89, 130] on section "All work orders 1319 Lowhill Dr Royse City, TX 75189 Home details Vendor Info M…" at bounding box center [64, 286] width 90 height 740
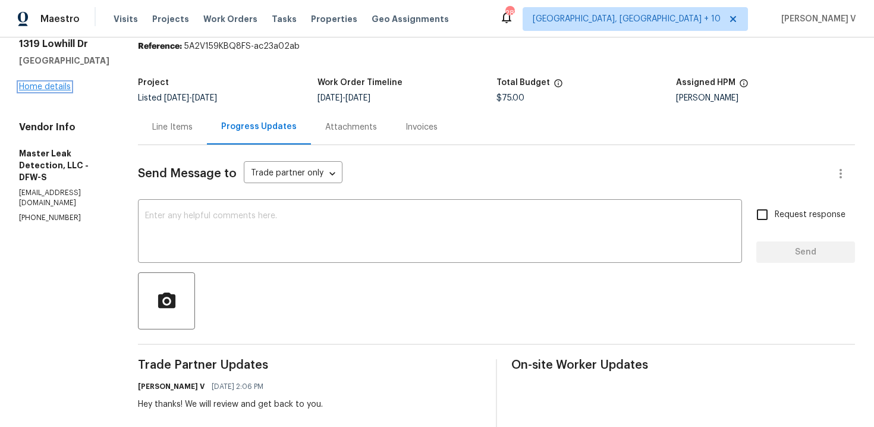
click at [49, 88] on link "Home details" at bounding box center [45, 87] width 52 height 8
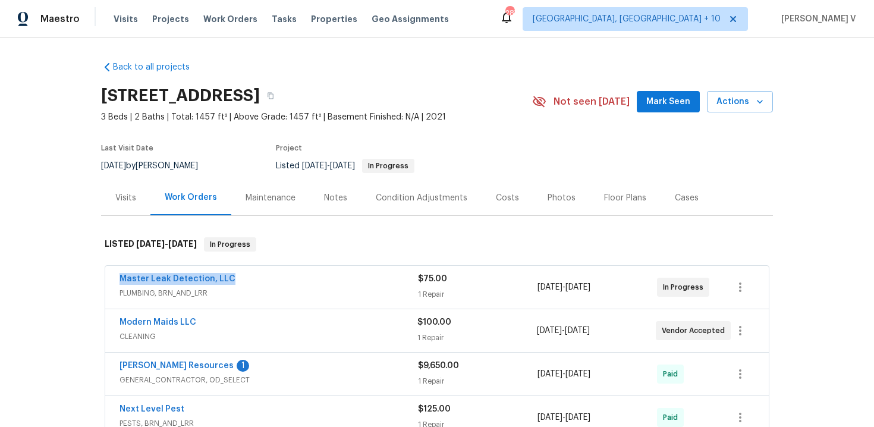
drag, startPoint x: 109, startPoint y: 278, endPoint x: 258, endPoint y: 278, distance: 148.7
click at [258, 279] on div "Master Leak Detection, LLC PLUMBING, BRN_AND_LRR $75.00 1 Repair 9/8/2025 - 9/1…" at bounding box center [437, 287] width 664 height 43
copy link "Master Leak Detection, LLC"
click at [156, 278] on link "Master Leak Detection, LLC" at bounding box center [178, 279] width 116 height 8
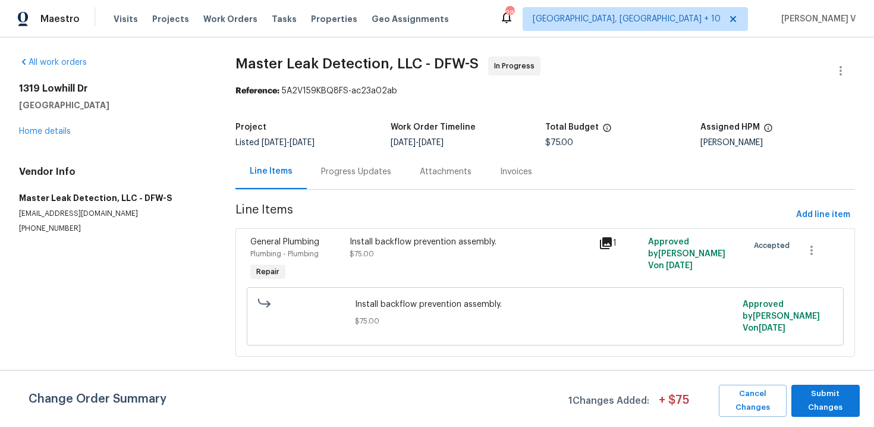
click at [405, 232] on div "General Plumbing Plumbing - Plumbing Repair Install backflow prevention assembl…" at bounding box center [545, 292] width 620 height 128
click at [383, 235] on div "Install backflow prevention assembly. $75.00" at bounding box center [470, 260] width 249 height 55
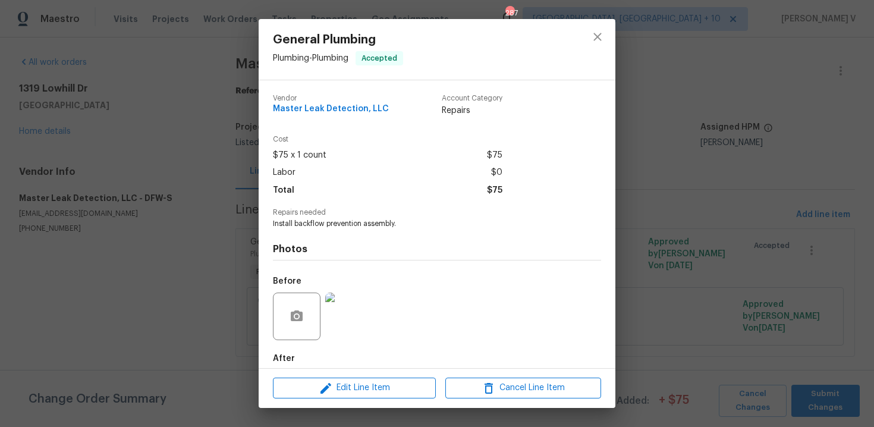
click at [372, 228] on span "Install backflow prevention assembly." at bounding box center [421, 224] width 296 height 10
copy span "Install backflow prevention assembly."
click at [198, 162] on div "General Plumbing Plumbing - Plumbing Accepted Vendor Master Leak Detection, LLC…" at bounding box center [437, 213] width 874 height 427
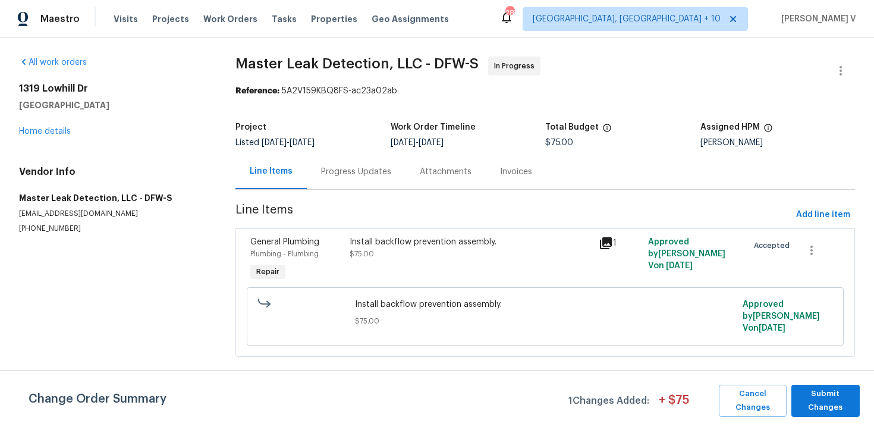
click at [341, 184] on div "Progress Updates" at bounding box center [356, 171] width 99 height 35
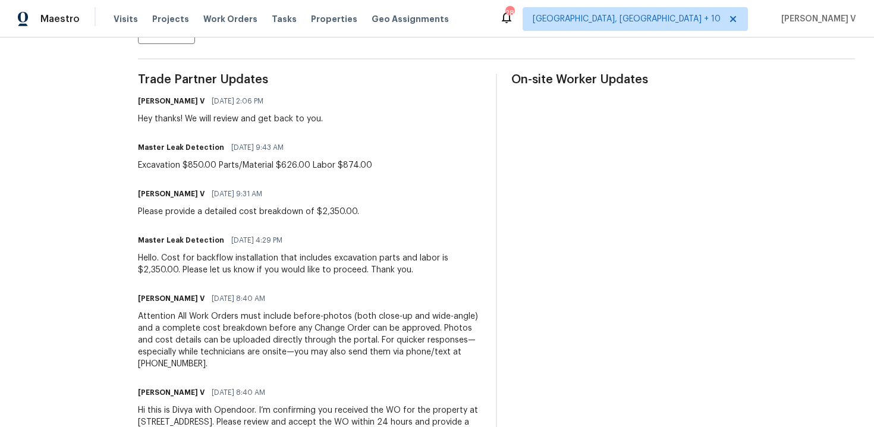
scroll to position [388, 0]
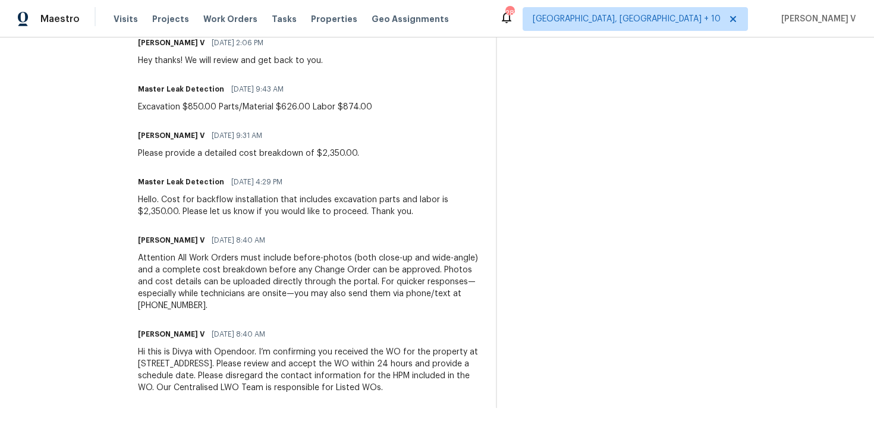
click at [232, 199] on div "Hello. Cost for backflow installation that includes excavation parts and labor …" at bounding box center [310, 206] width 344 height 24
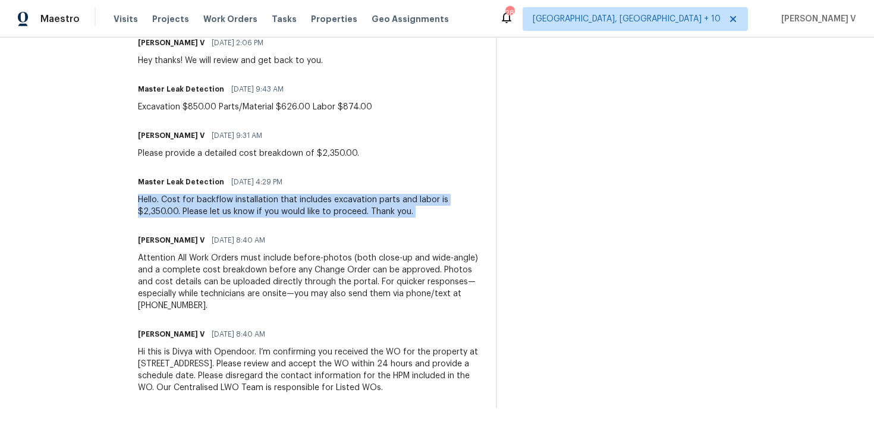
copy div "Hello. Cost for backflow installation that includes excavation parts and labor …"
click at [216, 110] on div "Excavation $850.00 Parts/Material $626.00 Labor $874.00" at bounding box center [255, 107] width 234 height 12
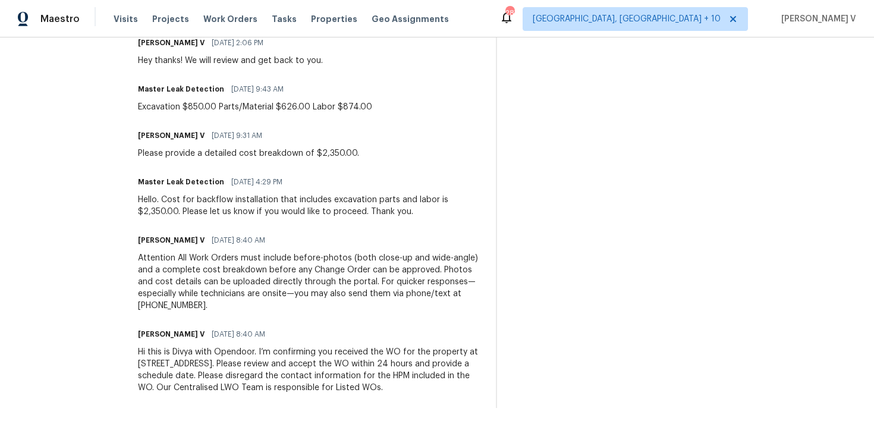
click at [216, 110] on div "Excavation $850.00 Parts/Material $626.00 Labor $874.00" at bounding box center [255, 107] width 234 height 12
copy div "Excavation $850.00 Parts/Material $626.00 Labor $874.00"
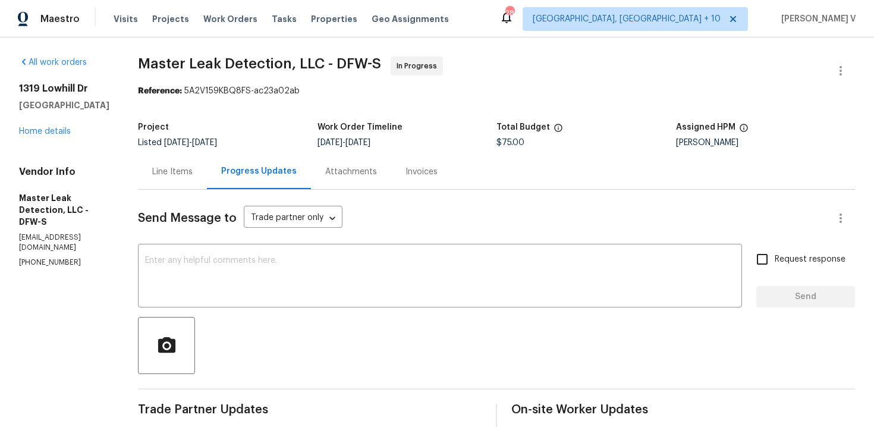
click at [510, 145] on span "$75.00" at bounding box center [511, 143] width 28 height 8
copy span "$75.00"
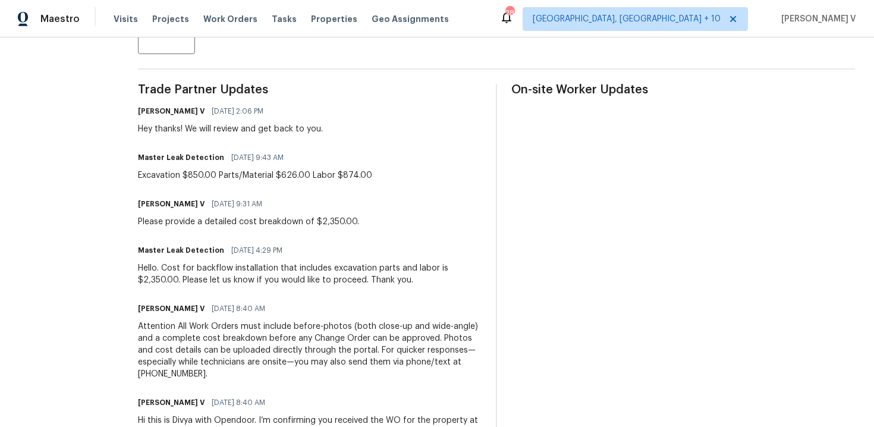
scroll to position [354, 0]
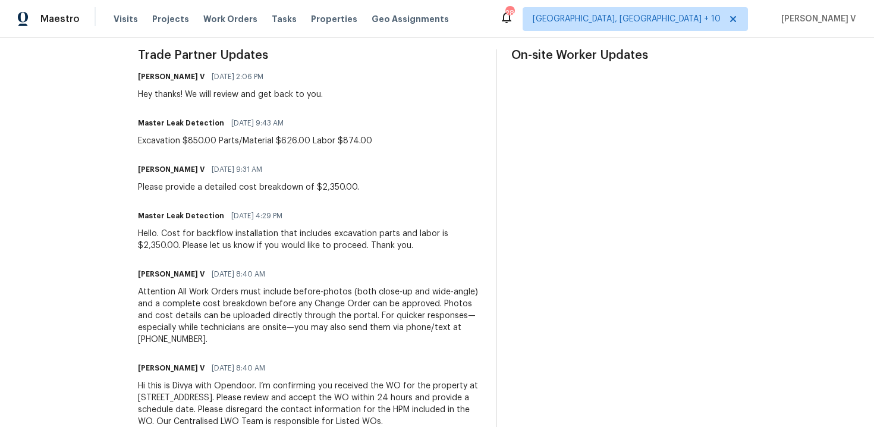
click at [227, 242] on div "Hello. Cost for backflow installation that includes excavation parts and labor …" at bounding box center [310, 240] width 344 height 24
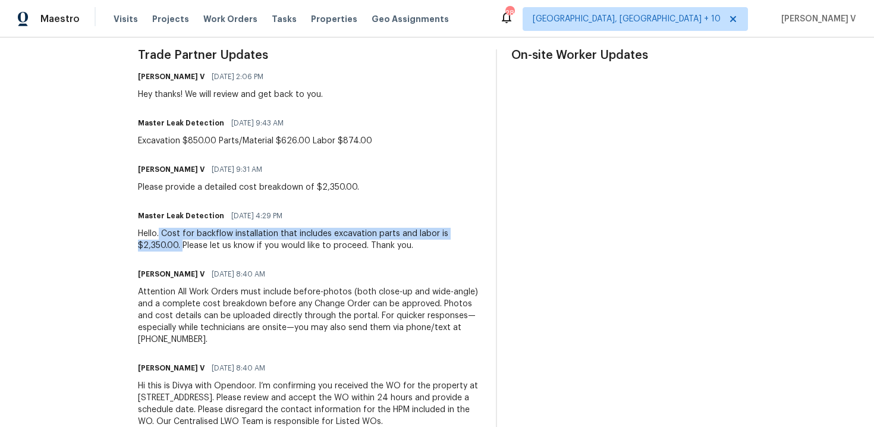
drag, startPoint x: 174, startPoint y: 231, endPoint x: 196, endPoint y: 244, distance: 25.6
click at [196, 244] on div "Hello. Cost for backflow installation that includes excavation parts and labor …" at bounding box center [310, 240] width 344 height 24
copy div "Cost for backflow installation that includes excavation parts and labor is $2,3…"
click at [190, 137] on div "Excavation $850.00 Parts/Material $626.00 Labor $874.00" at bounding box center [255, 141] width 234 height 12
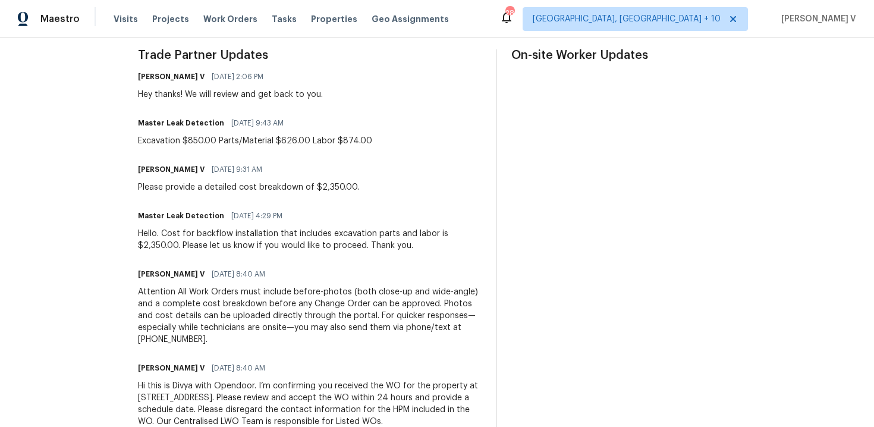
click at [190, 137] on div "Excavation $850.00 Parts/Material $626.00 Labor $874.00" at bounding box center [255, 141] width 234 height 12
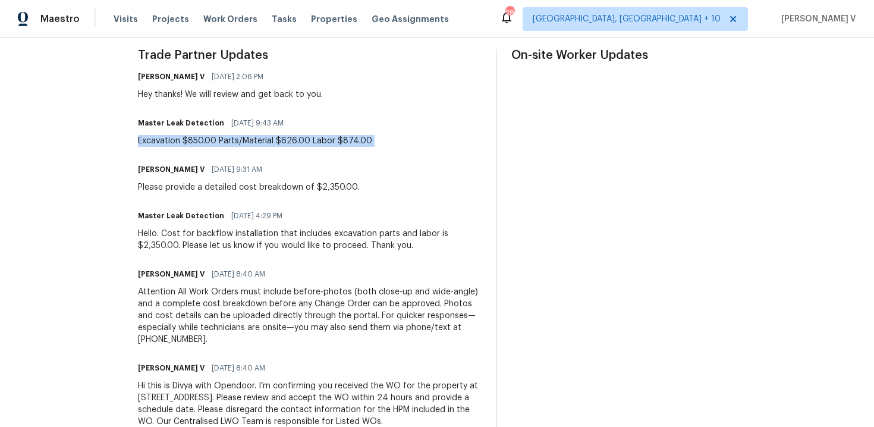
copy div "Excavation $850.00 Parts/Material $626.00 Labor $874.00"
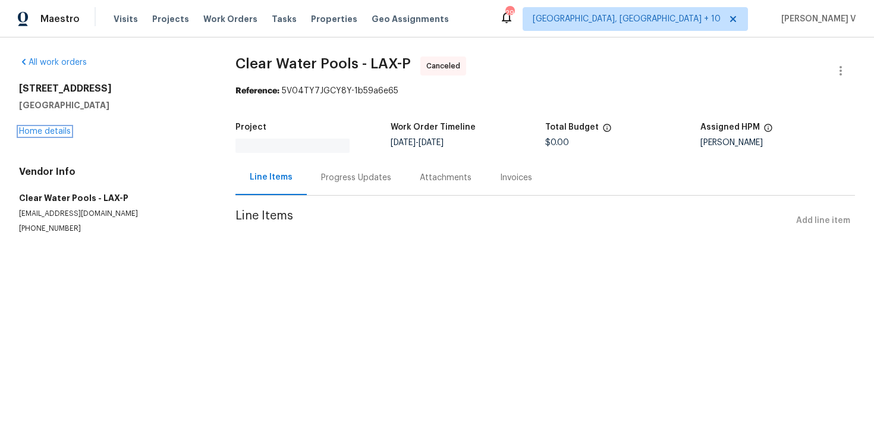
click at [68, 131] on link "Home details" at bounding box center [45, 131] width 52 height 8
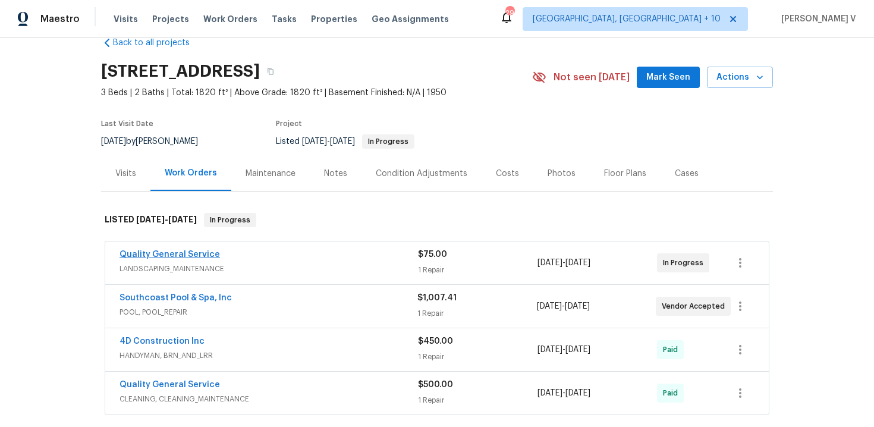
scroll to position [50, 0]
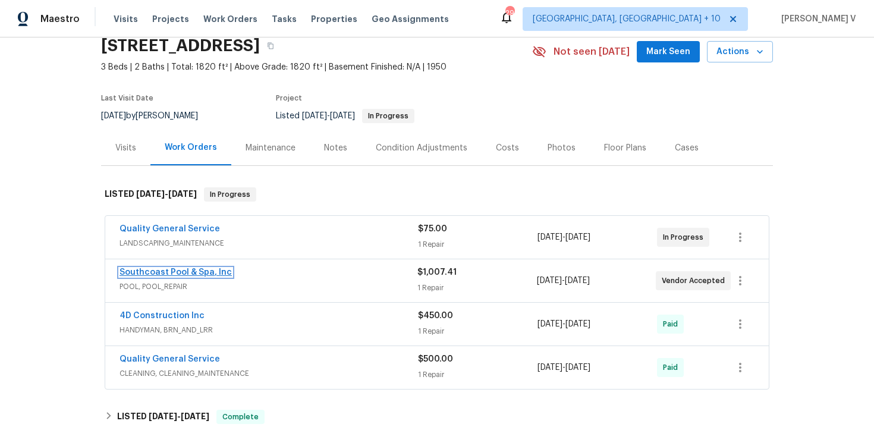
click at [172, 277] on link "Southcoast Pool & Spa, Inc" at bounding box center [176, 272] width 112 height 8
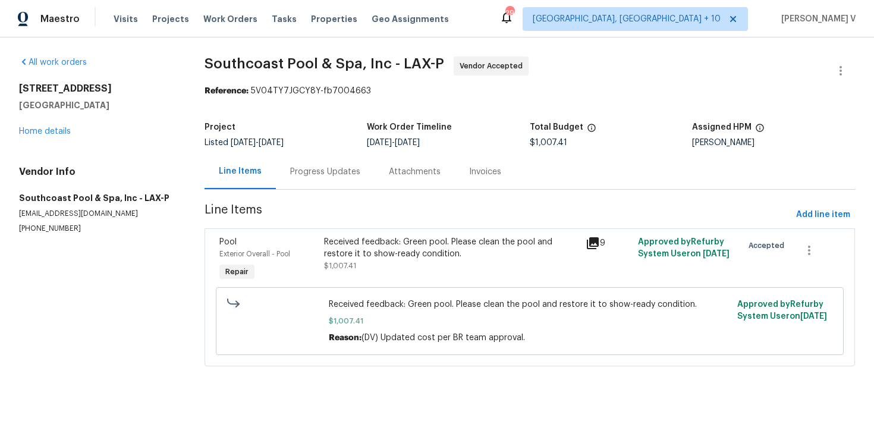
click at [335, 171] on div "Progress Updates" at bounding box center [325, 172] width 70 height 12
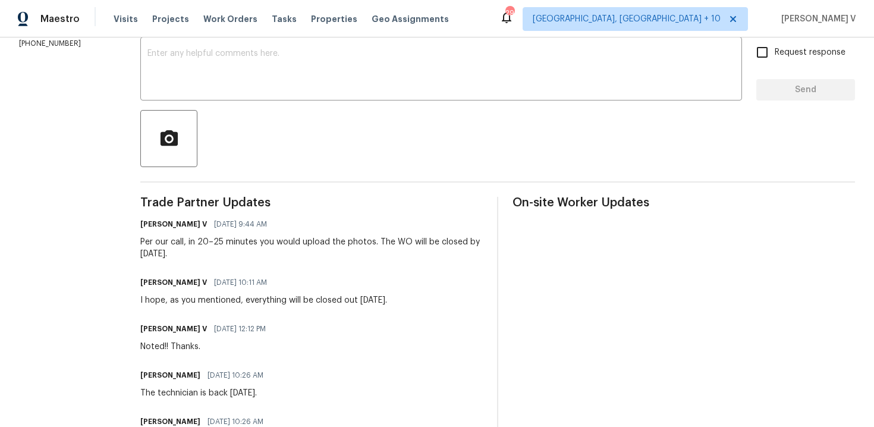
scroll to position [55, 0]
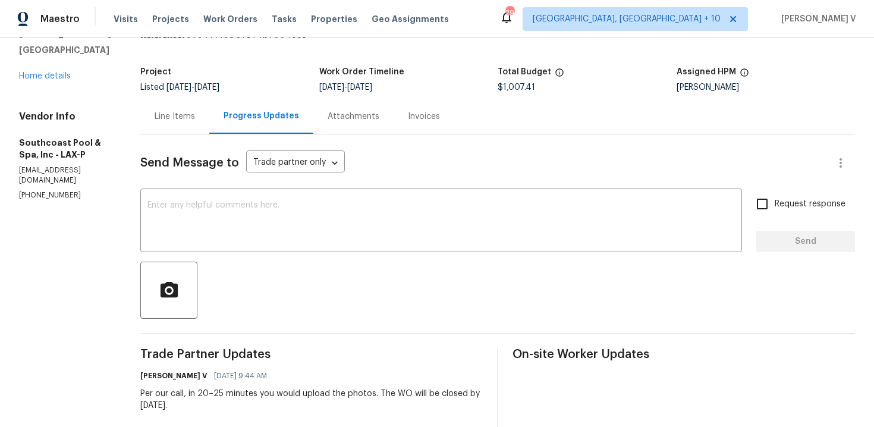
click at [56, 196] on p "[PHONE_NUMBER]" at bounding box center [65, 195] width 93 height 10
copy p "[PHONE_NUMBER]"
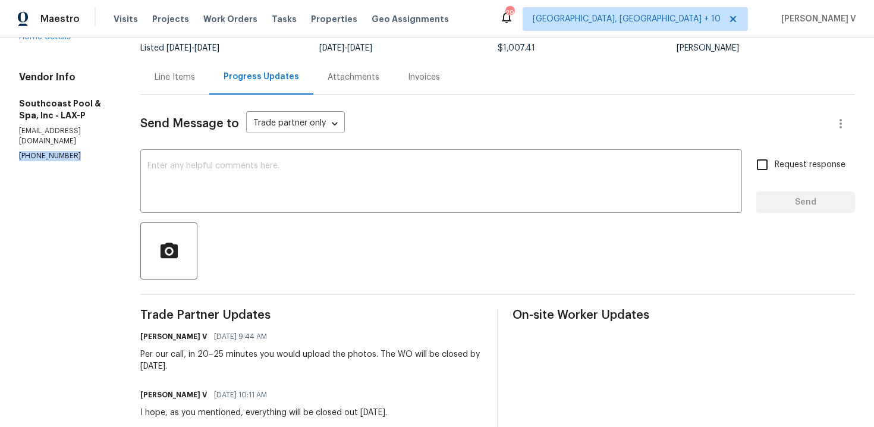
scroll to position [169, 0]
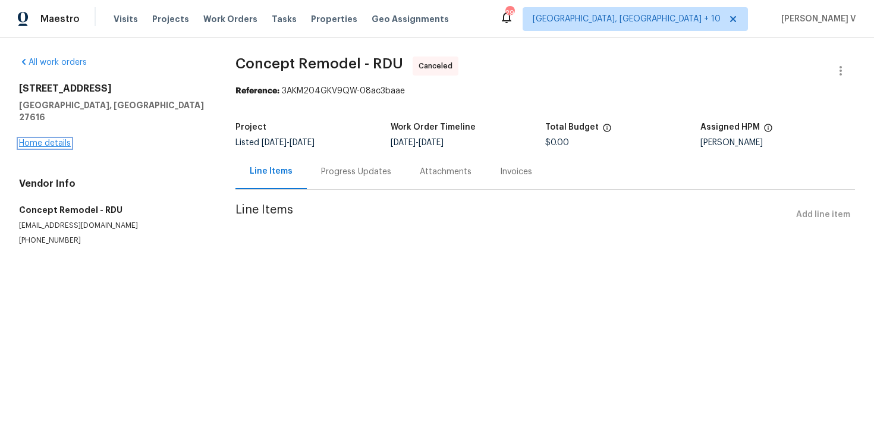
click at [59, 139] on link "Home details" at bounding box center [45, 143] width 52 height 8
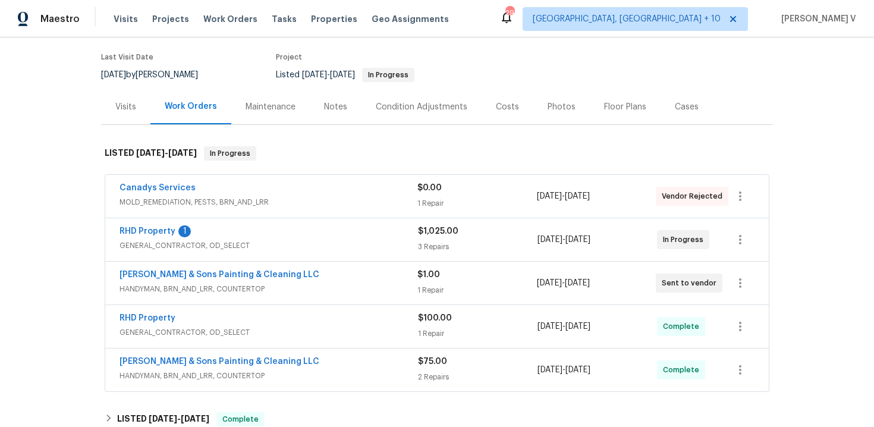
scroll to position [107, 0]
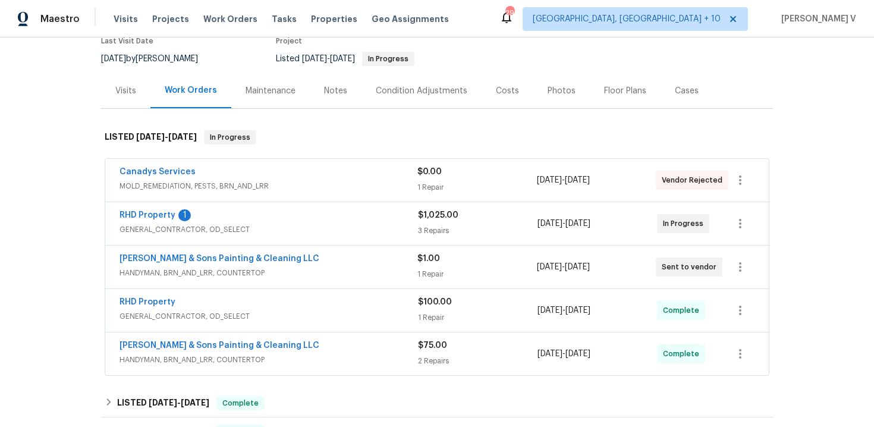
click at [250, 201] on div "Canadys Services MOLD_REMEDIATION, [GEOGRAPHIC_DATA], BRN_AND_LRR $0.00 1 Repai…" at bounding box center [437, 180] width 664 height 43
click at [296, 178] on div "Canadys Services" at bounding box center [269, 173] width 298 height 14
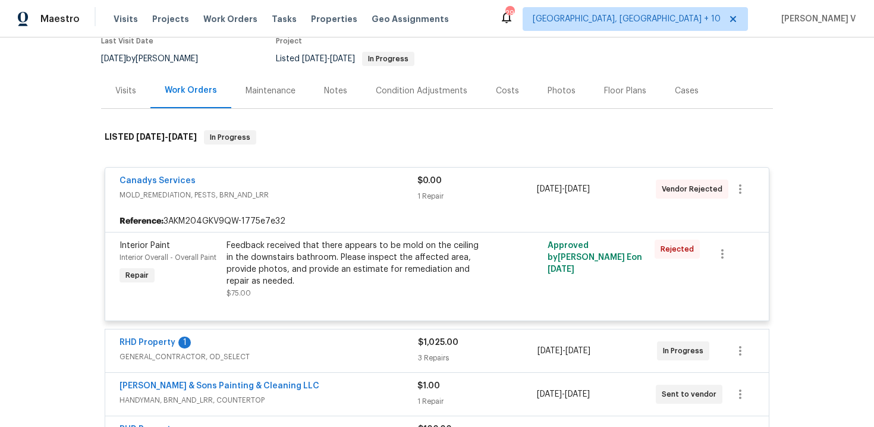
scroll to position [213, 0]
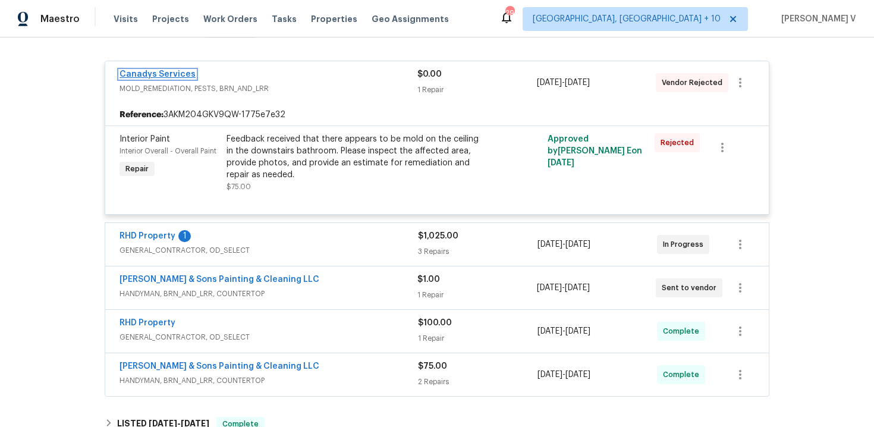
click at [166, 76] on link "Canadys Services" at bounding box center [158, 74] width 76 height 8
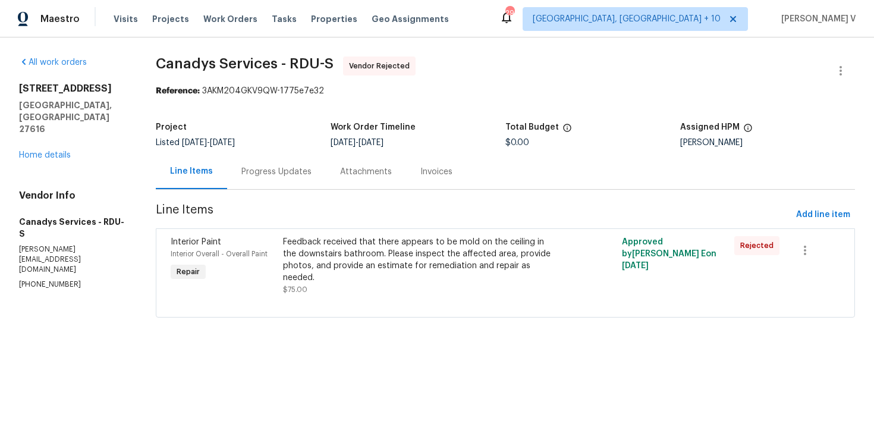
click at [318, 172] on div "Progress Updates" at bounding box center [276, 171] width 99 height 35
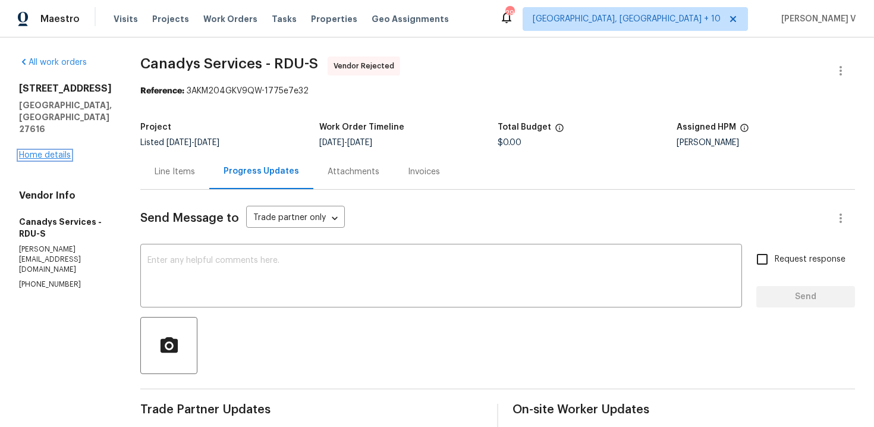
click at [64, 151] on link "Home details" at bounding box center [45, 155] width 52 height 8
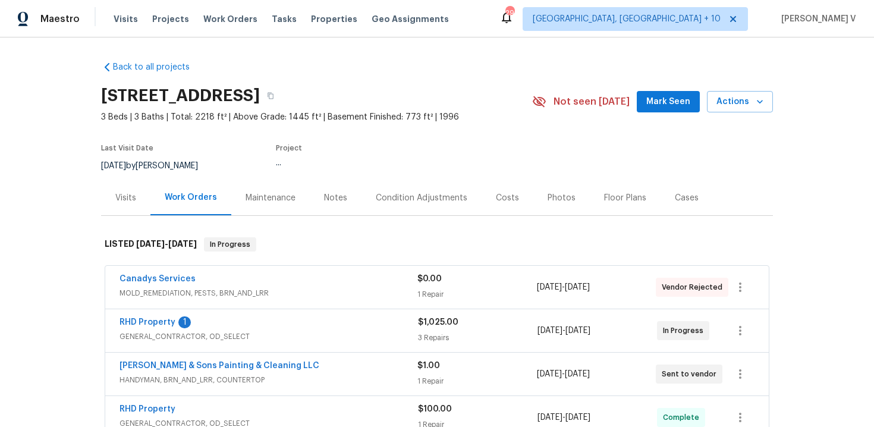
click at [341, 204] on div "Notes" at bounding box center [336, 197] width 52 height 35
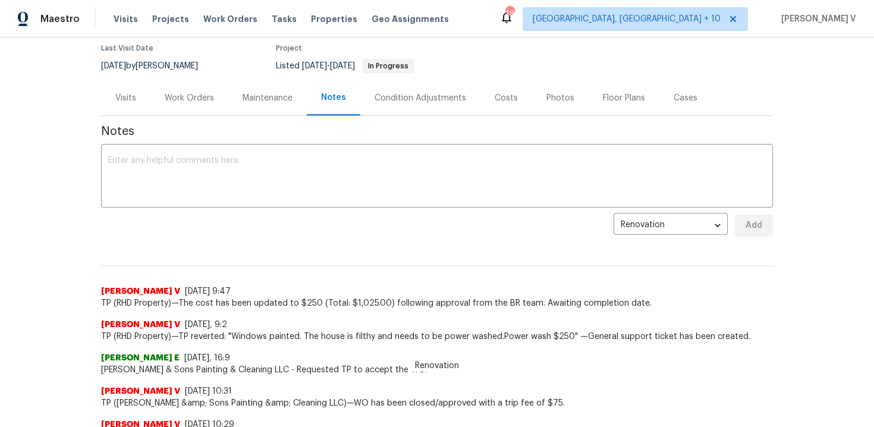
scroll to position [90, 0]
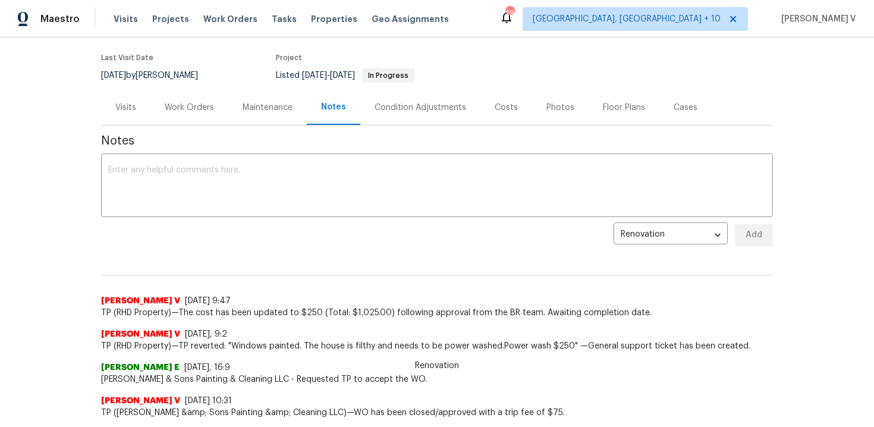
click at [180, 99] on div "Work Orders" at bounding box center [189, 107] width 78 height 35
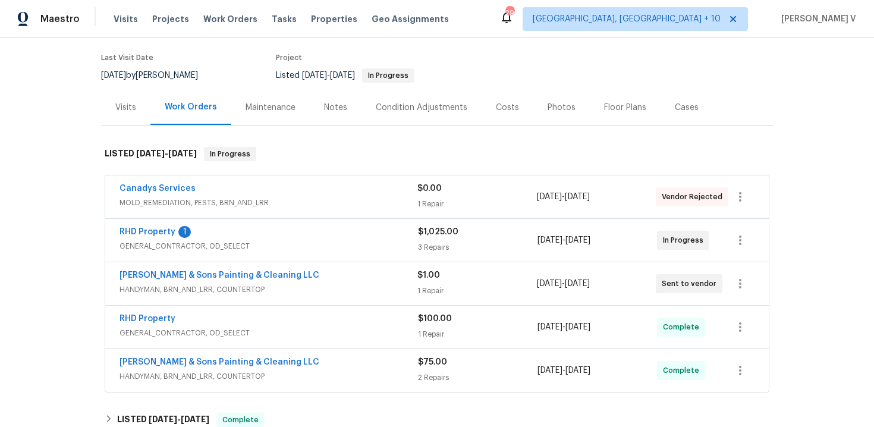
click at [286, 127] on div "Back to all projects 3321 Beech Bluff Ln, Raleigh, NC 27616 3 Beds | 3 Baths | …" at bounding box center [437, 324] width 672 height 726
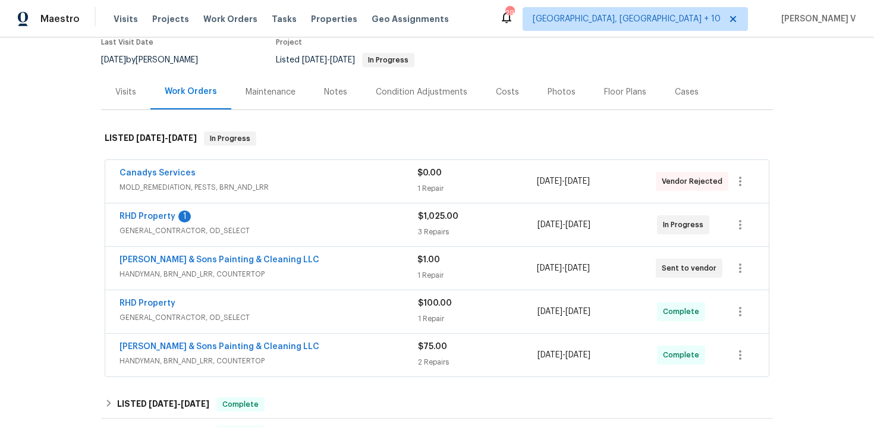
scroll to position [106, 0]
click at [330, 103] on div "Notes" at bounding box center [336, 91] width 52 height 35
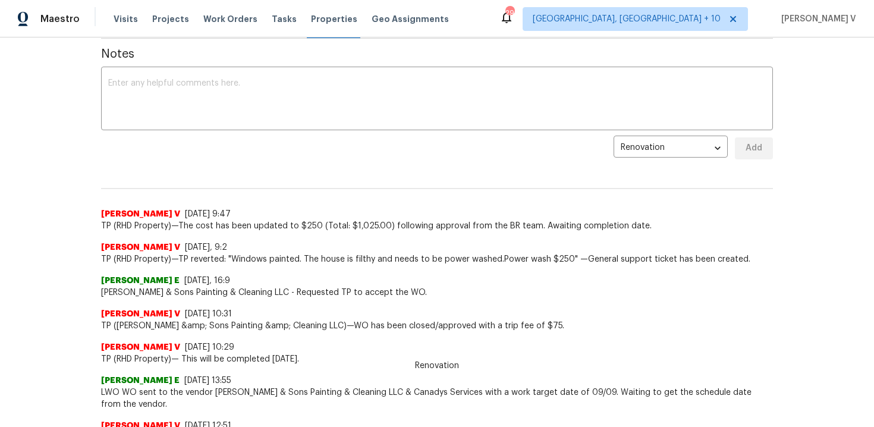
scroll to position [64, 0]
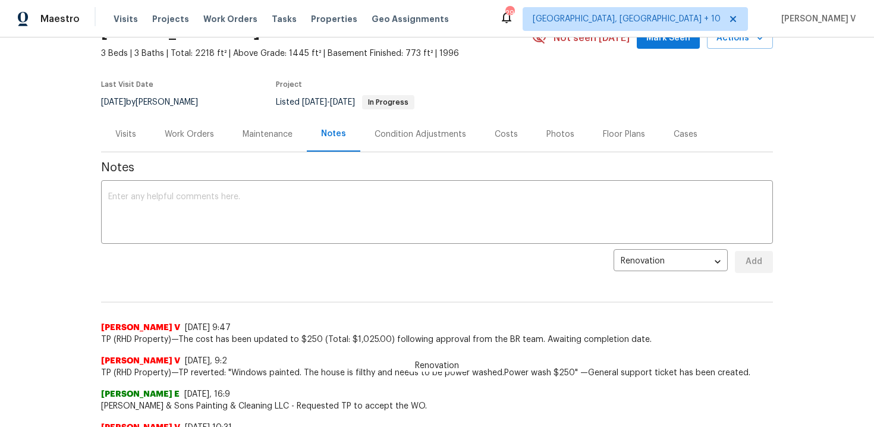
click at [191, 126] on div "Work Orders" at bounding box center [189, 134] width 78 height 35
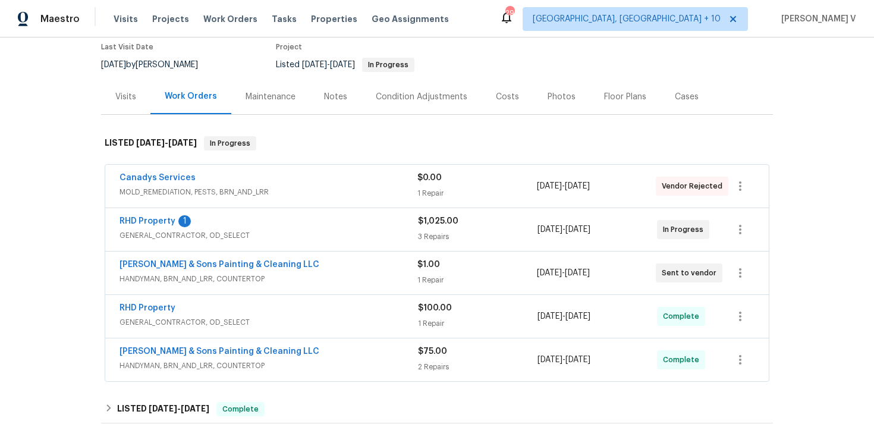
scroll to position [109, 0]
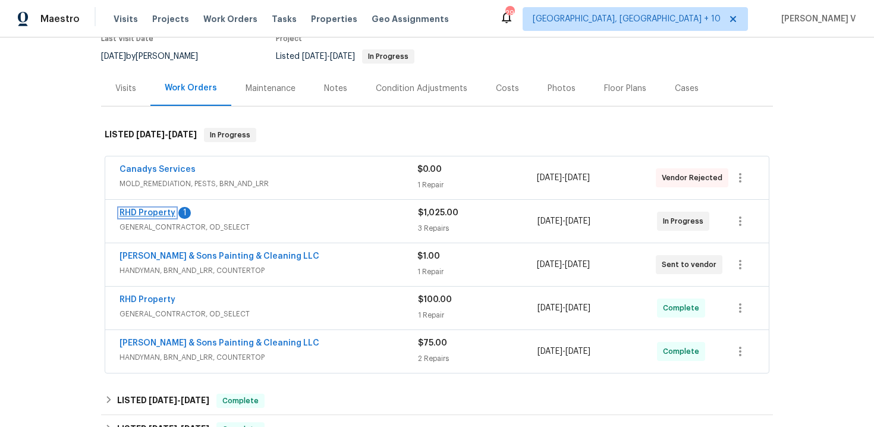
click at [136, 213] on link "RHD Property" at bounding box center [148, 213] width 56 height 8
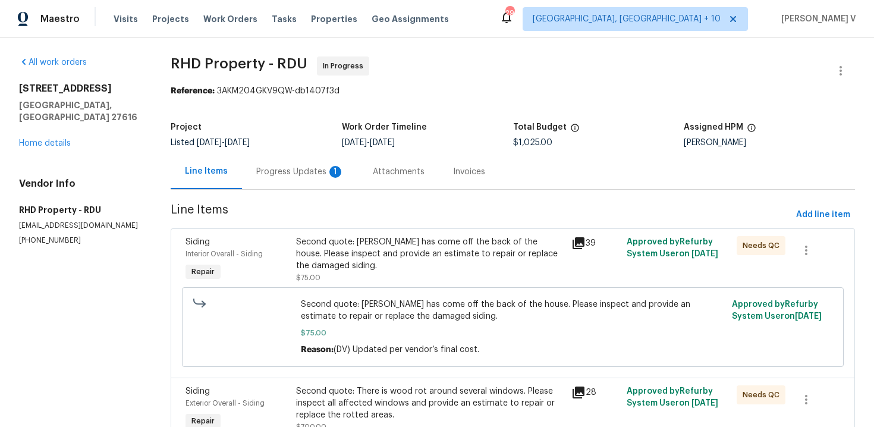
click at [284, 177] on div "Progress Updates 1" at bounding box center [300, 172] width 88 height 12
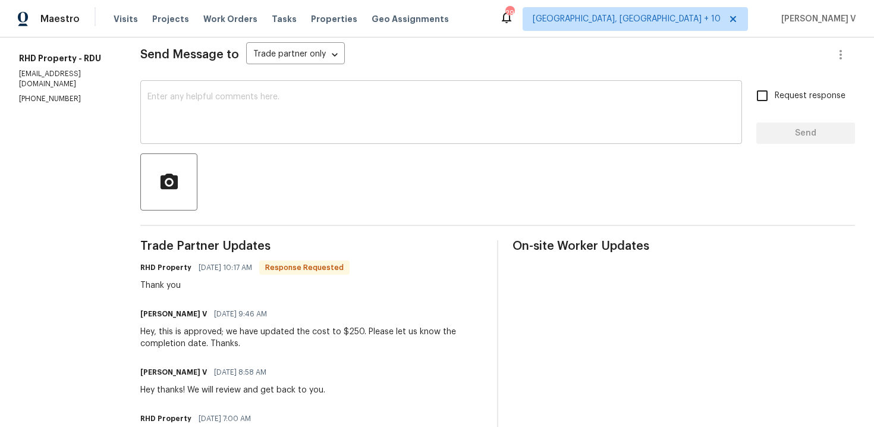
scroll to position [137, 0]
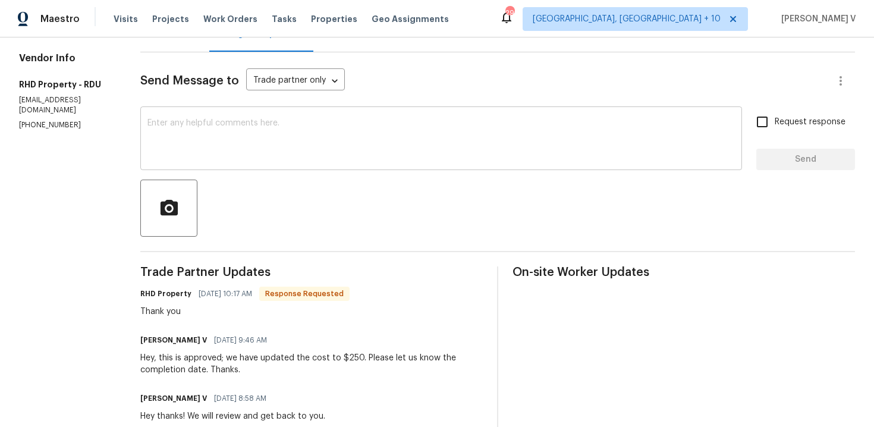
click at [252, 130] on textarea at bounding box center [441, 140] width 588 height 42
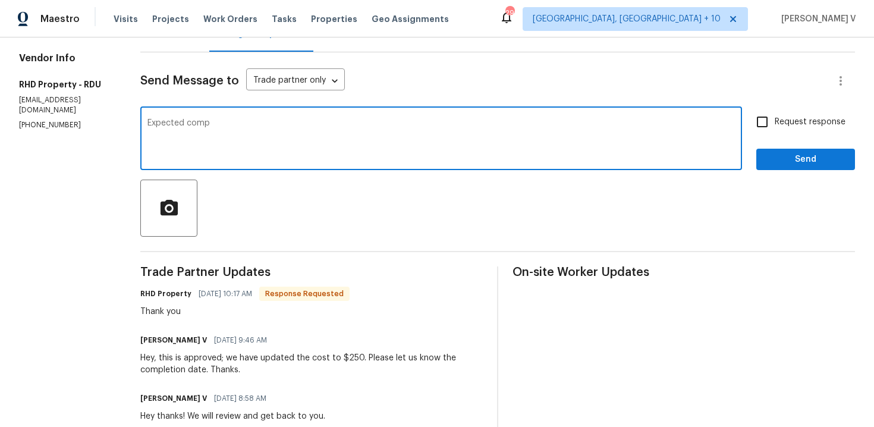
type textarea "Expected compl"
type textarea "H"
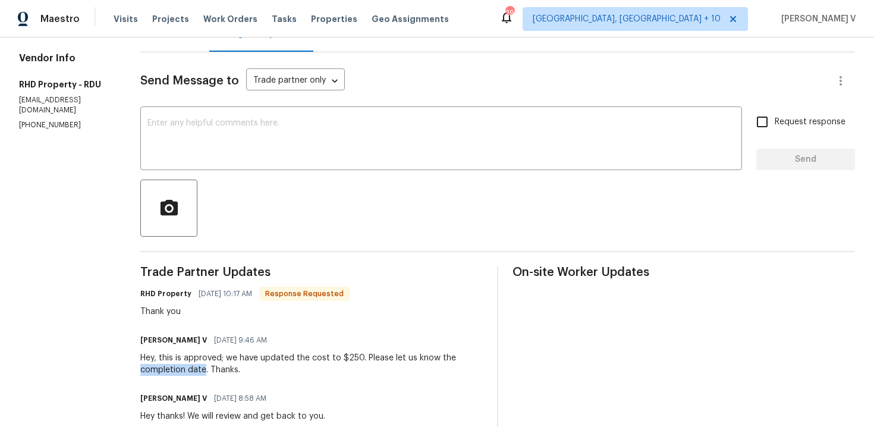
drag, startPoint x: 155, startPoint y: 368, endPoint x: 219, endPoint y: 370, distance: 63.7
copy div "completion date"
click at [253, 133] on textarea at bounding box center [441, 140] width 588 height 42
paste textarea "completion date"
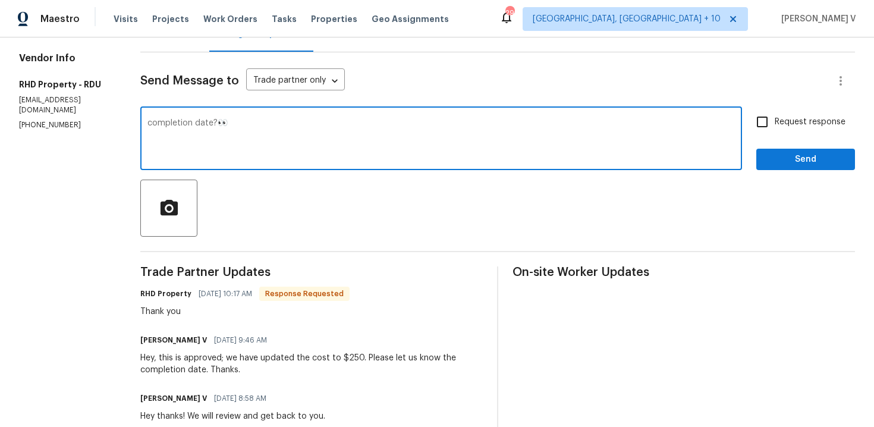
click at [166, 122] on textarea "completion date?👀" at bounding box center [441, 140] width 588 height 42
click at [227, 123] on textarea "completion date?👀" at bounding box center [441, 140] width 588 height 42
type textarea "completion date, please?👀"
click at [786, 115] on label "Request response" at bounding box center [798, 121] width 96 height 25
click at [775, 115] on input "Request response" at bounding box center [762, 121] width 25 height 25
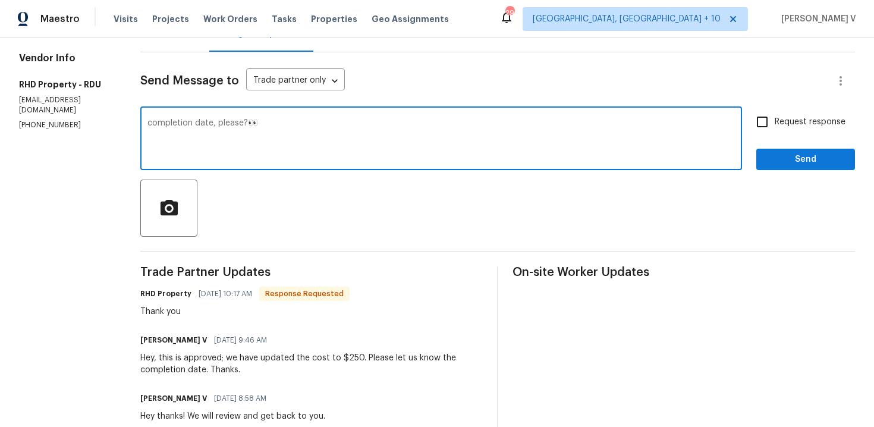
checkbox input "true"
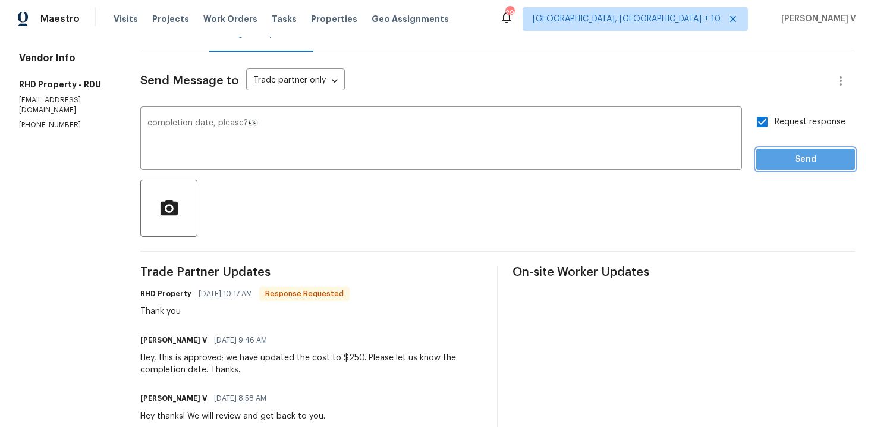
click at [786, 149] on button "Send" at bounding box center [805, 160] width 99 height 22
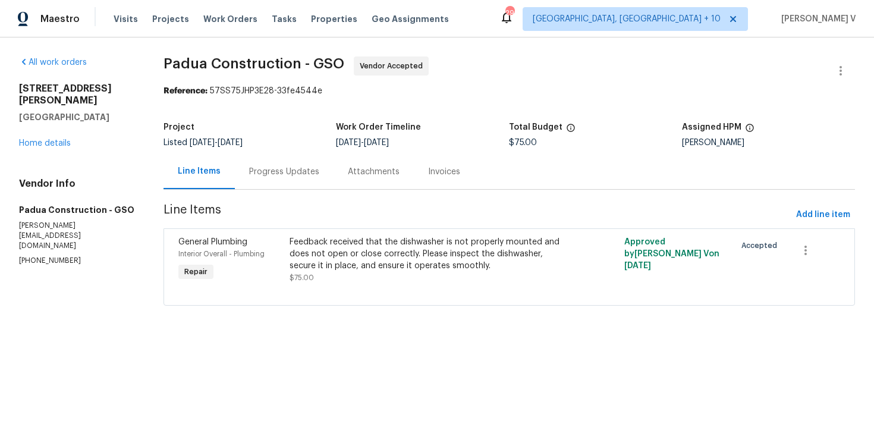
click at [321, 170] on div "Progress Updates" at bounding box center [284, 171] width 99 height 35
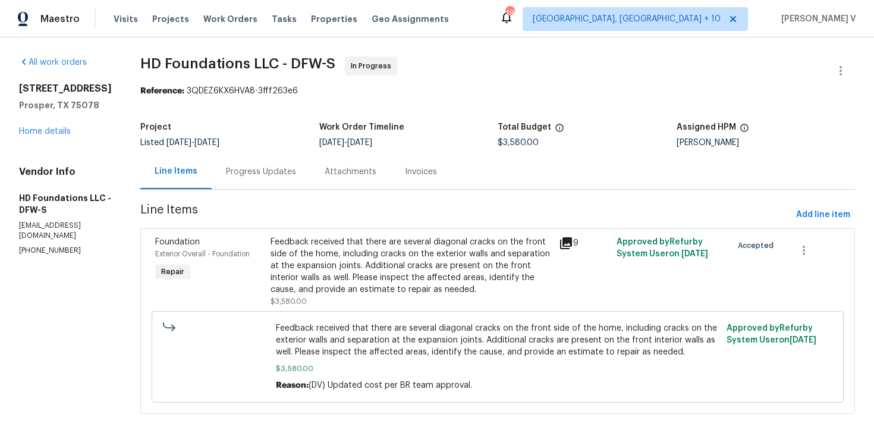
click at [330, 175] on div "Attachments" at bounding box center [350, 171] width 80 height 35
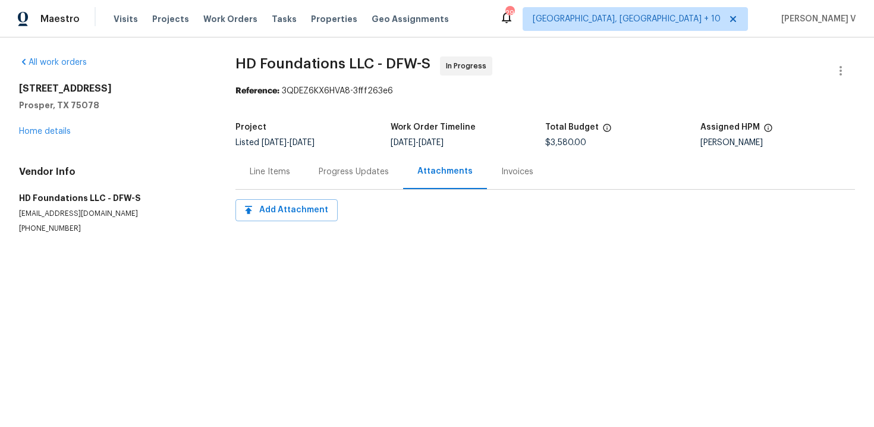
click at [330, 175] on div "Progress Updates" at bounding box center [354, 172] width 70 height 12
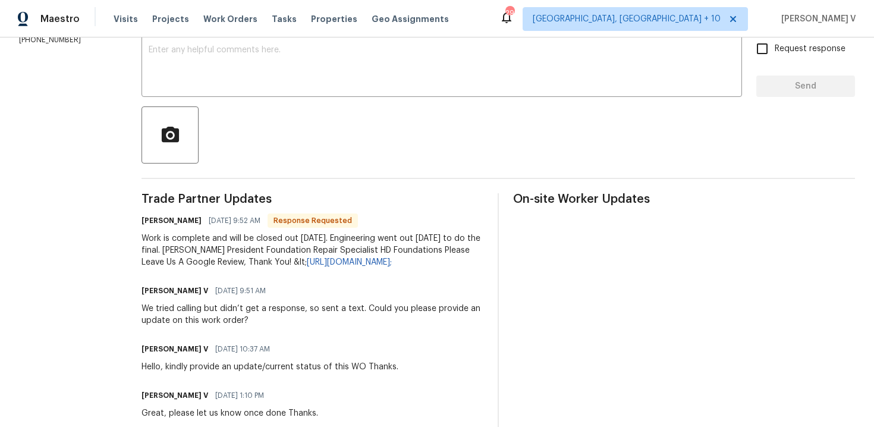
scroll to position [164, 0]
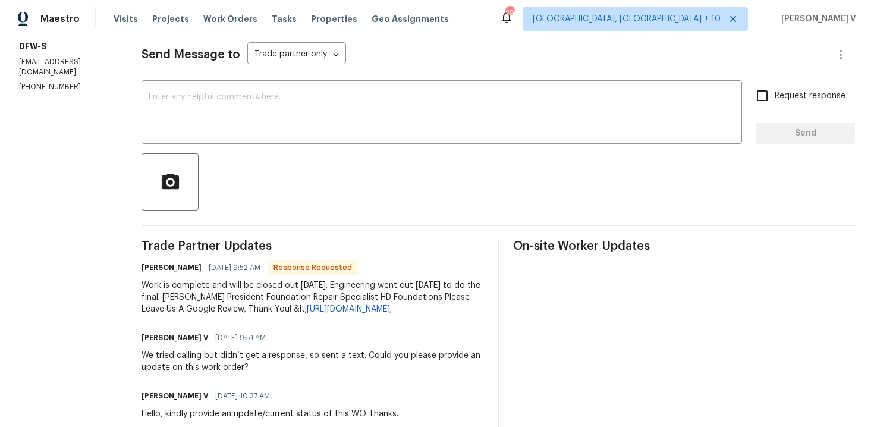
click at [445, 158] on div at bounding box center [499, 181] width 714 height 57
click at [432, 135] on div "x ​" at bounding box center [442, 113] width 601 height 61
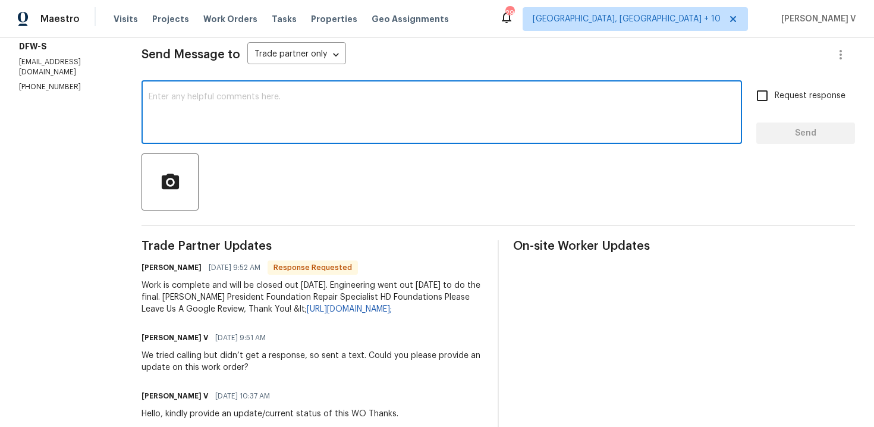
type textarea "F"
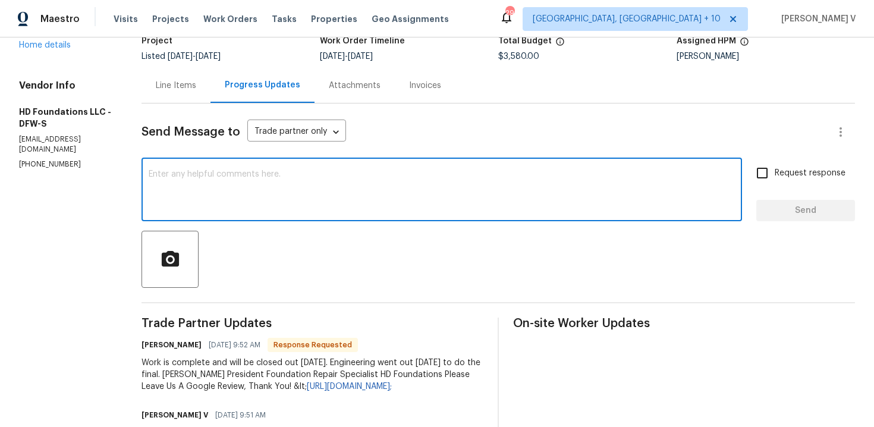
scroll to position [78, 0]
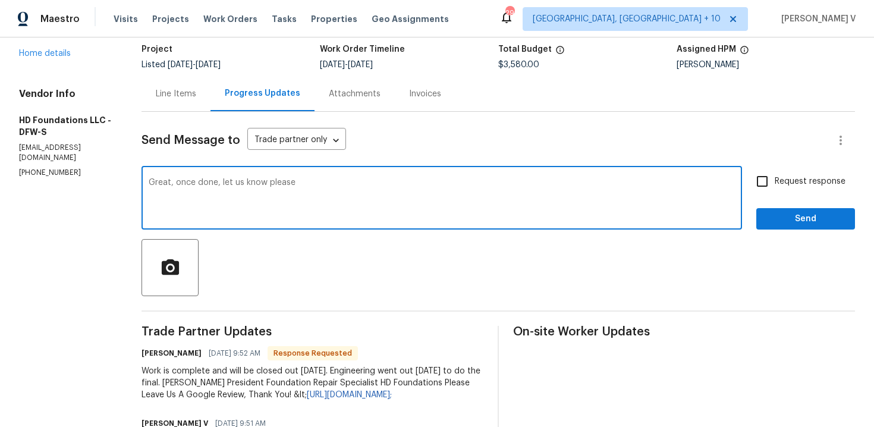
click at [188, 187] on textarea "Great, once done, let us know please" at bounding box center [442, 199] width 586 height 42
click at [189, 181] on textarea "Great, once done, let us know please" at bounding box center [442, 199] width 586 height 42
click at [195, 184] on textarea "Great! once done, let us know please" at bounding box center [442, 199] width 586 height 42
click at [307, 184] on textarea "Great! Once done, let us know please" at bounding box center [442, 199] width 586 height 42
click at [319, 184] on textarea "Great! Once done, let us know please" at bounding box center [442, 199] width 586 height 42
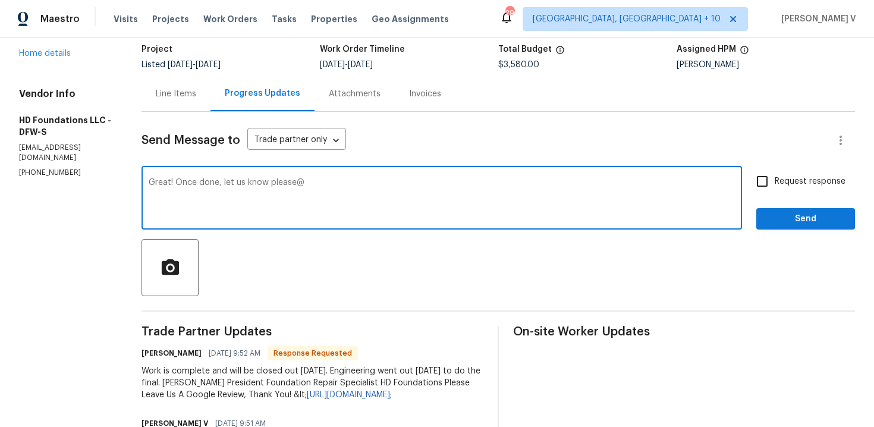
click at [603, 180] on textarea "Great! Once done, let us know please@" at bounding box center [442, 199] width 586 height 42
type textarea "Great! Once done, let us know please!"
click at [766, 192] on input "Request response" at bounding box center [762, 181] width 25 height 25
checkbox input "true"
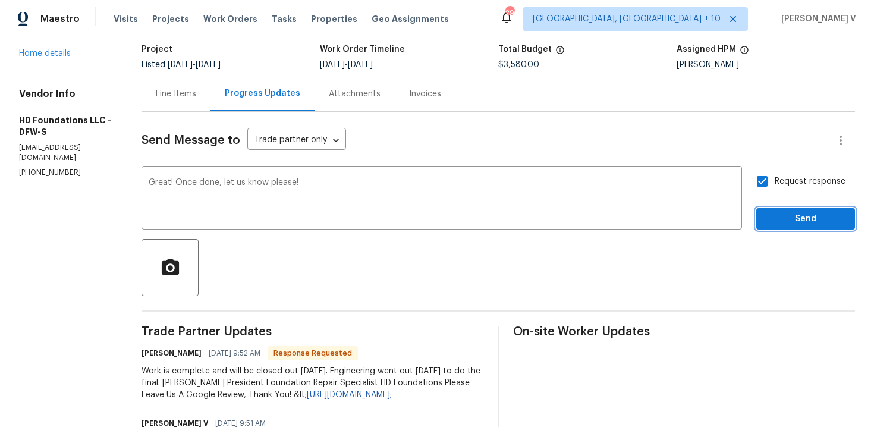
click at [775, 217] on span "Send" at bounding box center [806, 219] width 80 height 15
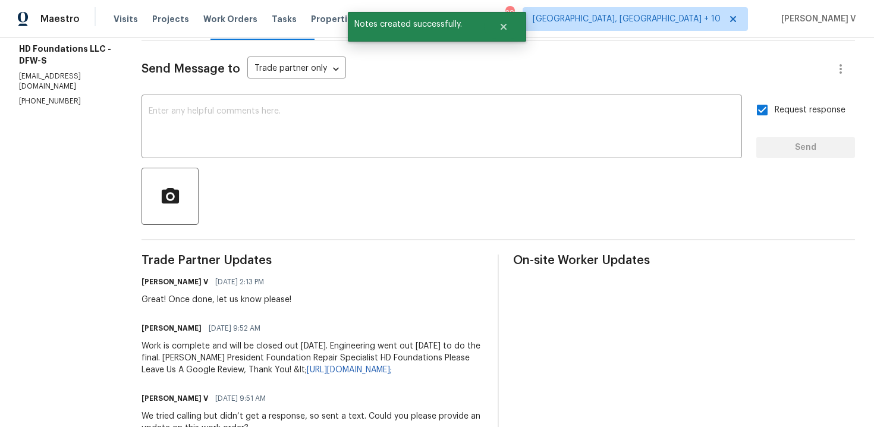
scroll to position [196, 0]
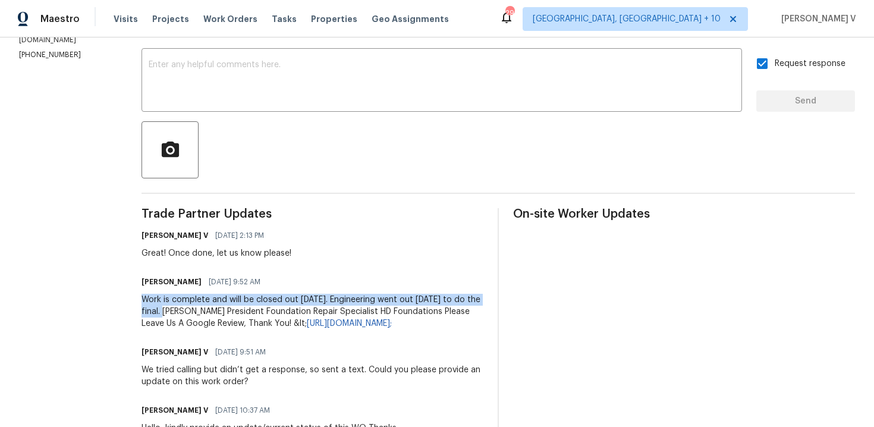
drag, startPoint x: 155, startPoint y: 300, endPoint x: 524, endPoint y: 303, distance: 369.3
copy div "Work is complete and will be closed out today. Engineering went out yesterday t…"
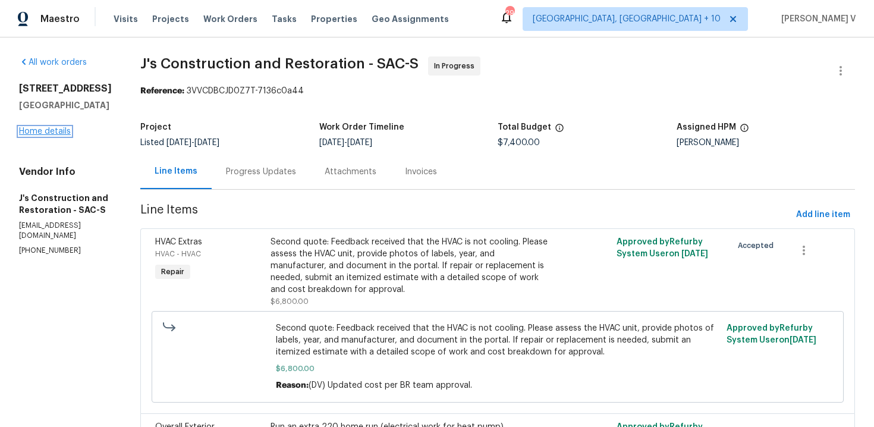
click at [38, 136] on link "Home details" at bounding box center [45, 131] width 52 height 8
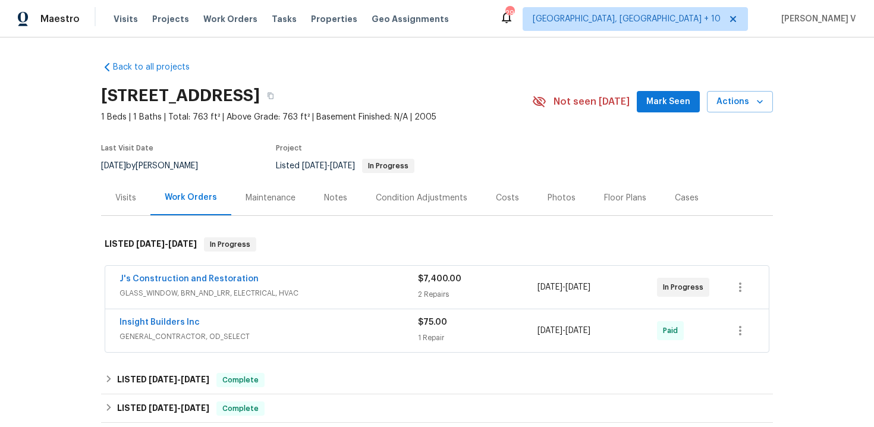
click at [174, 283] on span "J's Construction and Restoration" at bounding box center [189, 279] width 139 height 12
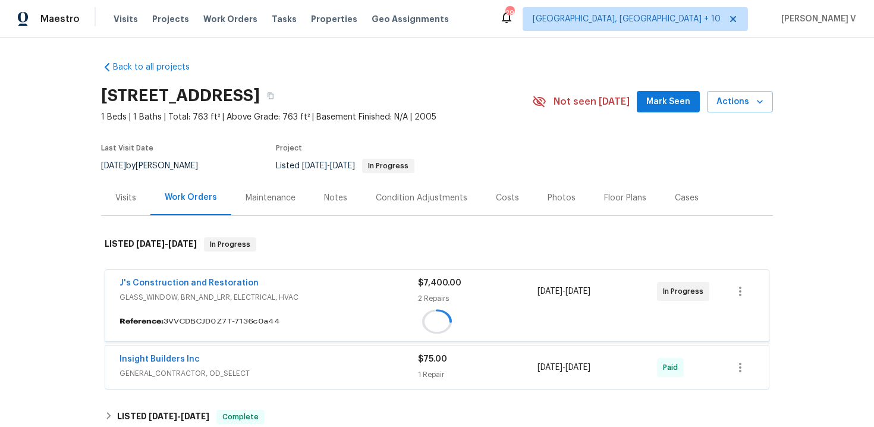
click at [174, 283] on span "J's Construction and Restoration" at bounding box center [189, 283] width 139 height 12
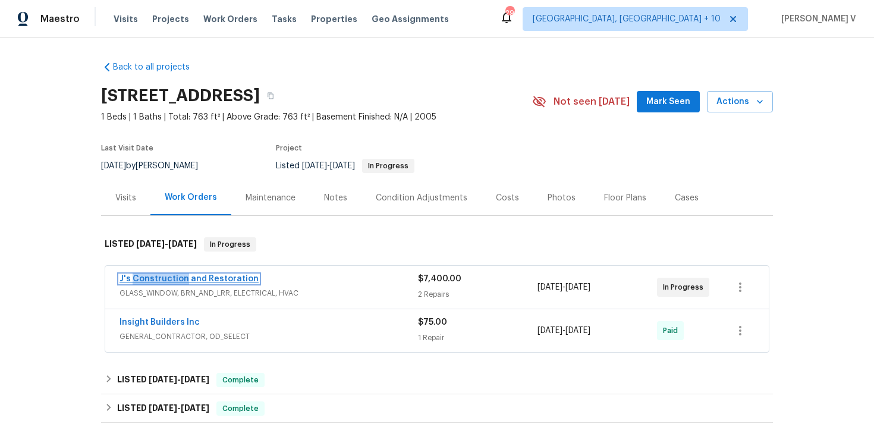
click at [183, 277] on link "J's Construction and Restoration" at bounding box center [189, 279] width 139 height 8
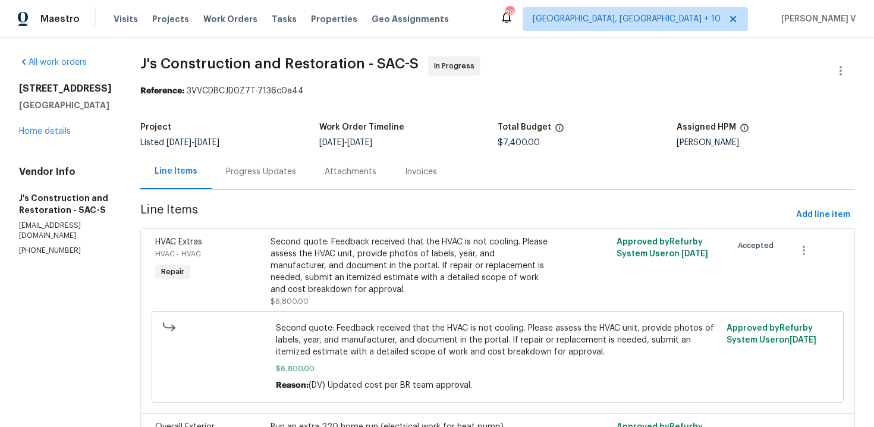
click at [310, 149] on div "Project Listed [DATE] - [DATE] Work Order Timeline [DATE] - [DATE] Total Budget…" at bounding box center [497, 135] width 715 height 38
click at [297, 165] on div "Progress Updates" at bounding box center [261, 171] width 99 height 35
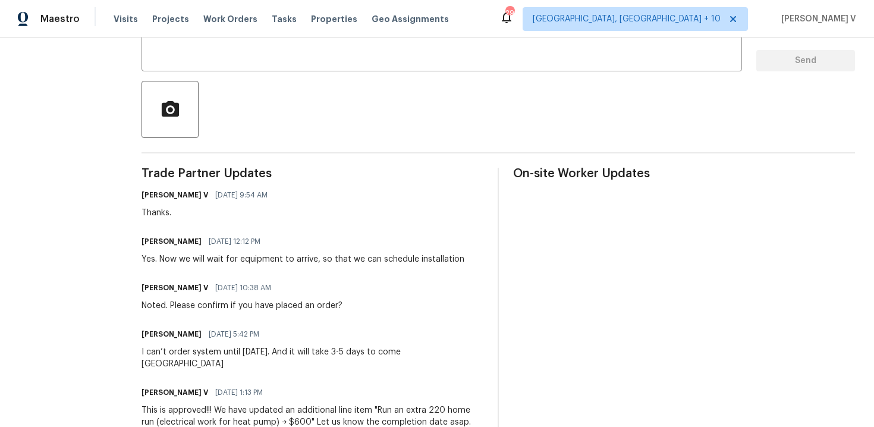
scroll to position [123, 0]
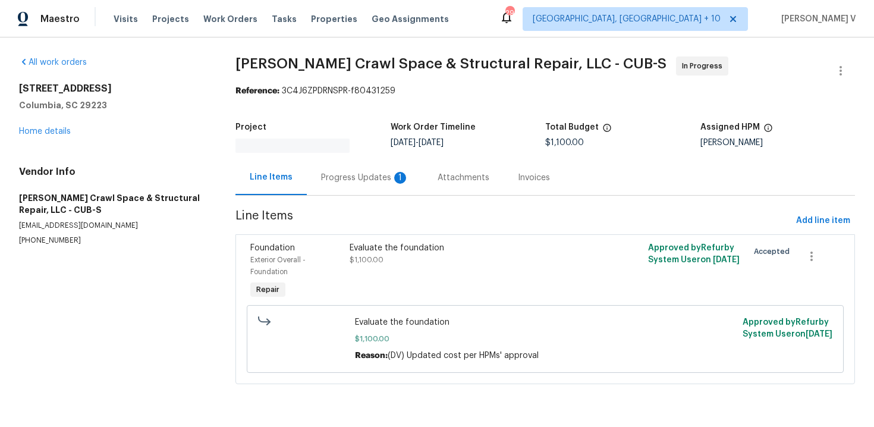
click at [317, 168] on div "Progress Updates 1" at bounding box center [365, 177] width 117 height 35
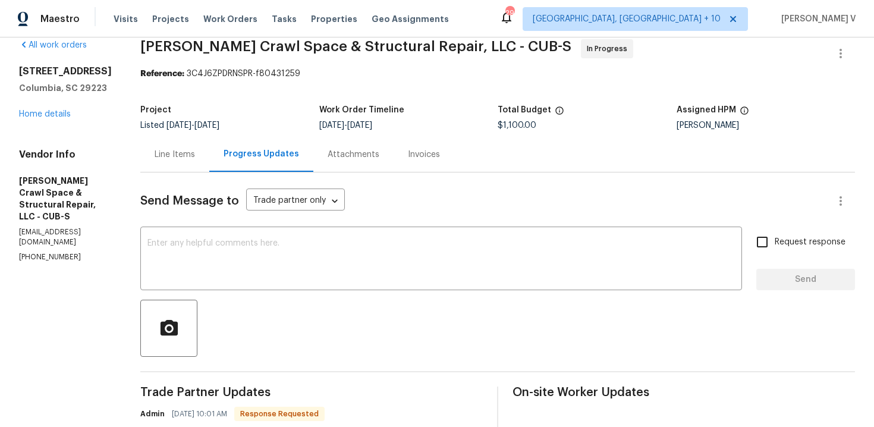
scroll to position [169, 0]
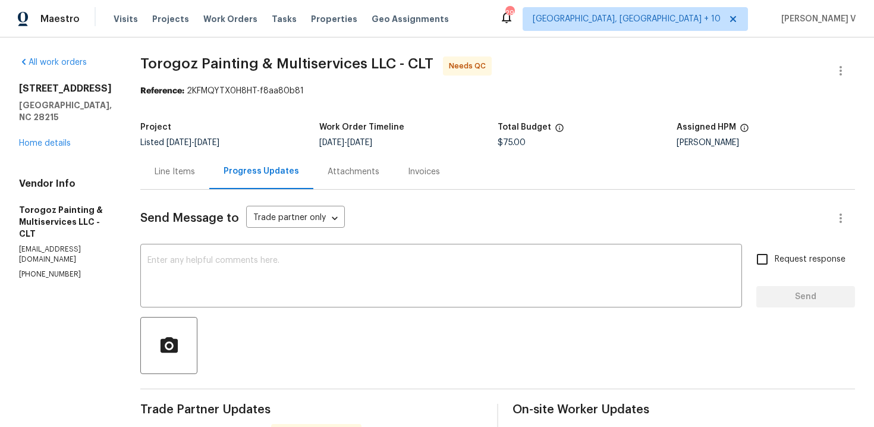
click at [201, 147] on div "Project Listed [DATE] - [DATE] Work Order Timeline [DATE] - [DATE] Total Budget…" at bounding box center [497, 135] width 715 height 38
click at [195, 170] on div "Line Items" at bounding box center [175, 172] width 40 height 12
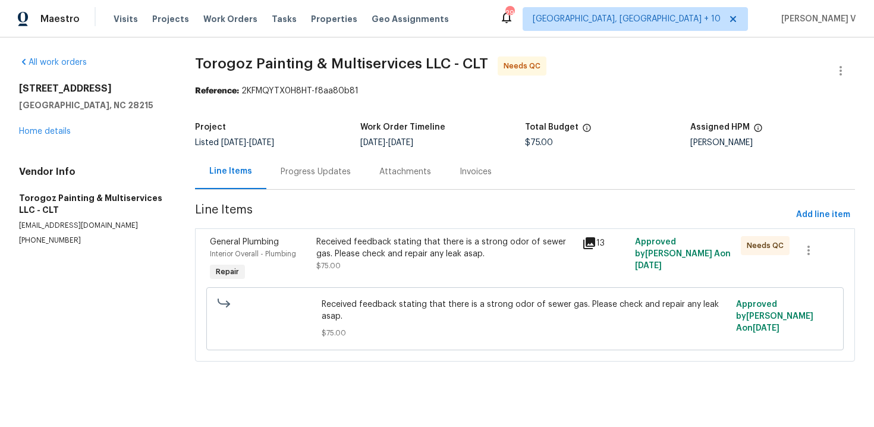
click at [448, 269] on div "Received feedback stating that there is a strong odor of sewer gas. Please chec…" at bounding box center [445, 254] width 258 height 36
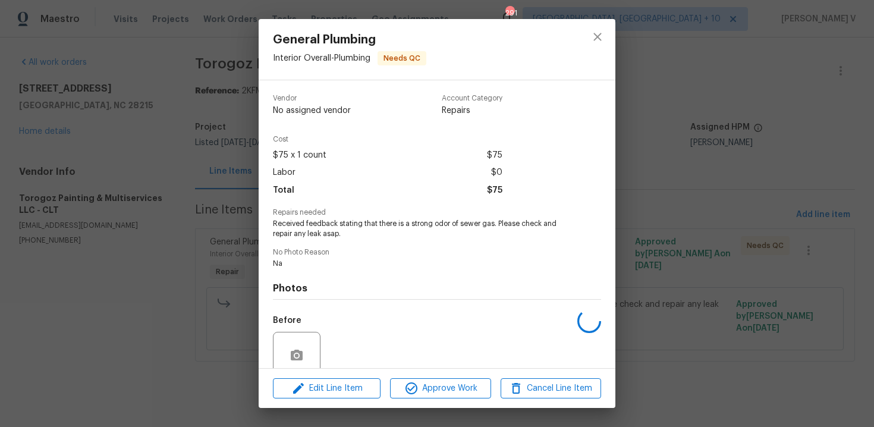
scroll to position [101, 0]
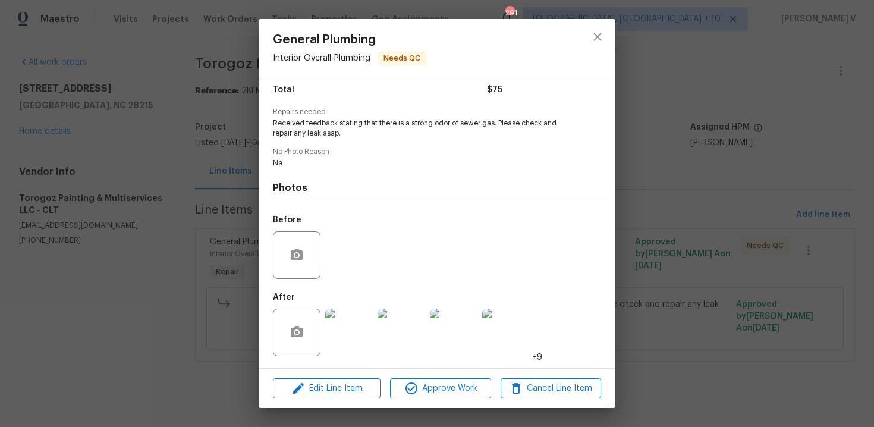
click at [347, 337] on img at bounding box center [349, 333] width 48 height 48
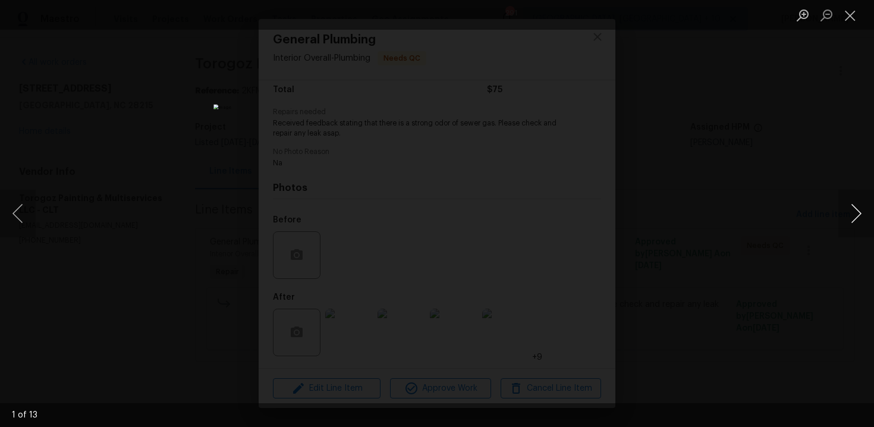
click at [856, 207] on button "Next image" at bounding box center [857, 214] width 36 height 48
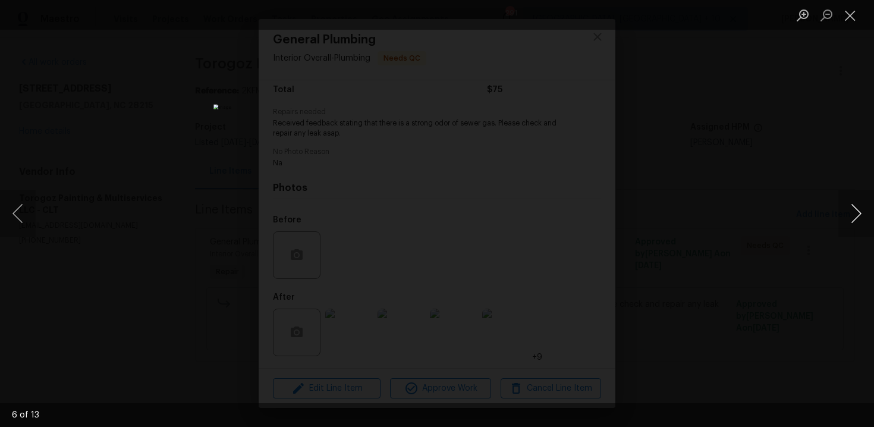
click at [856, 207] on button "Next image" at bounding box center [857, 214] width 36 height 48
click at [778, 99] on div "Lightbox" at bounding box center [437, 213] width 874 height 427
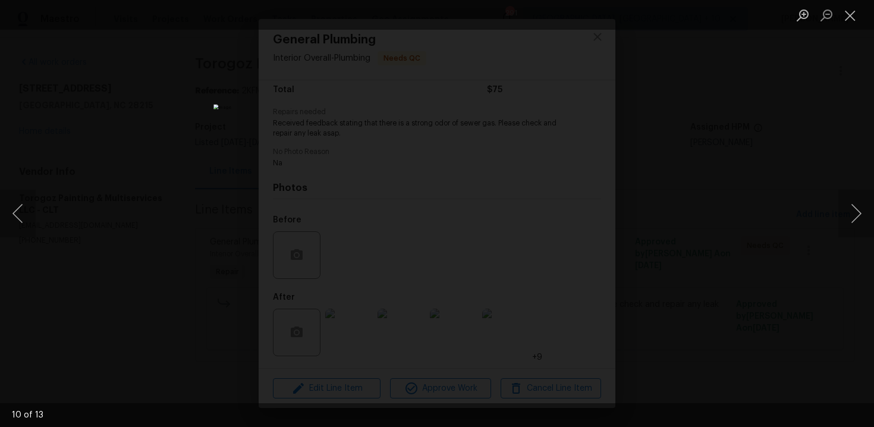
click at [778, 99] on div "Lightbox" at bounding box center [437, 213] width 874 height 427
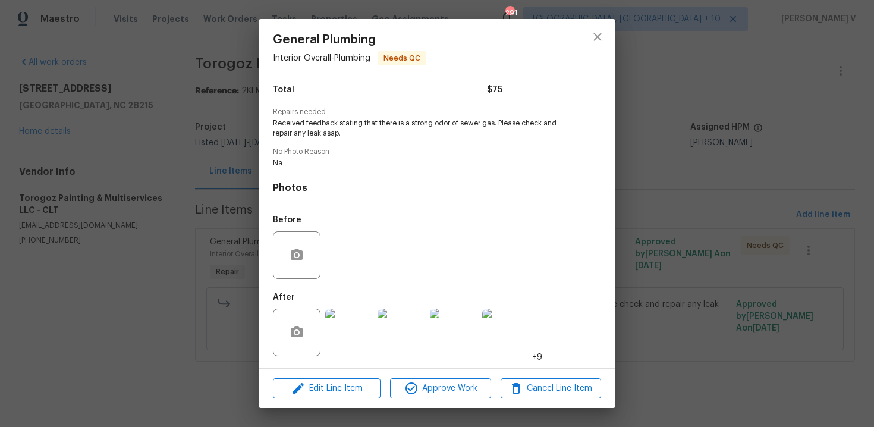
click at [778, 99] on div "General Plumbing Interior Overall - Plumbing Needs QC Vendor Torogoz Painting &…" at bounding box center [437, 213] width 874 height 427
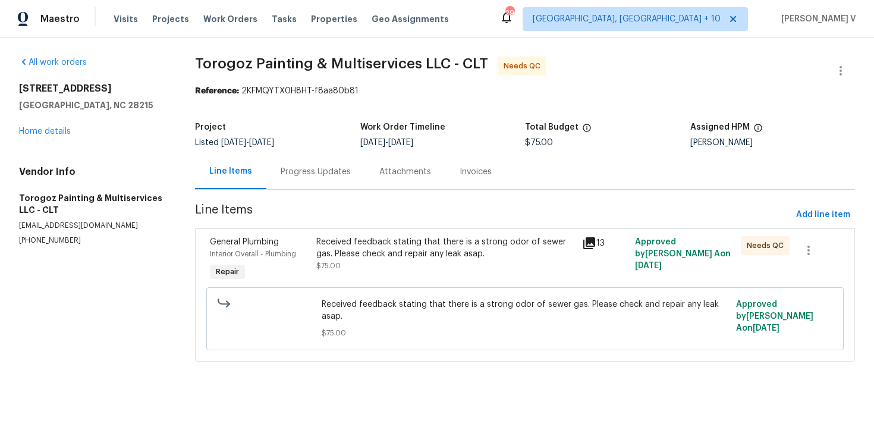
click at [305, 168] on div "Progress Updates" at bounding box center [316, 172] width 70 height 12
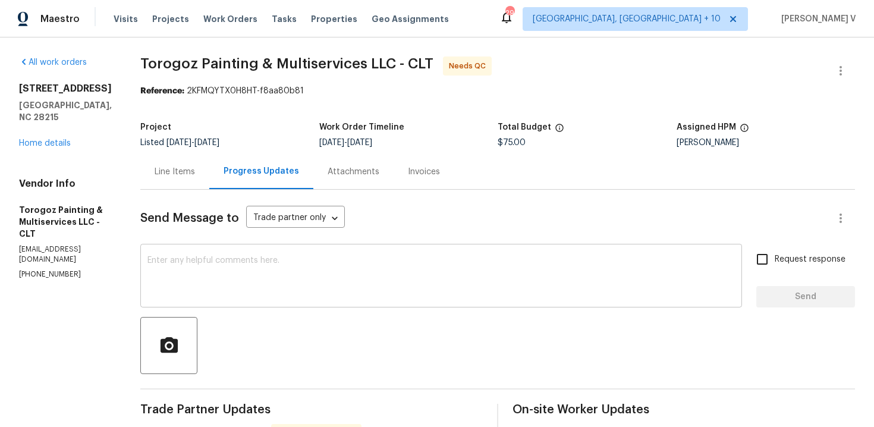
click at [289, 269] on textarea at bounding box center [441, 277] width 588 height 42
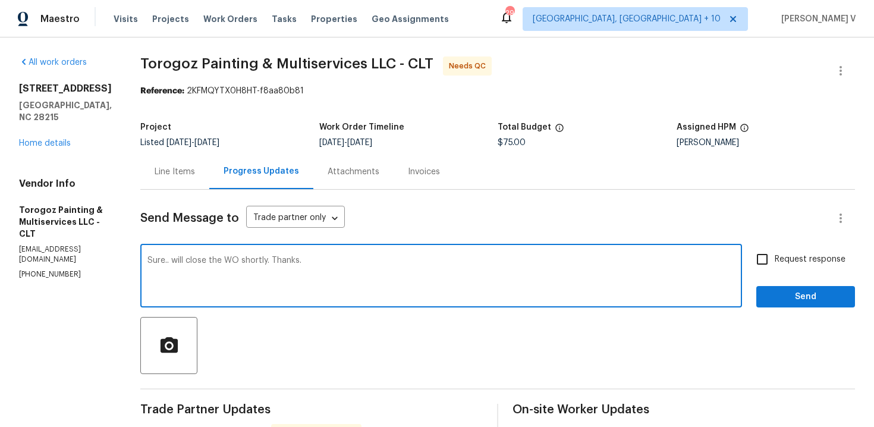
type textarea "Sure.. will close the WO shortly. Thanks."
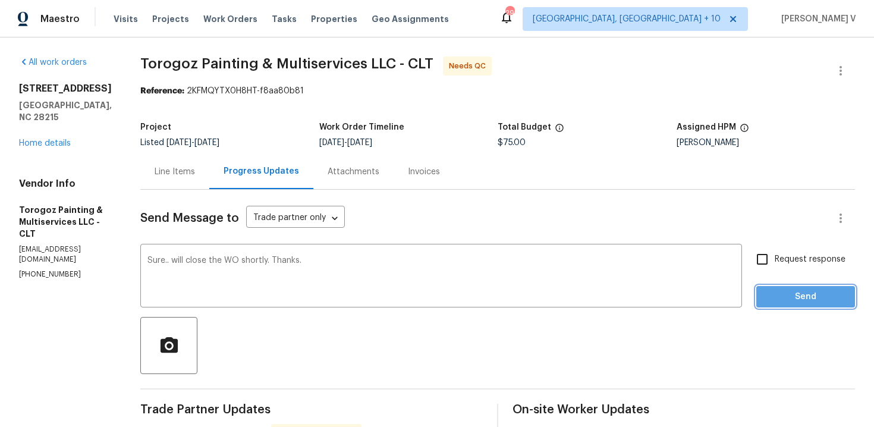
click at [802, 287] on button "Send" at bounding box center [805, 297] width 99 height 22
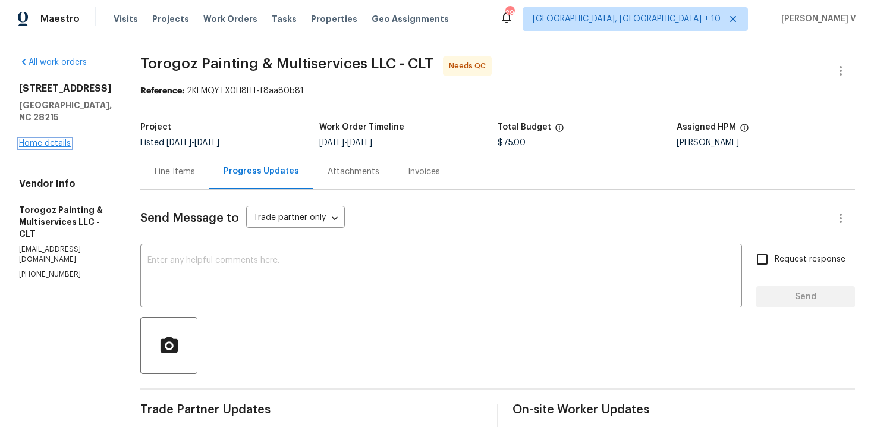
click at [56, 139] on link "Home details" at bounding box center [45, 143] width 52 height 8
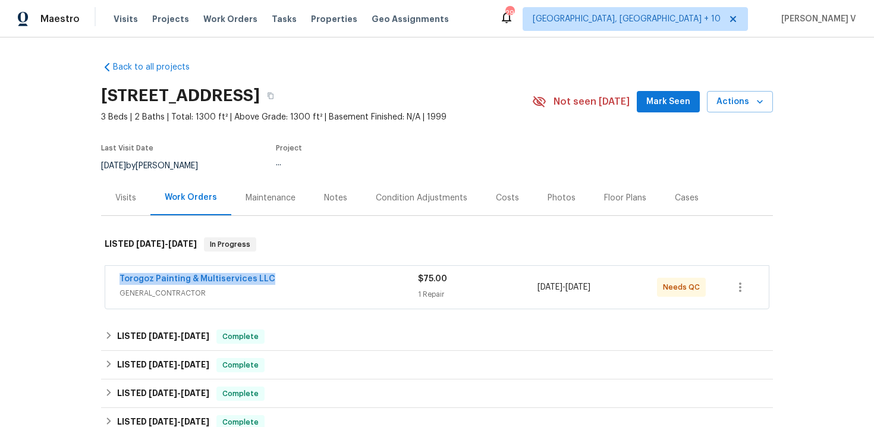
drag, startPoint x: 111, startPoint y: 274, endPoint x: 349, endPoint y: 274, distance: 237.9
click at [349, 274] on div "Torogoz Painting & Multiservices LLC GENERAL_CONTRACTOR $75.00 1 Repair [DATE] …" at bounding box center [437, 287] width 664 height 43
copy link "Torogoz Painting & Multiservices LLC"
click at [269, 278] on div "Torogoz Painting & Multiservices LLC" at bounding box center [269, 280] width 299 height 14
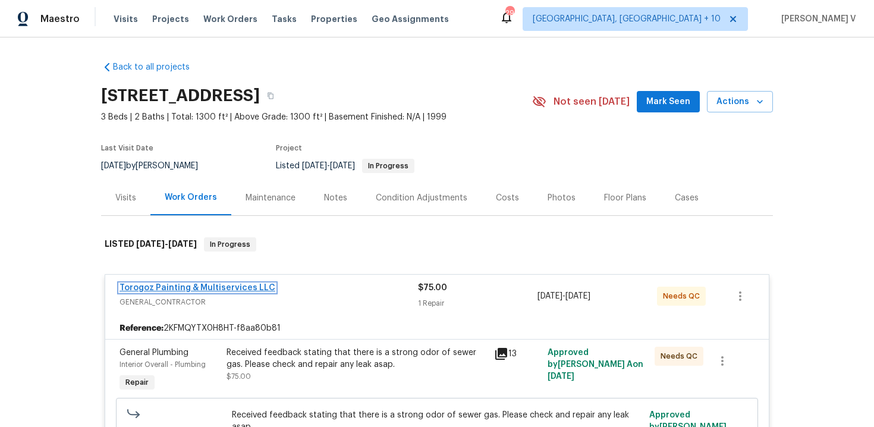
click at [206, 289] on link "Torogoz Painting & Multiservices LLC" at bounding box center [198, 288] width 156 height 8
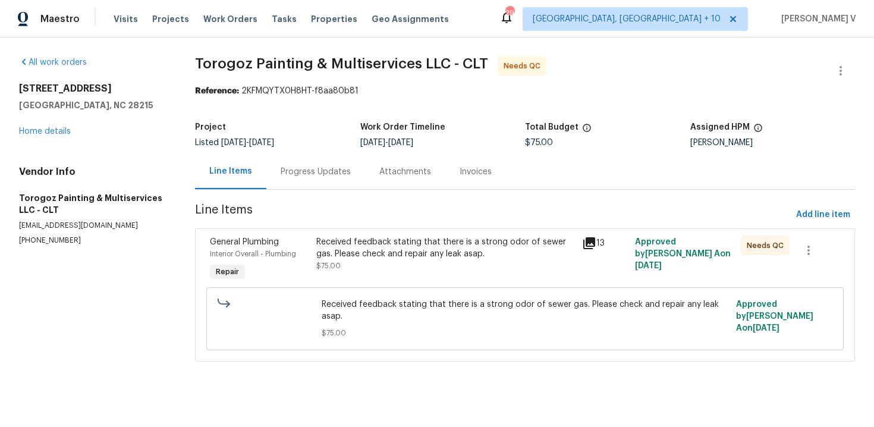
click at [363, 237] on div "Received feedback stating that there is a strong odor of sewer gas. Please chec…" at bounding box center [445, 248] width 258 height 24
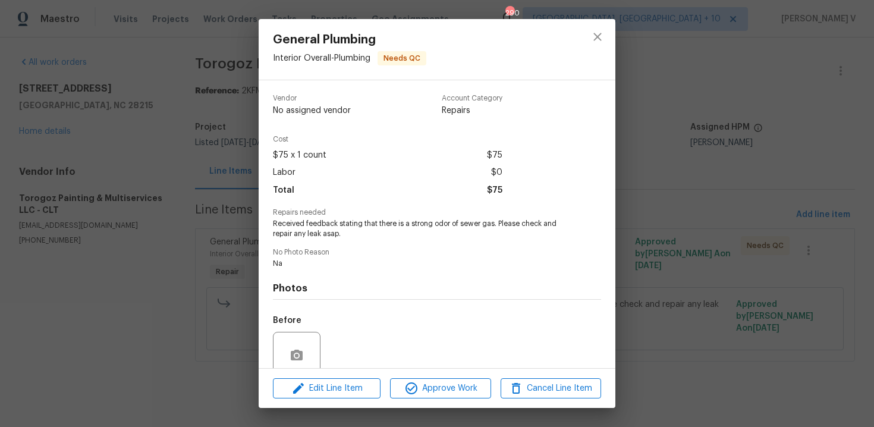
click at [360, 223] on span "Received feedback stating that there is a strong odor of sewer gas. Please chec…" at bounding box center [421, 229] width 296 height 20
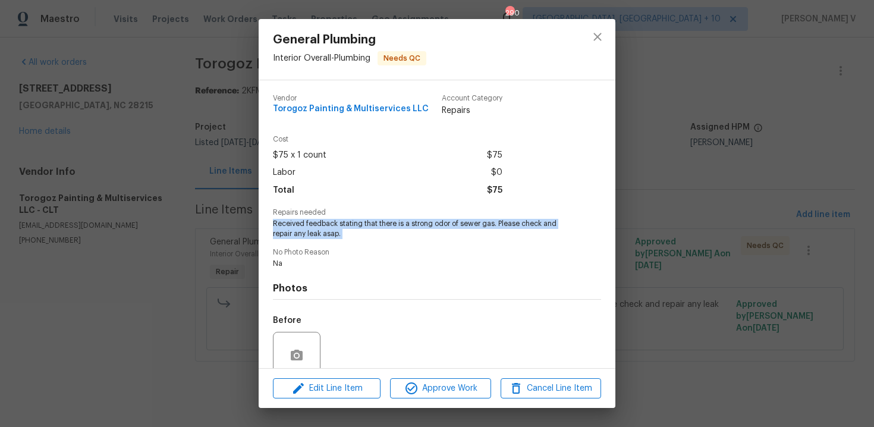
copy span "Received feedback stating that there is a strong odor of sewer gas. Please chec…"
click at [224, 212] on div "General Plumbing Interior Overall - Plumbing Needs QC Vendor Torogoz Painting &…" at bounding box center [437, 213] width 874 height 427
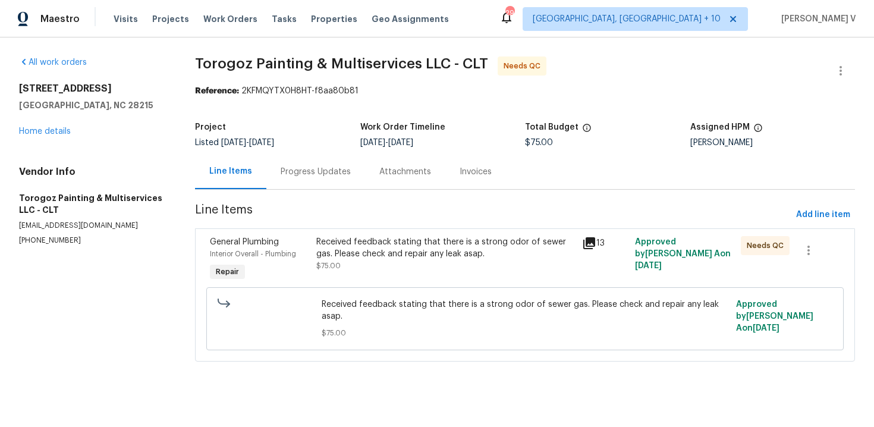
click at [302, 172] on div "Progress Updates" at bounding box center [316, 172] width 70 height 12
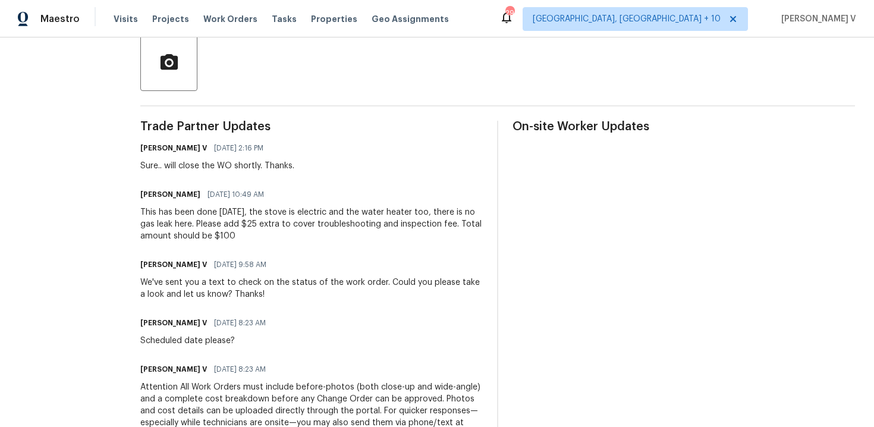
scroll to position [339, 0]
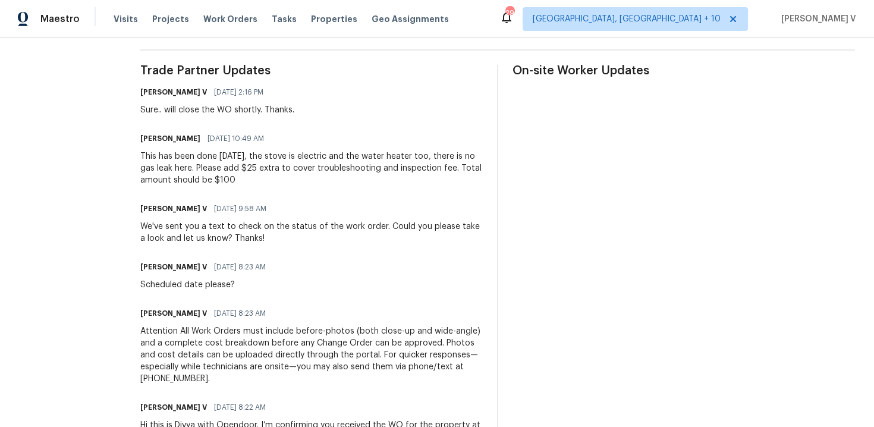
click at [246, 167] on div "This has been done [DATE], the stove is electric and the water heater too, ther…" at bounding box center [311, 168] width 343 height 36
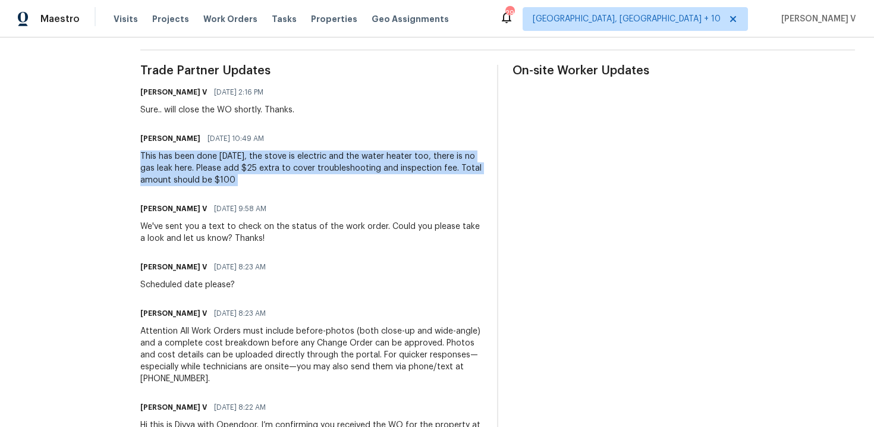
copy div "This has been done [DATE], the stove is electric and the water heater too, ther…"
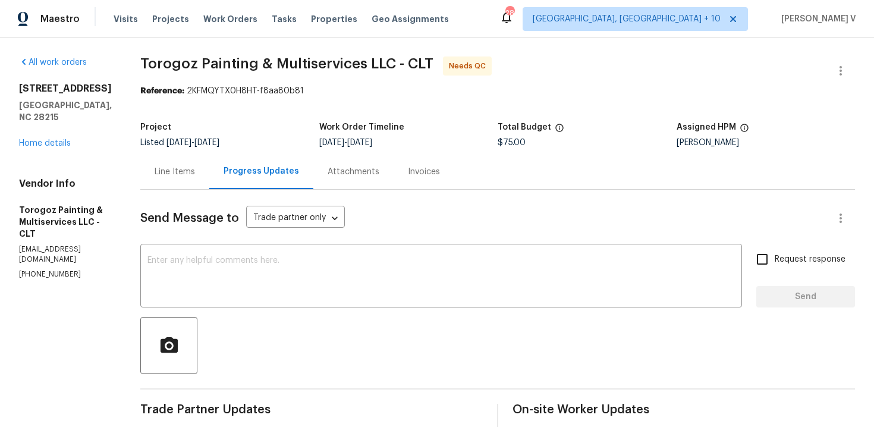
click at [196, 165] on div "Line Items" at bounding box center [174, 171] width 69 height 35
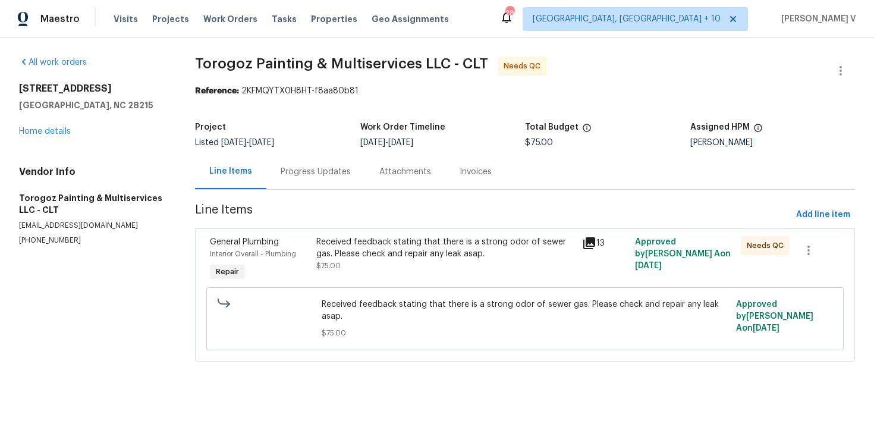
click at [313, 243] on div "General Plumbing Interior Overall - Plumbing Repair" at bounding box center [259, 260] width 106 height 55
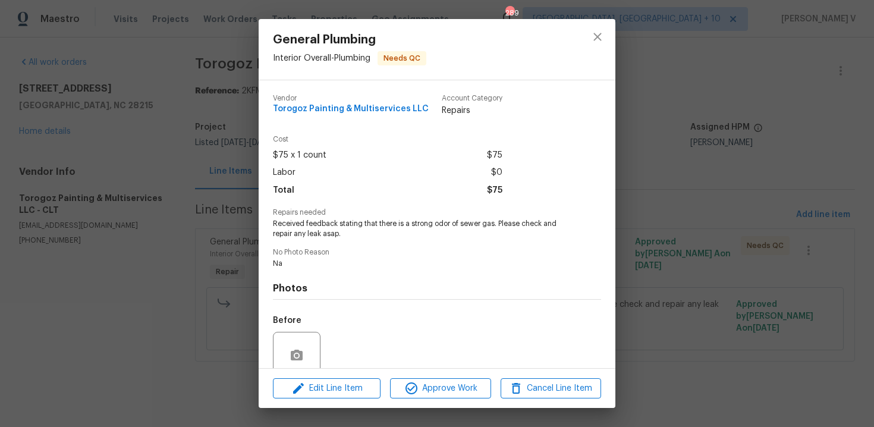
scroll to position [101, 0]
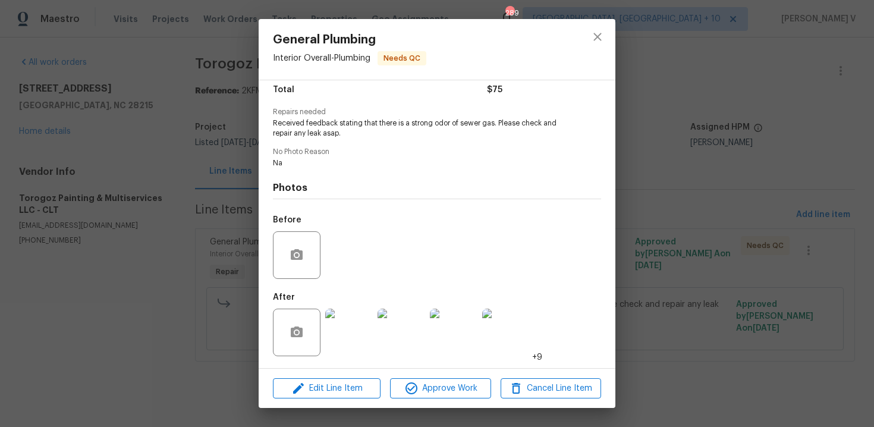
click at [378, 343] on img at bounding box center [402, 333] width 48 height 48
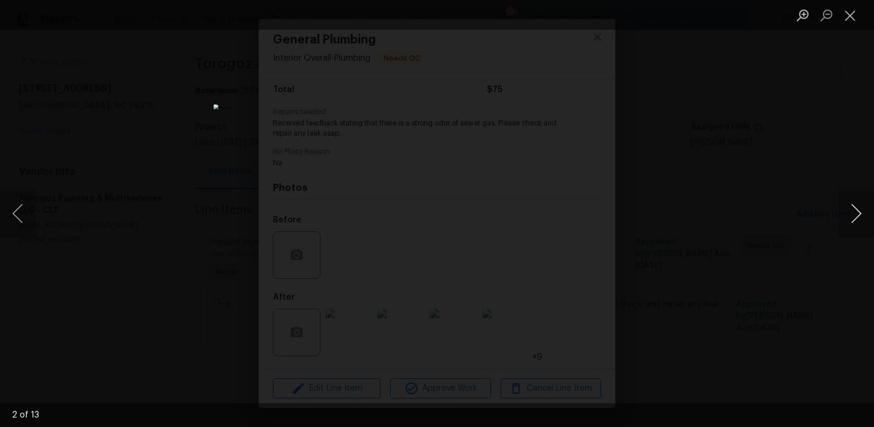
click at [856, 214] on button "Next image" at bounding box center [857, 214] width 36 height 48
click at [856, 213] on button "Next image" at bounding box center [857, 214] width 36 height 48
click at [857, 218] on button "Next image" at bounding box center [857, 214] width 36 height 48
click at [657, 234] on div "Lightbox" at bounding box center [437, 213] width 874 height 427
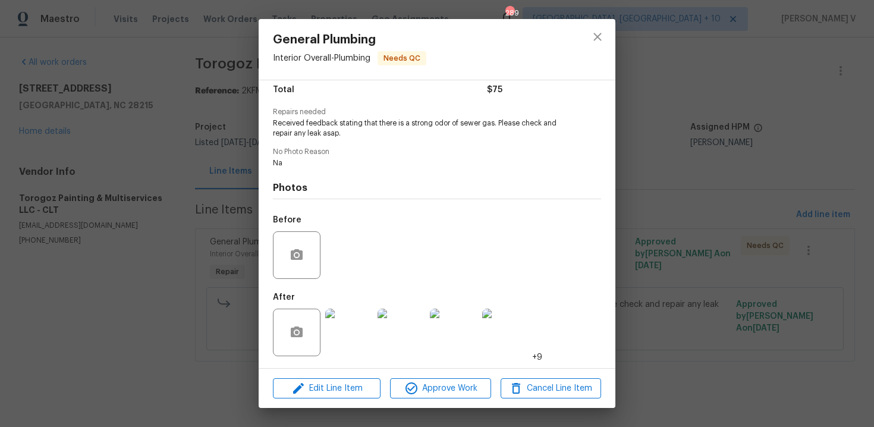
click at [195, 165] on div "General Plumbing Interior Overall - Plumbing Needs QC Vendor Torogoz Painting &…" at bounding box center [437, 213] width 874 height 427
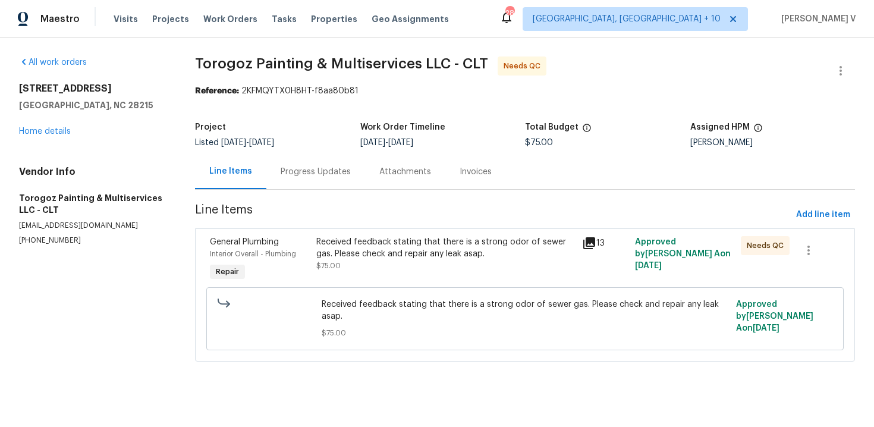
click at [303, 166] on div "Progress Updates" at bounding box center [316, 172] width 70 height 12
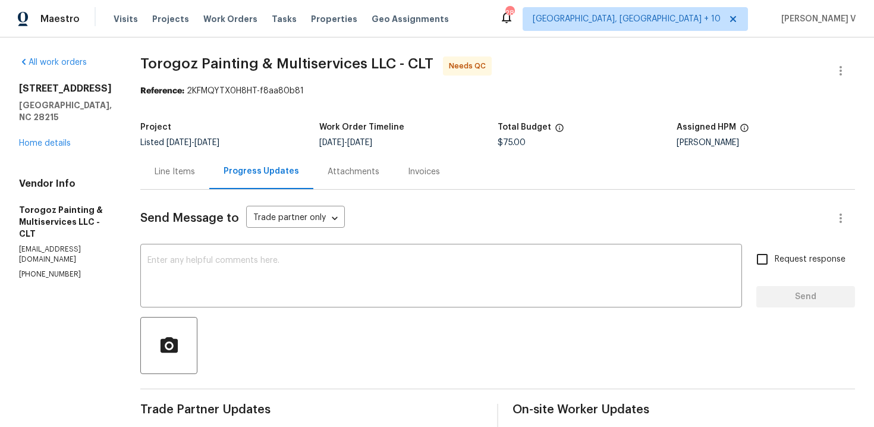
click at [205, 161] on div "Line Items" at bounding box center [174, 171] width 69 height 35
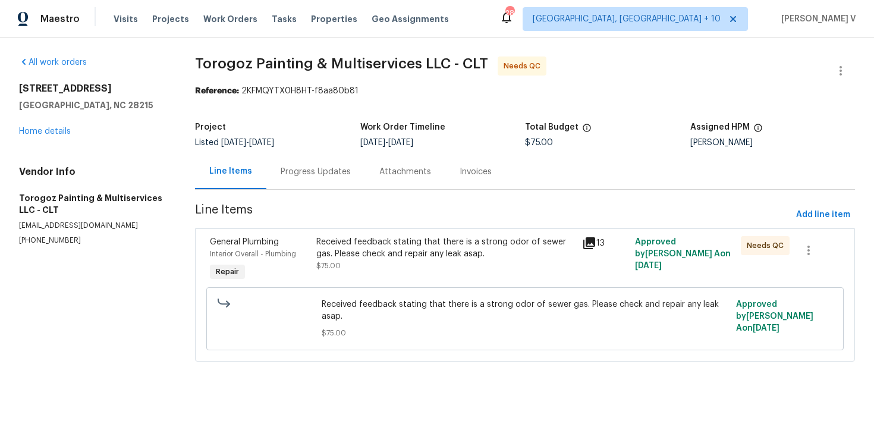
click at [437, 269] on div "Received feedback stating that there is a strong odor of sewer gas. Please chec…" at bounding box center [445, 254] width 258 height 36
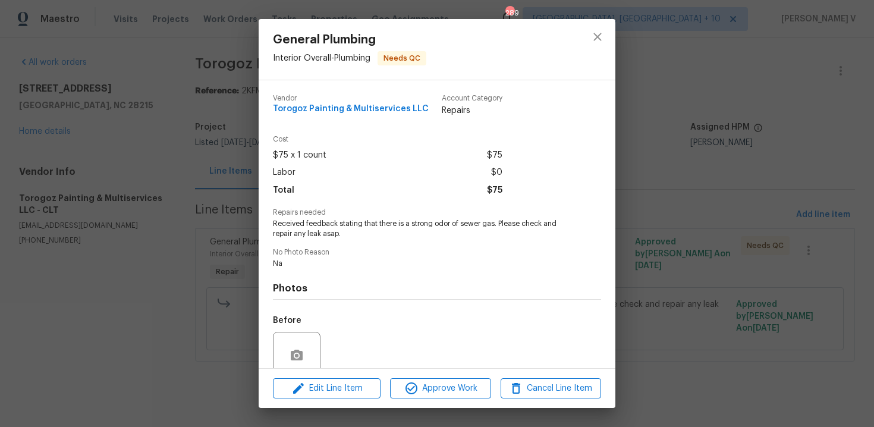
scroll to position [101, 0]
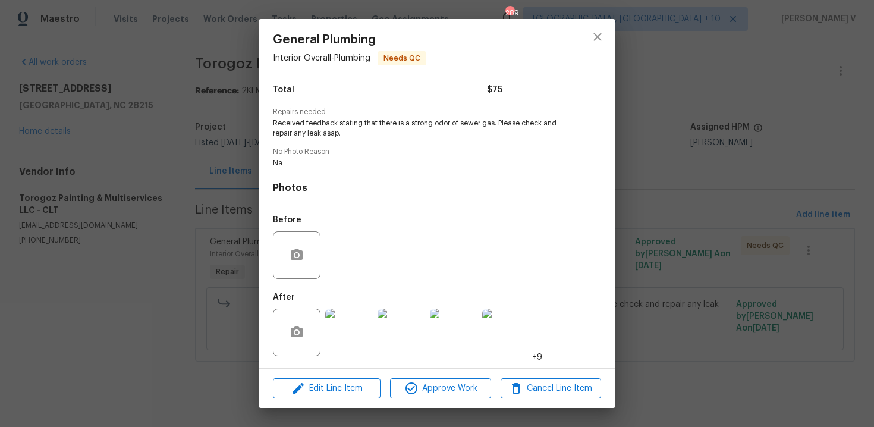
click at [344, 329] on img at bounding box center [349, 333] width 48 height 48
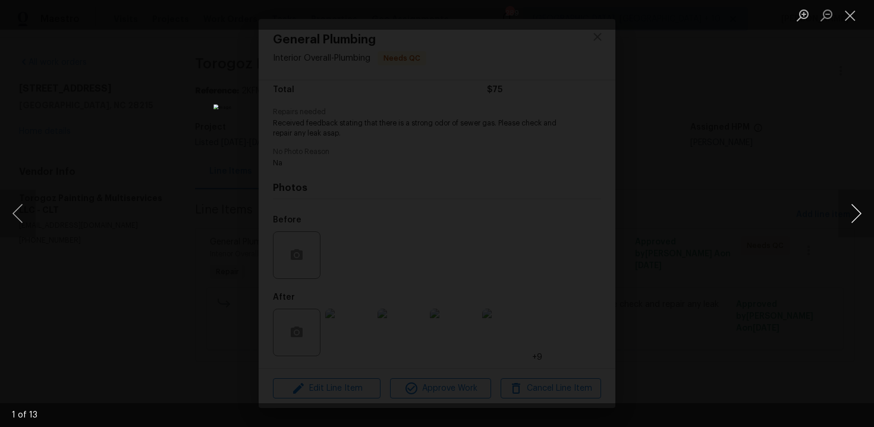
click at [857, 215] on button "Next image" at bounding box center [857, 214] width 36 height 48
click at [853, 206] on button "Next image" at bounding box center [857, 214] width 36 height 48
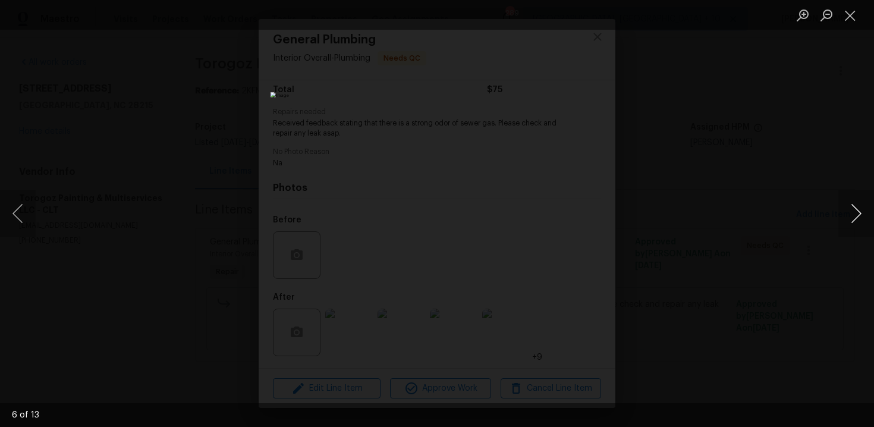
click at [854, 222] on button "Next image" at bounding box center [857, 214] width 36 height 48
click at [853, 20] on button "Close lightbox" at bounding box center [851, 15] width 24 height 21
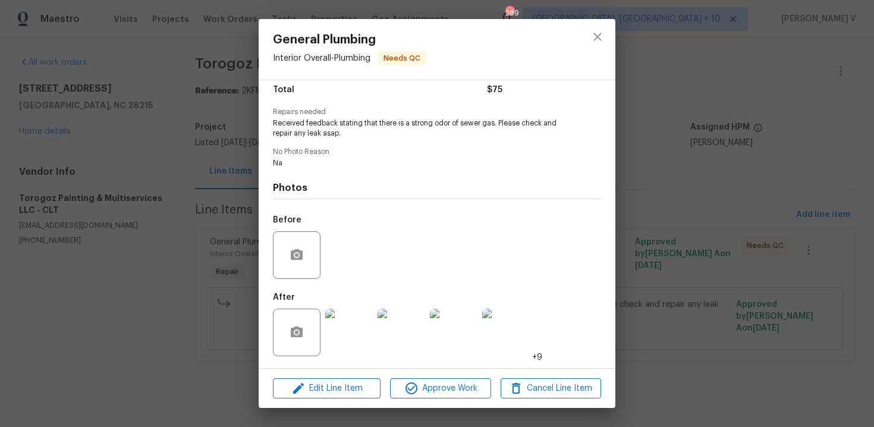
click at [645, 137] on div "General Plumbing Interior Overall - Plumbing Needs QC Vendor Torogoz Painting &…" at bounding box center [437, 213] width 874 height 427
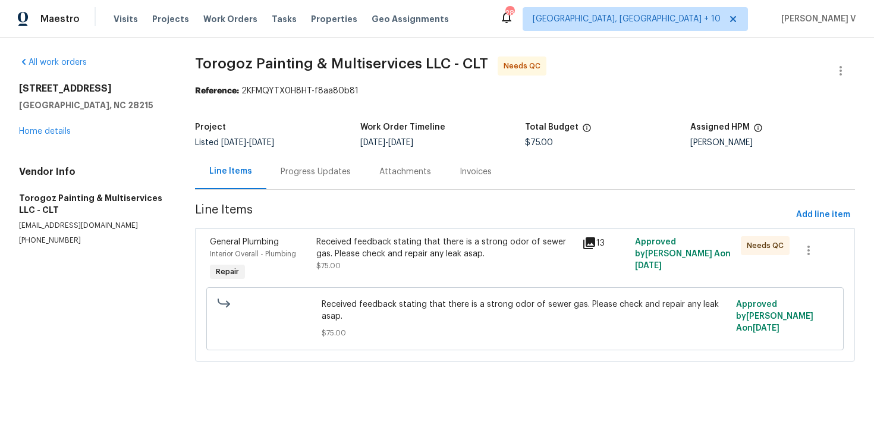
click at [290, 182] on div "Progress Updates" at bounding box center [315, 171] width 99 height 35
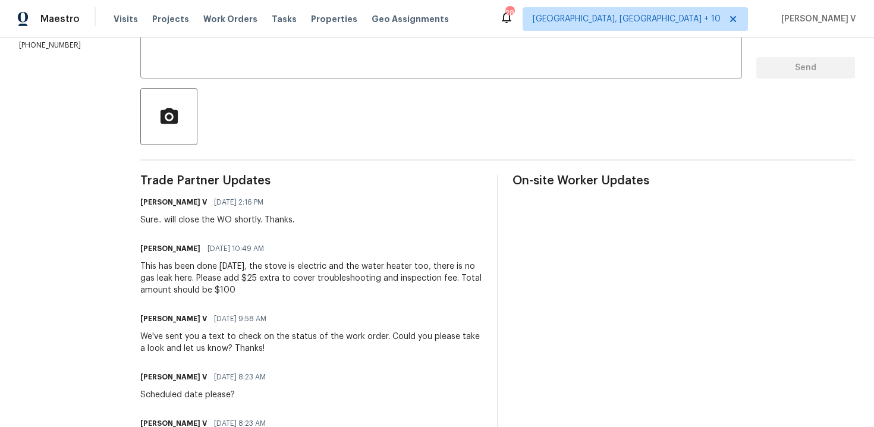
scroll to position [227, 0]
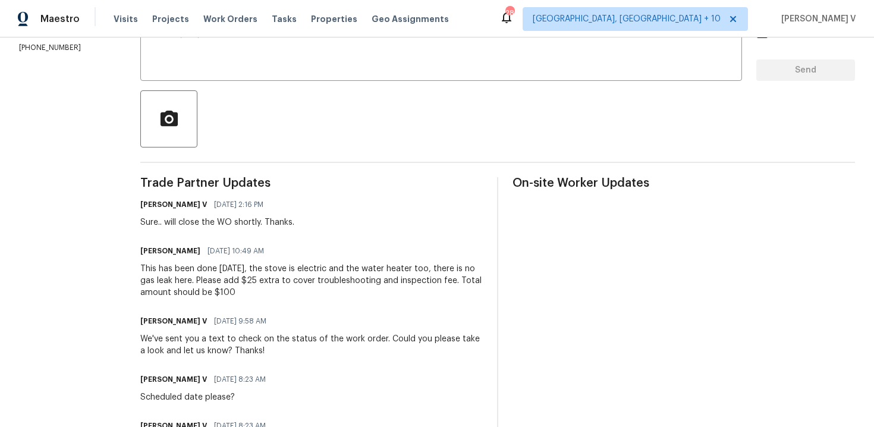
click at [227, 237] on div "Trade Partner Updates [PERSON_NAME] V [DATE] 2:16 PM Sure.. will close the WO s…" at bounding box center [311, 379] width 343 height 404
click at [224, 277] on div "This has been done [DATE], the stove is electric and the water heater too, ther…" at bounding box center [311, 281] width 343 height 36
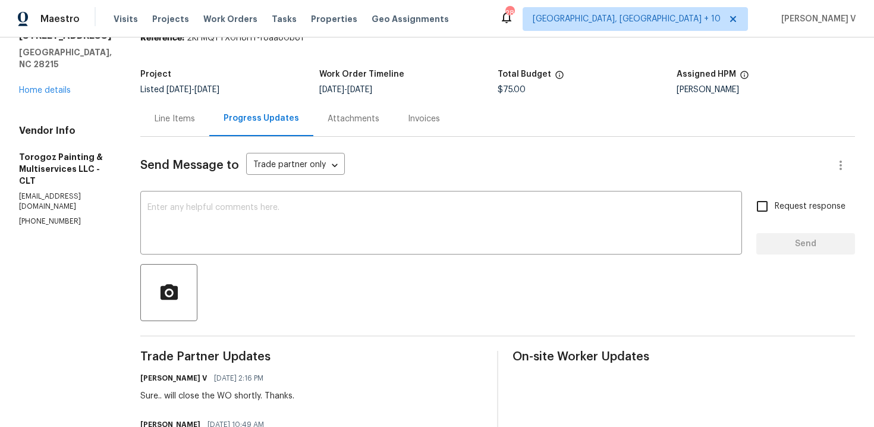
scroll to position [0, 0]
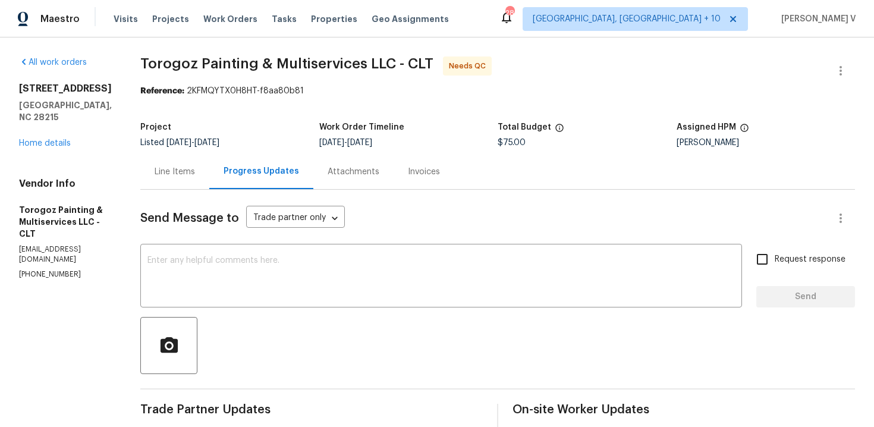
click at [209, 155] on div "Line Items" at bounding box center [174, 171] width 69 height 35
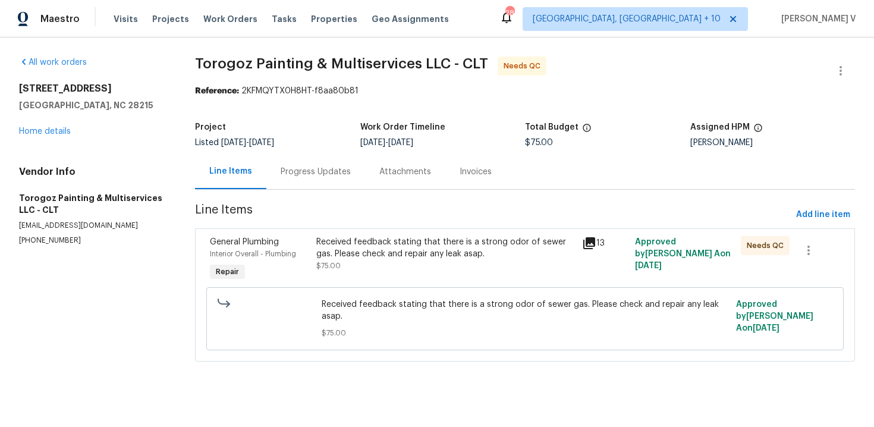
click at [227, 155] on div "Line Items" at bounding box center [230, 171] width 71 height 35
click at [409, 255] on div "Received feedback stating that there is a strong odor of sewer gas. Please chec…" at bounding box center [445, 248] width 258 height 24
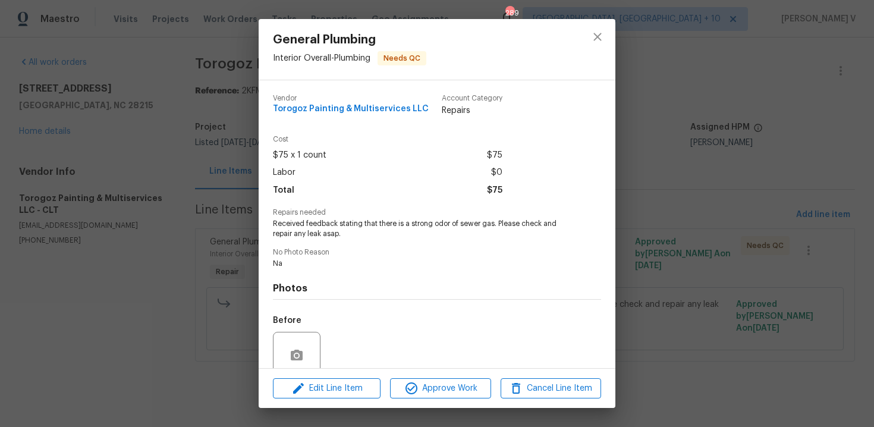
scroll to position [101, 0]
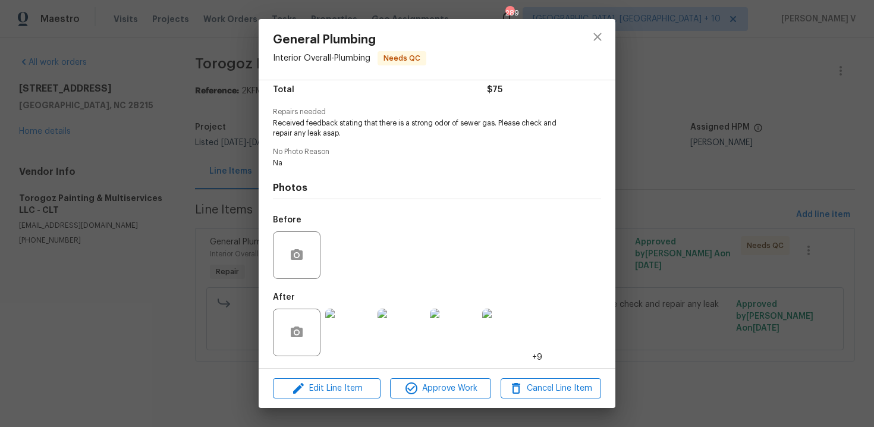
click at [353, 329] on img at bounding box center [349, 333] width 48 height 48
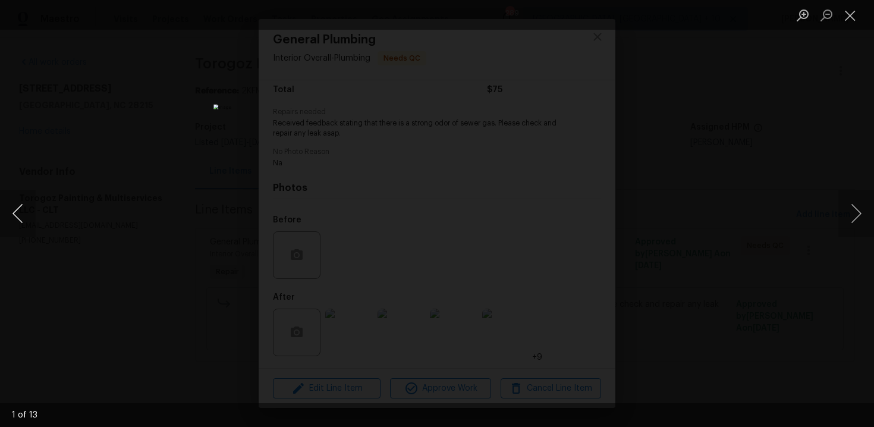
click at [16, 208] on button "Previous image" at bounding box center [18, 214] width 36 height 48
click at [859, 217] on button "Next image" at bounding box center [857, 214] width 36 height 48
click at [18, 208] on button "Previous image" at bounding box center [18, 214] width 36 height 48
click at [12, 213] on button "Previous image" at bounding box center [18, 214] width 36 height 48
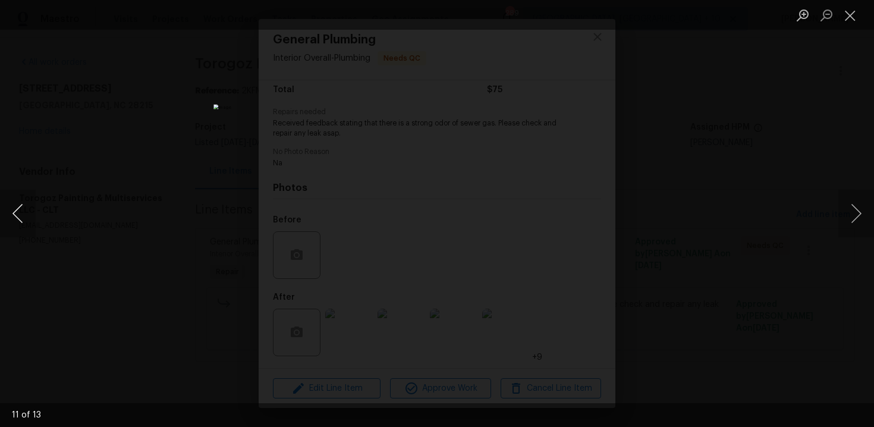
click at [12, 213] on button "Previous image" at bounding box center [18, 214] width 36 height 48
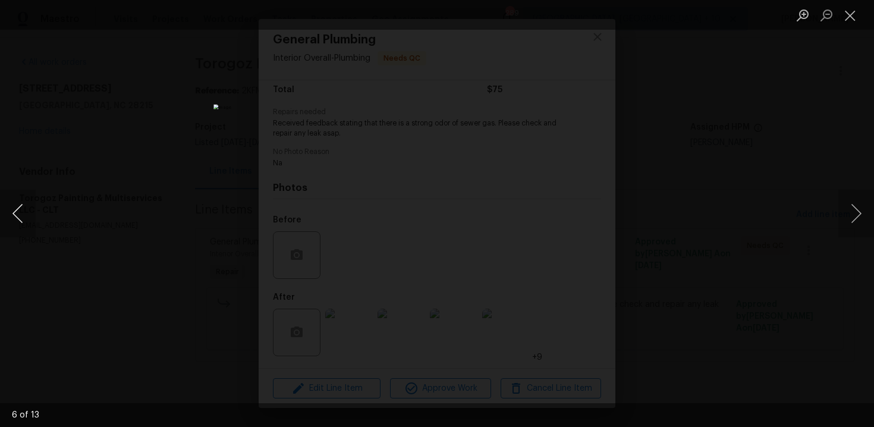
click at [12, 213] on button "Previous image" at bounding box center [18, 214] width 36 height 48
click at [798, 121] on div "Lightbox" at bounding box center [437, 213] width 874 height 427
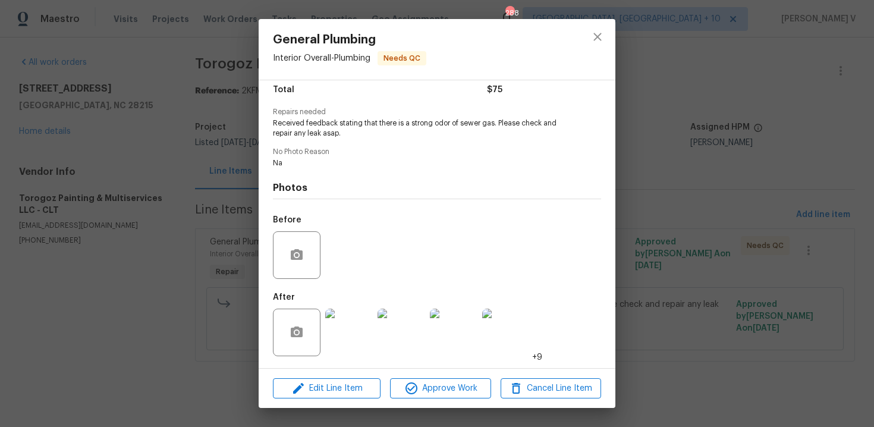
click at [222, 214] on div "General Plumbing Interior Overall - Plumbing Needs QC Vendor Torogoz Painting &…" at bounding box center [437, 213] width 874 height 427
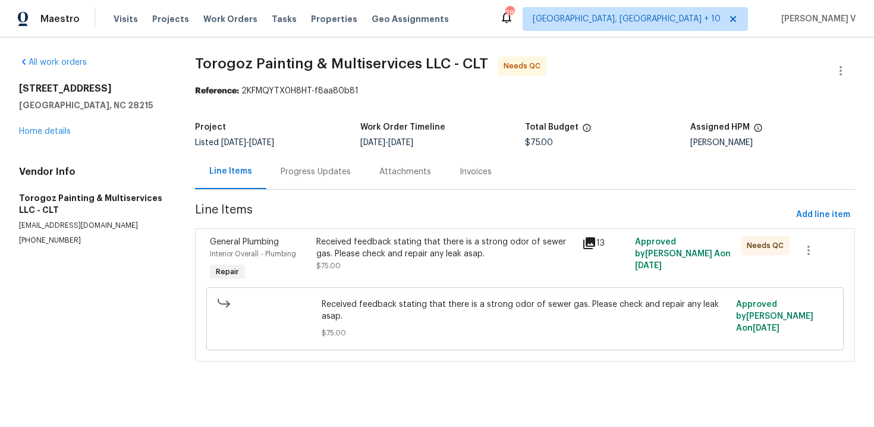
click at [344, 162] on div "Progress Updates" at bounding box center [315, 171] width 99 height 35
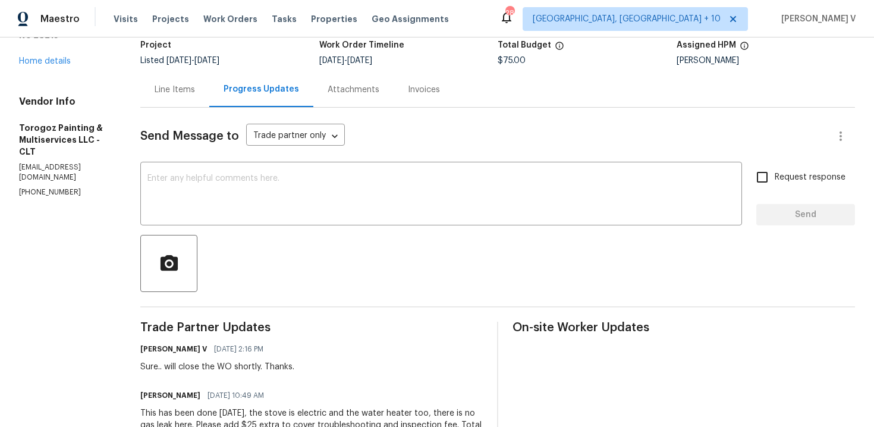
scroll to position [115, 0]
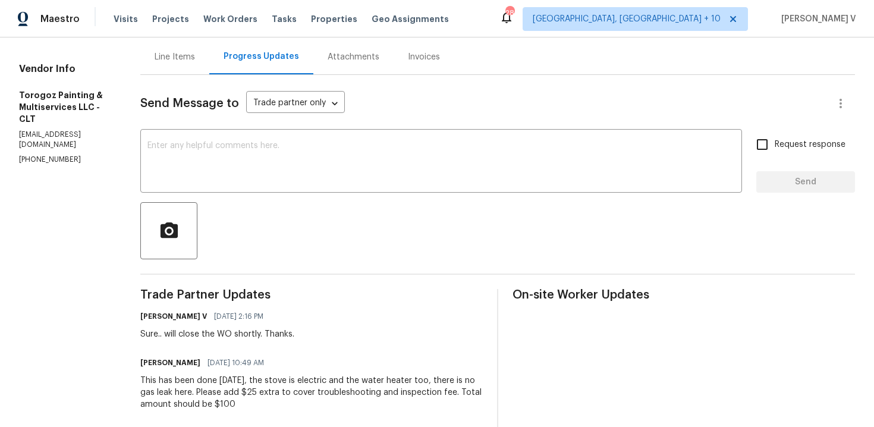
click at [206, 390] on div "This has been done [DATE], the stove is electric and the water heater too, ther…" at bounding box center [311, 393] width 343 height 36
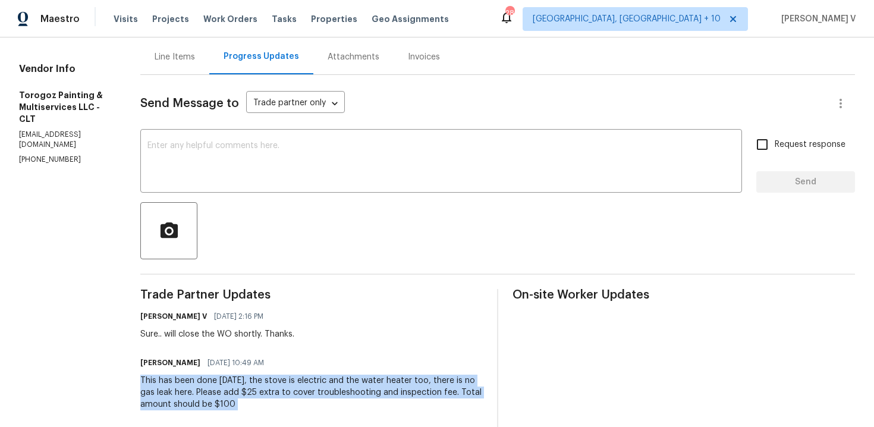
copy div "This has been done [DATE], the stove is electric and the water heater too, ther…"
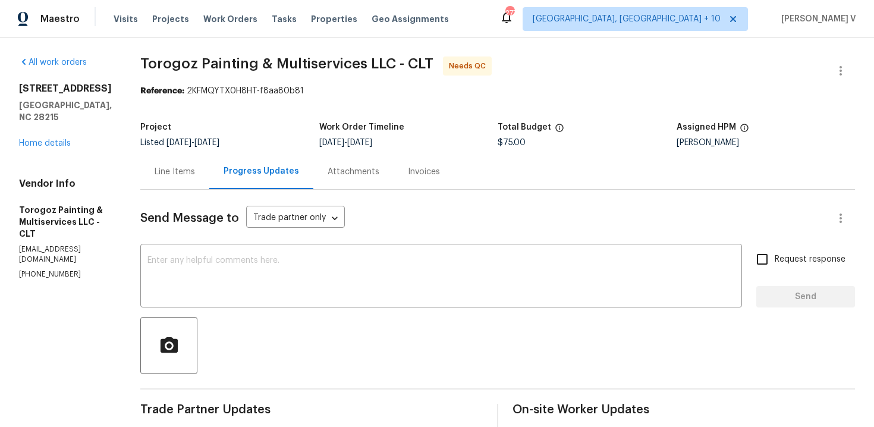
scroll to position [137, 0]
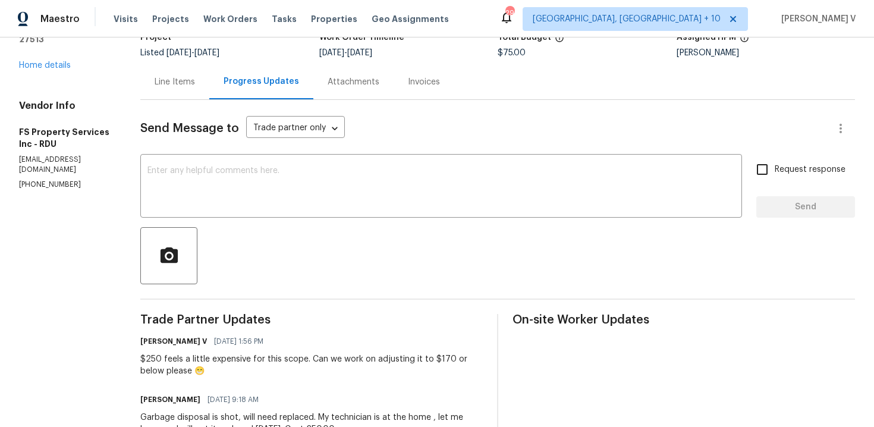
scroll to position [142, 0]
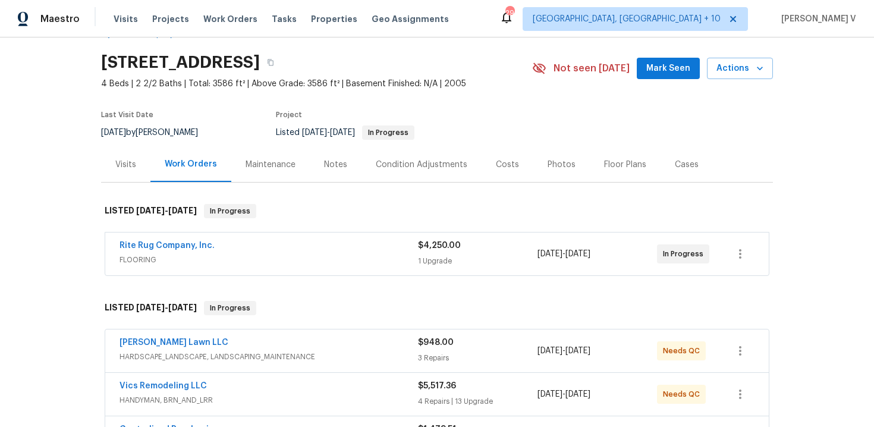
scroll to position [77, 0]
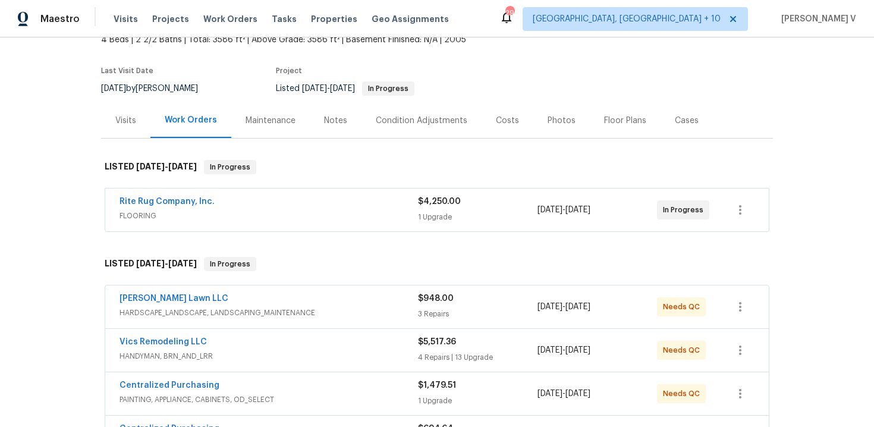
click at [225, 197] on div "Rite Rug Company, Inc." at bounding box center [269, 203] width 299 height 14
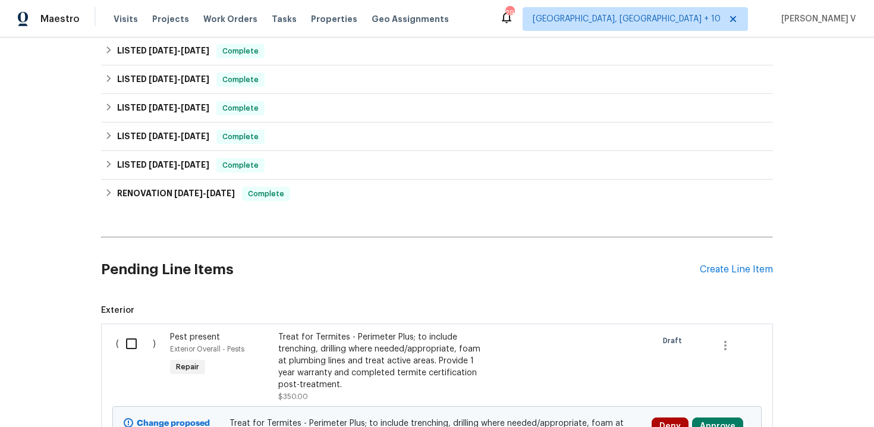
scroll to position [919, 0]
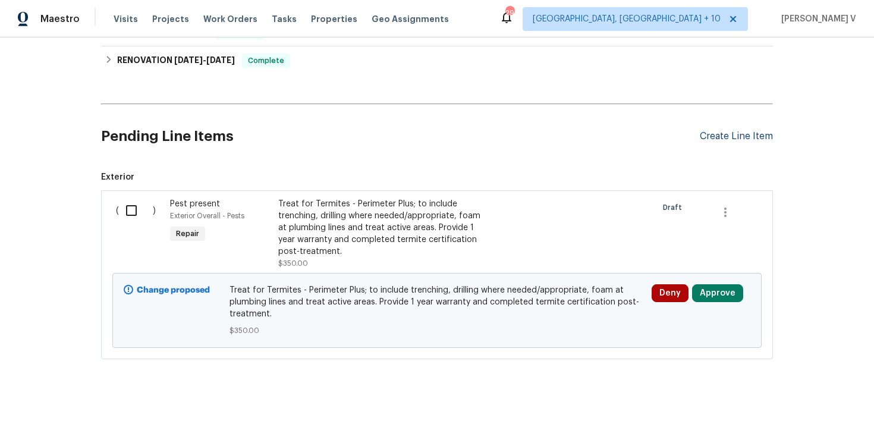
click at [753, 142] on div "Create Line Item" at bounding box center [736, 136] width 73 height 11
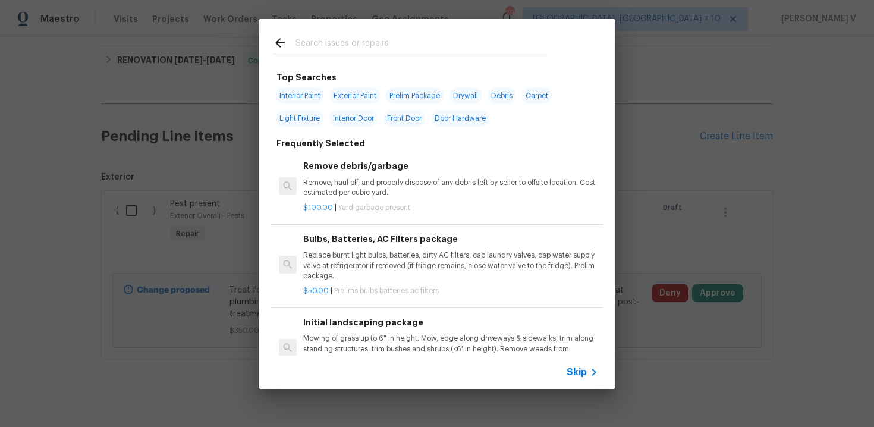
click at [573, 365] on div "Skip" at bounding box center [584, 372] width 34 height 14
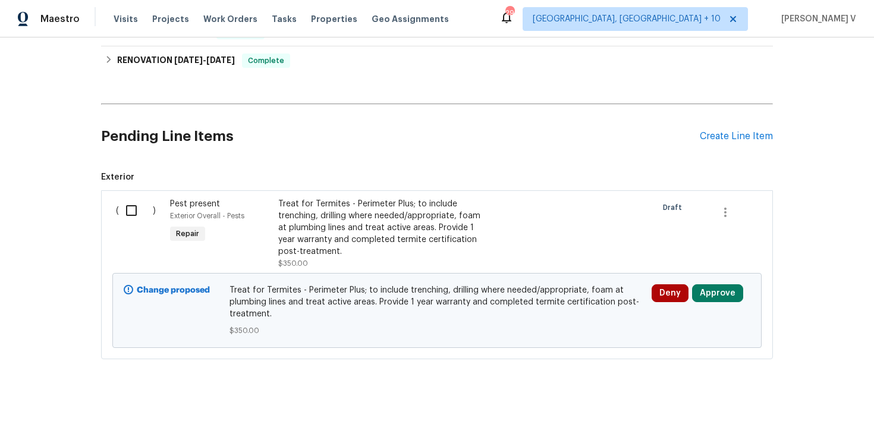
click at [134, 212] on input "checkbox" at bounding box center [136, 210] width 34 height 25
checkbox input "true"
click at [793, 394] on span "Create Work Order" at bounding box center [806, 397] width 79 height 15
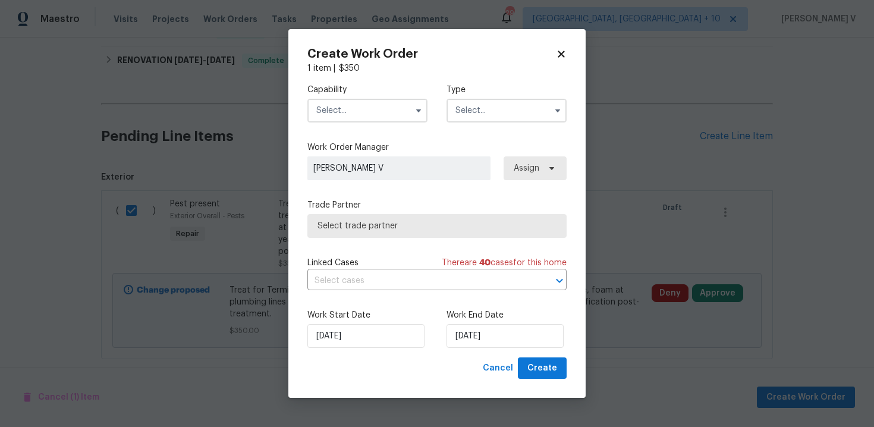
click at [343, 103] on input "text" at bounding box center [367, 111] width 120 height 24
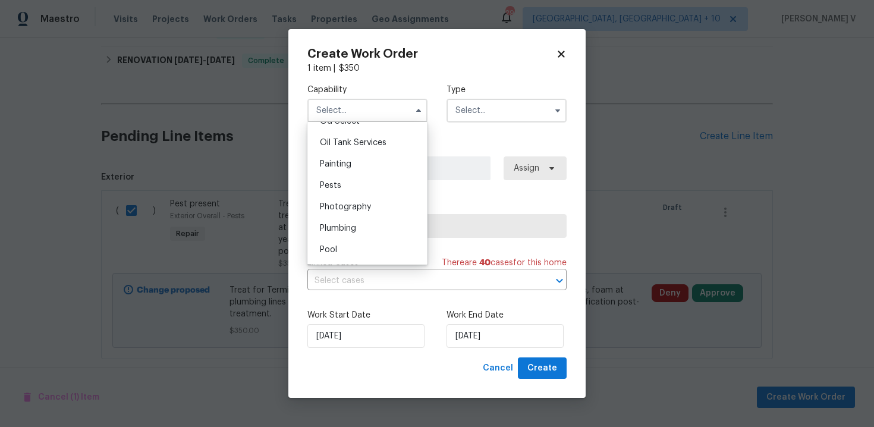
scroll to position [969, 0]
click at [350, 189] on div "Pests" at bounding box center [367, 186] width 114 height 21
type input "Pests"
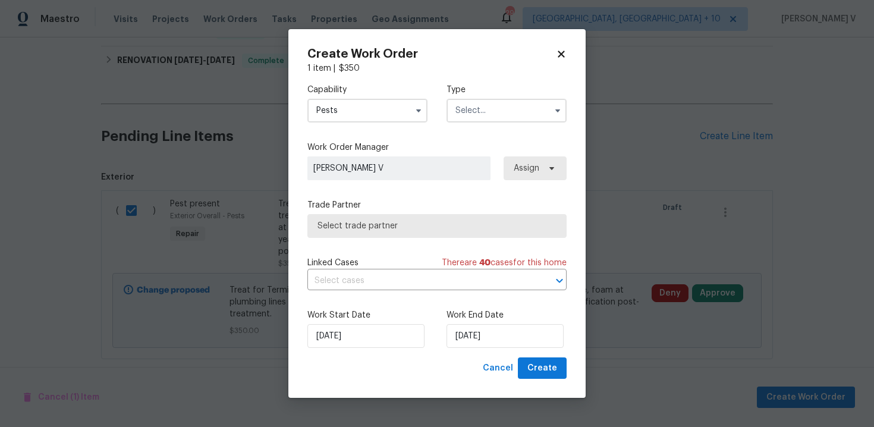
click at [481, 93] on label "Type" at bounding box center [507, 90] width 120 height 12
click at [481, 104] on input "text" at bounding box center [507, 111] width 120 height 24
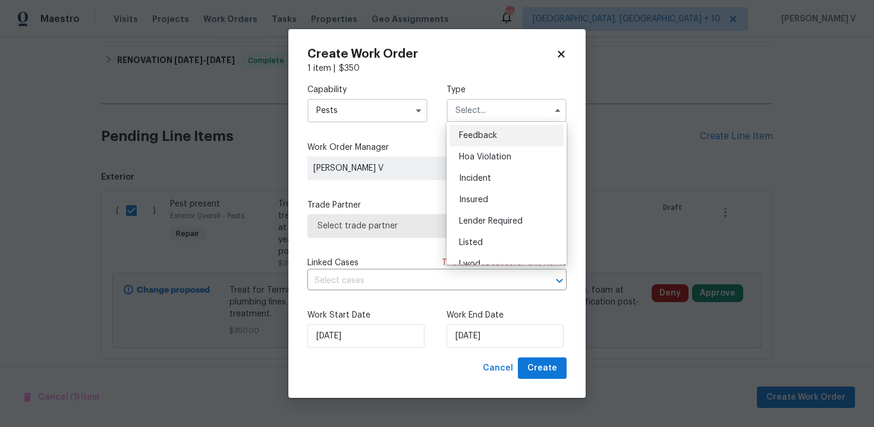
click at [469, 124] on ul "Feedback Hoa Violation Incident Insured Lender Required Listed Lwod Other Reit …" at bounding box center [507, 193] width 120 height 143
checkbox input "false"
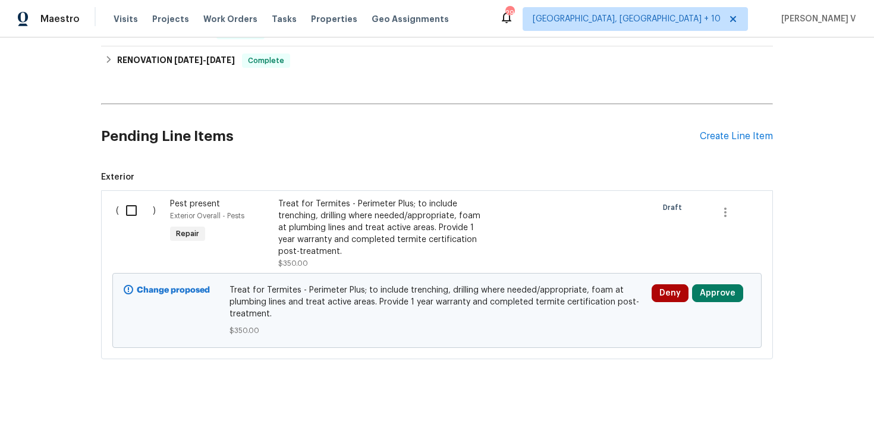
click at [315, 226] on div "Treat for Termites - Perimeter Plus; to include trenching, drilling where neede…" at bounding box center [382, 227] width 209 height 59
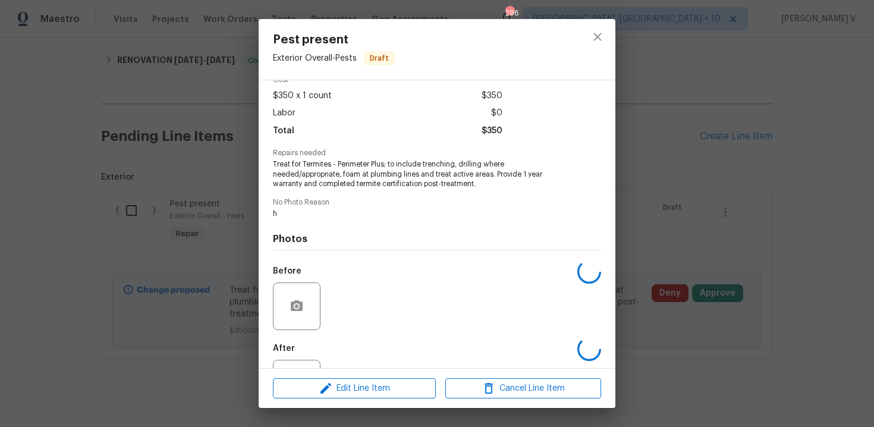
scroll to position [106, 0]
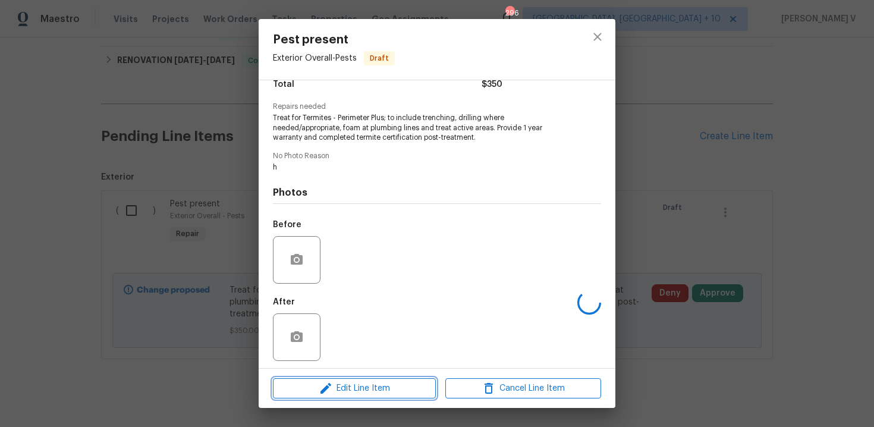
click at [300, 388] on span "Edit Line Item" at bounding box center [355, 388] width 156 height 15
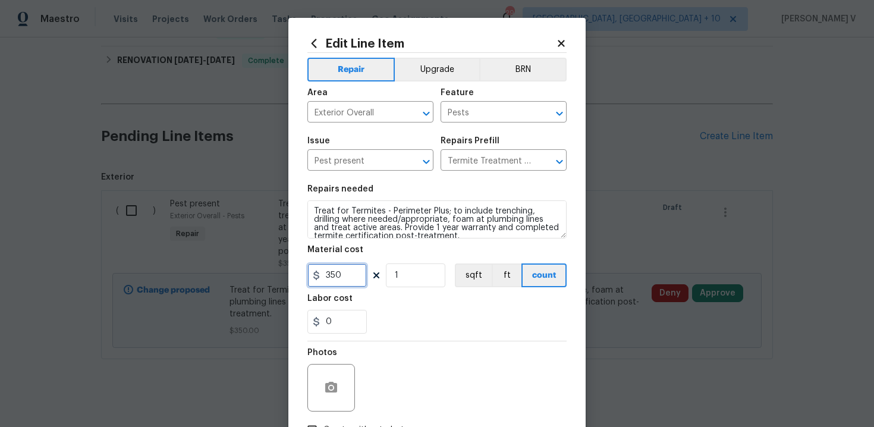
click at [329, 279] on input "350" at bounding box center [336, 275] width 59 height 24
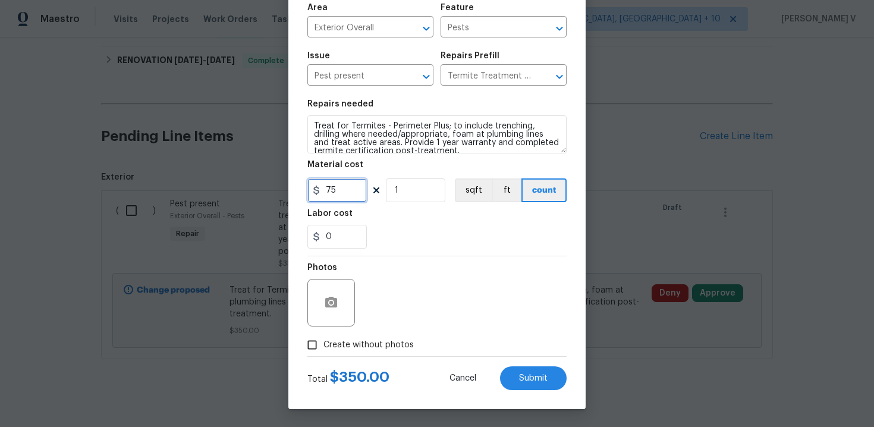
type input "75"
click at [350, 347] on span "Create without photos" at bounding box center [369, 345] width 90 height 12
click at [324, 347] on input "Create without photos" at bounding box center [312, 345] width 23 height 23
checkbox input "true"
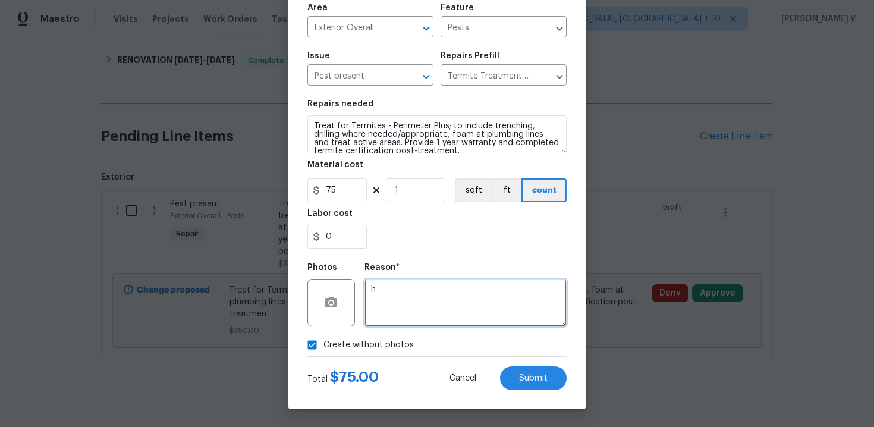
click at [440, 299] on textarea "h" at bounding box center [466, 303] width 202 height 48
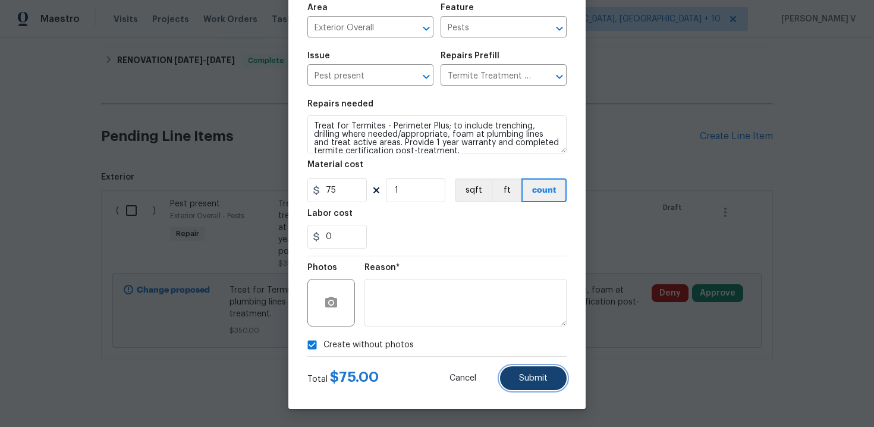
click at [521, 369] on button "Submit" at bounding box center [533, 378] width 67 height 24
type textarea "h"
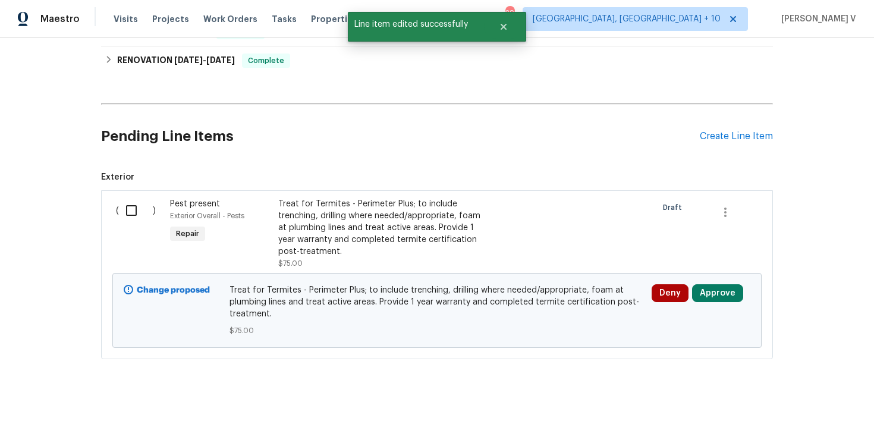
scroll to position [0, 0]
click at [140, 211] on input "checkbox" at bounding box center [136, 210] width 34 height 25
checkbox input "true"
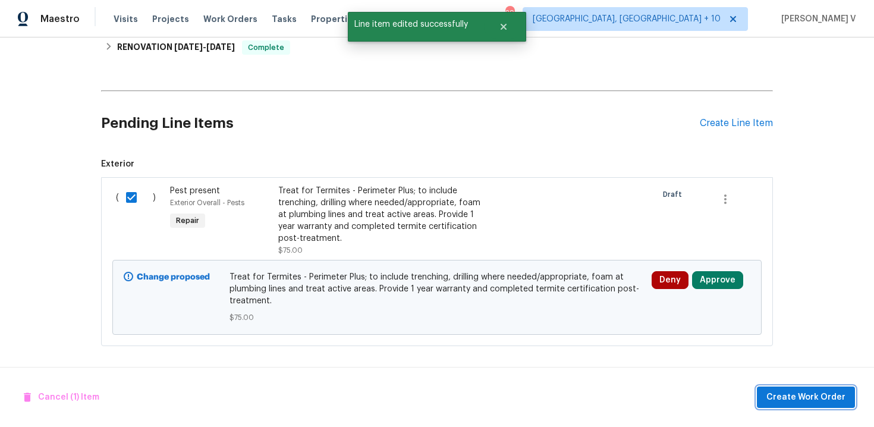
click at [813, 401] on span "Create Work Order" at bounding box center [806, 397] width 79 height 15
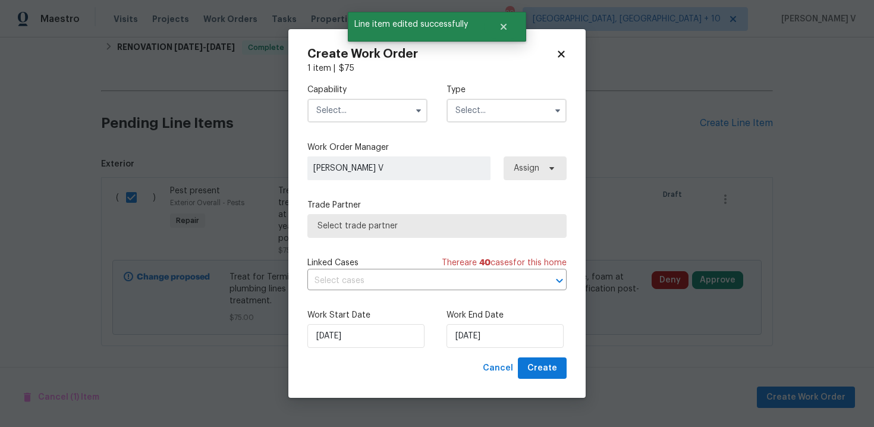
click at [349, 112] on input "text" at bounding box center [367, 111] width 120 height 24
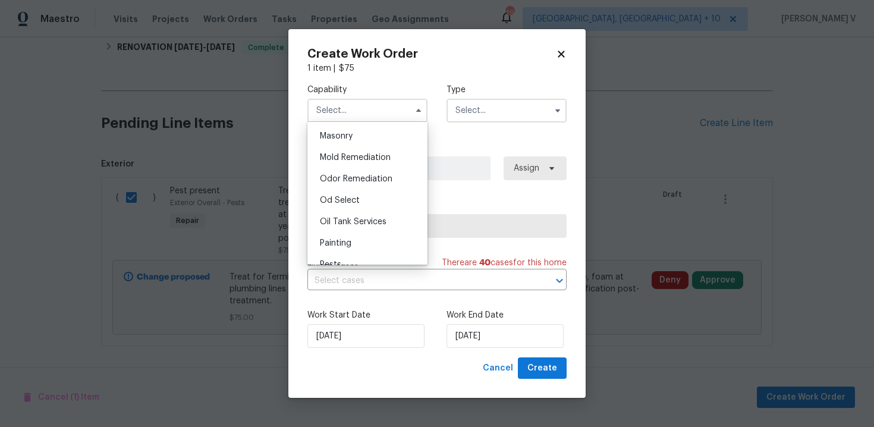
scroll to position [979, 0]
click at [339, 184] on div "Pests" at bounding box center [367, 176] width 114 height 21
type input "Pests"
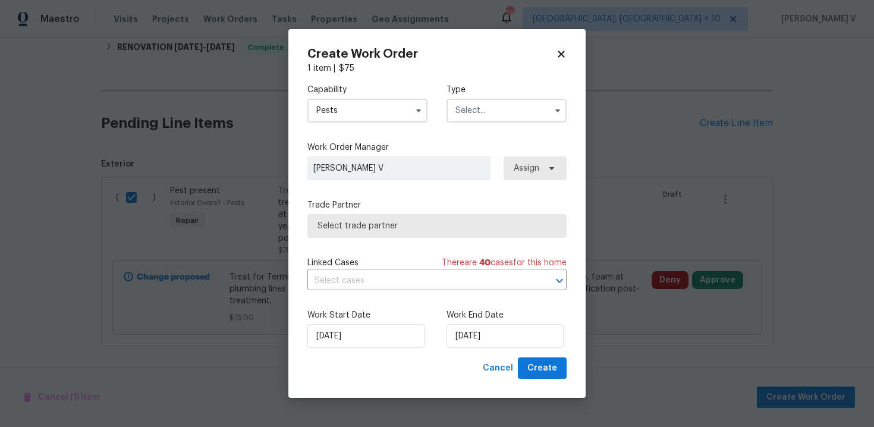
click at [487, 109] on input "text" at bounding box center [507, 111] width 120 height 24
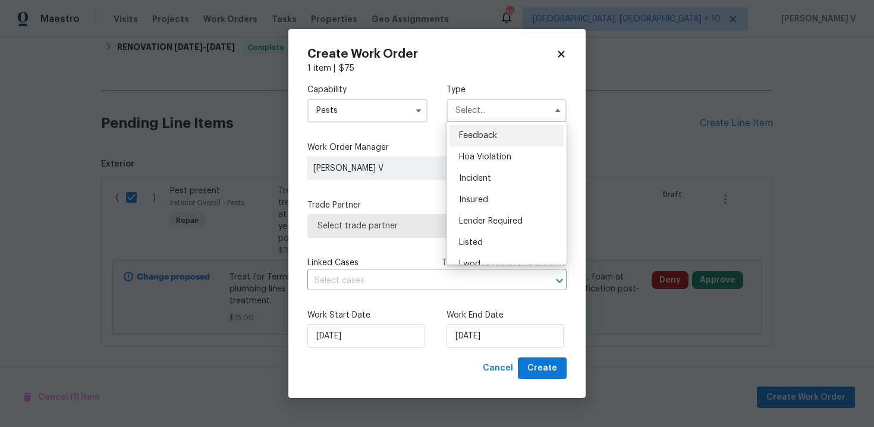
click at [476, 130] on div "Feedback" at bounding box center [507, 135] width 114 height 21
type input "Feedback"
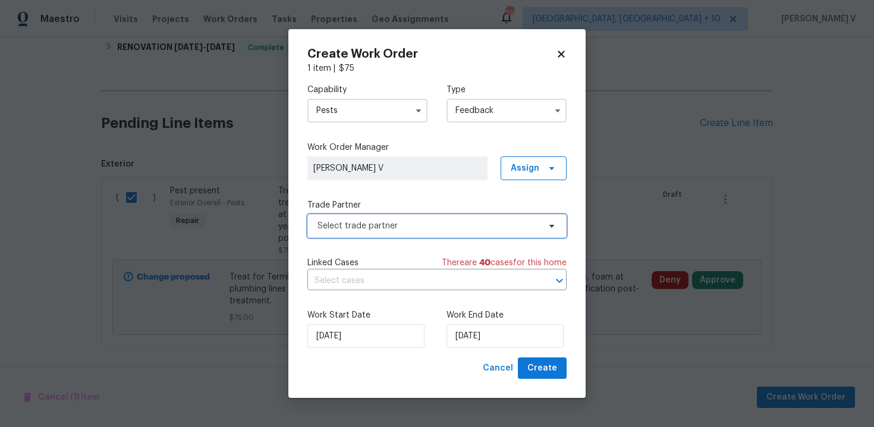
click at [379, 224] on span "Select trade partner" at bounding box center [429, 226] width 222 height 12
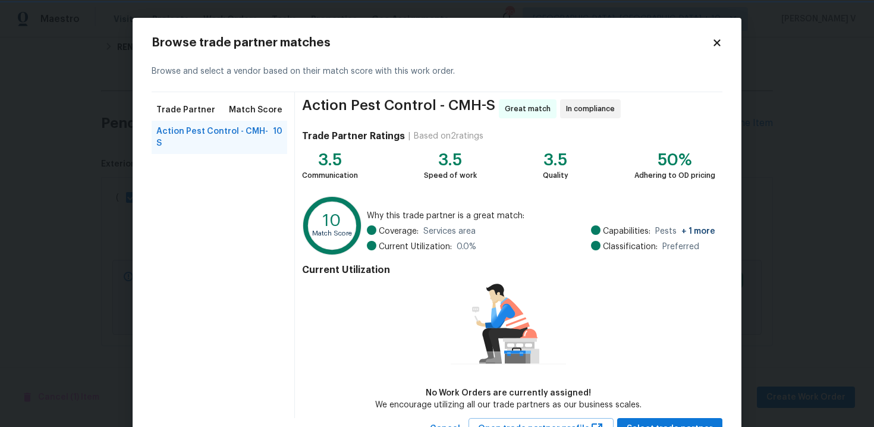
scroll to position [49, 0]
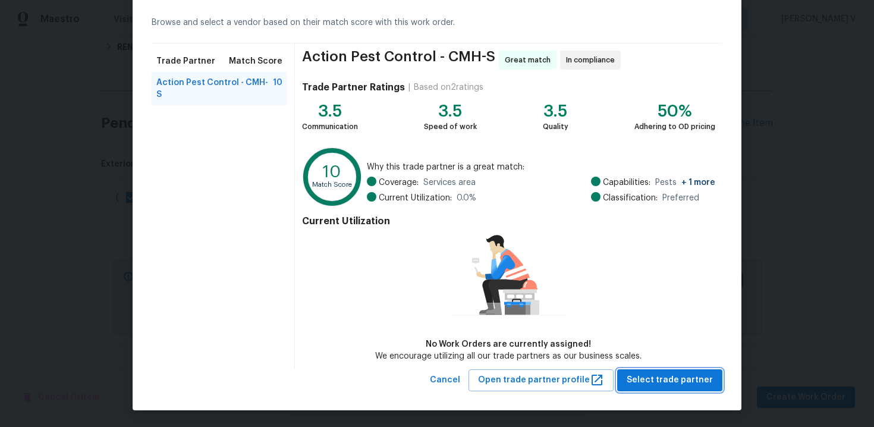
click at [656, 382] on span "Select trade partner" at bounding box center [670, 380] width 86 height 15
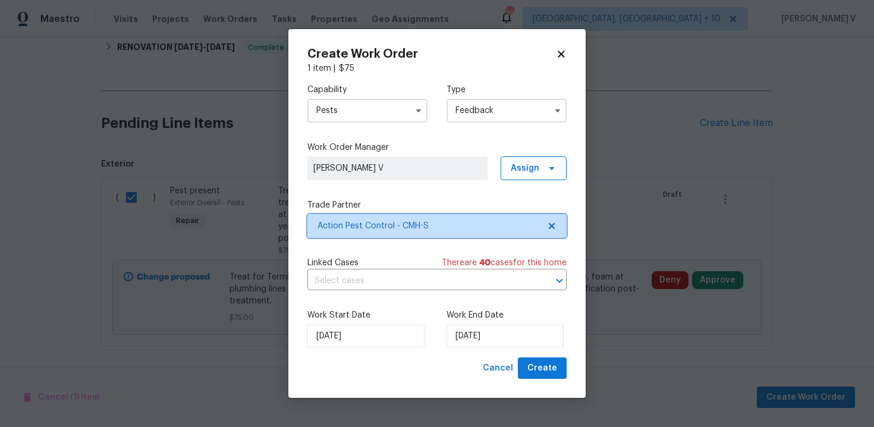
scroll to position [0, 0]
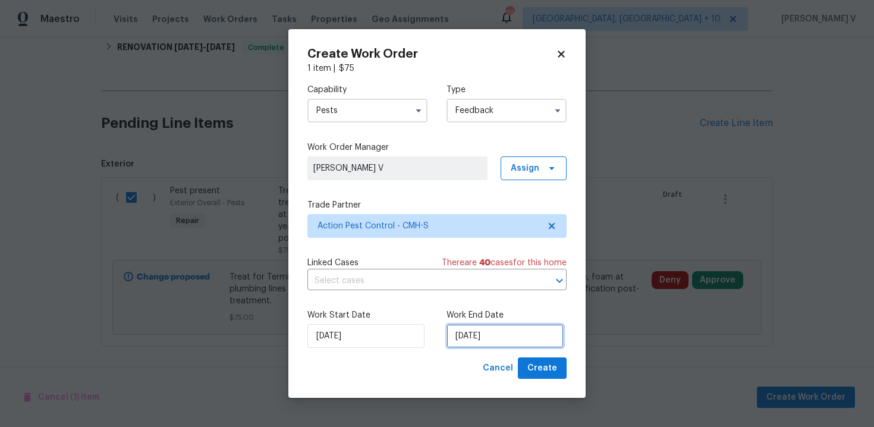
click at [469, 342] on input "09/09/2025" at bounding box center [505, 336] width 117 height 24
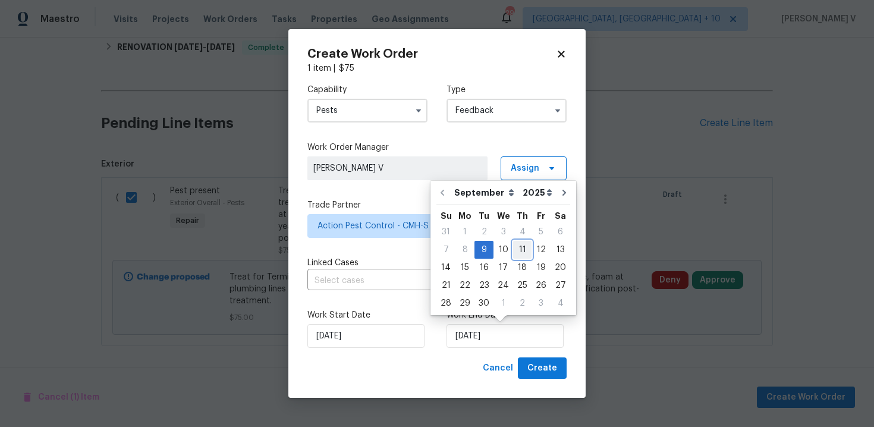
click at [525, 250] on div "11" at bounding box center [522, 249] width 18 height 17
type input "11/09/2025"
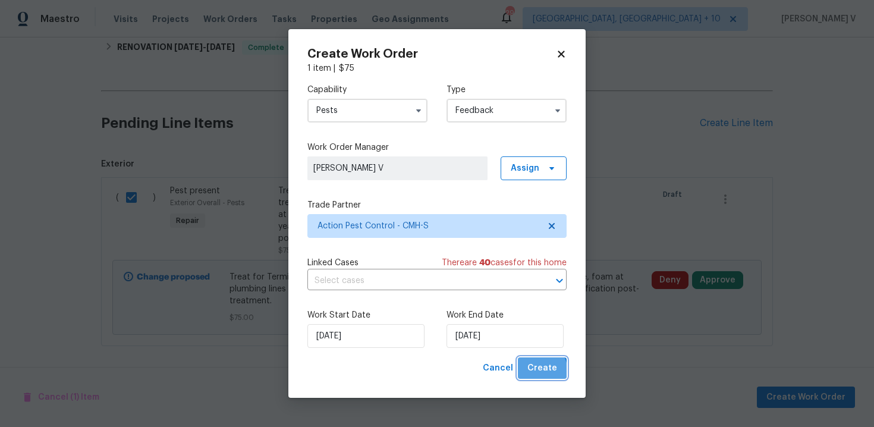
click at [535, 372] on span "Create" at bounding box center [542, 368] width 30 height 15
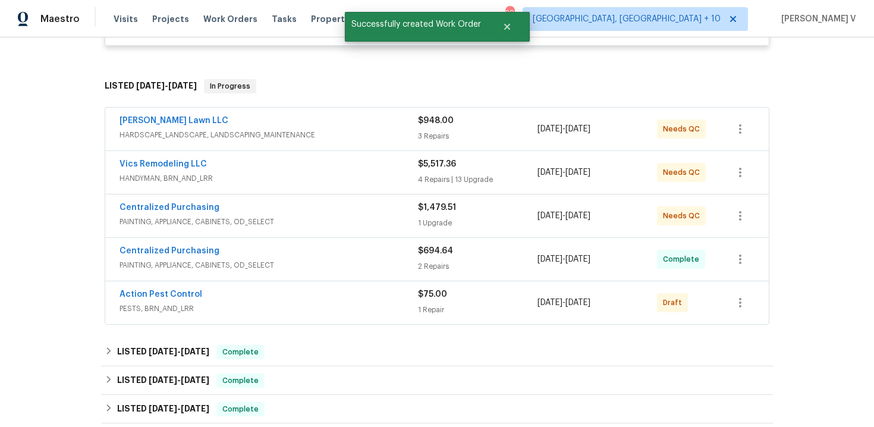
scroll to position [461, 0]
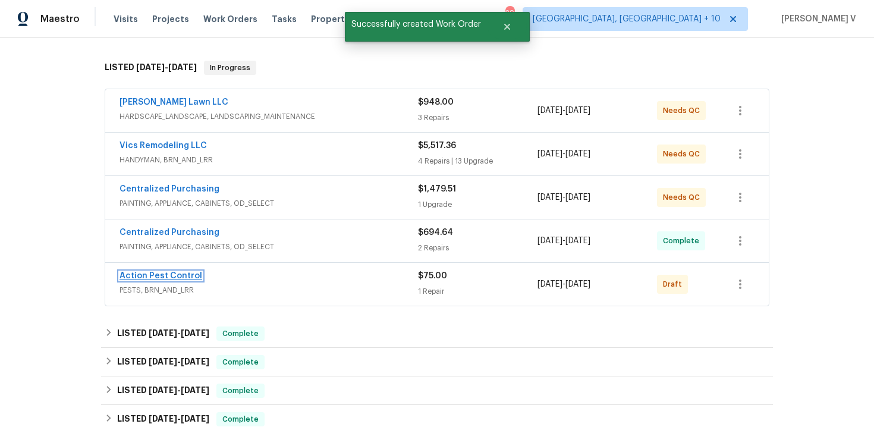
click at [155, 272] on link "Action Pest Control" at bounding box center [161, 276] width 83 height 8
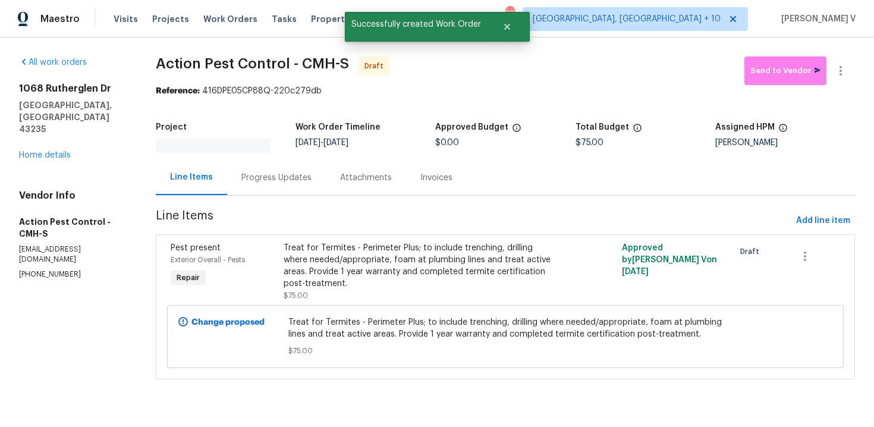
click at [331, 177] on div "Attachments" at bounding box center [366, 177] width 80 height 35
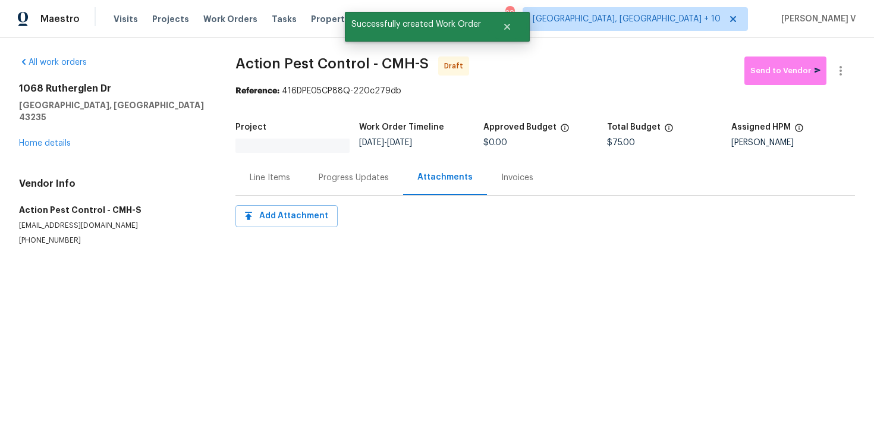
click at [332, 180] on div "Progress Updates" at bounding box center [354, 178] width 70 height 12
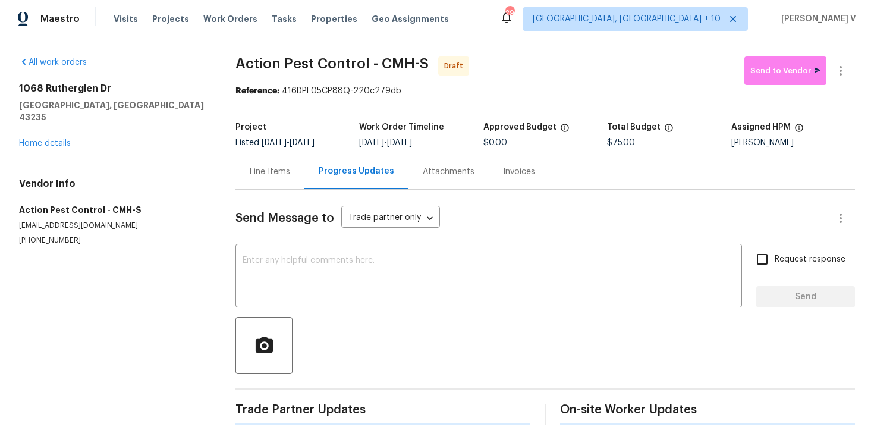
click at [340, 233] on div "Send Message to Trade partner only Trade partner only ​ x ​ Request response Se…" at bounding box center [545, 307] width 620 height 235
click at [320, 273] on textarea at bounding box center [489, 277] width 492 height 42
paste textarea "Hi this is Divya with Opendoor. I’m confirming you received the WO for the prop…"
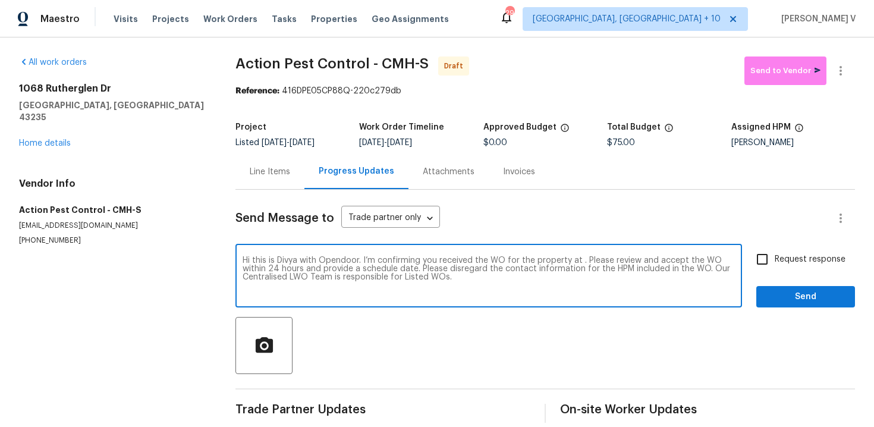
click at [579, 259] on textarea "Hi this is Divya with Opendoor. I’m confirming you received the WO for the prop…" at bounding box center [489, 277] width 492 height 42
paste textarea "1068 Rutherglen Dr, Columbus, OH 43235"
type textarea "Hi this is Divya with Opendoor. I’m confirming you received the WO for the prop…"
click at [774, 263] on input "Request response" at bounding box center [762, 259] width 25 height 25
checkbox input "true"
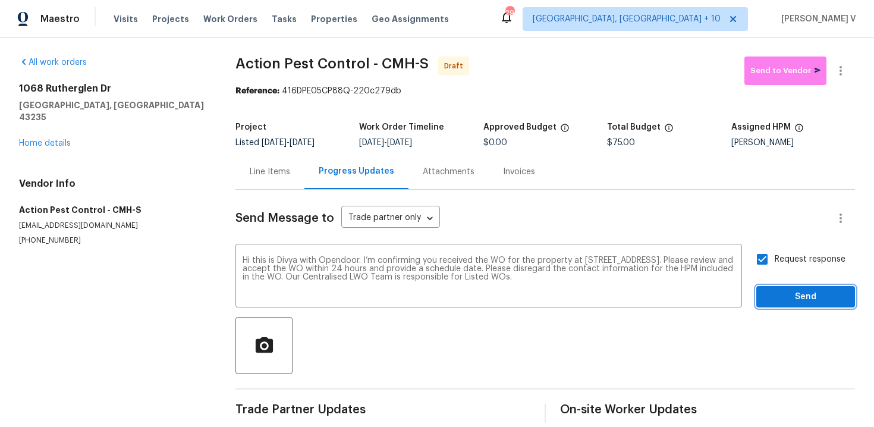
click at [799, 295] on span "Send" at bounding box center [806, 297] width 80 height 15
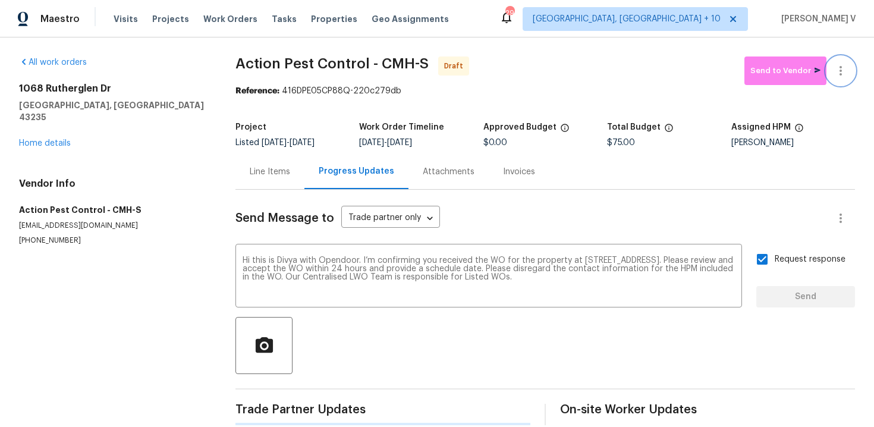
click at [844, 77] on icon "button" at bounding box center [841, 71] width 14 height 14
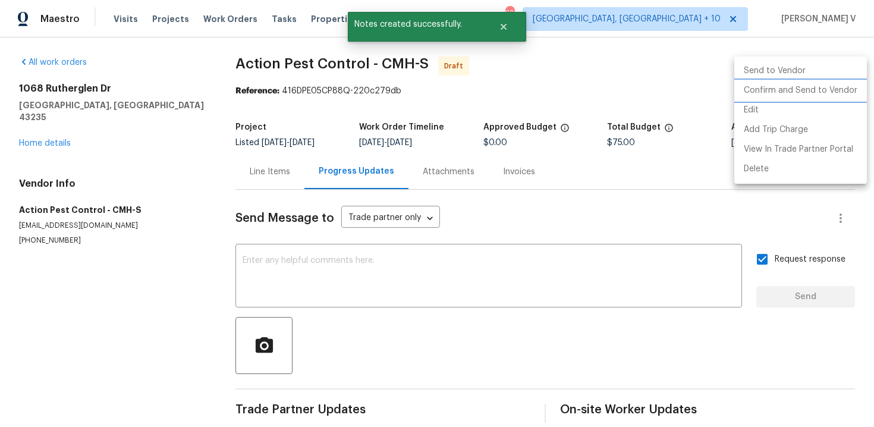
click at [799, 93] on li "Confirm and Send to Vendor" at bounding box center [800, 91] width 133 height 20
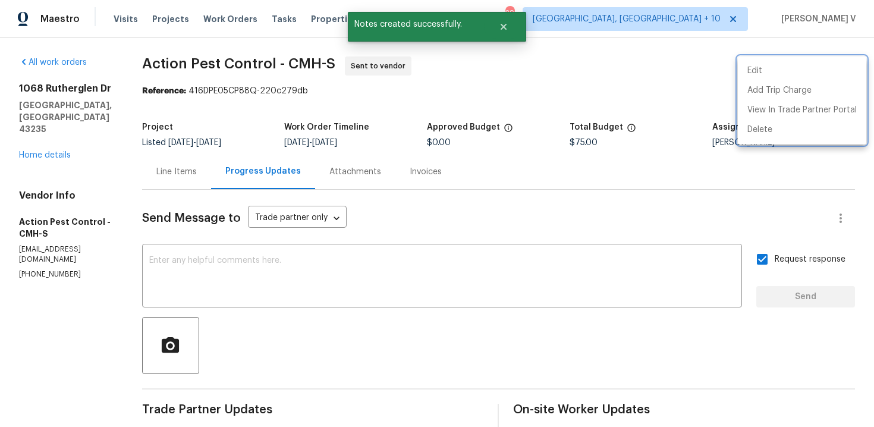
drag, startPoint x: 189, startPoint y: 93, endPoint x: 356, endPoint y: 93, distance: 167.1
click at [362, 93] on div at bounding box center [437, 213] width 874 height 427
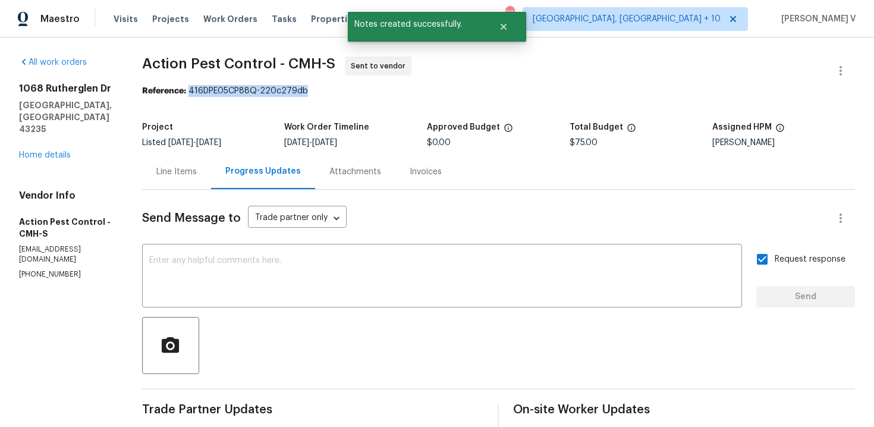
drag, startPoint x: 184, startPoint y: 89, endPoint x: 379, endPoint y: 92, distance: 195.1
click at [381, 89] on div "Reference: 416DPE05CP88Q-220c279db" at bounding box center [498, 91] width 713 height 12
copy div "416DPE05CP88Q-220c279db"
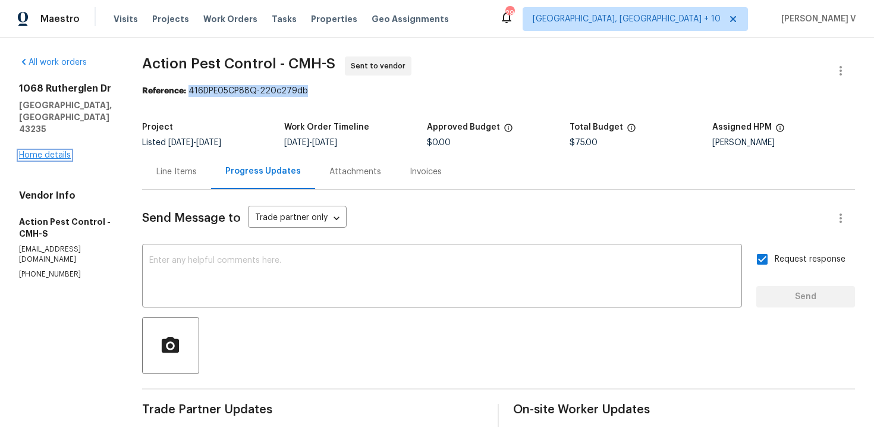
click at [48, 151] on link "Home details" at bounding box center [45, 155] width 52 height 8
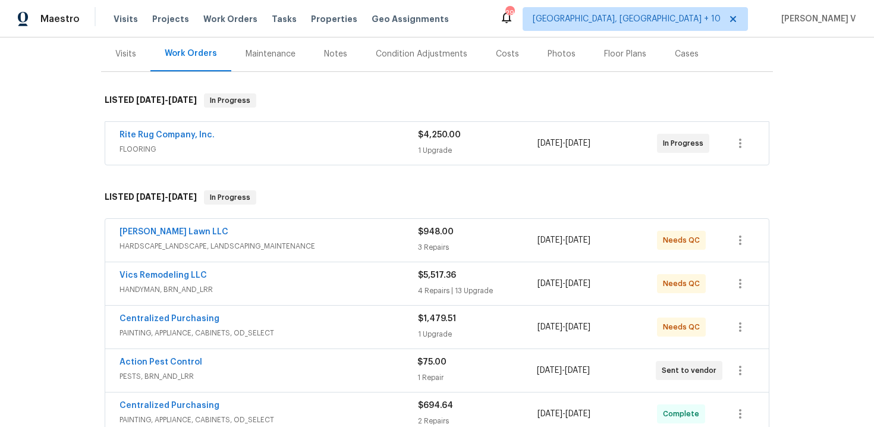
scroll to position [204, 0]
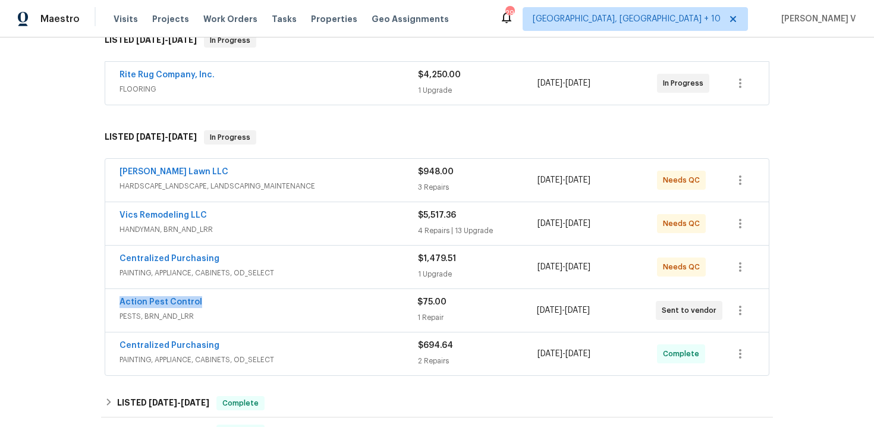
drag, startPoint x: 178, startPoint y: 304, endPoint x: 277, endPoint y: 304, distance: 98.1
click at [277, 304] on div "Action Pest Control PESTS, BRN_AND_LRR $75.00 1 Repair 9/9/2025 - 9/11/2025 Sen…" at bounding box center [437, 310] width 664 height 43
copy link "Action Pest Control"
click at [172, 299] on link "Action Pest Control" at bounding box center [161, 302] width 83 height 8
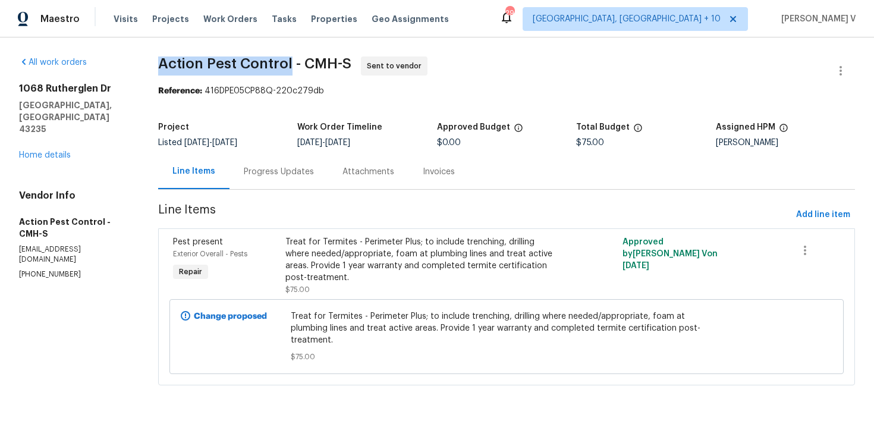
drag, startPoint x: 159, startPoint y: 64, endPoint x: 290, endPoint y: 61, distance: 130.9
click at [290, 61] on span "Action Pest Control - CMH-S" at bounding box center [254, 63] width 193 height 14
copy span "Action Pest Control"
